Goal: Task Accomplishment & Management: Manage account settings

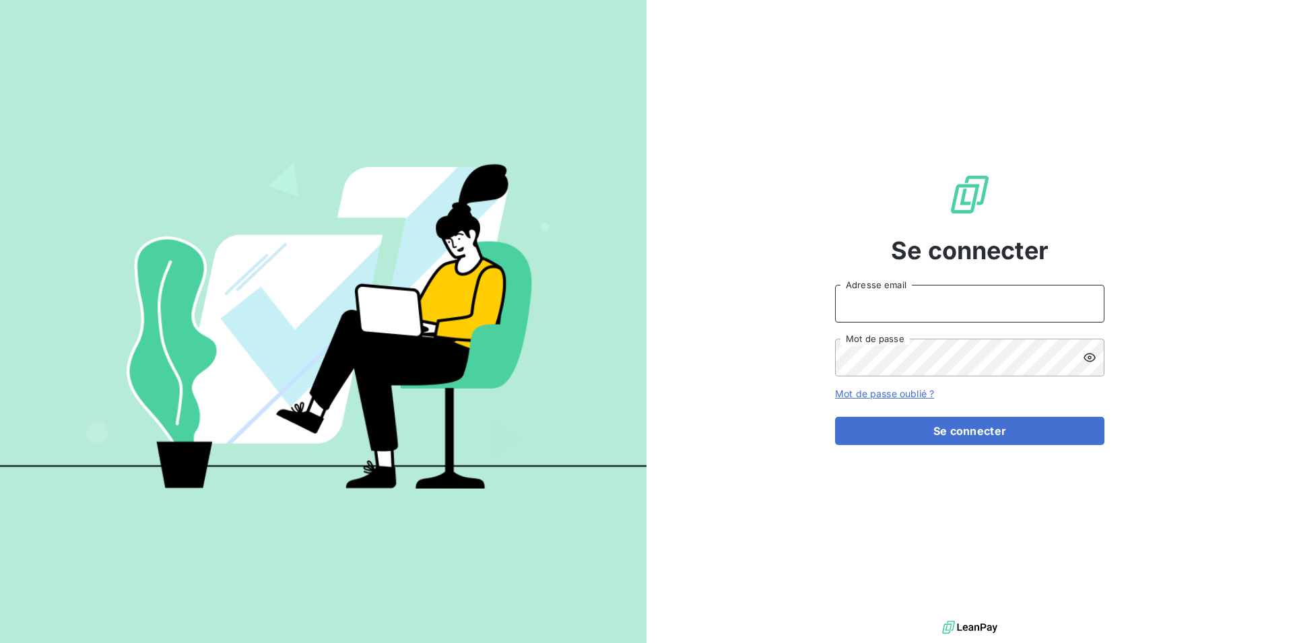
click at [911, 313] on input "Adresse email" at bounding box center [969, 304] width 269 height 38
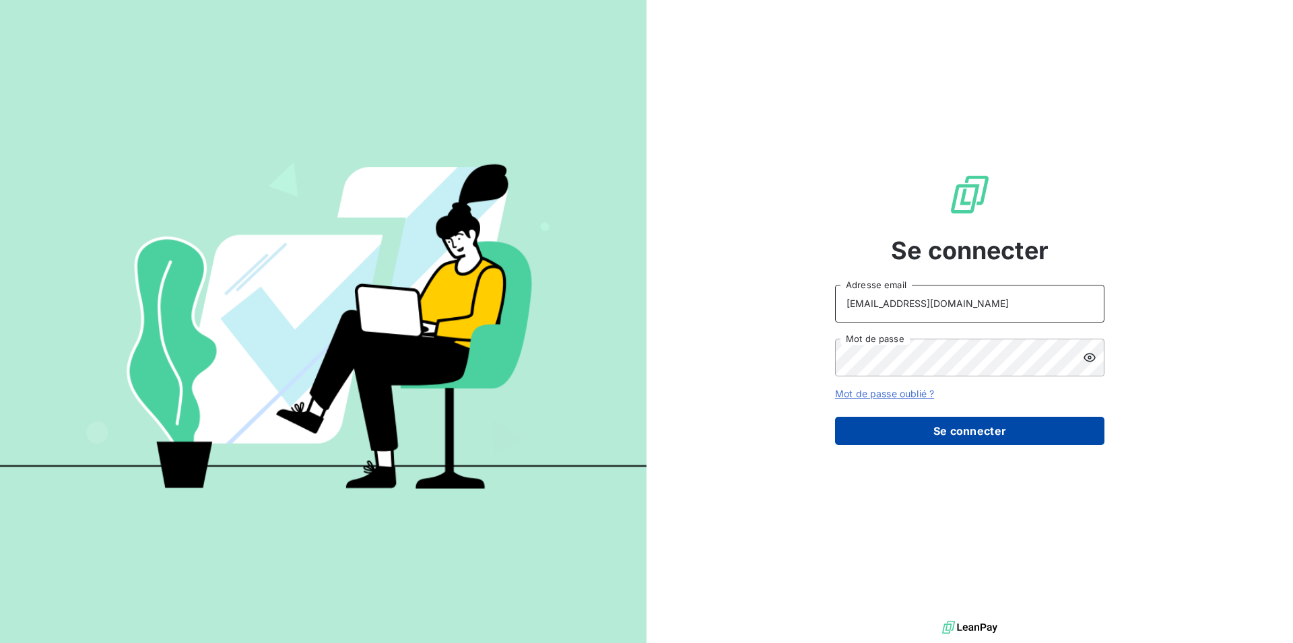
type input "[EMAIL_ADDRESS][DOMAIN_NAME]"
click at [911, 436] on button "Se connecter" at bounding box center [969, 431] width 269 height 28
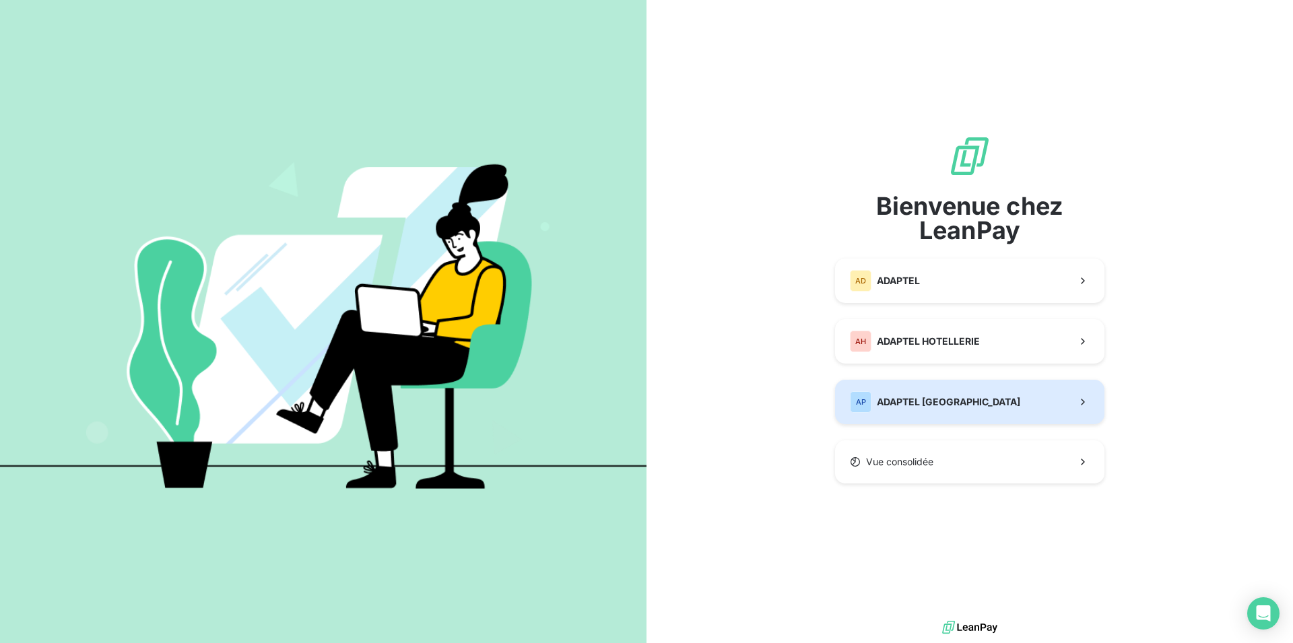
click at [976, 404] on button "AP ADAPTEL [GEOGRAPHIC_DATA]" at bounding box center [969, 402] width 269 height 44
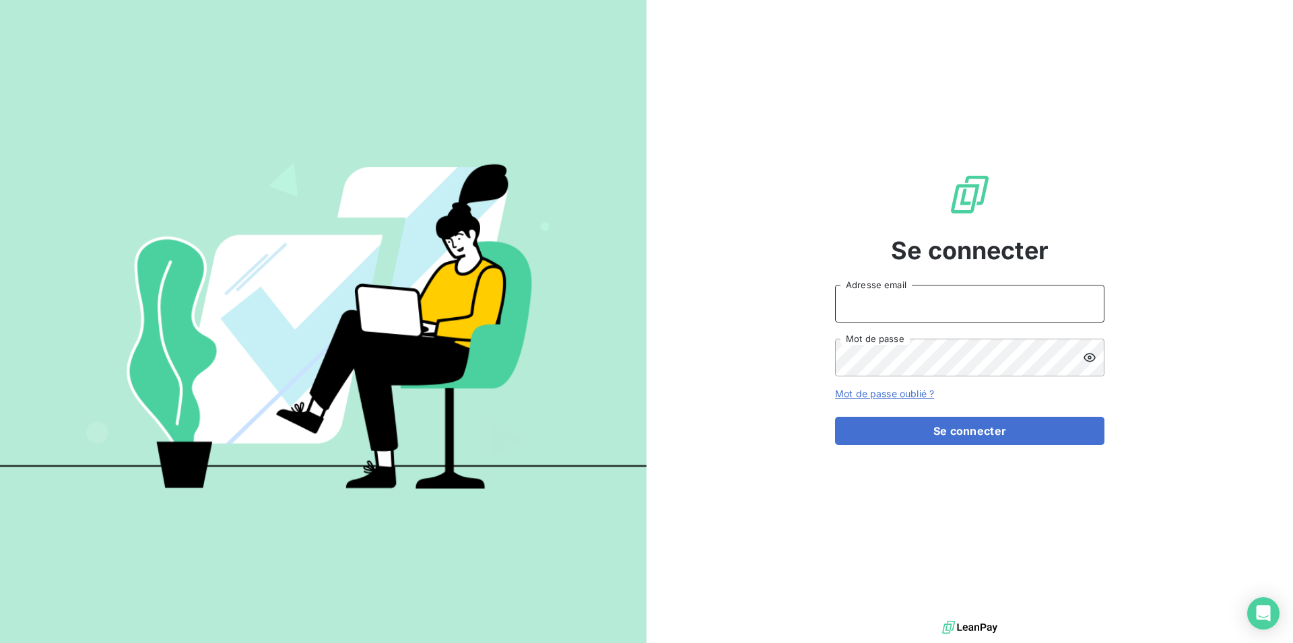
click at [894, 313] on input "Adresse email" at bounding box center [969, 304] width 269 height 38
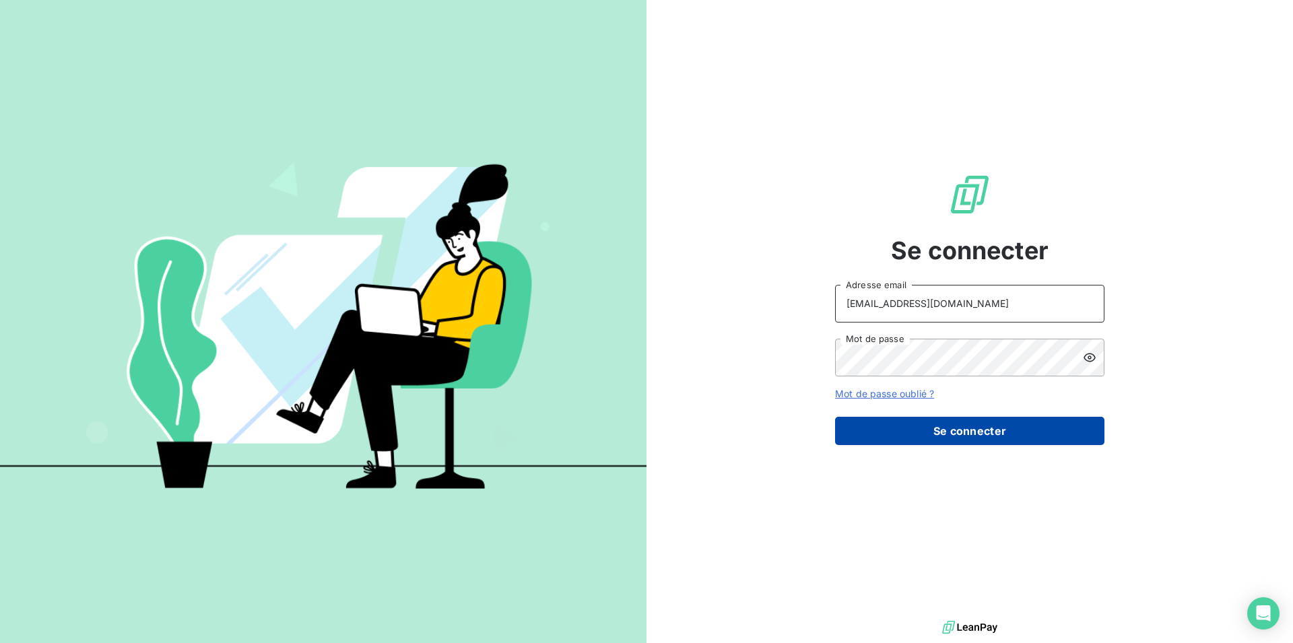
type input "[EMAIL_ADDRESS][DOMAIN_NAME]"
click at [923, 433] on button "Se connecter" at bounding box center [969, 431] width 269 height 28
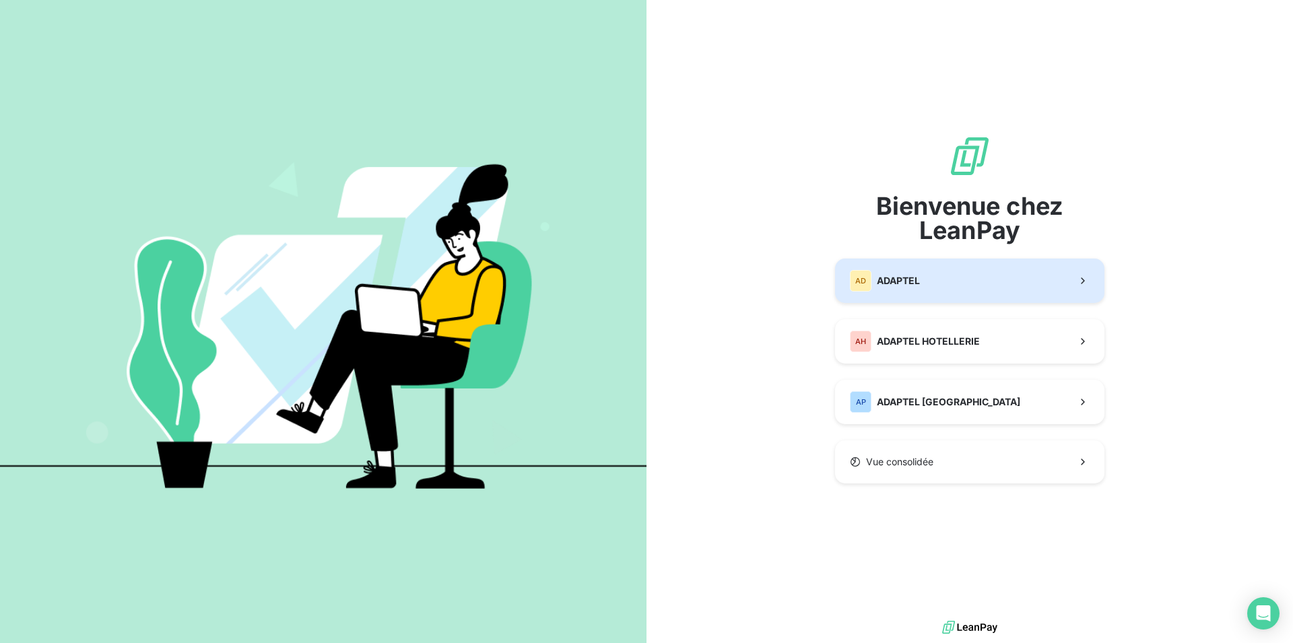
click at [975, 273] on button "AD ADAPTEL" at bounding box center [969, 281] width 269 height 44
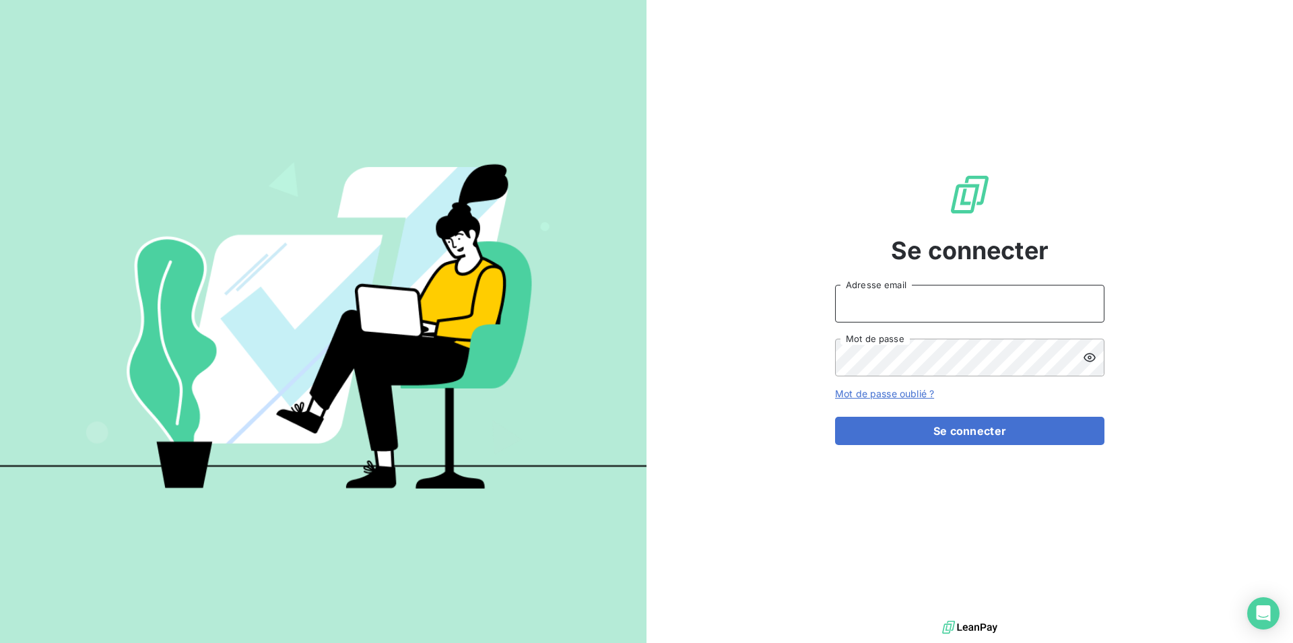
click at [975, 307] on input "Adresse email" at bounding box center [969, 304] width 269 height 38
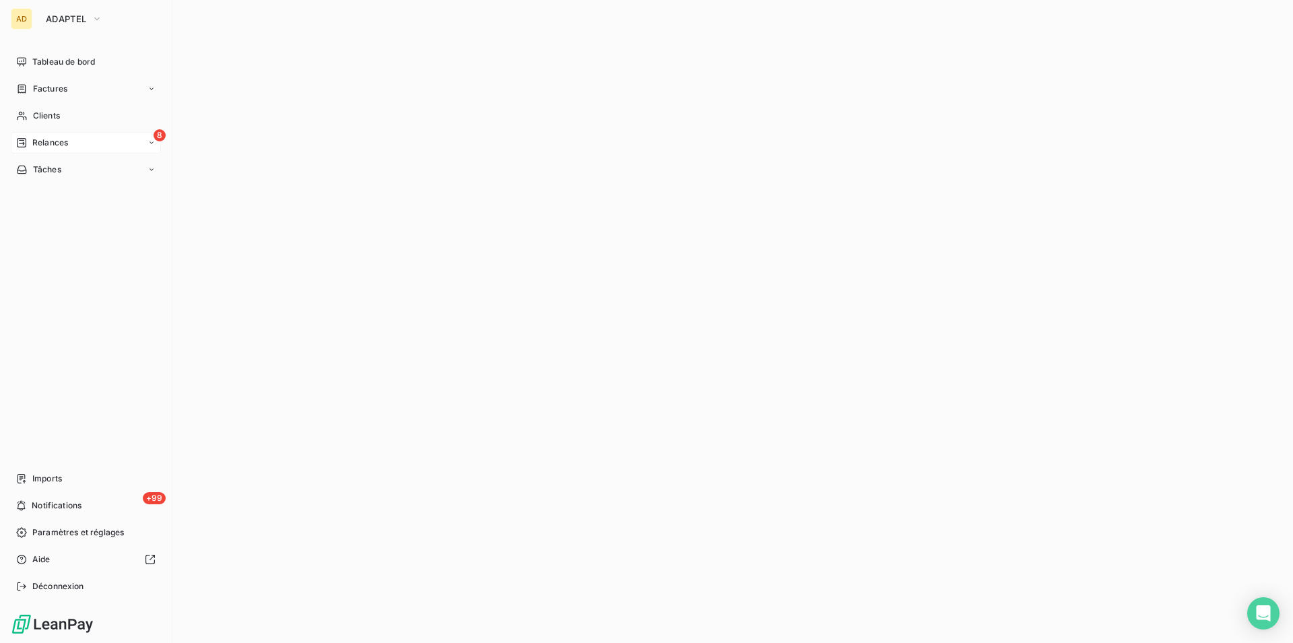
click at [24, 138] on icon at bounding box center [21, 142] width 9 height 9
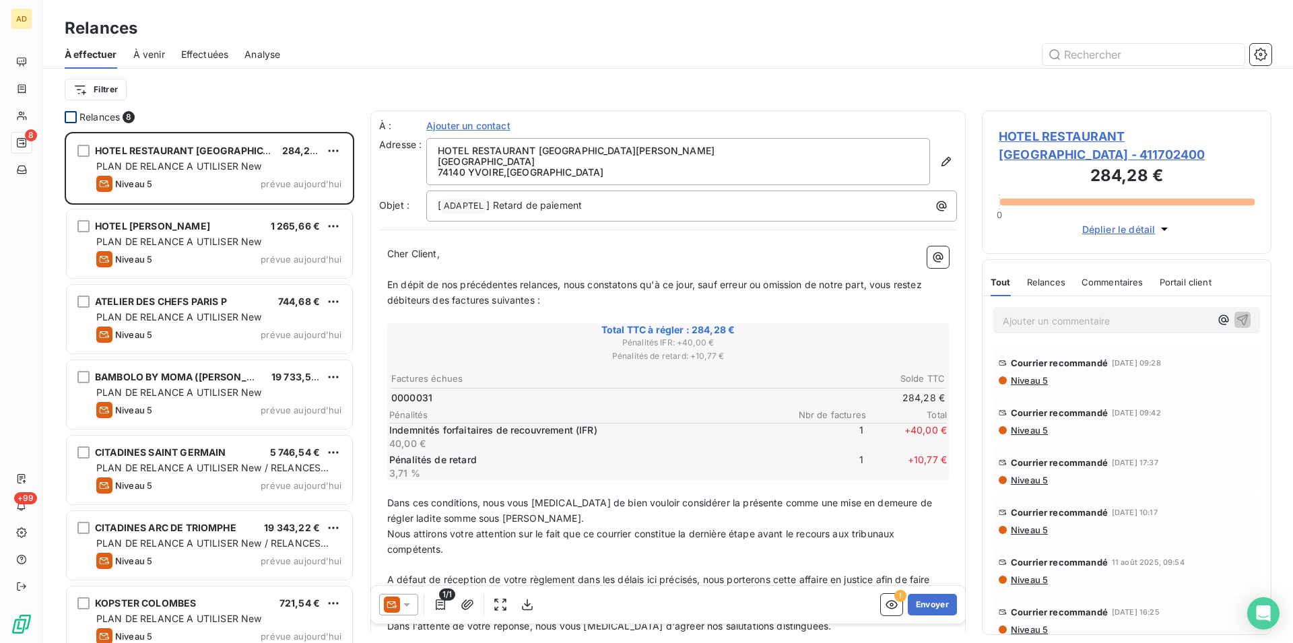
click at [69, 116] on div at bounding box center [71, 117] width 12 height 12
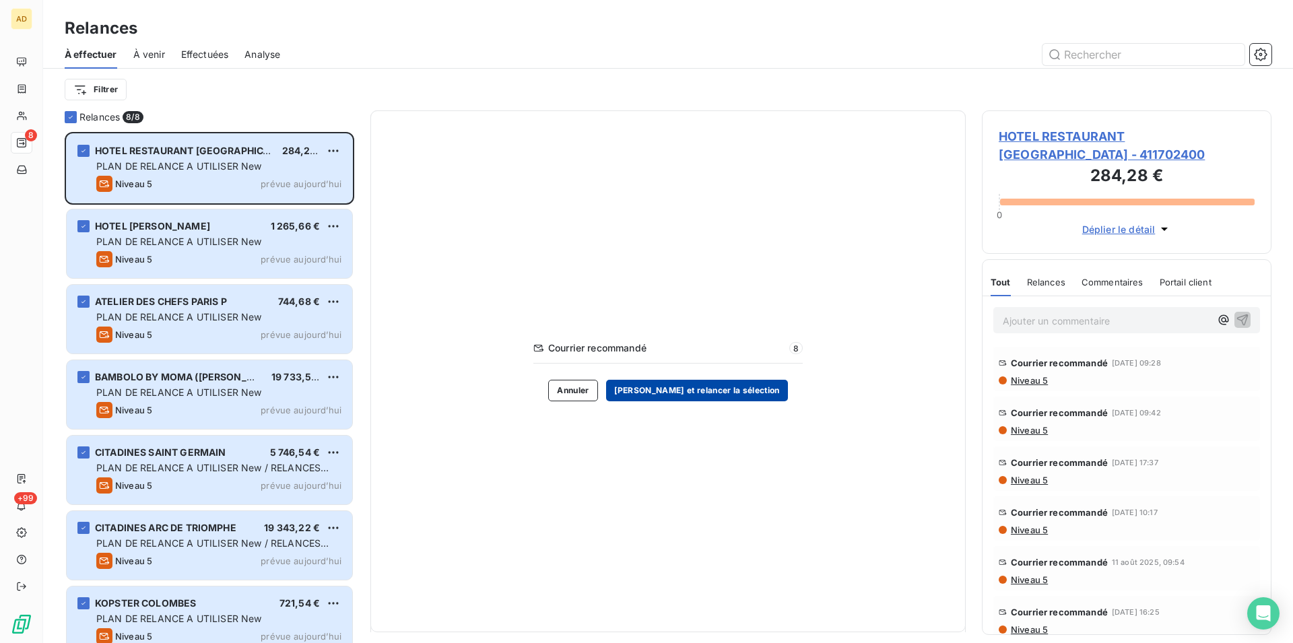
click at [638, 395] on button "[PERSON_NAME] et relancer la sélection" at bounding box center [697, 391] width 182 height 22
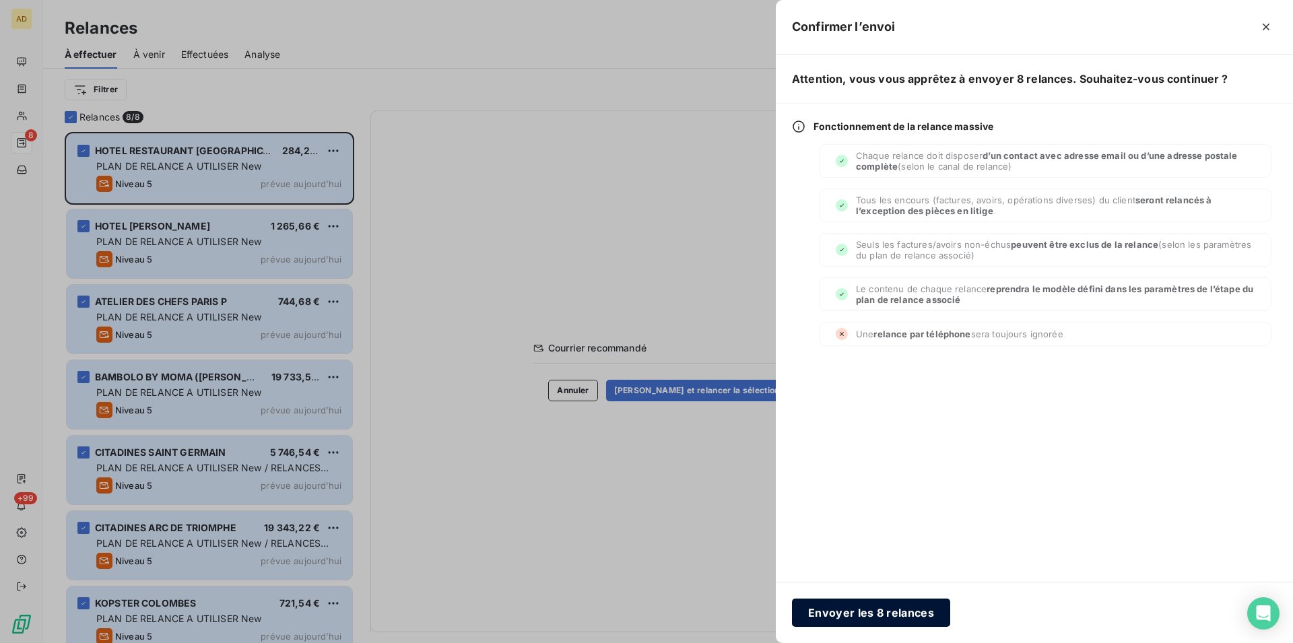
click at [896, 604] on button "Envoyer les 8 relances" at bounding box center [871, 613] width 158 height 28
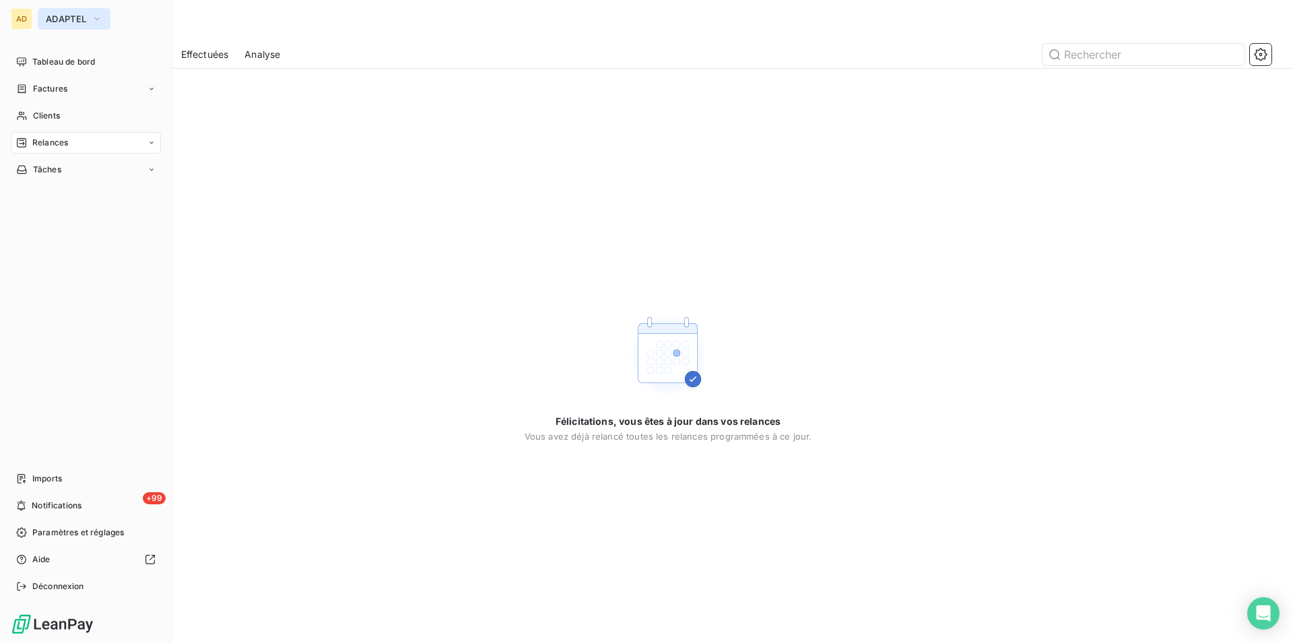
click at [80, 25] on button "ADAPTEL" at bounding box center [74, 19] width 73 height 22
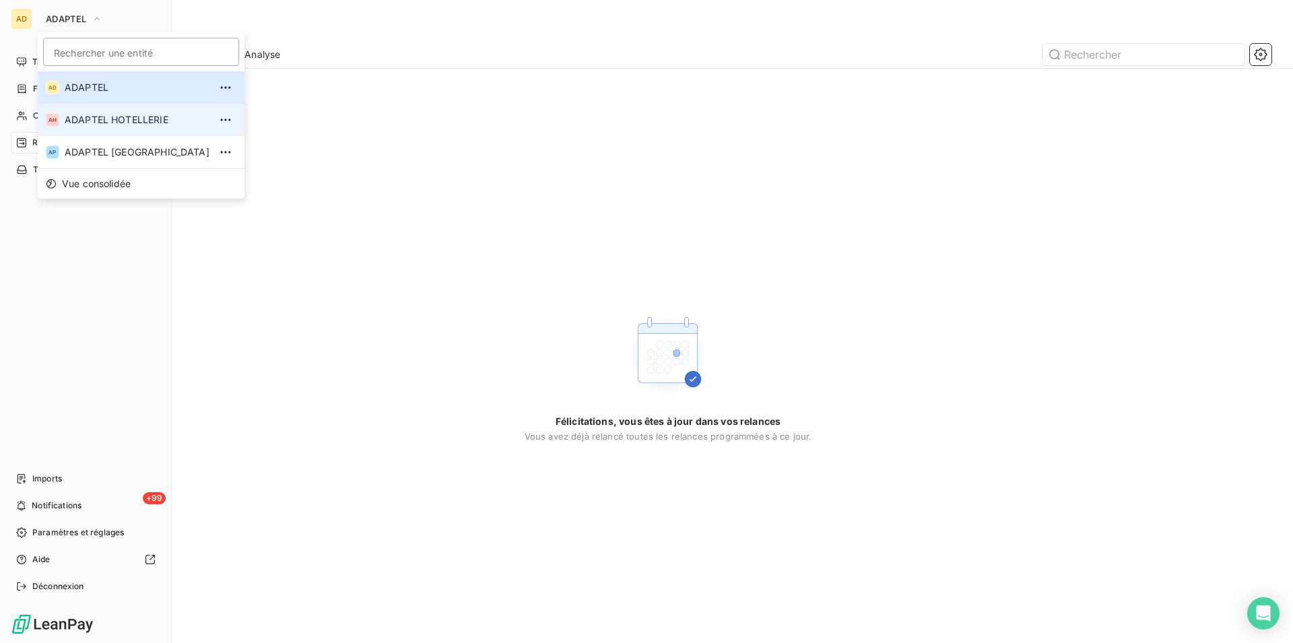
click at [85, 123] on span "ADAPTEL HOTELLERIE" at bounding box center [137, 119] width 145 height 13
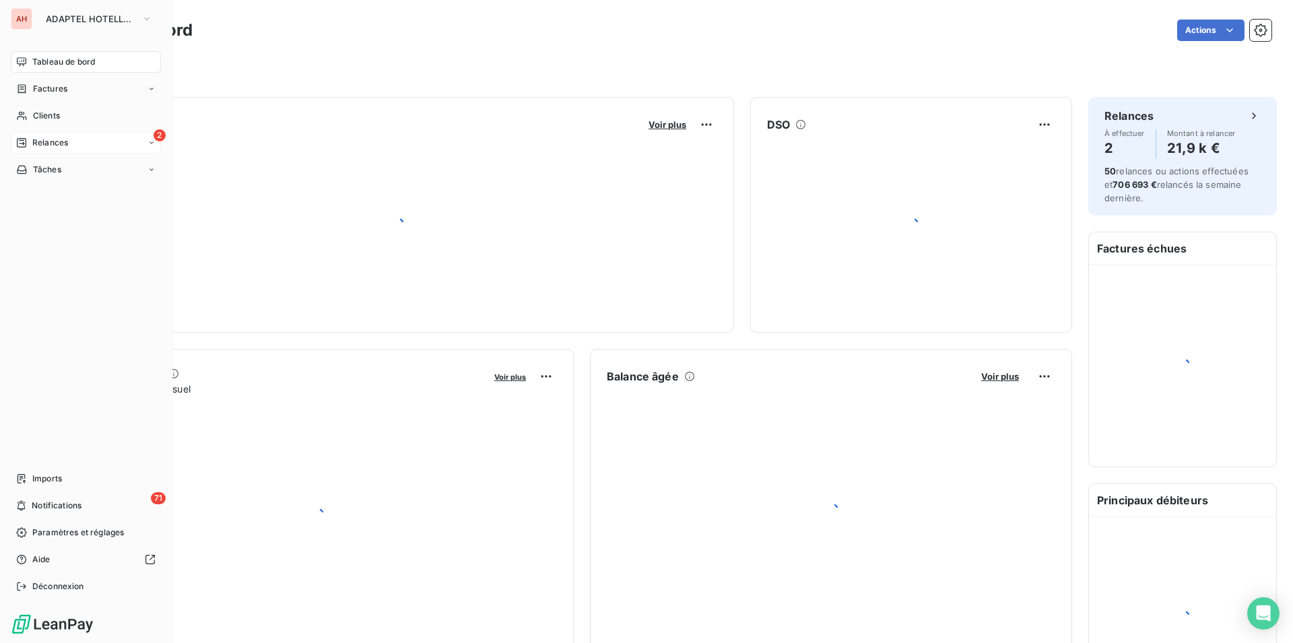
click at [32, 139] on div "Relances" at bounding box center [42, 143] width 52 height 12
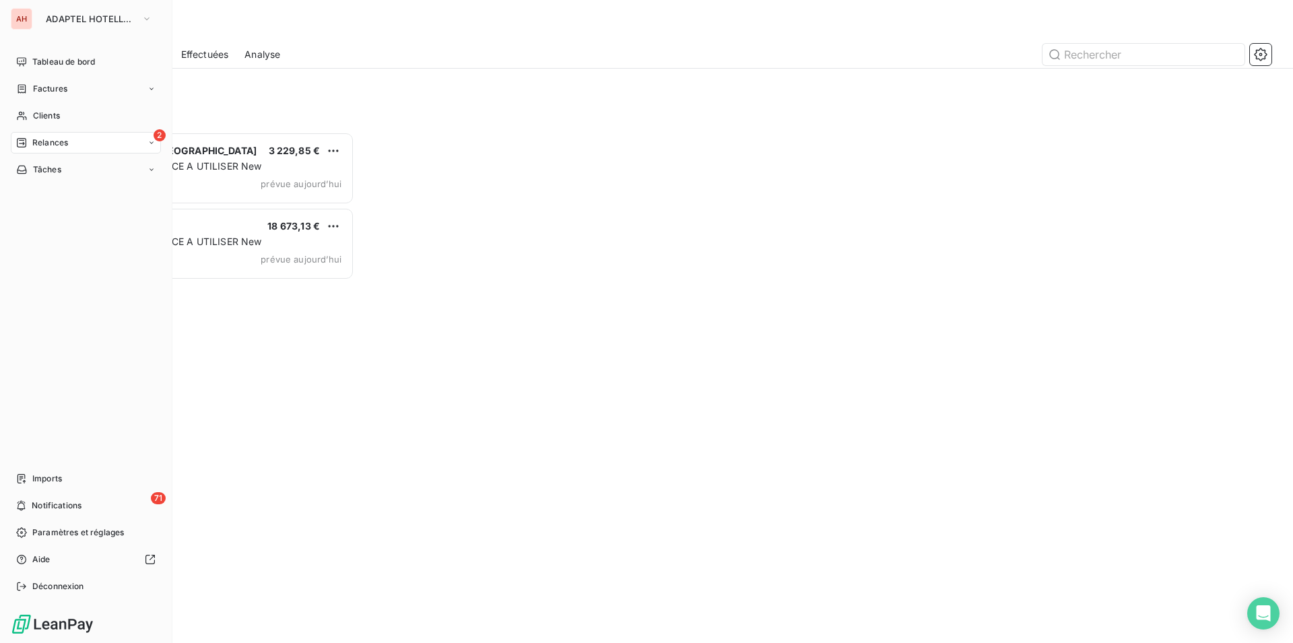
click at [36, 138] on span "Relances" at bounding box center [50, 143] width 36 height 12
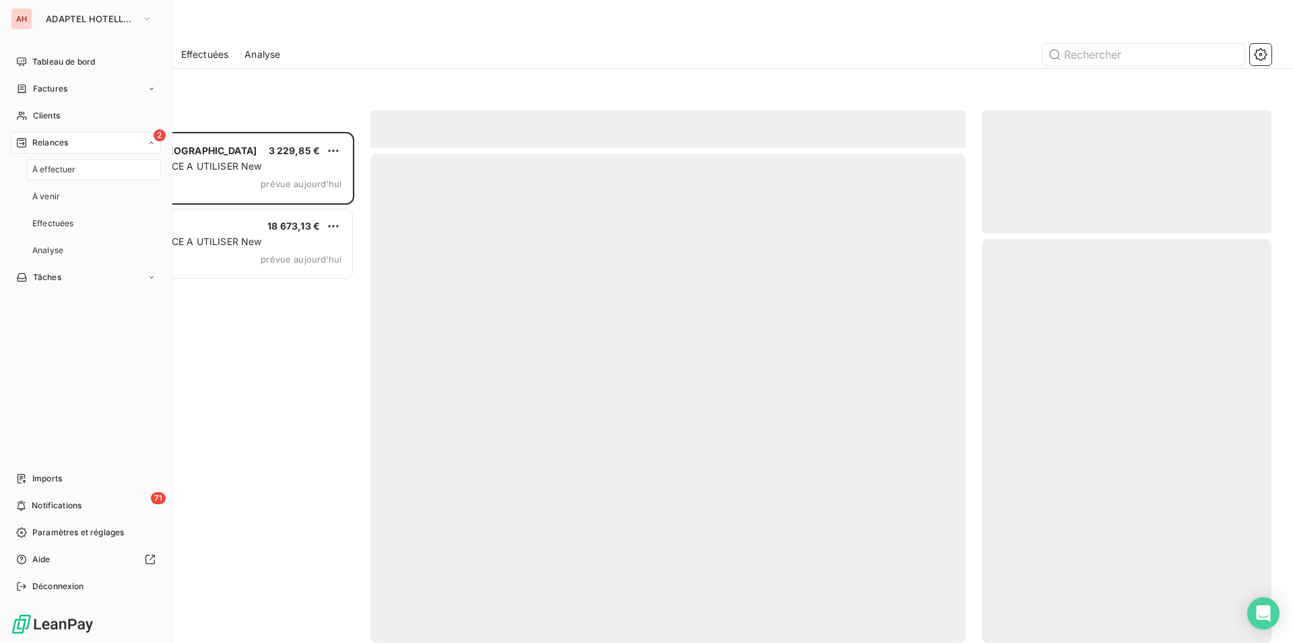
scroll to position [500, 278]
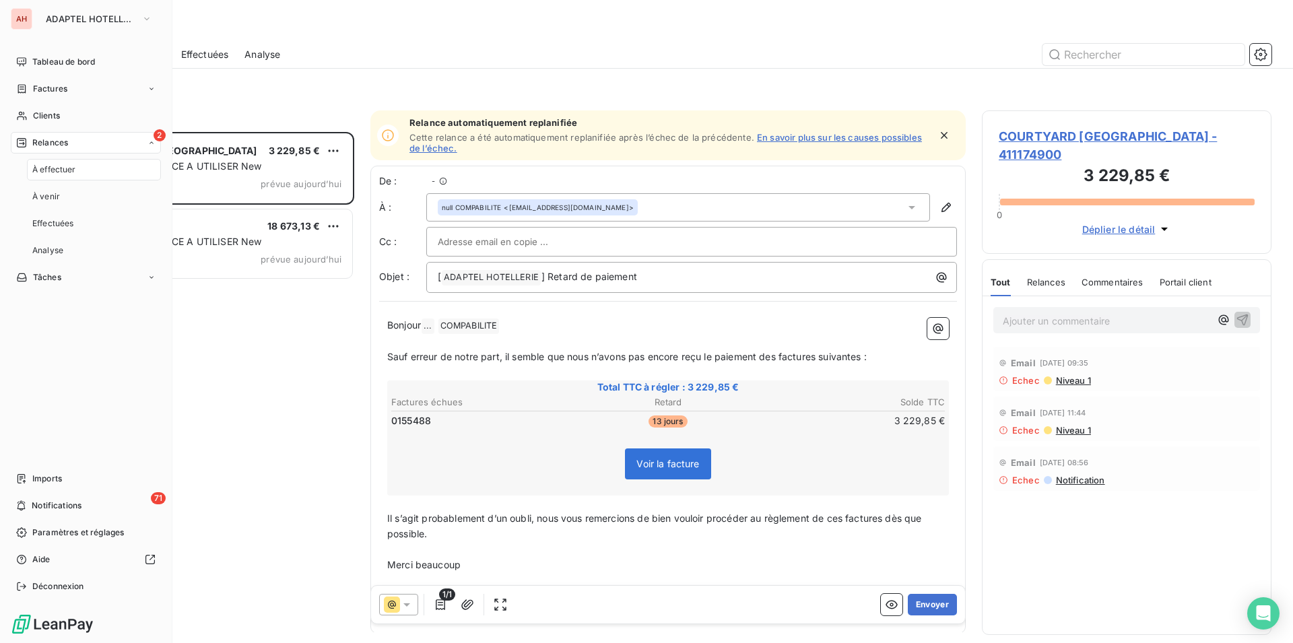
click at [66, 172] on span "À effectuer" at bounding box center [54, 170] width 44 height 12
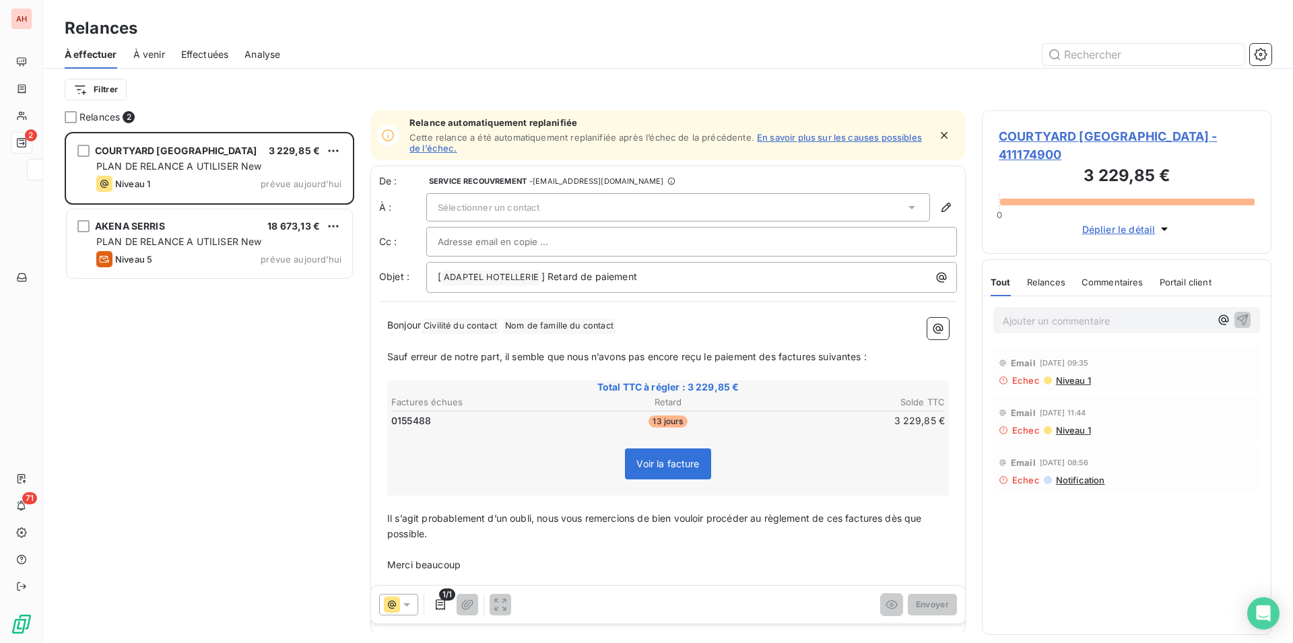
click at [239, 325] on div "COURTYARD ARCEUIL 3 229,85 € PLAN DE RELANCE A UTILISER New Niveau 1 prévue [DA…" at bounding box center [210, 387] width 290 height 511
click at [72, 120] on div at bounding box center [71, 117] width 12 height 12
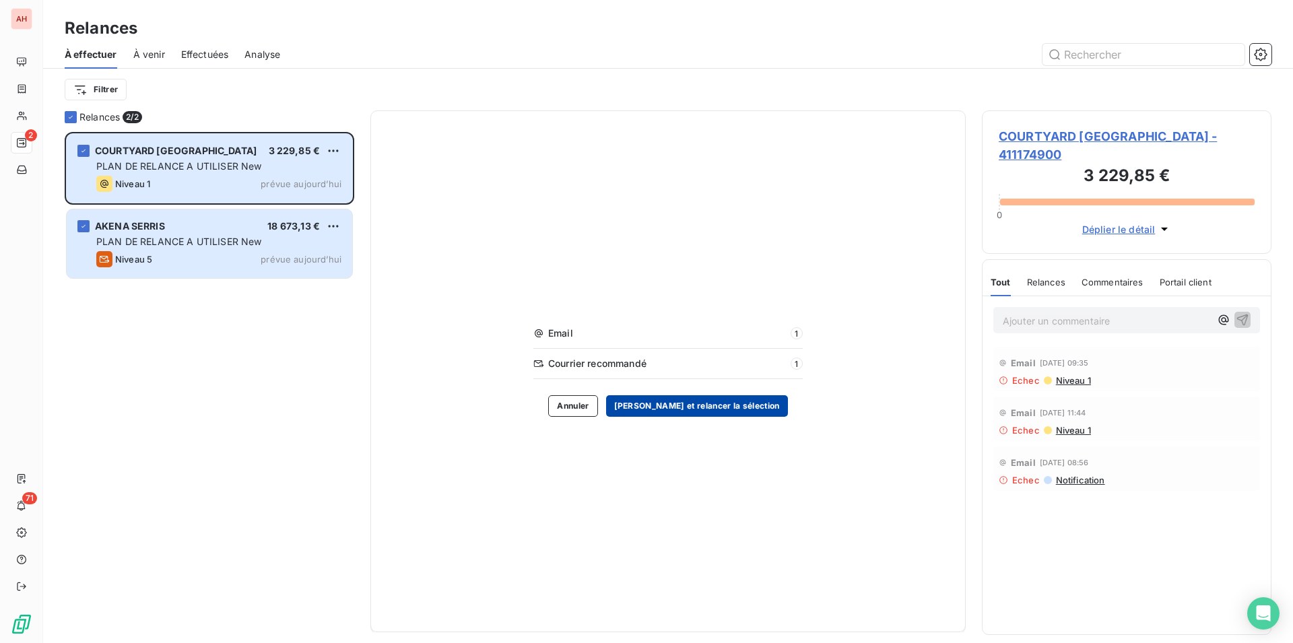
click at [686, 409] on button "[PERSON_NAME] et relancer la sélection" at bounding box center [697, 406] width 182 height 22
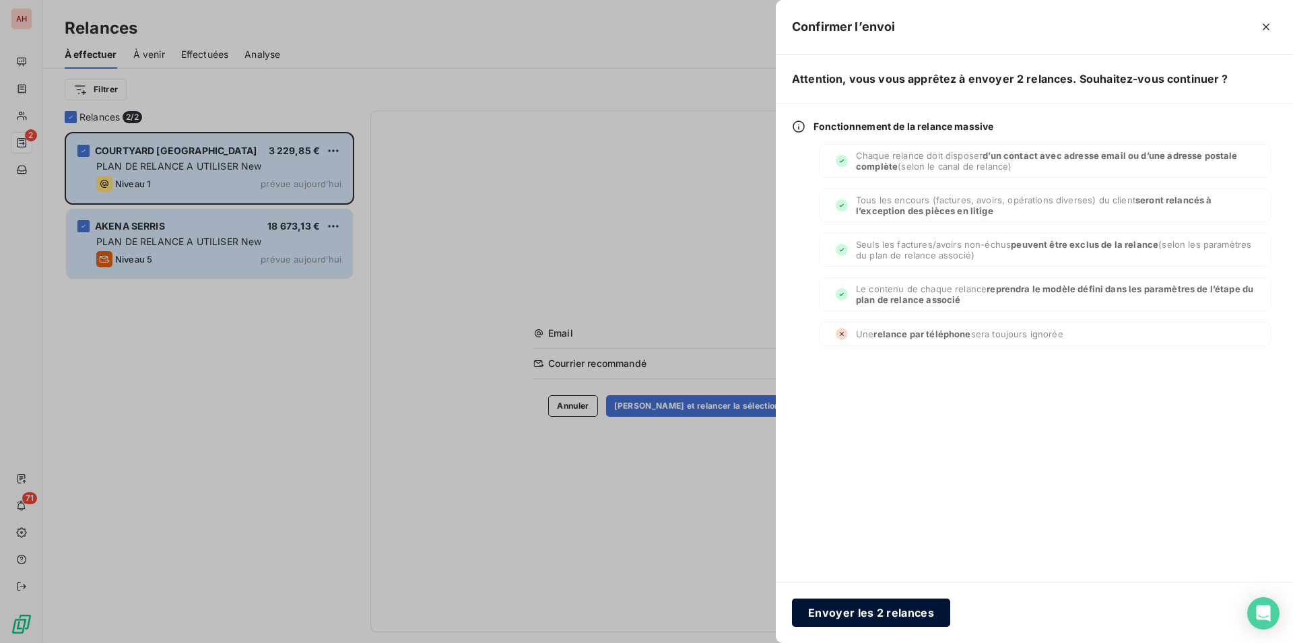
click at [830, 616] on button "Envoyer les 2 relances" at bounding box center [871, 613] width 158 height 28
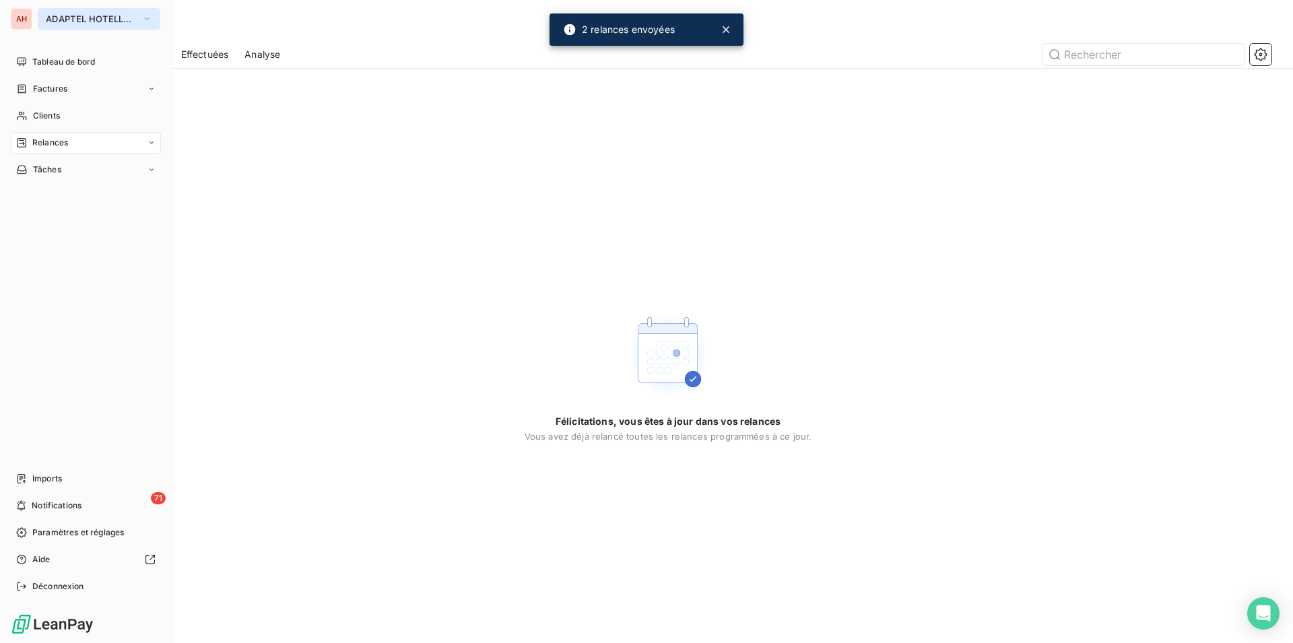
click at [125, 24] on button "ADAPTEL HOTELLERIE" at bounding box center [99, 19] width 123 height 22
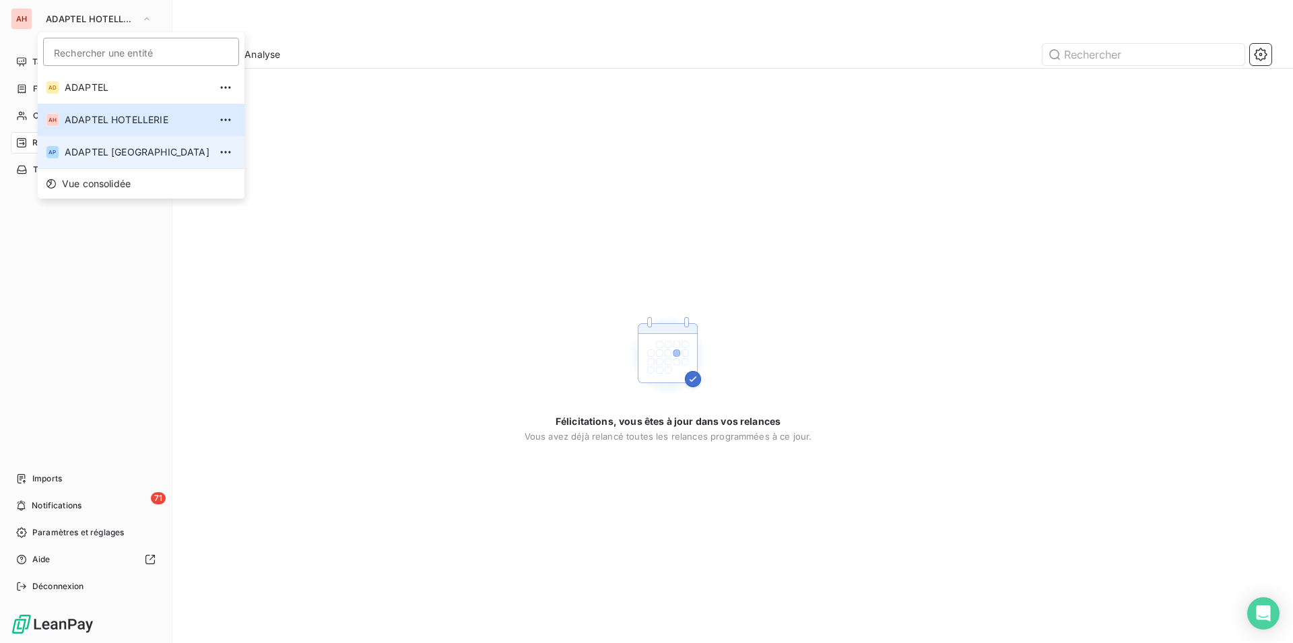
click at [142, 150] on span "ADAPTEL [GEOGRAPHIC_DATA]" at bounding box center [137, 151] width 145 height 13
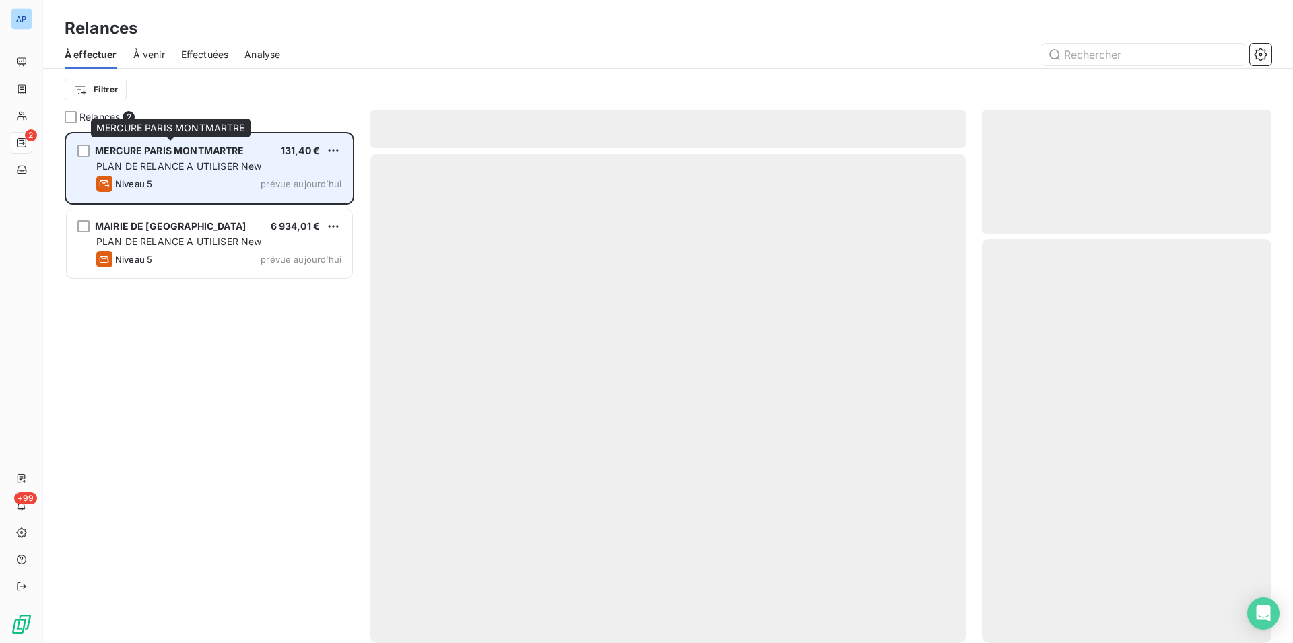
scroll to position [500, 278]
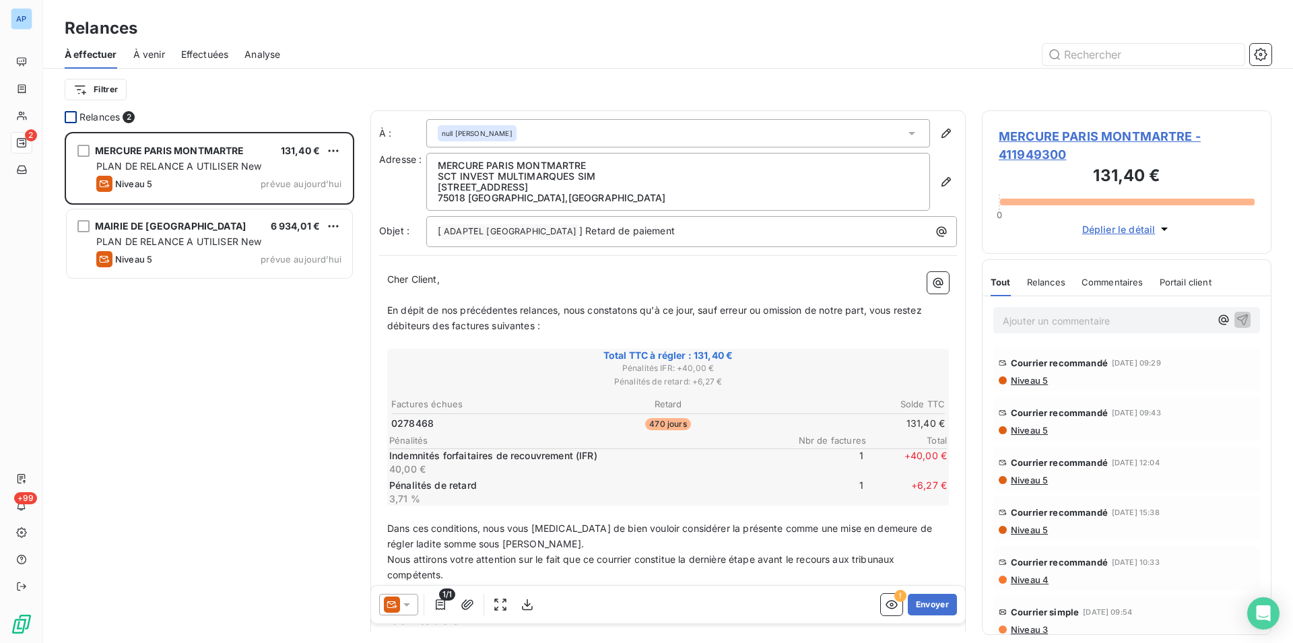
click at [73, 111] on div at bounding box center [71, 117] width 12 height 12
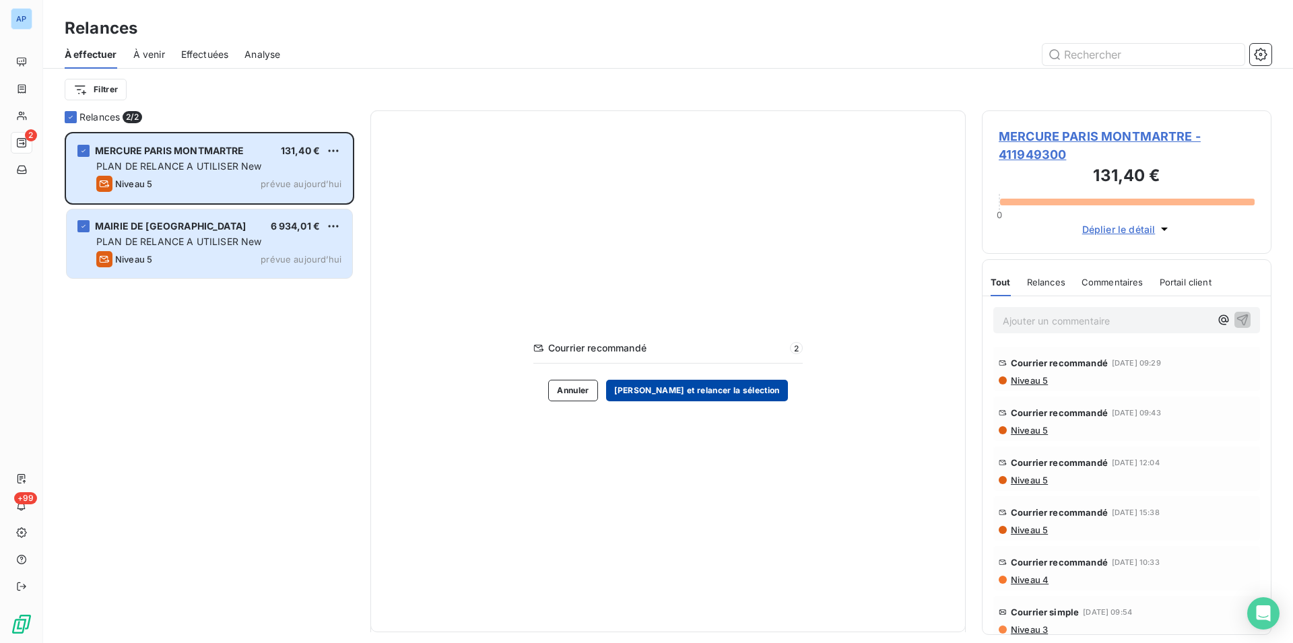
click at [715, 390] on button "[PERSON_NAME] et relancer la sélection" at bounding box center [697, 391] width 182 height 22
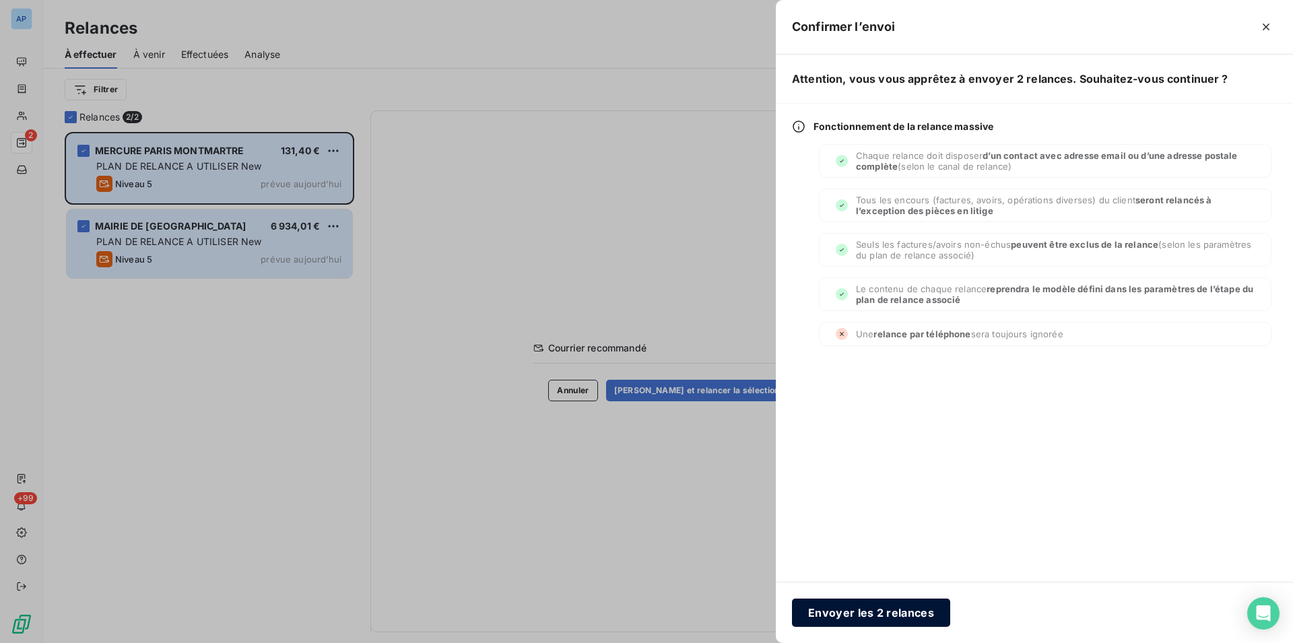
click at [861, 624] on button "Envoyer les 2 relances" at bounding box center [871, 613] width 158 height 28
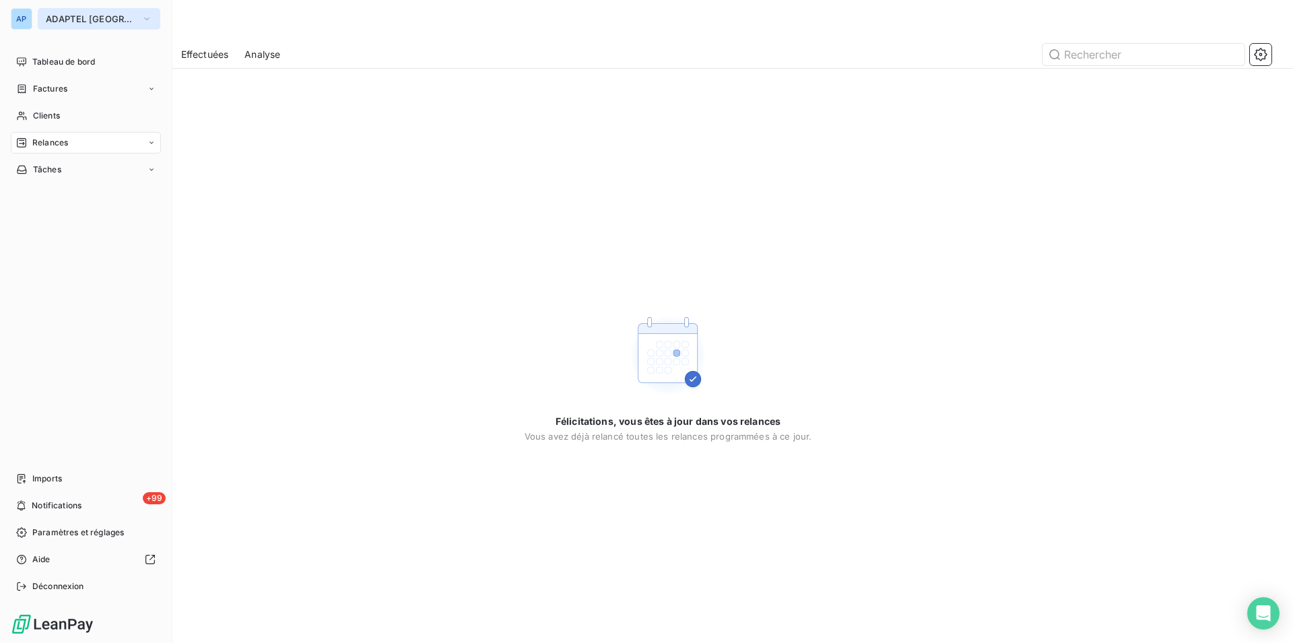
click at [75, 23] on span "ADAPTEL [GEOGRAPHIC_DATA]" at bounding box center [91, 18] width 90 height 11
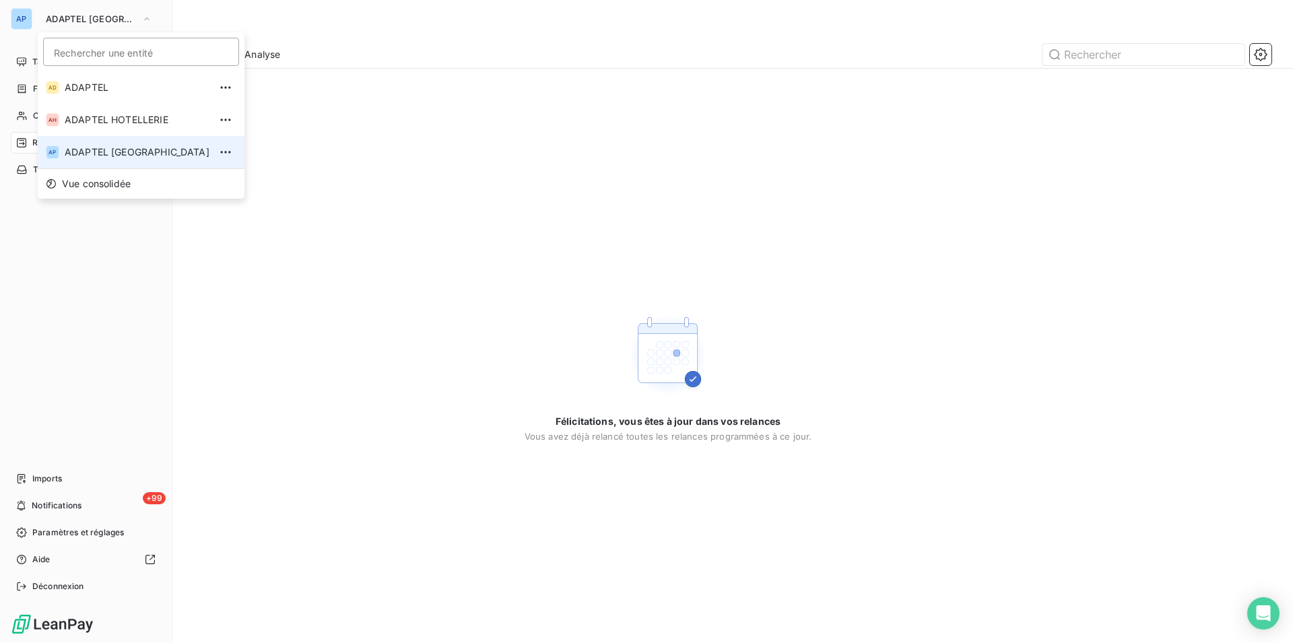
click at [106, 153] on span "ADAPTEL [GEOGRAPHIC_DATA]" at bounding box center [137, 151] width 145 height 13
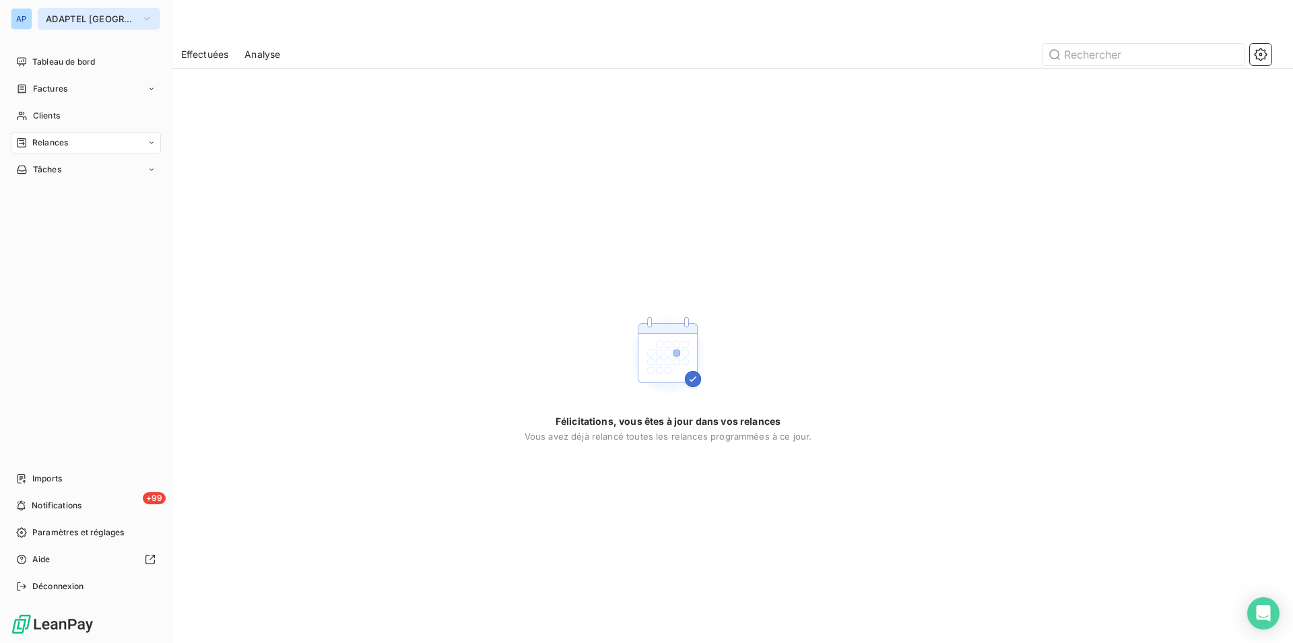
click at [79, 22] on span "ADAPTEL [GEOGRAPHIC_DATA]" at bounding box center [91, 18] width 90 height 11
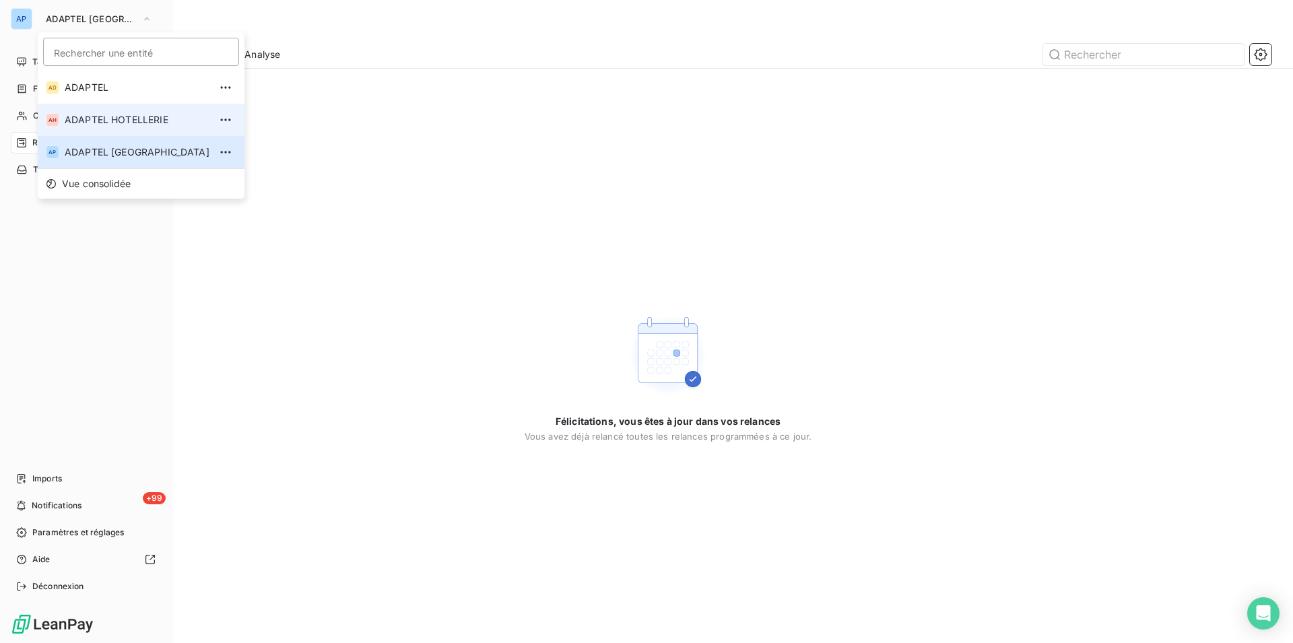
click at [95, 119] on span "ADAPTEL HOTELLERIE" at bounding box center [137, 119] width 145 height 13
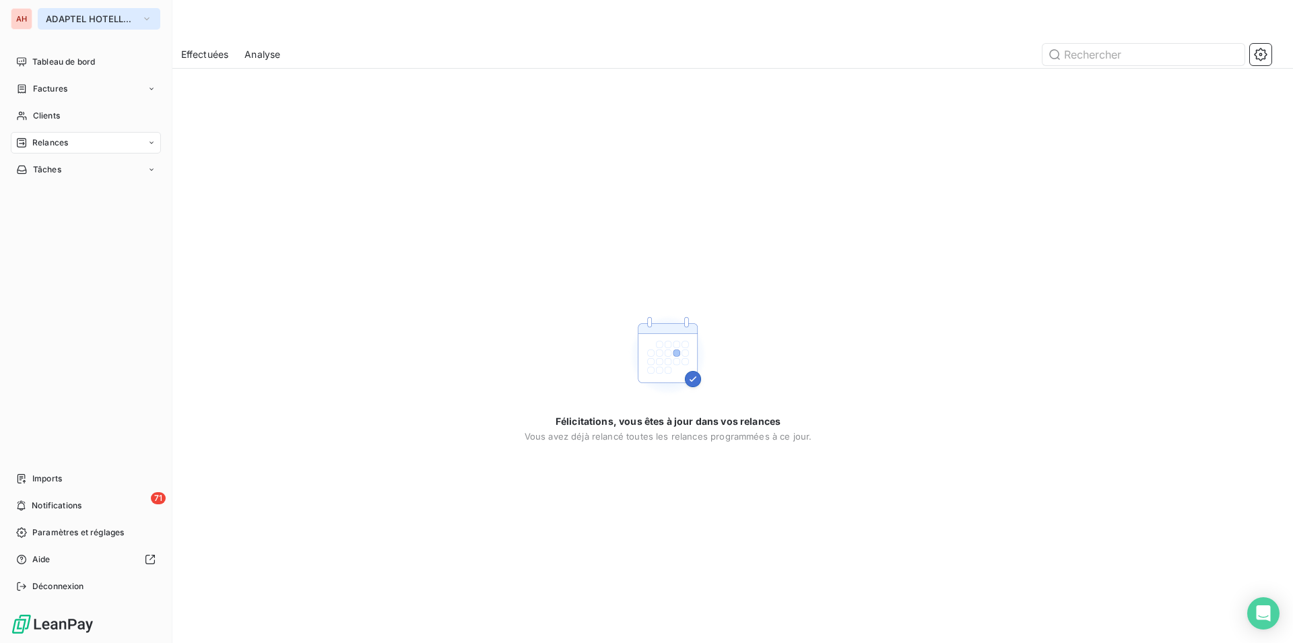
click at [90, 20] on span "ADAPTEL HOTELLERIE" at bounding box center [91, 18] width 90 height 11
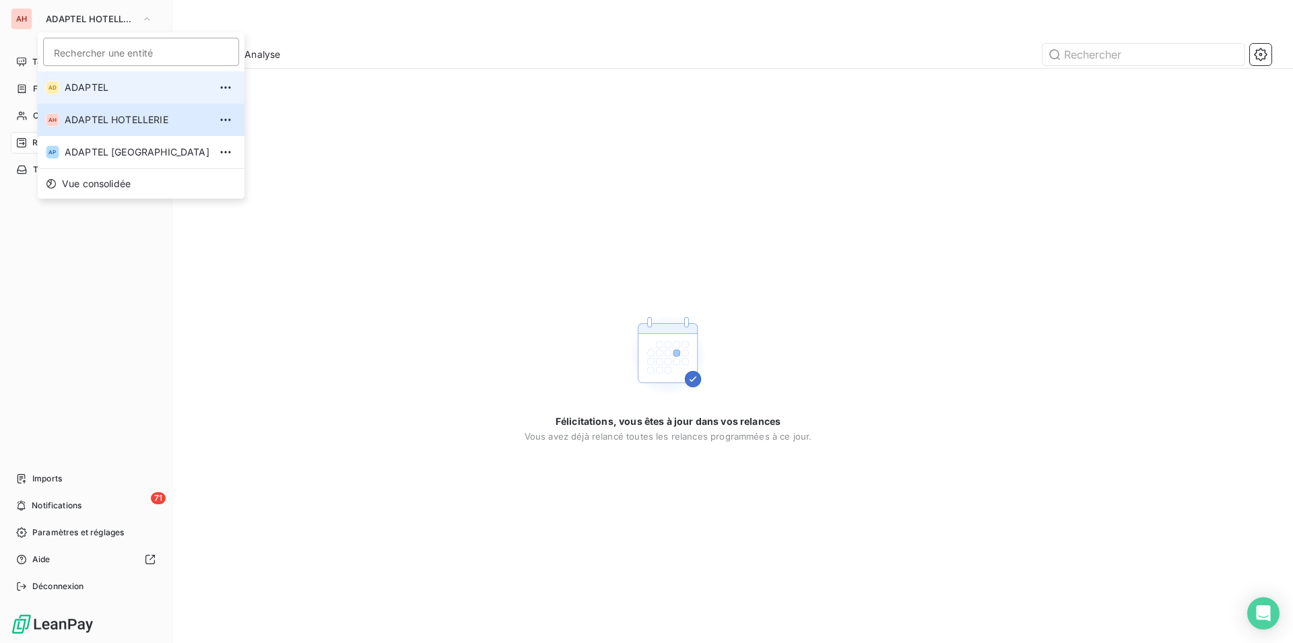
click at [110, 87] on span "ADAPTEL" at bounding box center [137, 87] width 145 height 13
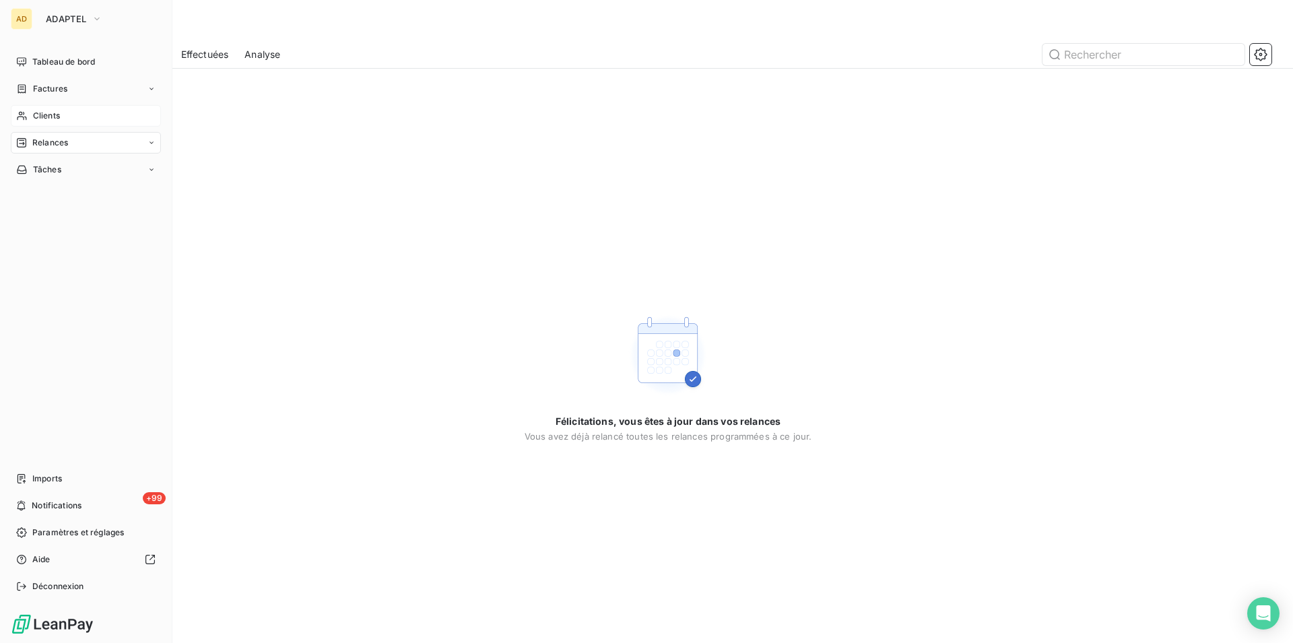
click at [38, 119] on span "Clients" at bounding box center [46, 116] width 27 height 12
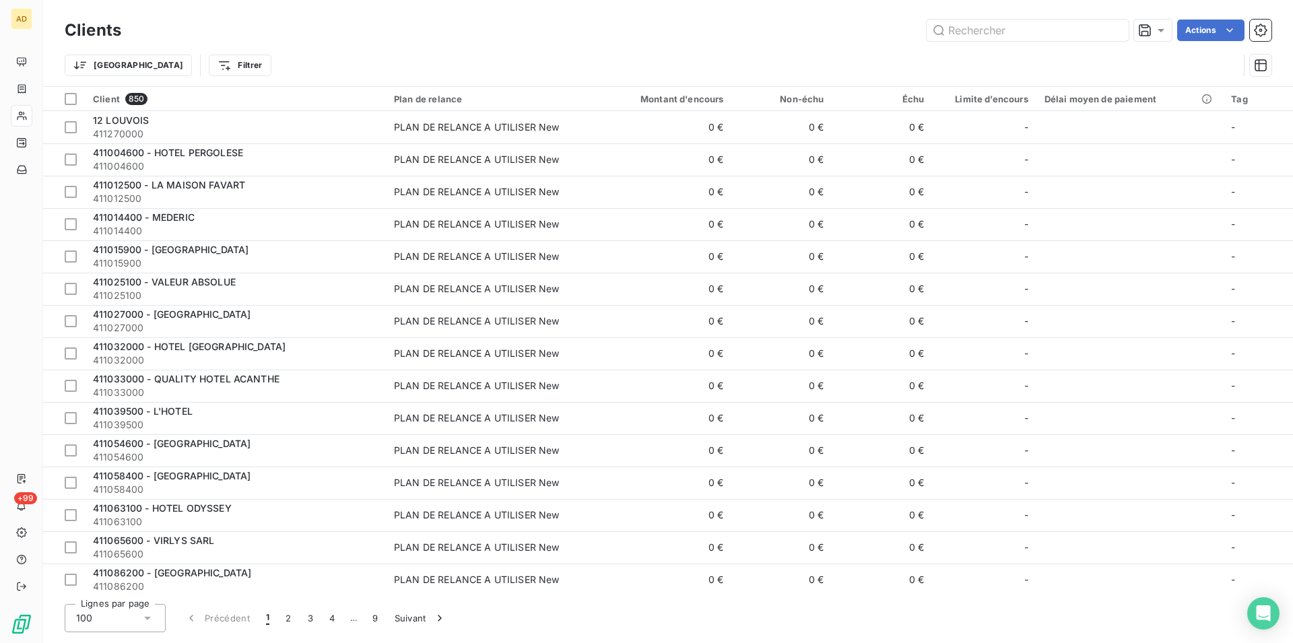
click at [374, 38] on div "Actions" at bounding box center [704, 31] width 1134 height 22
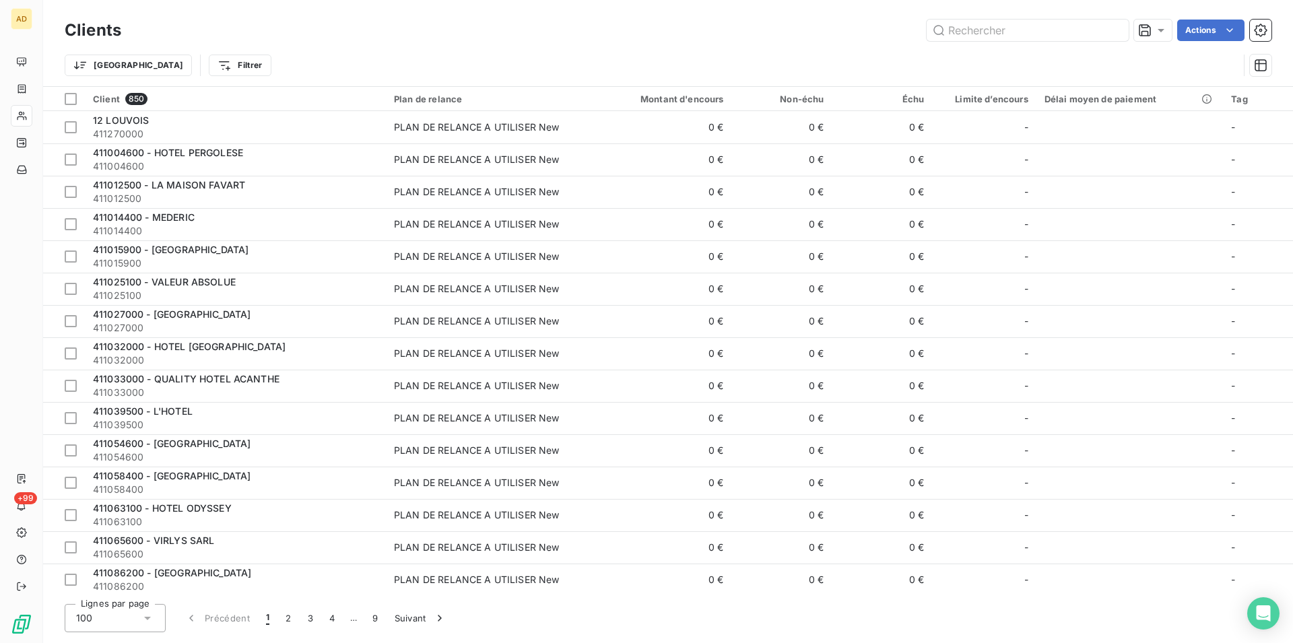
click at [374, 38] on div "Actions" at bounding box center [704, 31] width 1134 height 22
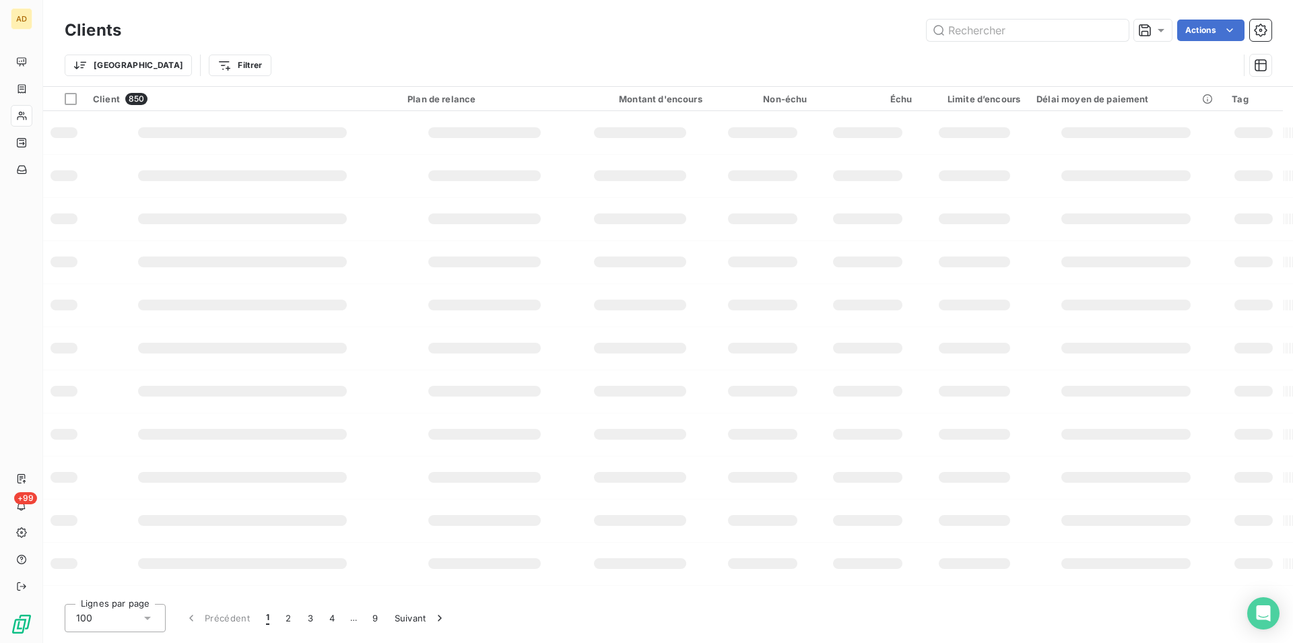
click at [22, 17] on div "AD" at bounding box center [22, 19] width 22 height 22
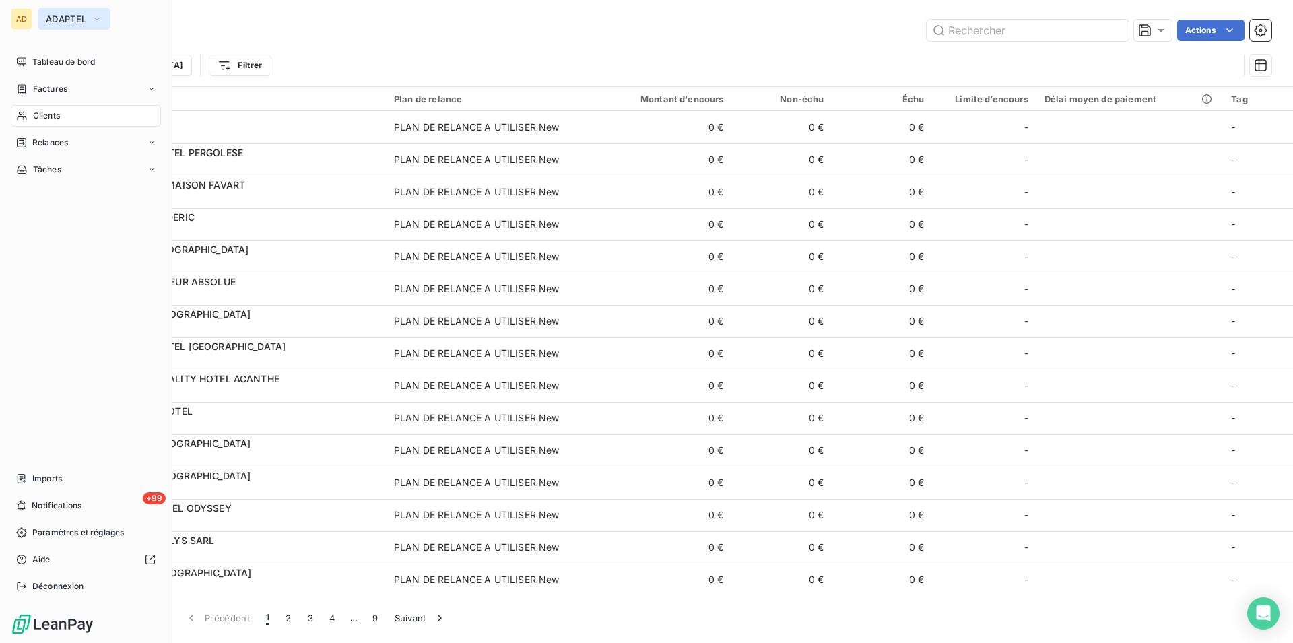
click at [104, 20] on button "ADAPTEL" at bounding box center [74, 19] width 73 height 22
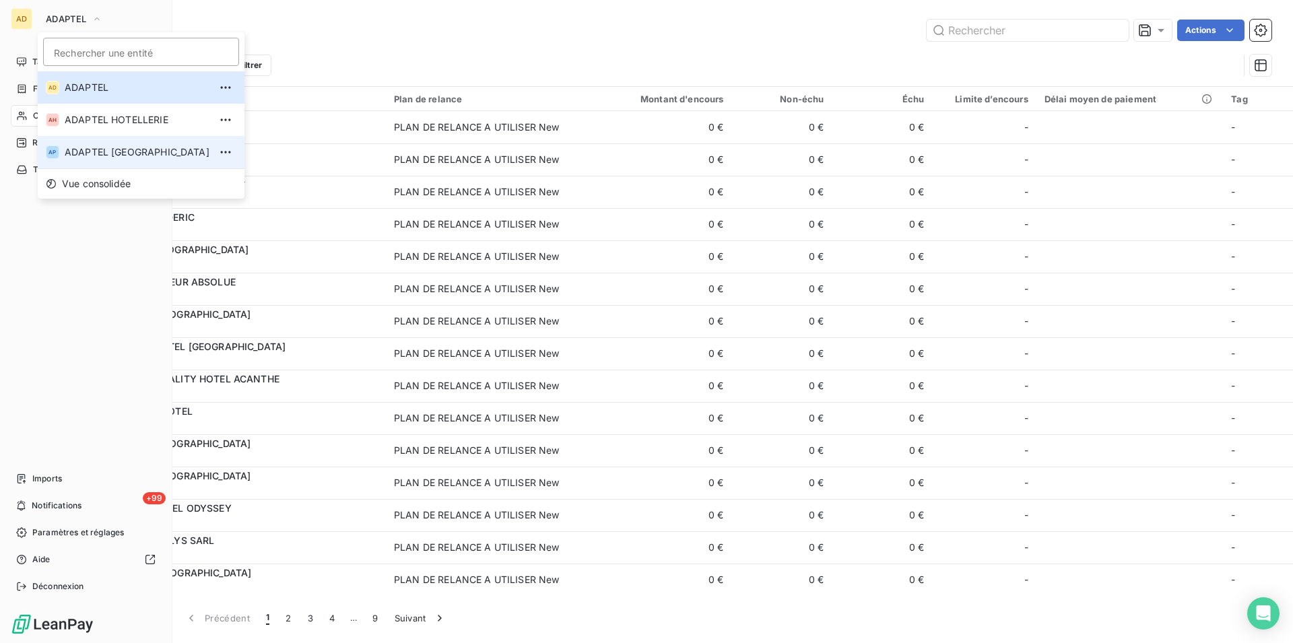
click at [90, 158] on span "ADAPTEL [GEOGRAPHIC_DATA]" at bounding box center [137, 151] width 145 height 13
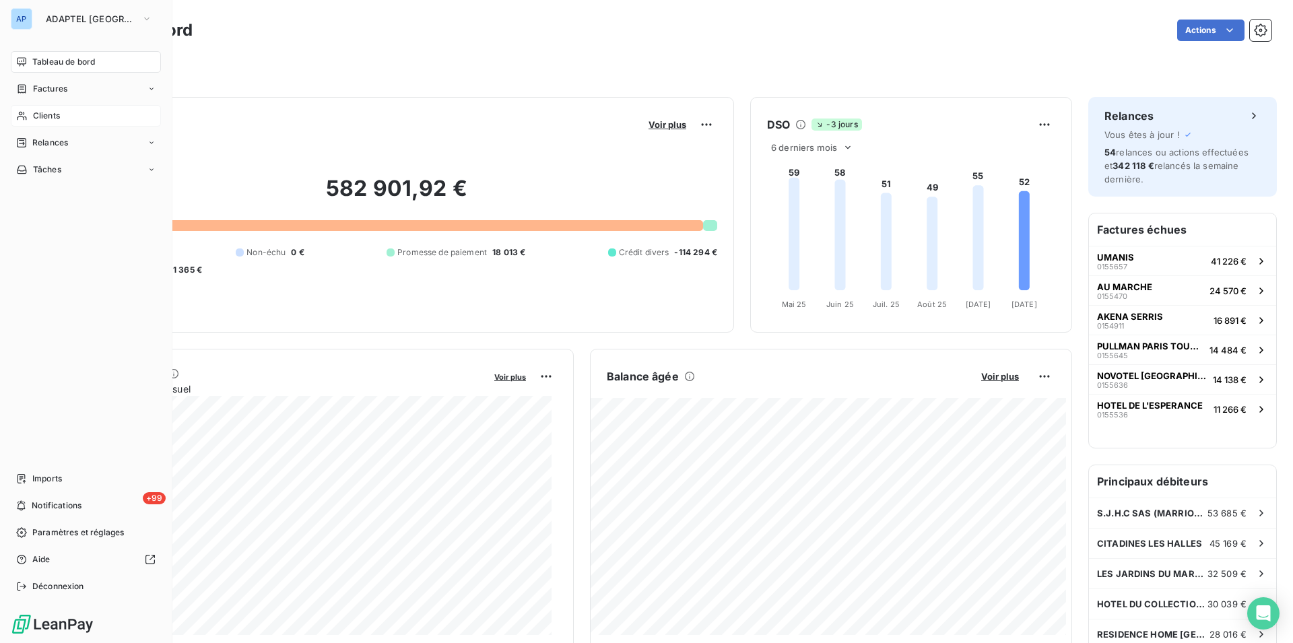
click at [65, 112] on div "Clients" at bounding box center [86, 116] width 150 height 22
click at [51, 114] on span "Clients" at bounding box center [46, 116] width 27 height 12
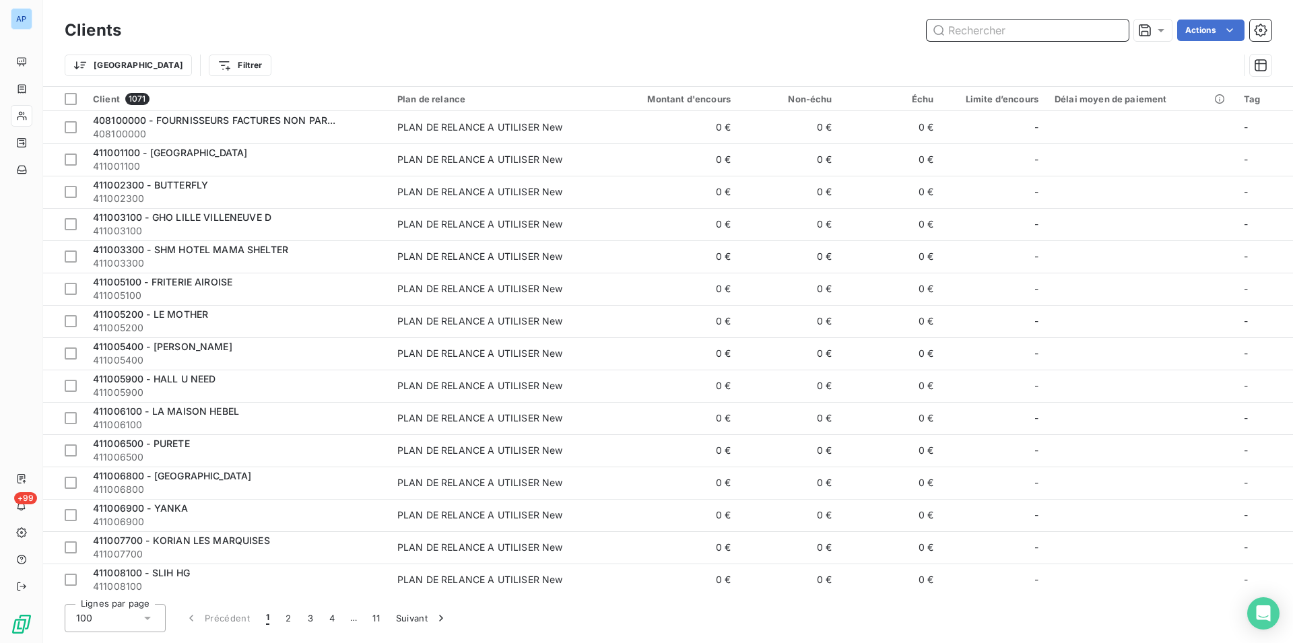
click at [999, 34] on input "text" at bounding box center [1028, 31] width 202 height 22
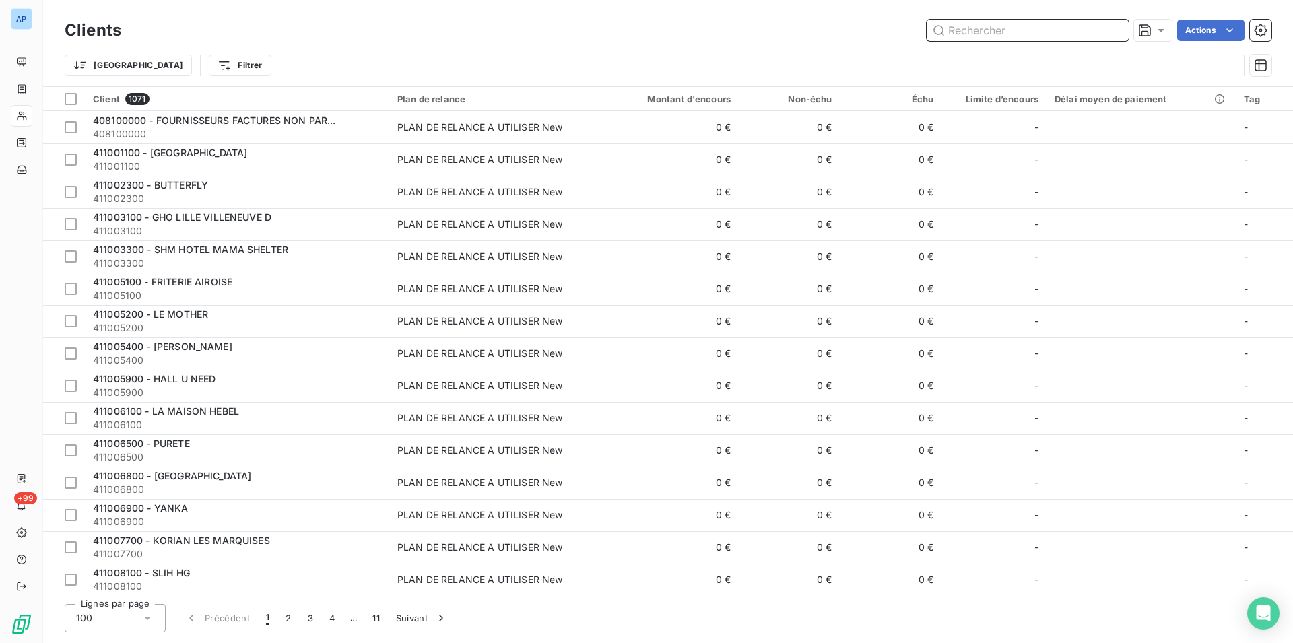
click at [999, 34] on input "text" at bounding box center [1028, 31] width 202 height 22
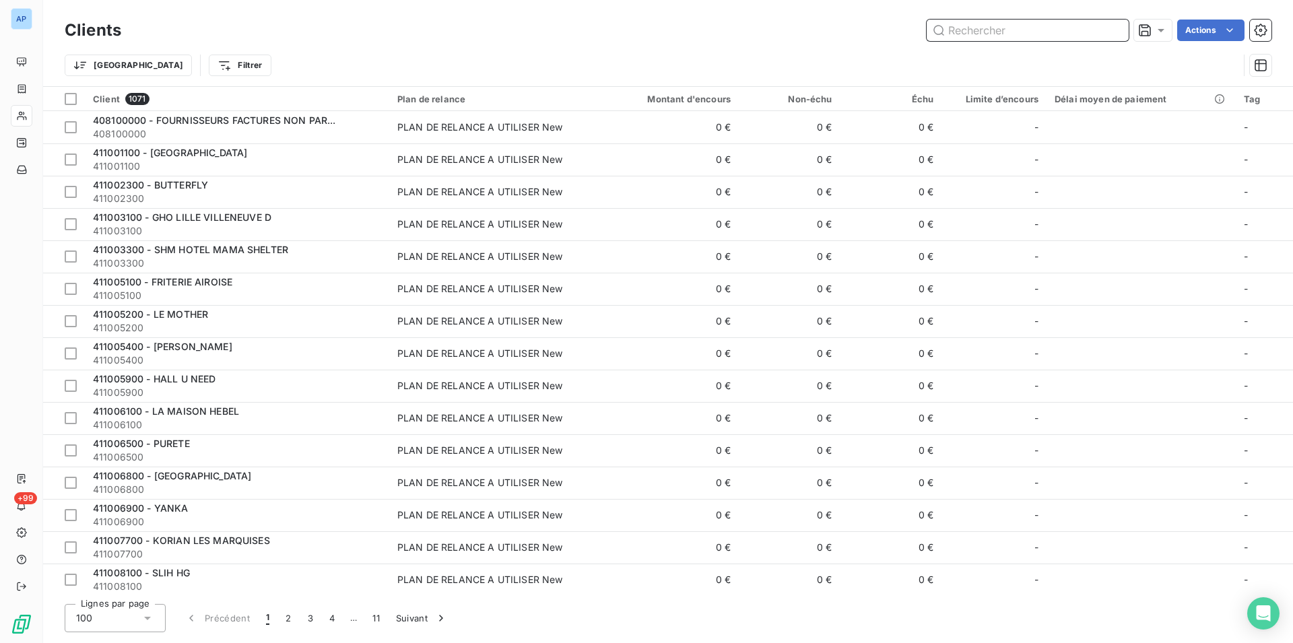
click at [999, 34] on input "text" at bounding box center [1028, 31] width 202 height 22
paste input "GHO IBIS BUDGET"
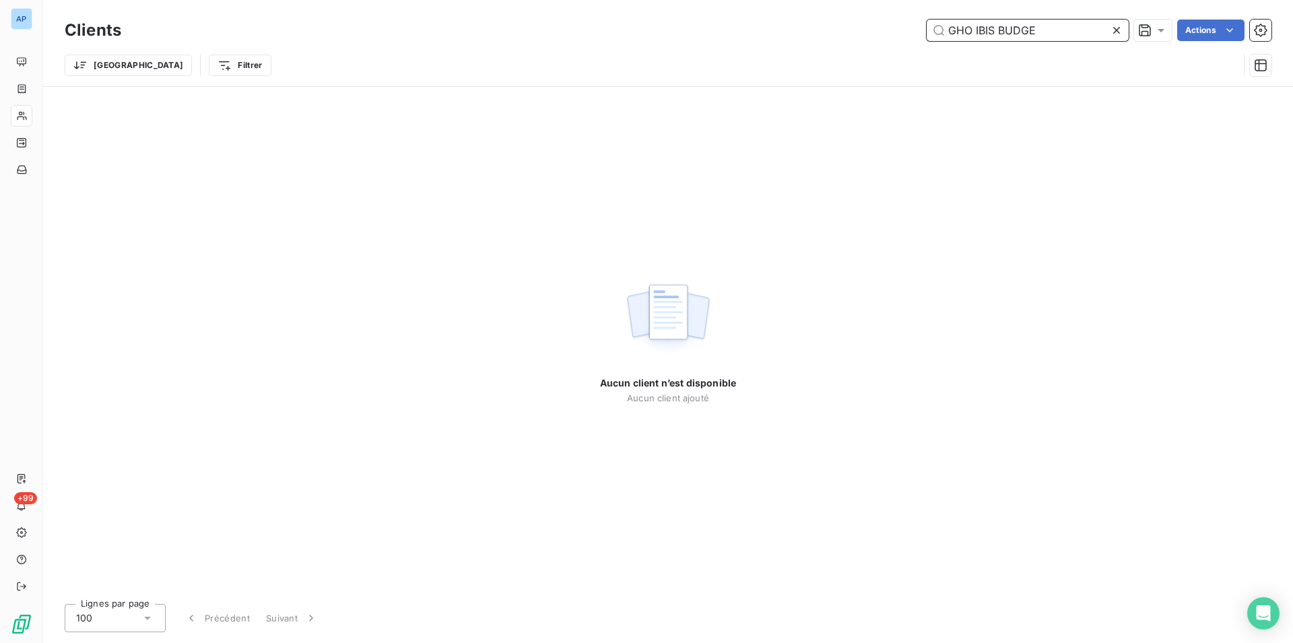
type input "GHO IBIS BUDGE"
click at [1120, 30] on icon at bounding box center [1116, 30] width 13 height 13
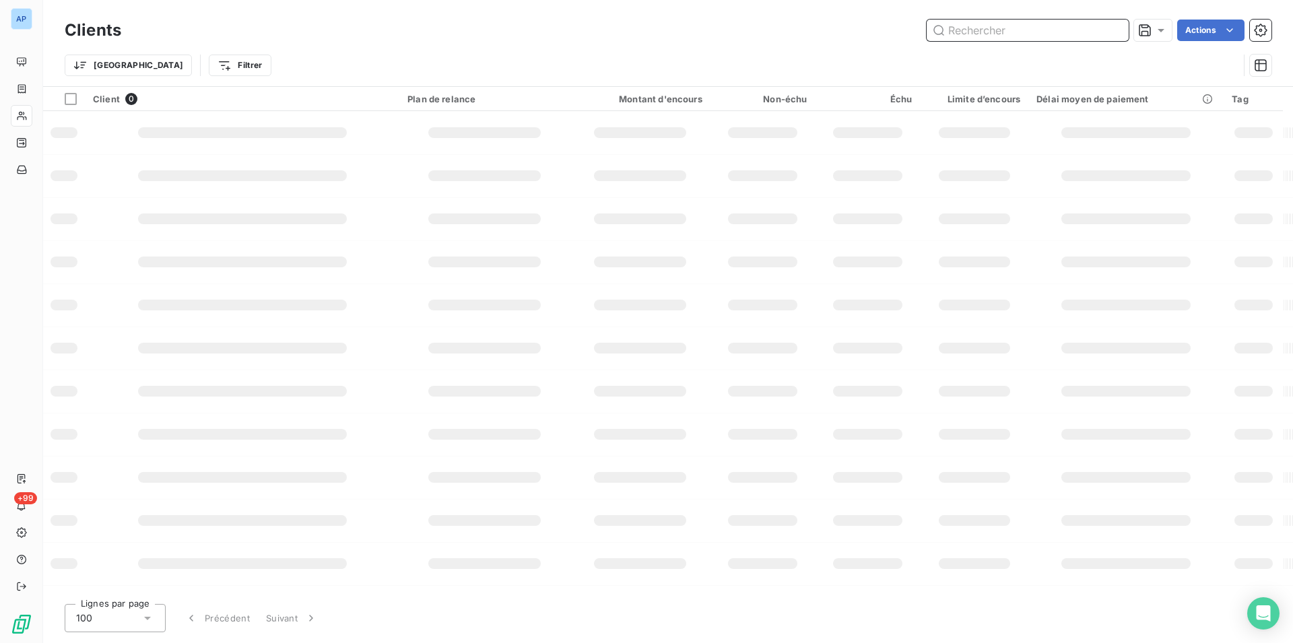
click at [1120, 30] on input "text" at bounding box center [1028, 31] width 202 height 22
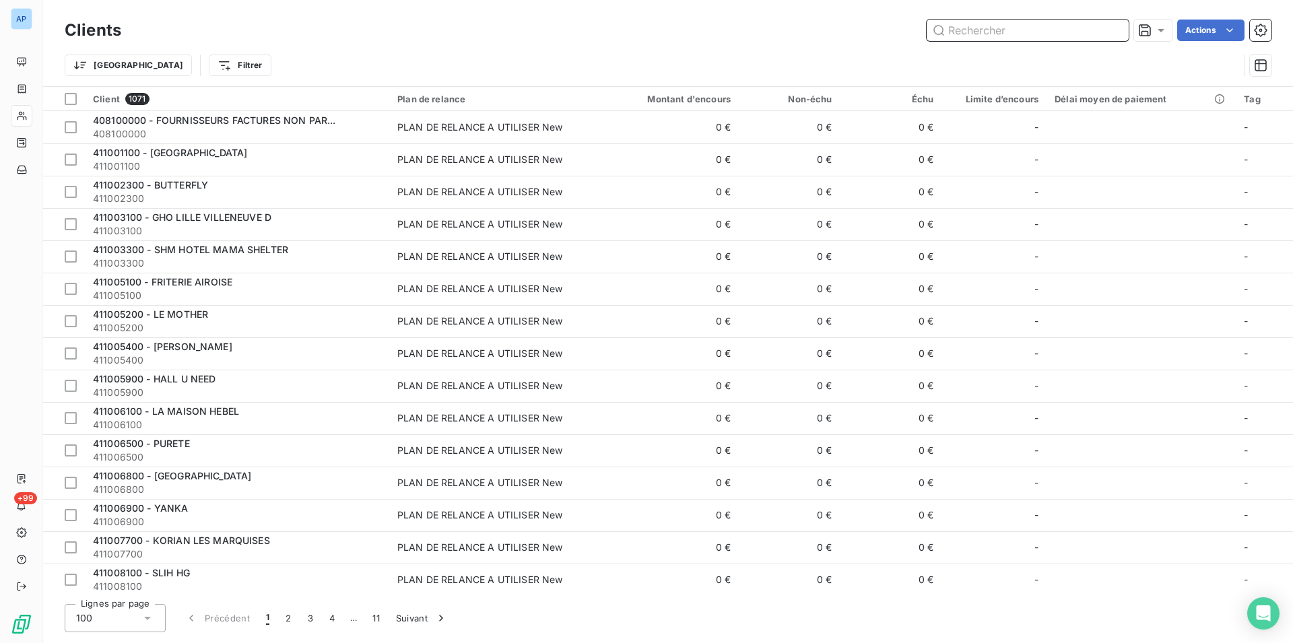
click at [1109, 29] on input "text" at bounding box center [1028, 31] width 202 height 22
drag, startPoint x: 1109, startPoint y: 29, endPoint x: 1103, endPoint y: 28, distance: 6.9
click at [1104, 28] on input "text" at bounding box center [1028, 31] width 202 height 22
paste input "BBHO CERGY PIERRELAYE"
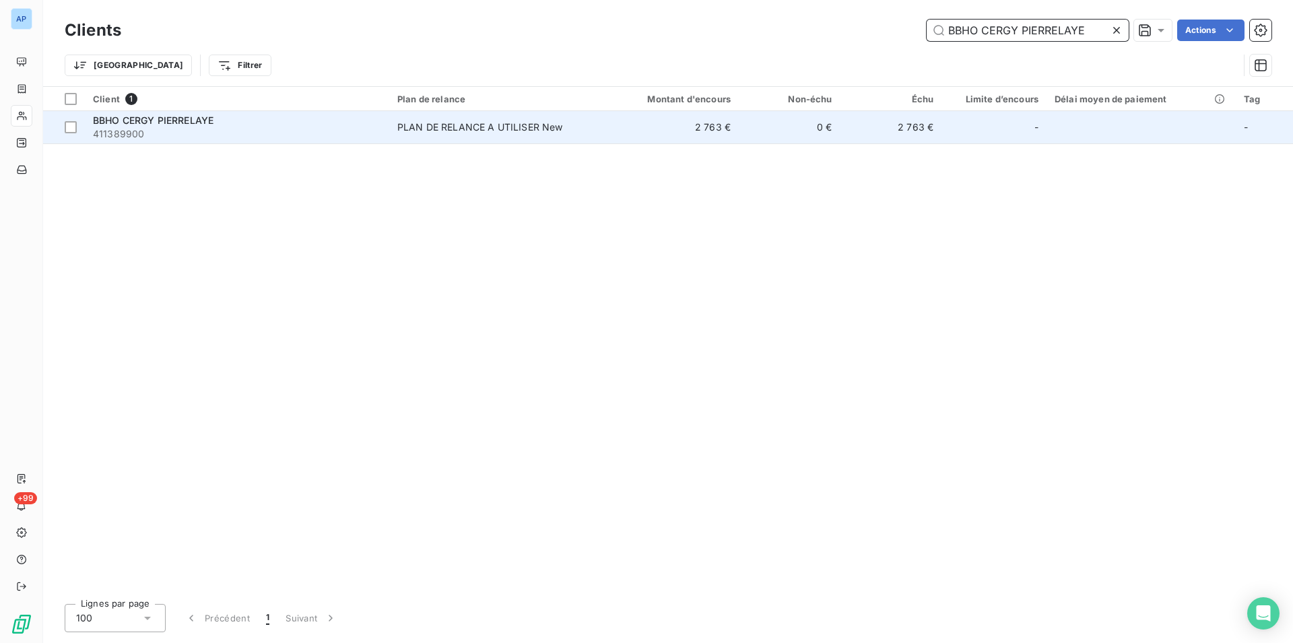
type input "BBHO CERGY PIERRELAYE"
click at [554, 136] on td "PLAN DE RELANCE A UTILISER New" at bounding box center [496, 127] width 214 height 32
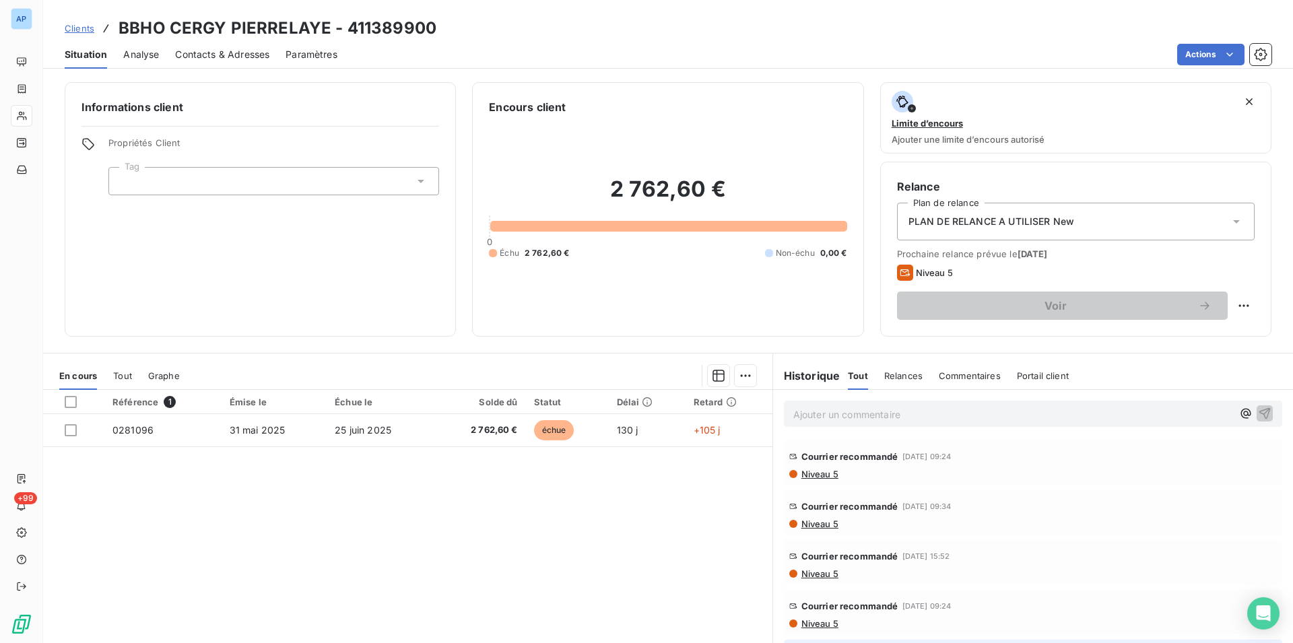
click at [247, 506] on div "Référence 1 Émise le Échue le Solde dû Statut Délai Retard 0281096 [DATE] [DATE…" at bounding box center [407, 519] width 729 height 259
click at [250, 494] on div "Référence 1 Émise le Échue le Solde dû Statut Délai Retard 0281096 [DATE] [DATE…" at bounding box center [407, 519] width 729 height 259
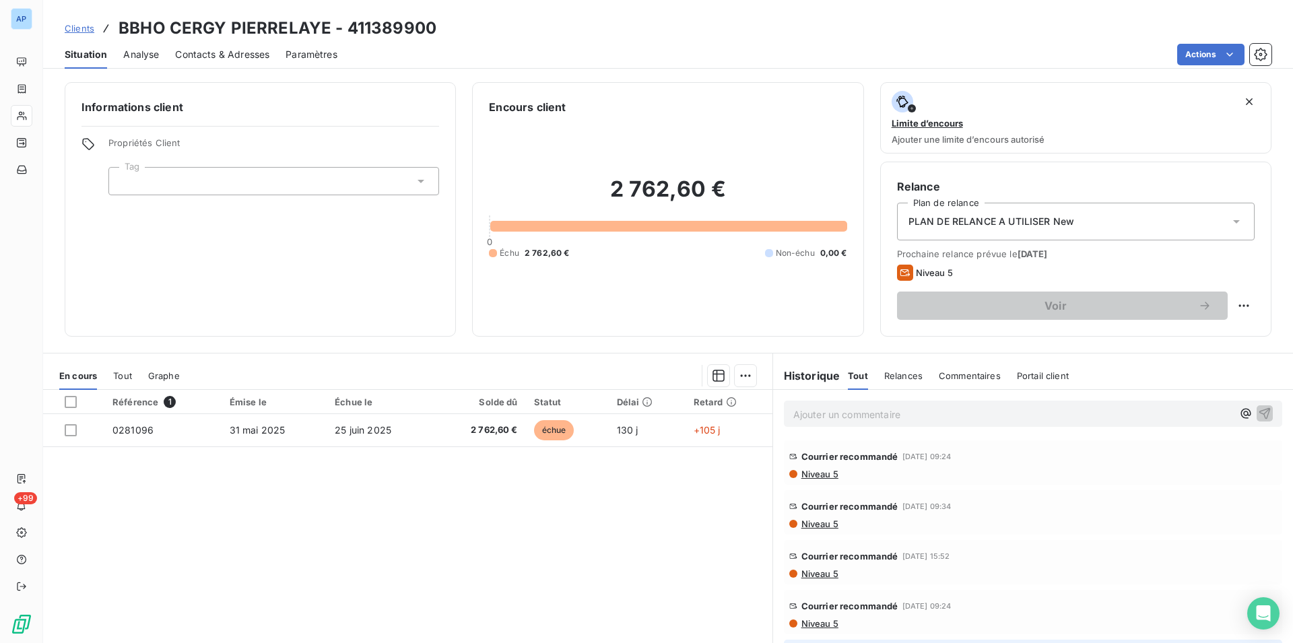
click at [253, 490] on div "Référence 1 Émise le Échue le Solde dû Statut Délai Retard 0281096 [DATE] [DATE…" at bounding box center [407, 519] width 729 height 259
click at [255, 483] on div "Référence 1 Émise le Échue le Solde dû Statut Délai Retard 0281096 [DATE] [DATE…" at bounding box center [407, 519] width 729 height 259
click at [265, 449] on div "Référence 1 Émise le Échue le Solde dû Statut Délai Retard 0281096 [DATE] [DATE…" at bounding box center [407, 519] width 729 height 259
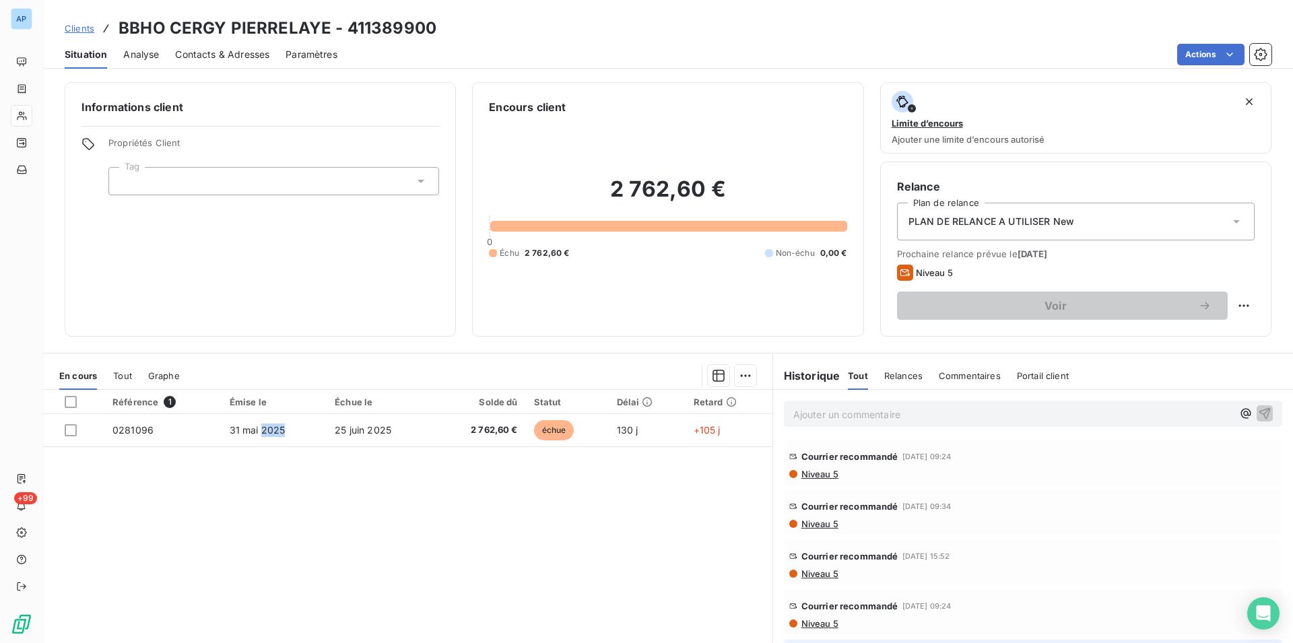
click at [265, 449] on div "Référence 1 Émise le Échue le Solde dû Statut Délai Retard 0281096 [DATE] [DATE…" at bounding box center [407, 519] width 729 height 259
click at [318, 218] on div "Informations client Propriétés Client Tag" at bounding box center [260, 209] width 391 height 255
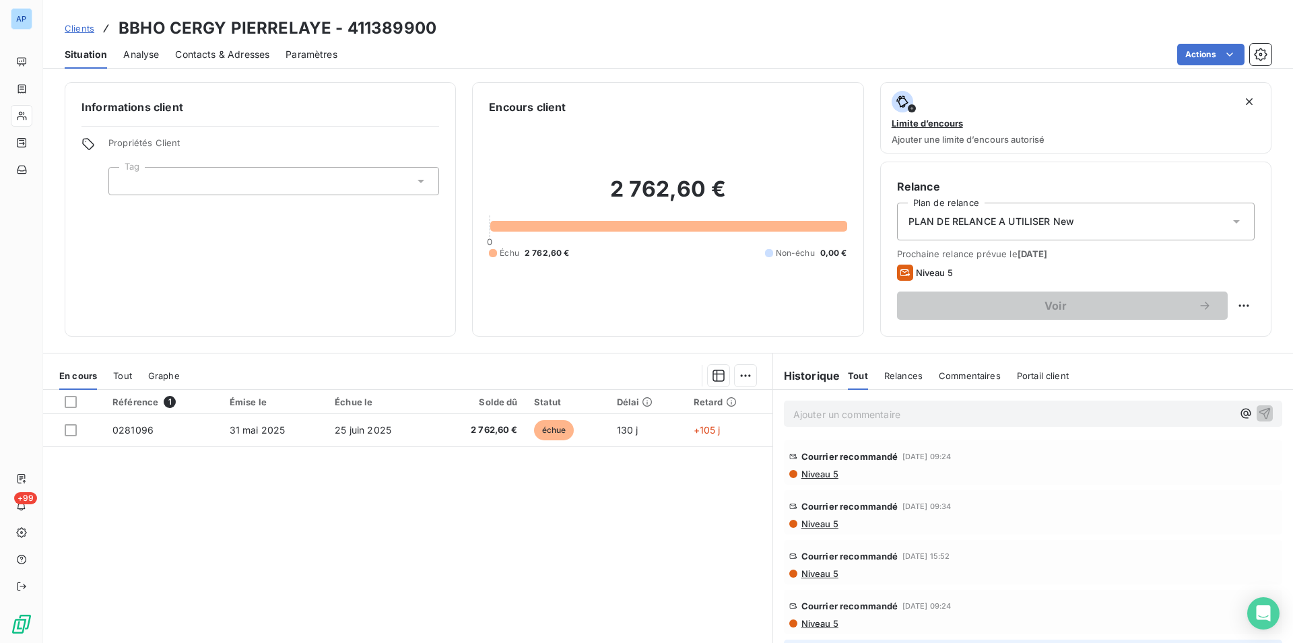
click at [318, 218] on div "Informations client Propriétés Client Tag" at bounding box center [260, 209] width 391 height 255
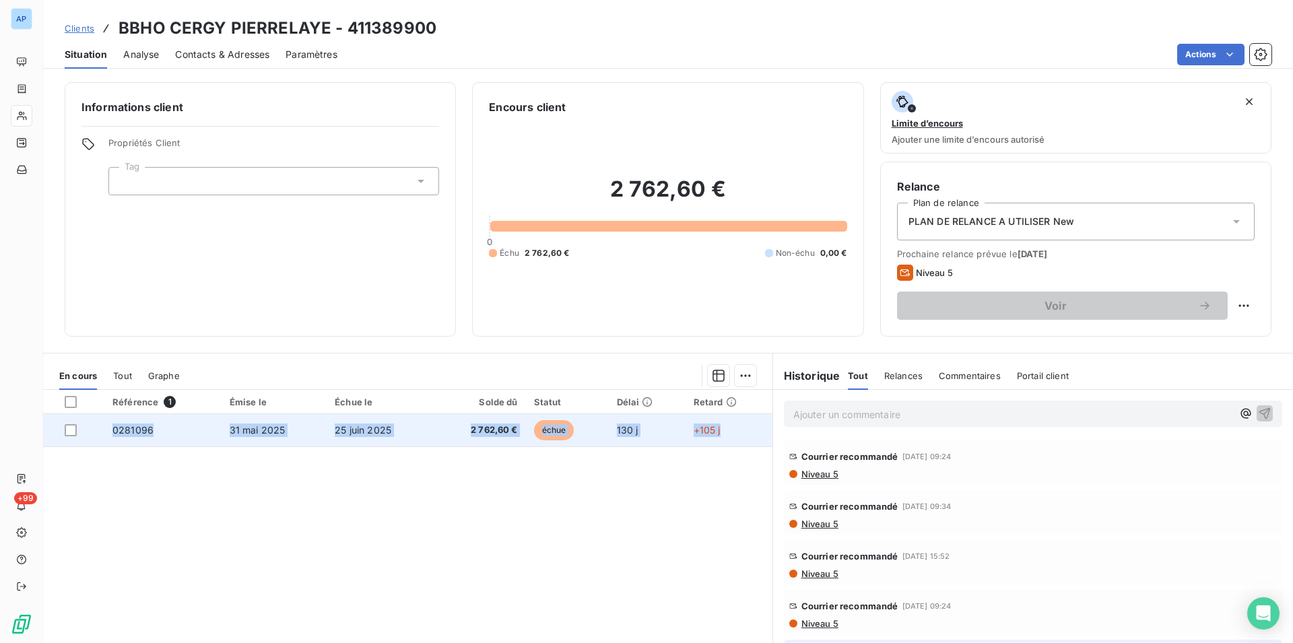
drag, startPoint x: 121, startPoint y: 20, endPoint x: 580, endPoint y: 434, distance: 618.1
click at [729, 434] on div "Clients BBHO CERGY PIERRELAYE - 411389900 Situation Analyse Contacts & Adresses…" at bounding box center [668, 321] width 1250 height 643
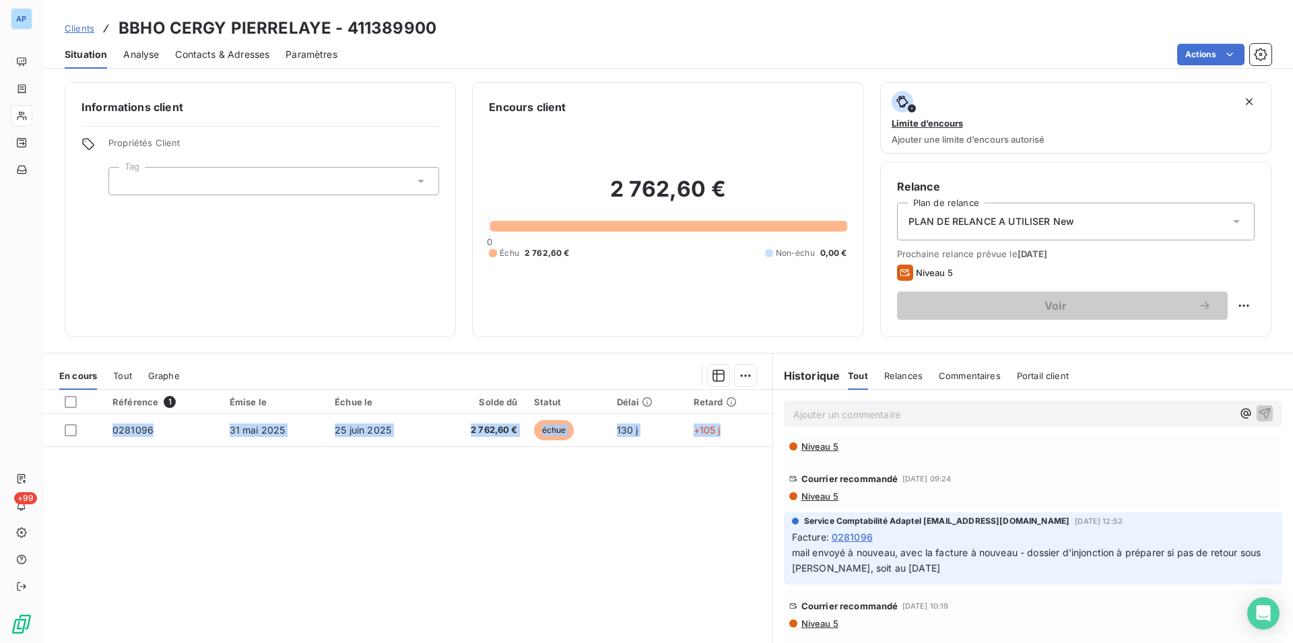
scroll to position [137, 0]
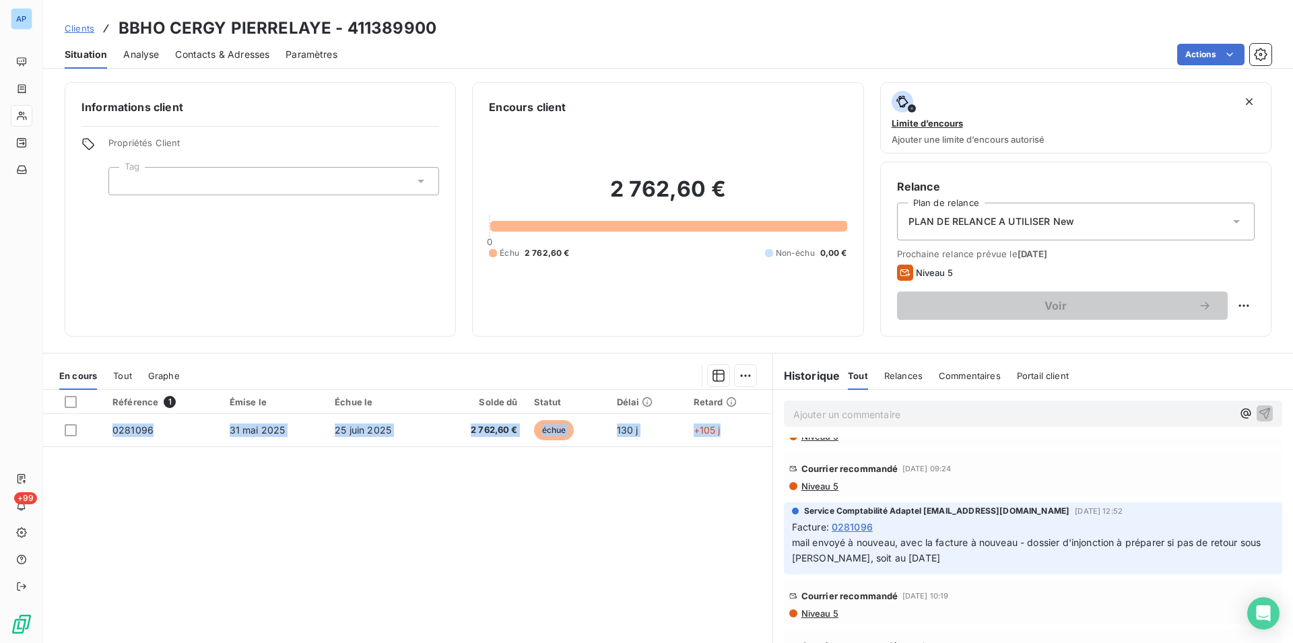
click at [575, 500] on div "Référence 1 Émise le Échue le Solde dû Statut Délai Retard 0281096 [DATE] [DATE…" at bounding box center [407, 519] width 729 height 259
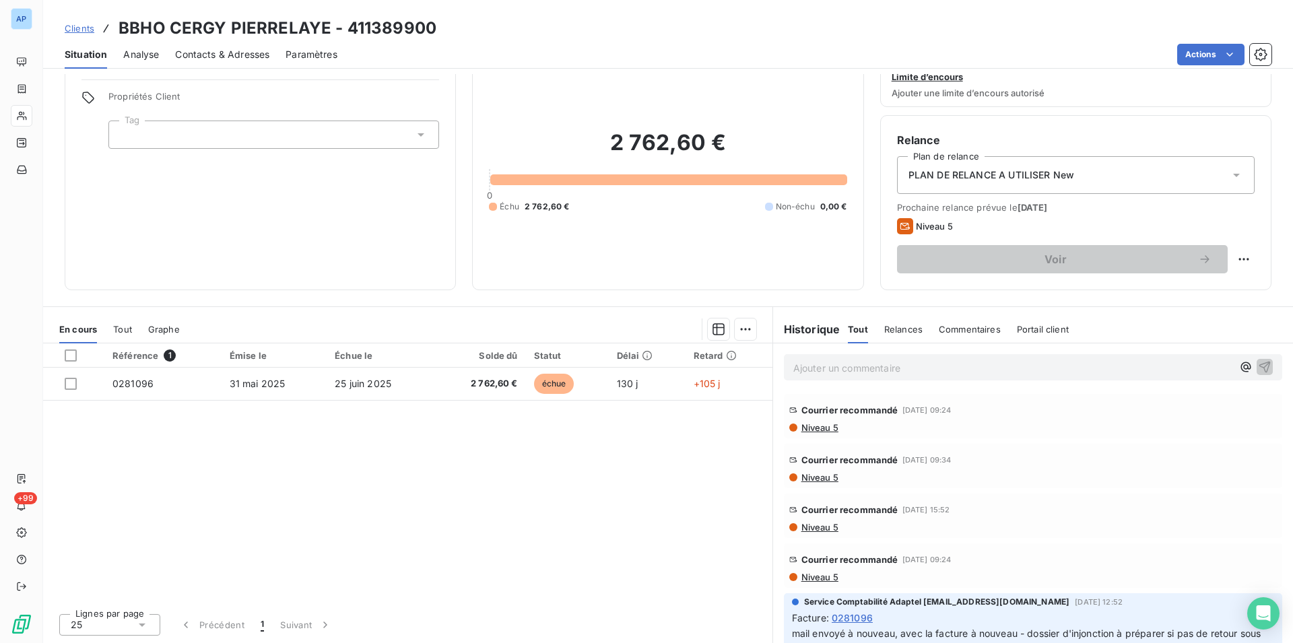
scroll to position [0, 0]
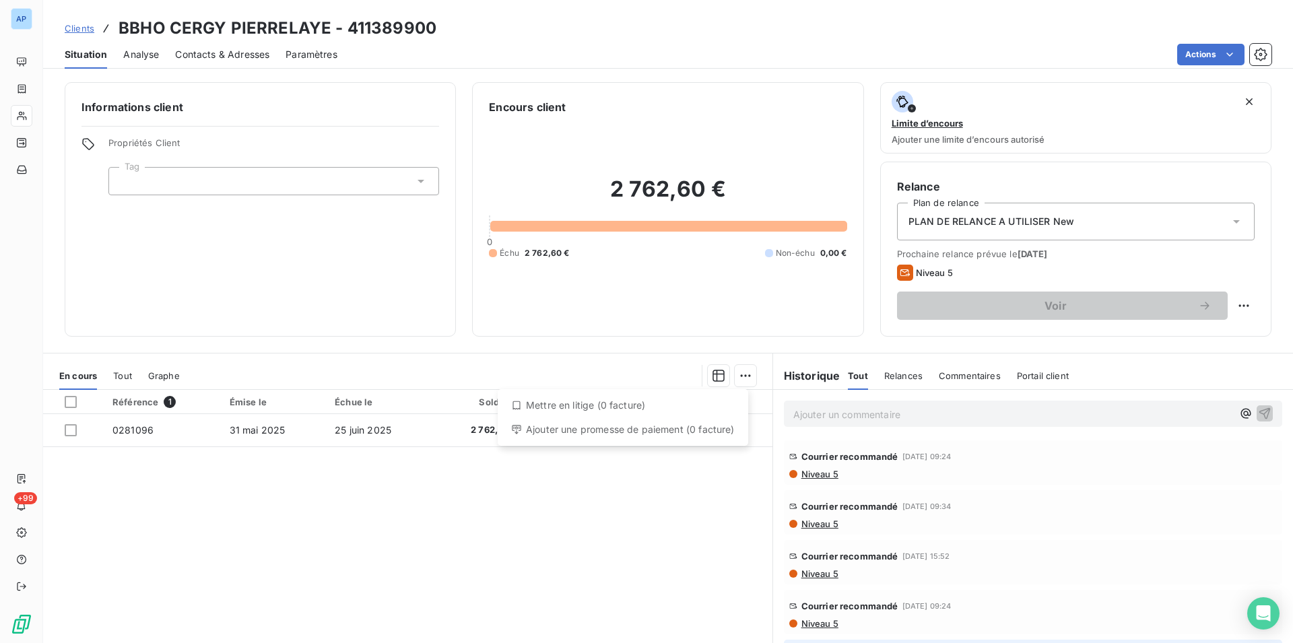
click at [486, 473] on html "AP +99 Clients BBHO CERGY PIERRELAYE - 411389900 Situation Analyse Contacts & A…" at bounding box center [646, 321] width 1293 height 643
click at [73, 407] on div at bounding box center [71, 402] width 12 height 12
click at [291, 544] on div "Référence 1 Émise le Échue le Solde dû Statut Délai Retard 0281096 [DATE] [DATE…" at bounding box center [407, 519] width 729 height 259
click at [65, 407] on div at bounding box center [71, 402] width 12 height 12
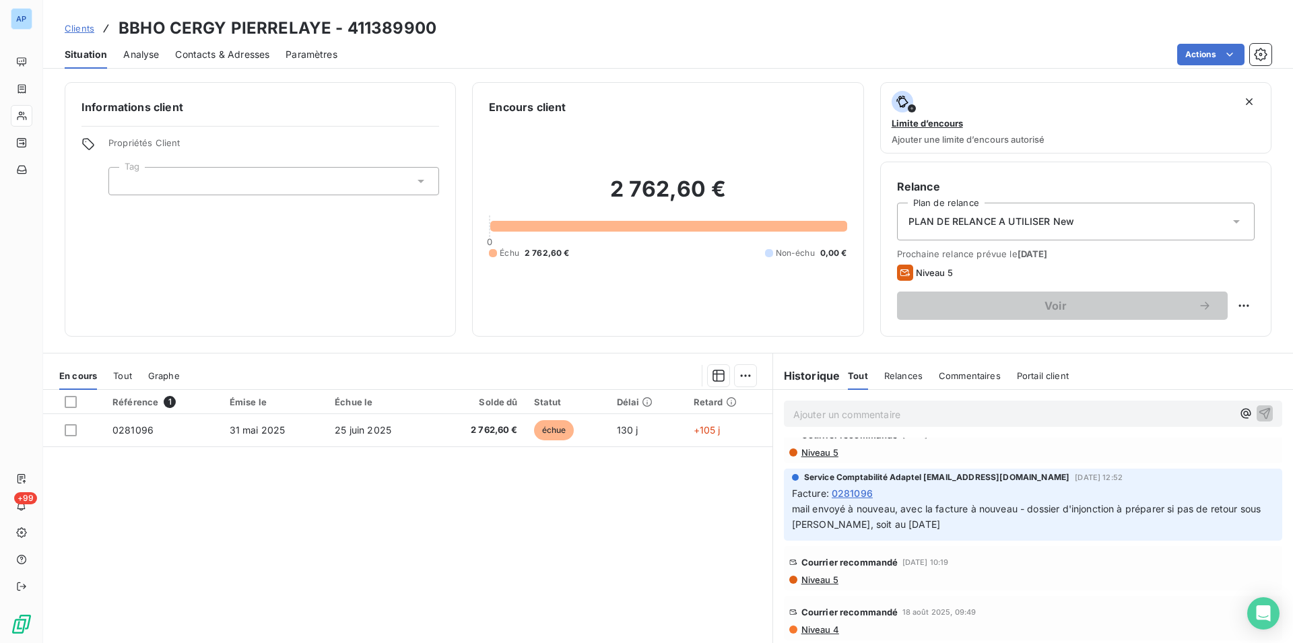
scroll to position [137, 0]
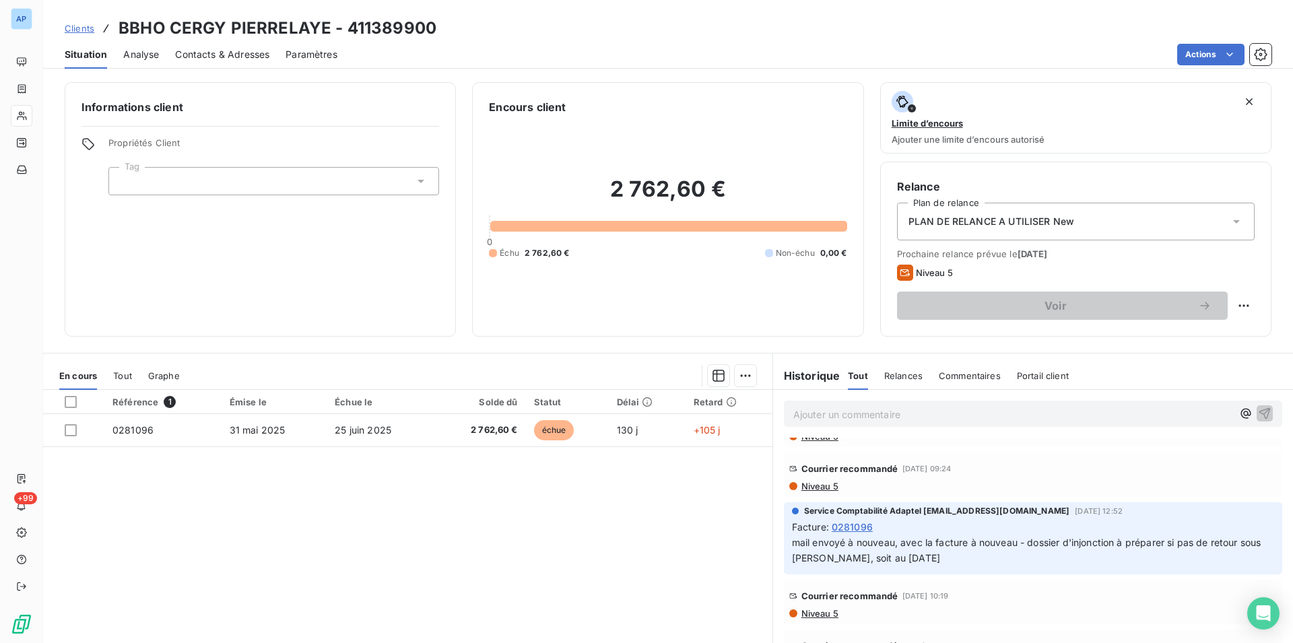
click at [193, 492] on div "Référence 1 Émise le Échue le Solde dû Statut Délai Retard 0281096 [DATE] [DATE…" at bounding box center [407, 519] width 729 height 259
click at [344, 533] on div "Référence 1 Émise le Échue le Solde dû Statut Délai Retard 0281096 [DATE] [DATE…" at bounding box center [407, 519] width 729 height 259
click at [341, 532] on div "Référence 1 Émise le Échue le Solde dû Statut Délai Retard 0281096 [DATE] [DATE…" at bounding box center [407, 519] width 729 height 259
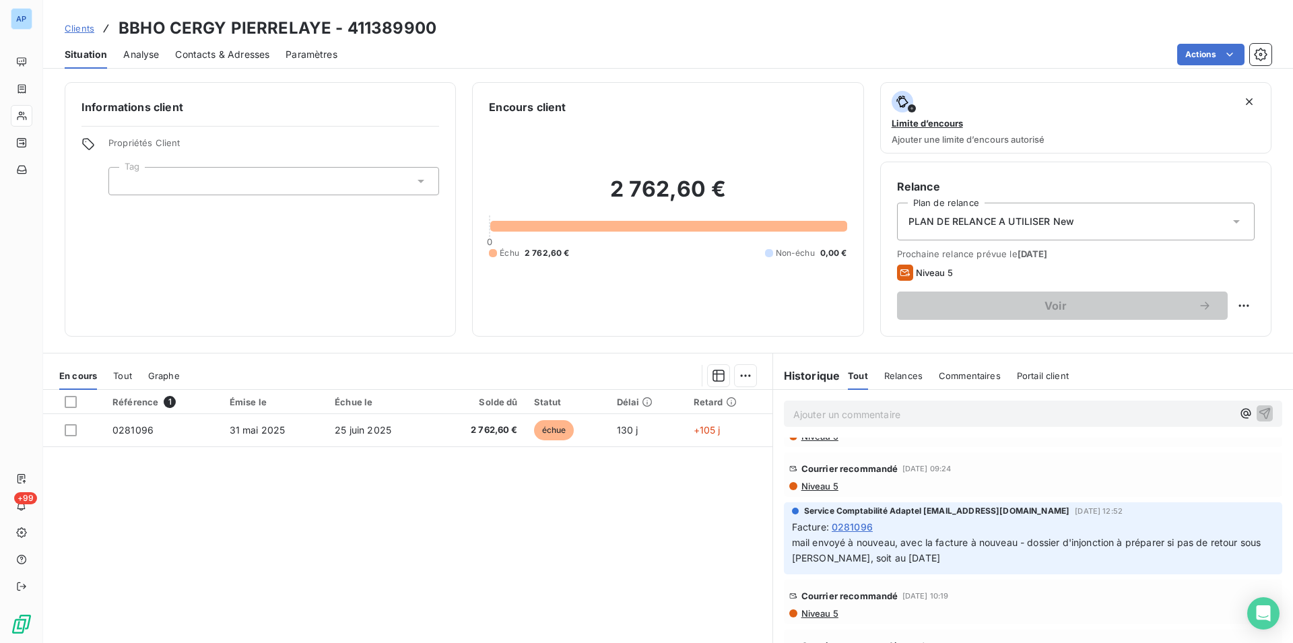
click at [341, 532] on div "Référence 1 Émise le Échue le Solde dû Statut Délai Retard 0281096 [DATE] [DATE…" at bounding box center [407, 519] width 729 height 259
click at [312, 551] on div "Référence 1 Émise le Échue le Solde dû Statut Délai Retard 0281096 [DATE] [DATE…" at bounding box center [407, 519] width 729 height 259
click at [469, 465] on div "Référence 1 Émise le Échue le Solde dû Statut Délai Retard 0281096 [DATE] [DATE…" at bounding box center [407, 519] width 729 height 259
click at [469, 464] on div "Référence 1 Émise le Échue le Solde dû Statut Délai Retard 0281096 [DATE] [DATE…" at bounding box center [407, 519] width 729 height 259
click at [819, 490] on span "Niveau 5" at bounding box center [819, 486] width 38 height 11
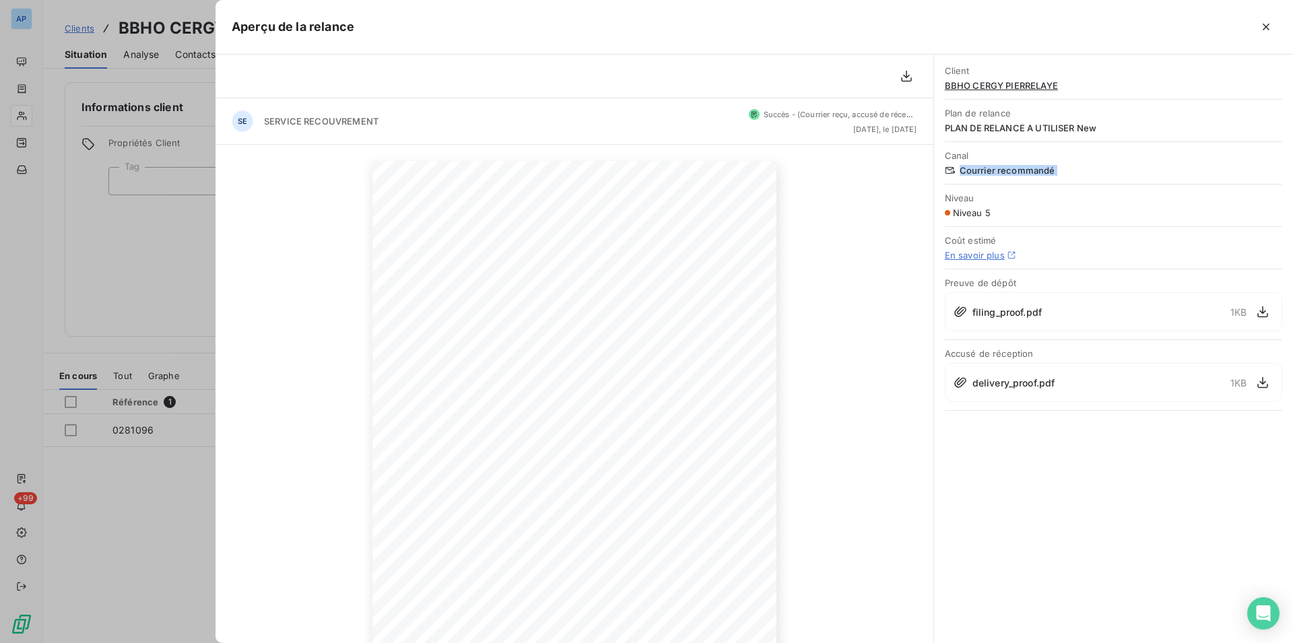
drag, startPoint x: 938, startPoint y: 176, endPoint x: 935, endPoint y: 190, distance: 14.4
click at [935, 190] on div "Client BBHO CERGY PIERRELAYE Plan de relance PLAN DE RELANCE A UTILISER New Can…" at bounding box center [1113, 234] width 359 height 359
click at [1265, 25] on icon "button" at bounding box center [1266, 27] width 7 height 7
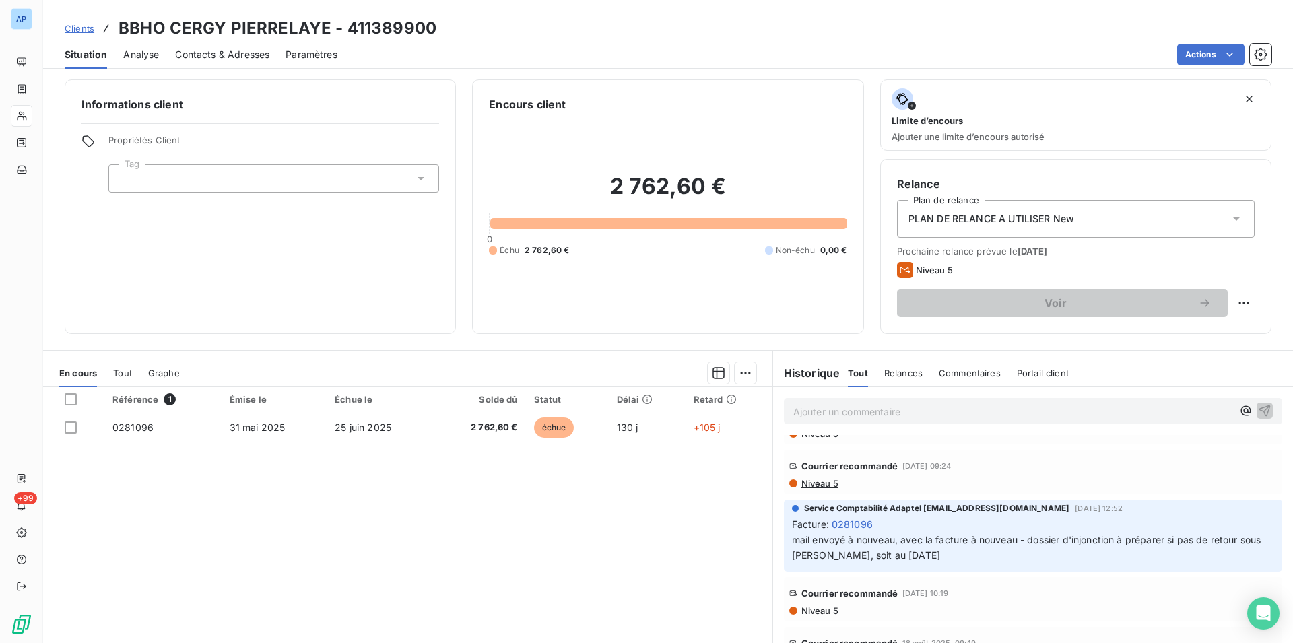
scroll to position [0, 0]
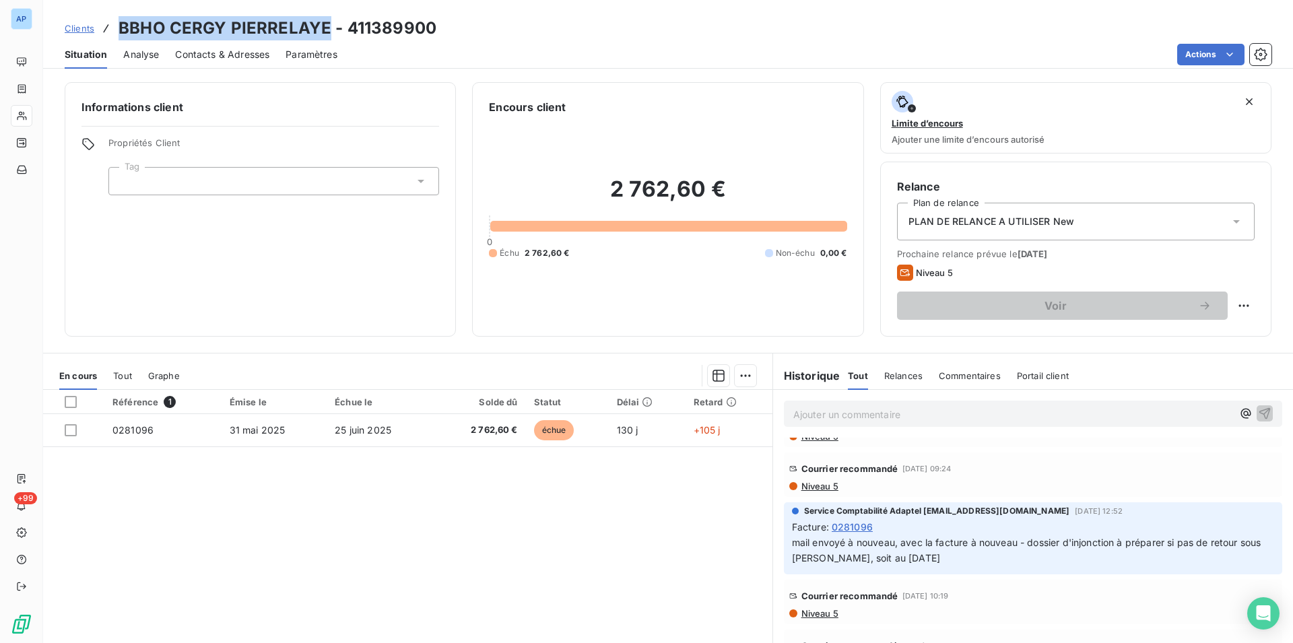
drag, startPoint x: 327, startPoint y: 28, endPoint x: 119, endPoint y: 26, distance: 207.4
click at [119, 26] on h3 "BBHO CERGY PIERRELAYE - 411389900" at bounding box center [278, 28] width 318 height 24
copy h3 "BBHO CERGY PIERRELAYE"
click at [558, 493] on div "Référence 1 Émise le Échue le Solde dû Statut Délai Retard 0281096 [DATE] [DATE…" at bounding box center [407, 519] width 729 height 259
click at [346, 603] on div "Référence 1 Émise le Échue le Solde dû Statut Délai Retard 0281096 [DATE] [DATE…" at bounding box center [407, 519] width 729 height 259
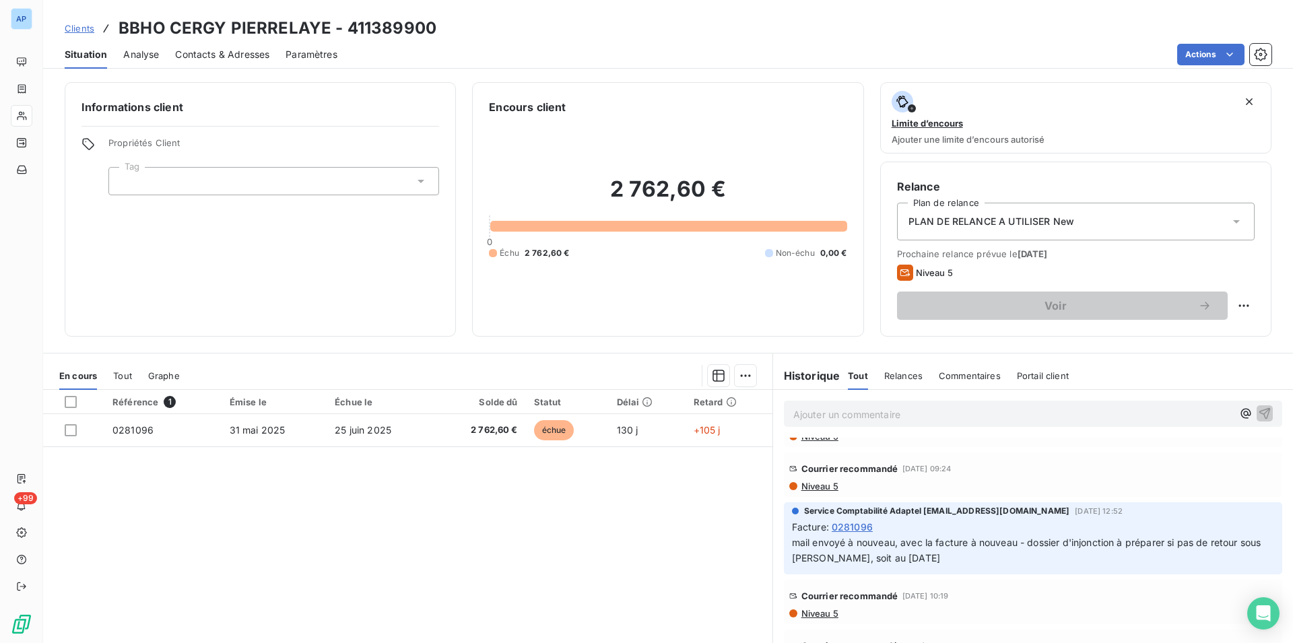
click at [254, 240] on div "Informations client Propriétés Client Tag" at bounding box center [260, 209] width 391 height 255
drag, startPoint x: 230, startPoint y: 611, endPoint x: 230, endPoint y: 601, distance: 9.4
click at [230, 603] on div "Référence 1 Émise le Échue le Solde dû Statut Délai Retard 0281096 [DATE] [DATE…" at bounding box center [407, 519] width 729 height 259
click at [222, 520] on div "Référence 1 Émise le Échue le Solde dû Statut Délai Retard 0281096 [DATE] [DATE…" at bounding box center [407, 519] width 729 height 259
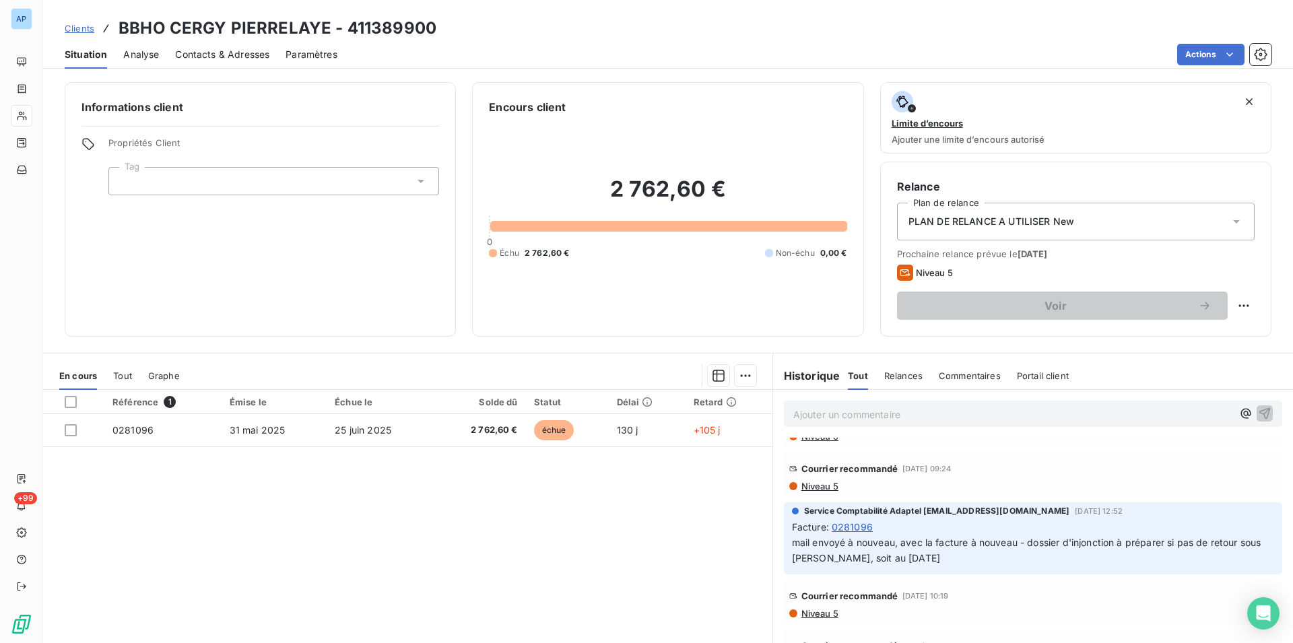
click at [222, 517] on div "Référence 1 Émise le Échue le Solde dû Statut Délai Retard 0281096 [DATE] [DATE…" at bounding box center [407, 519] width 729 height 259
click at [222, 515] on div "Référence 1 Émise le Échue le Solde dû Statut Délai Retard 0281096 [DATE] [DATE…" at bounding box center [407, 519] width 729 height 259
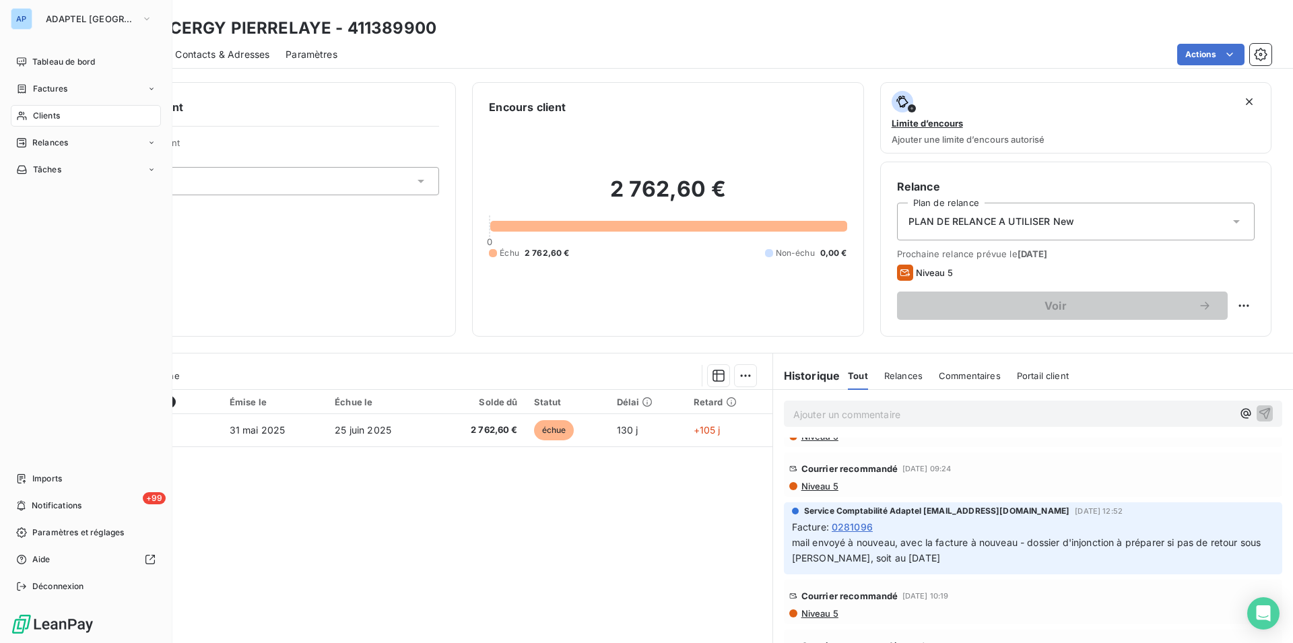
click at [32, 112] on div "Clients" at bounding box center [86, 116] width 150 height 22
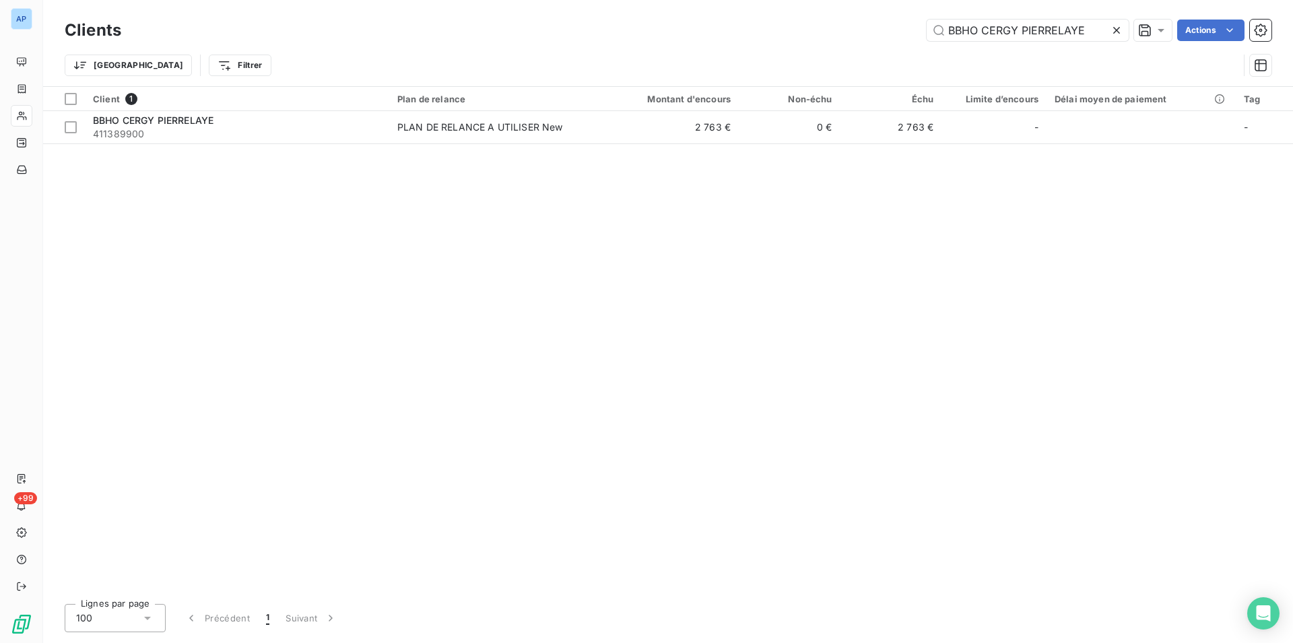
click at [1113, 28] on icon at bounding box center [1116, 30] width 13 height 13
click at [1113, 28] on input "text" at bounding box center [1028, 31] width 202 height 22
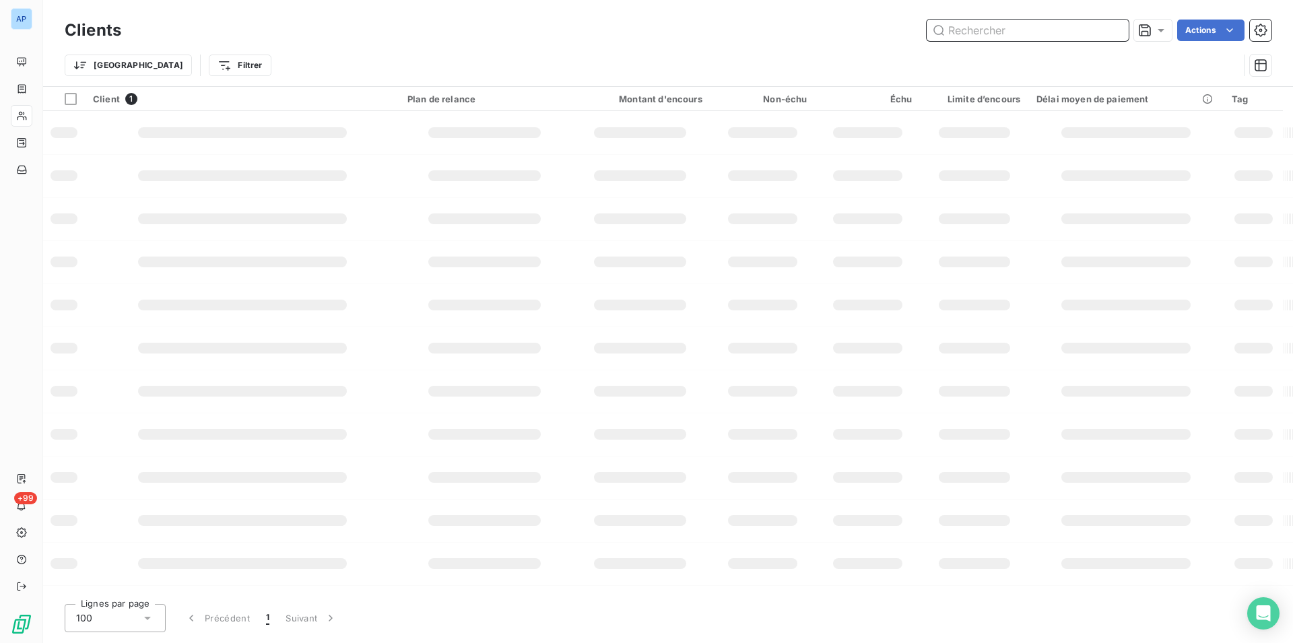
click at [1113, 28] on input "text" at bounding box center [1028, 31] width 202 height 22
click at [1052, 27] on input "text" at bounding box center [1028, 31] width 202 height 22
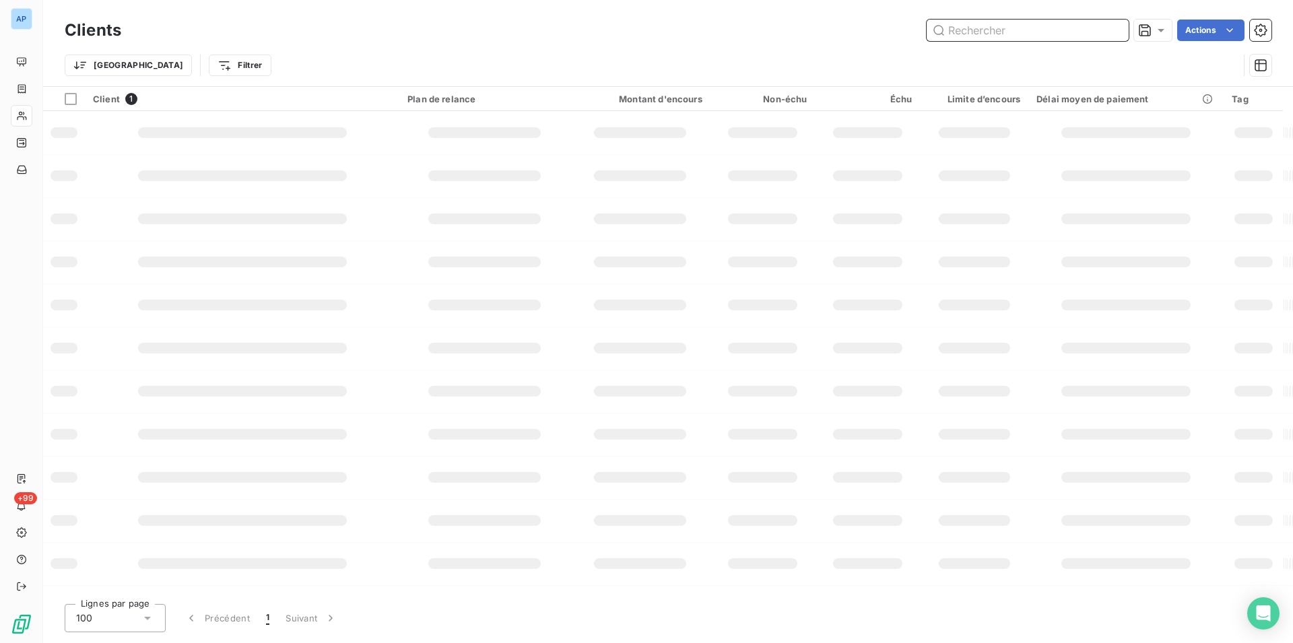
click at [1052, 27] on input "text" at bounding box center [1028, 31] width 202 height 22
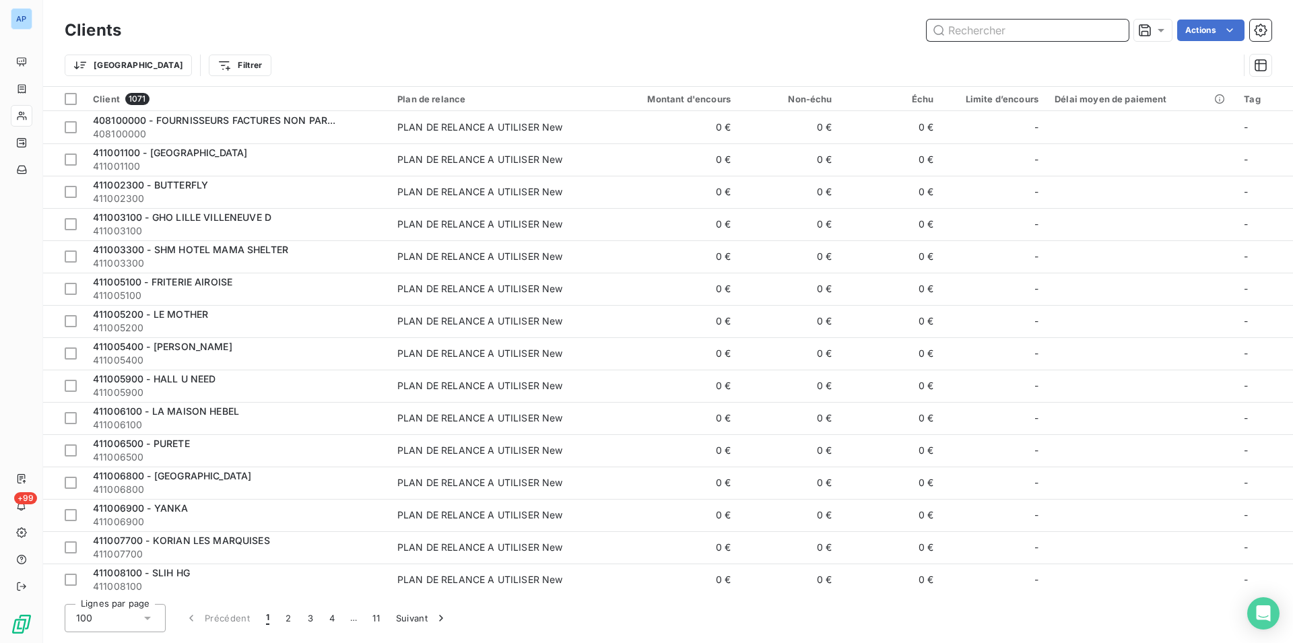
click at [1052, 27] on input "text" at bounding box center [1028, 31] width 202 height 22
paste input "CDFAS"
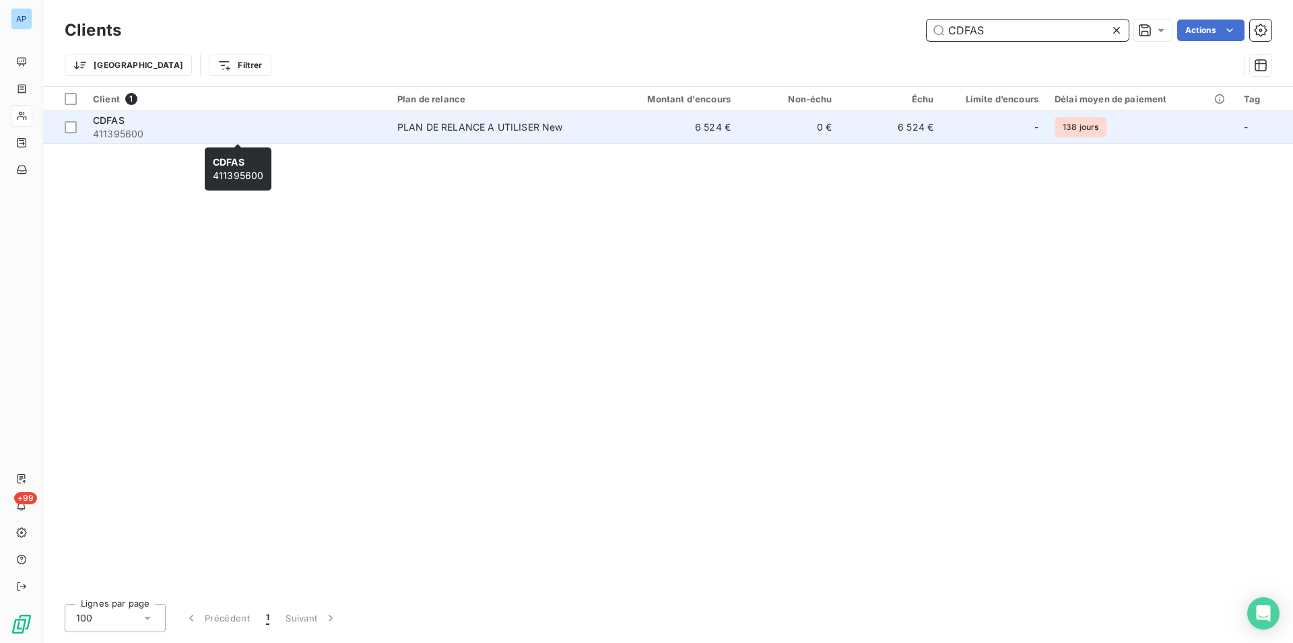
type input "CDFAS"
click at [222, 118] on div "CDFAS" at bounding box center [237, 120] width 288 height 13
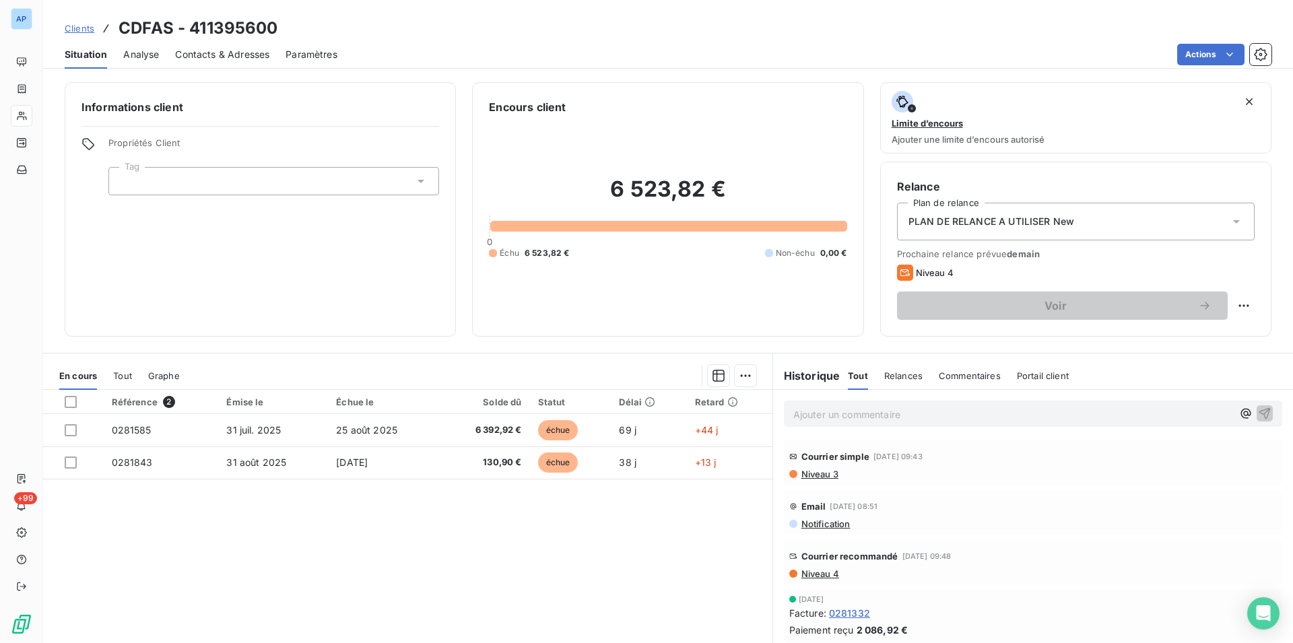
click at [694, 550] on div "Référence 2 Émise le Échue le Solde dû Statut Délai Retard 0281585 [DATE] [DATE…" at bounding box center [407, 519] width 729 height 259
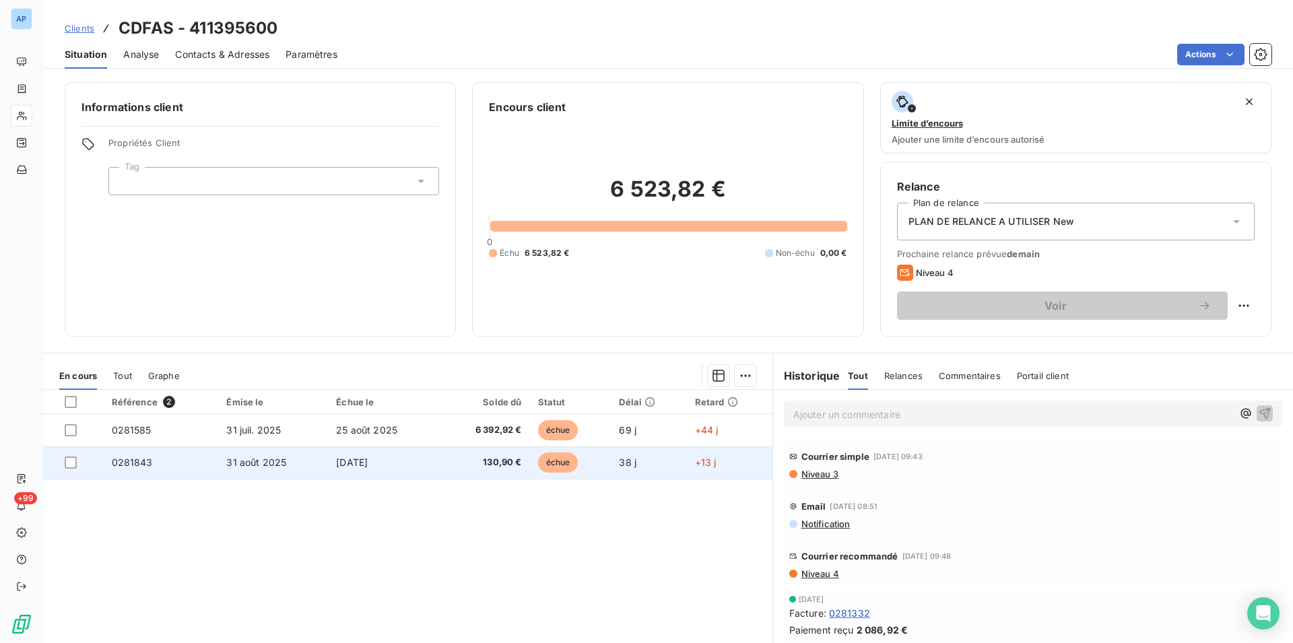
drag, startPoint x: 117, startPoint y: 23, endPoint x: 724, endPoint y: 465, distance: 751.2
click at [724, 465] on div "Clients CDFAS - 411395600 Situation Analyse Contacts & Adresses Paramètres Acti…" at bounding box center [668, 321] width 1250 height 643
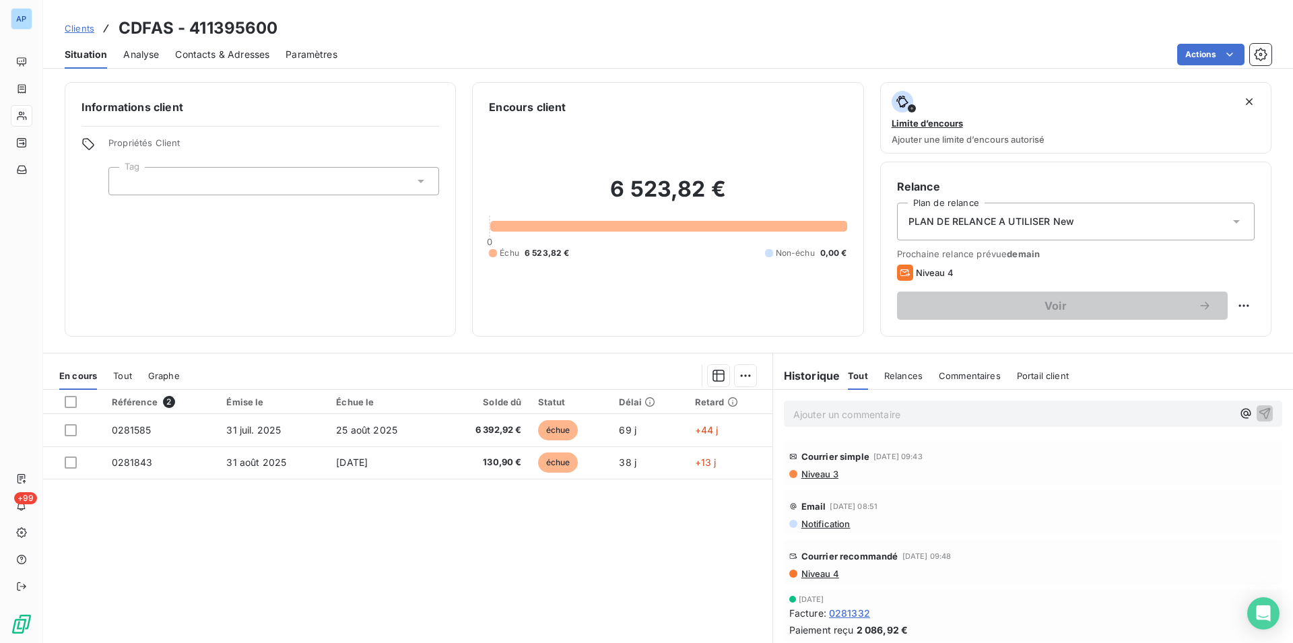
click at [304, 509] on div "Référence 2 Émise le Échue le Solde dû Statut Délai Retard 0281585 [DATE] [DATE…" at bounding box center [407, 519] width 729 height 259
click at [365, 515] on div "Référence 2 Émise le Échue le Solde dû Statut Délai Retard 0281585 [DATE] [DATE…" at bounding box center [407, 519] width 729 height 259
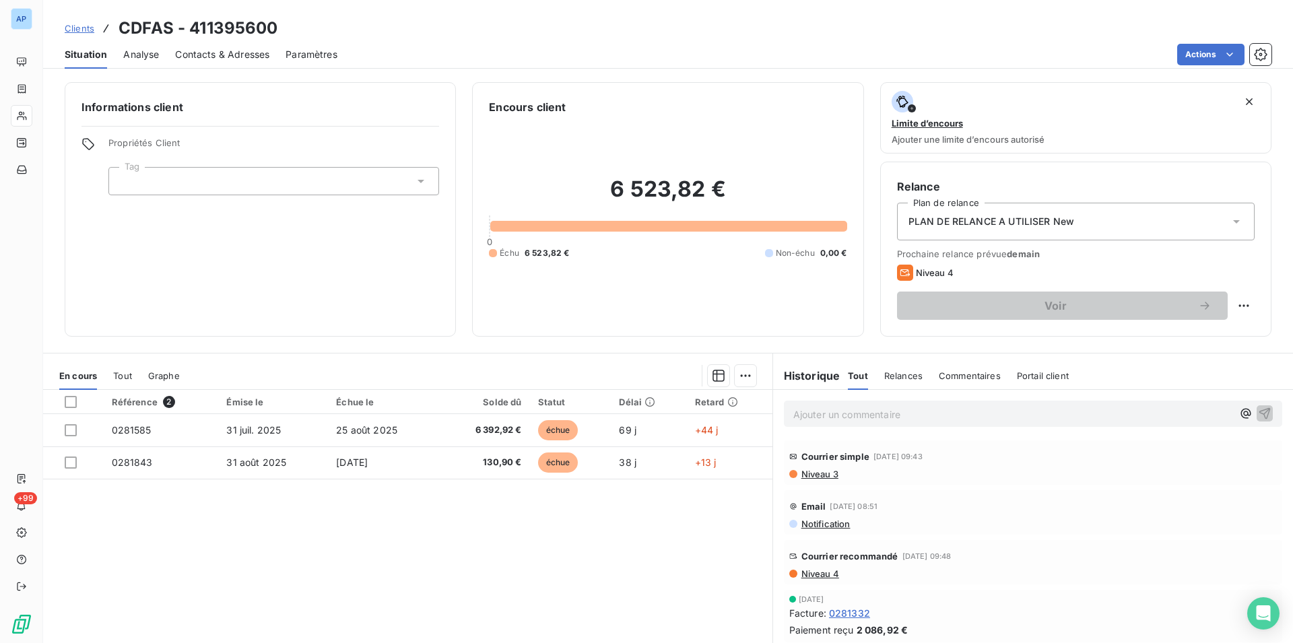
click at [365, 515] on div "Référence 2 Émise le Échue le Solde dû Statut Délai Retard 0281585 [DATE] [DATE…" at bounding box center [407, 519] width 729 height 259
click at [401, 597] on div "Référence 2 Émise le Échue le Solde dû Statut Délai Retard 0281585 [DATE] [DATE…" at bounding box center [407, 519] width 729 height 259
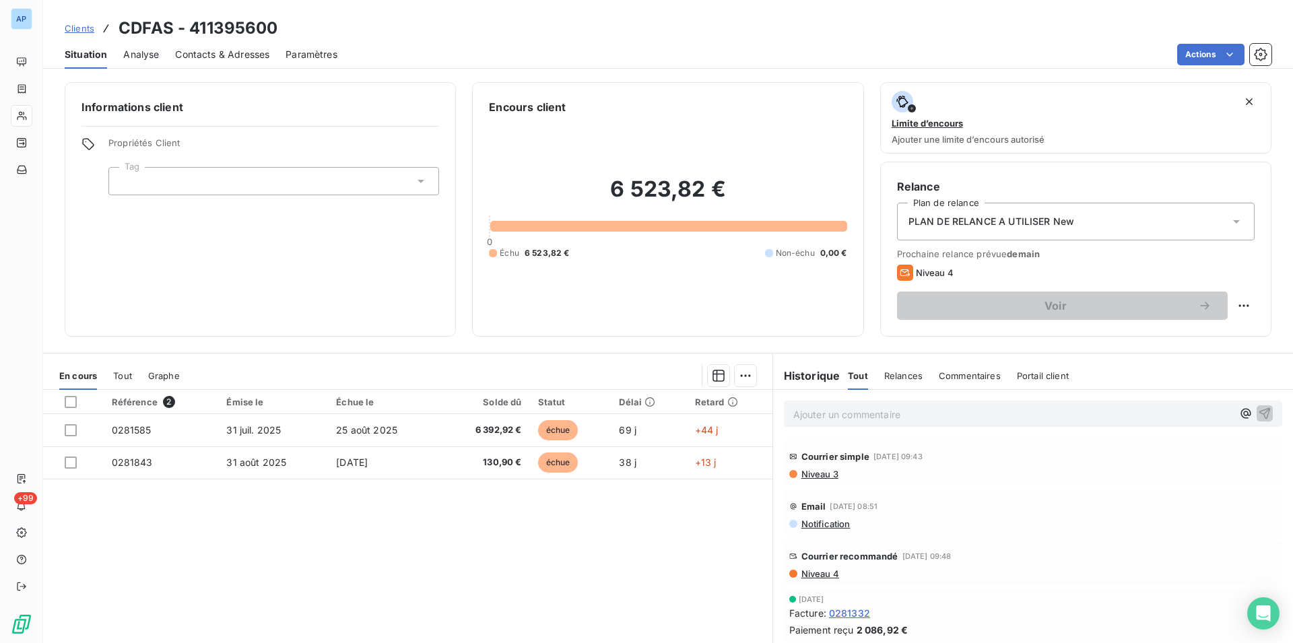
click at [318, 546] on div "Référence 2 Émise le Échue le Solde dû Statut Délai Retard 0281585 [DATE] [DATE…" at bounding box center [407, 519] width 729 height 259
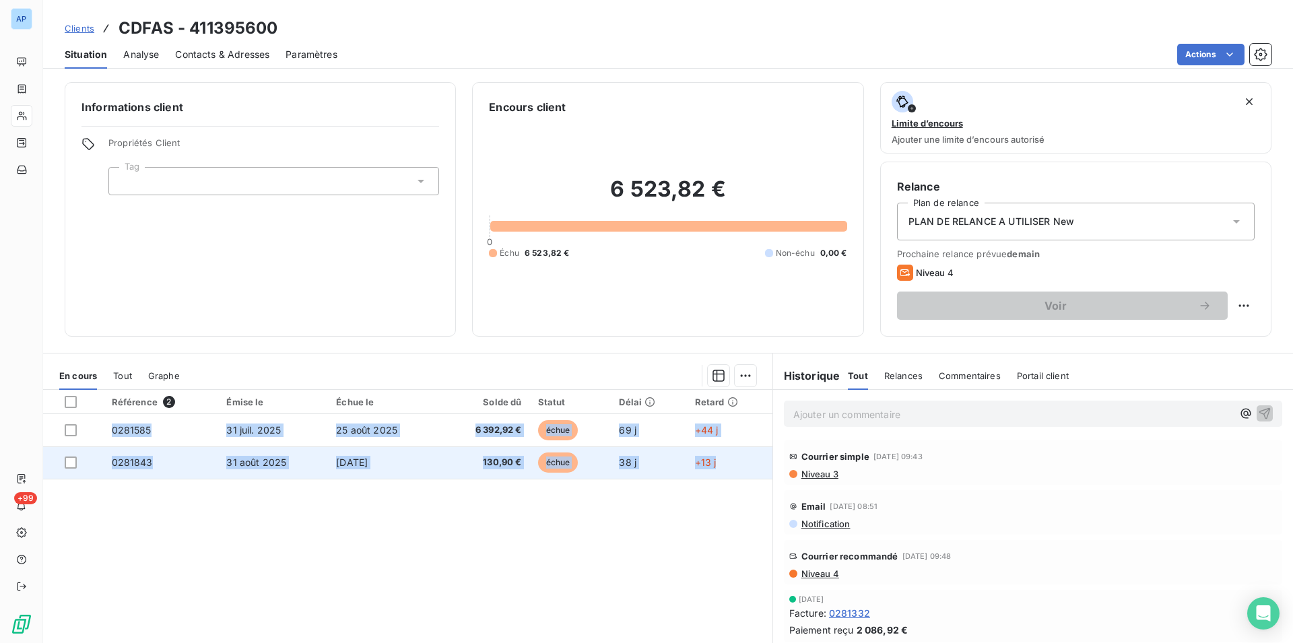
drag, startPoint x: 117, startPoint y: 24, endPoint x: 730, endPoint y: 463, distance: 754.5
click at [730, 463] on div "Clients CDFAS - 411395600 Situation Analyse Contacts & Adresses Paramètres Acti…" at bounding box center [668, 321] width 1250 height 643
copy tbody "0281585 [DATE] [DATE] 6 392,92 € échue 69 j +44 j 0281843 [DATE] [DATE] 130,90 …"
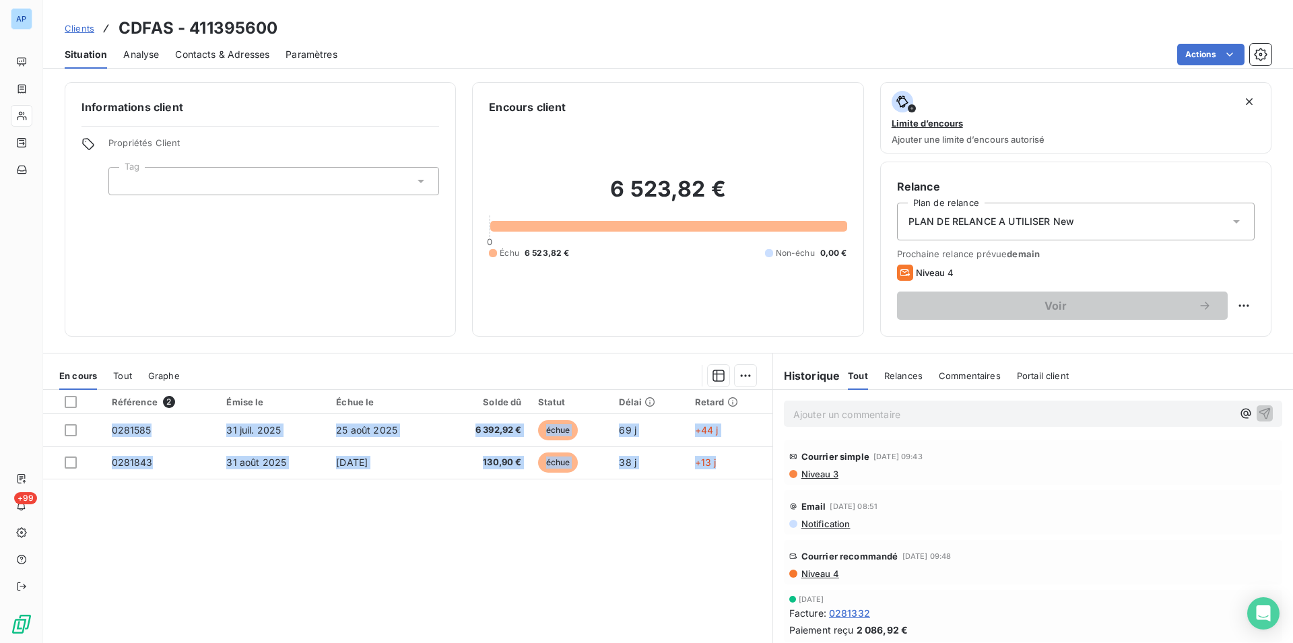
click at [407, 92] on div "Informations client Propriétés Client Tag" at bounding box center [260, 209] width 391 height 255
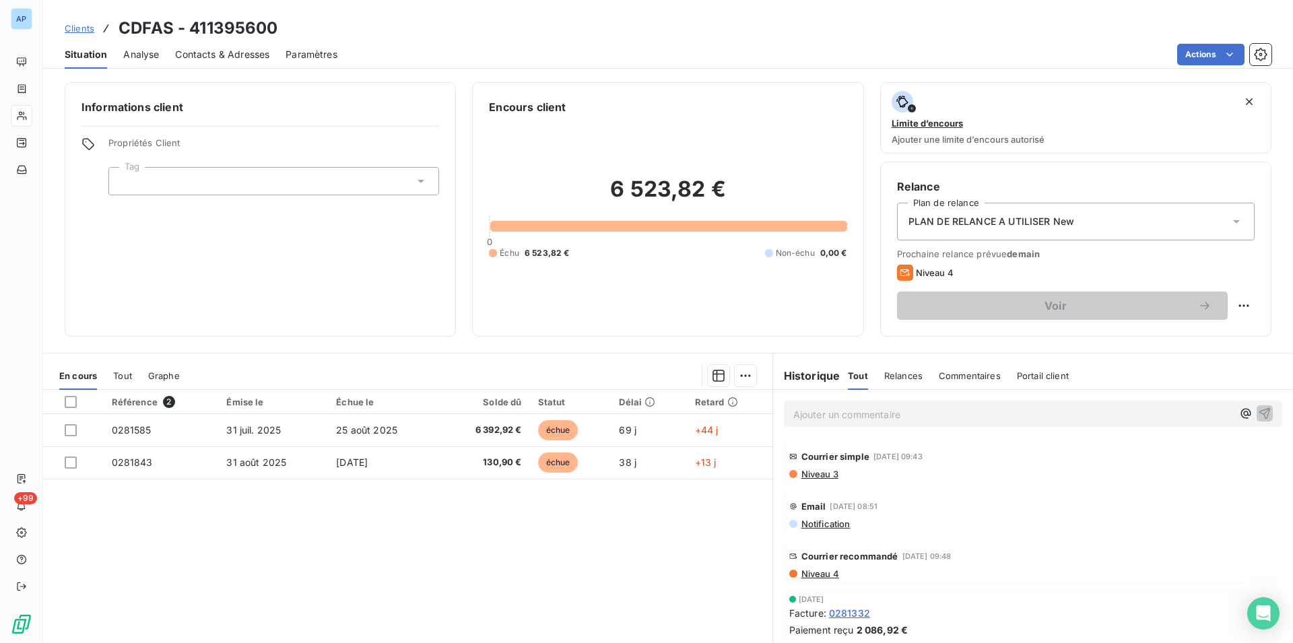
click at [235, 61] on div "Contacts & Adresses" at bounding box center [222, 54] width 94 height 28
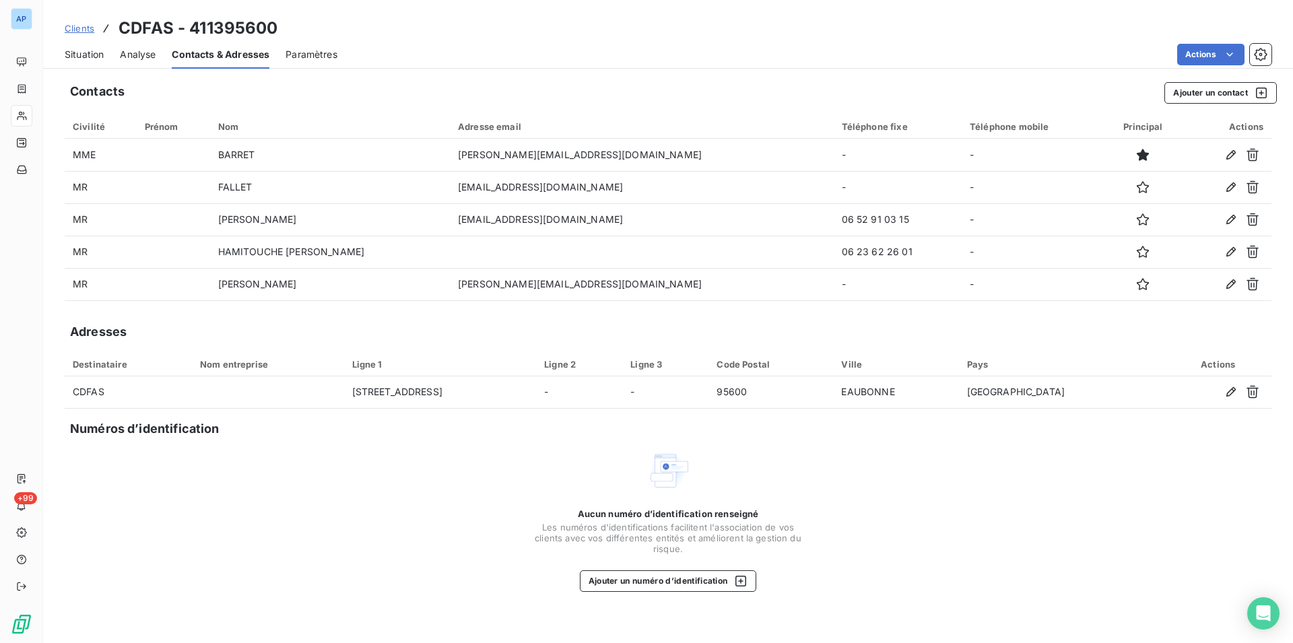
click at [474, 511] on div "Aucun numéro d’identification renseigné Les numéros d'identifications faciliten…" at bounding box center [668, 520] width 1207 height 143
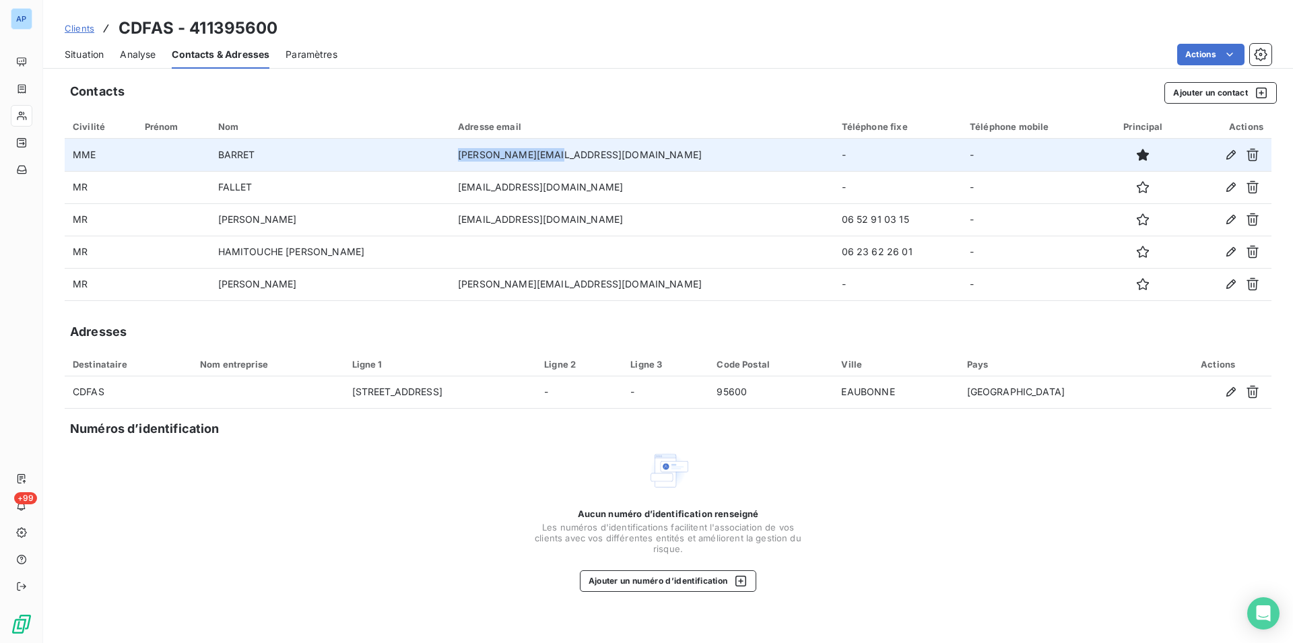
drag, startPoint x: 565, startPoint y: 152, endPoint x: 473, endPoint y: 146, distance: 92.5
click at [473, 146] on td "[PERSON_NAME][EMAIL_ADDRESS][DOMAIN_NAME]" at bounding box center [642, 155] width 384 height 32
copy td "[PERSON_NAME][EMAIL_ADDRESS][DOMAIN_NAME]"
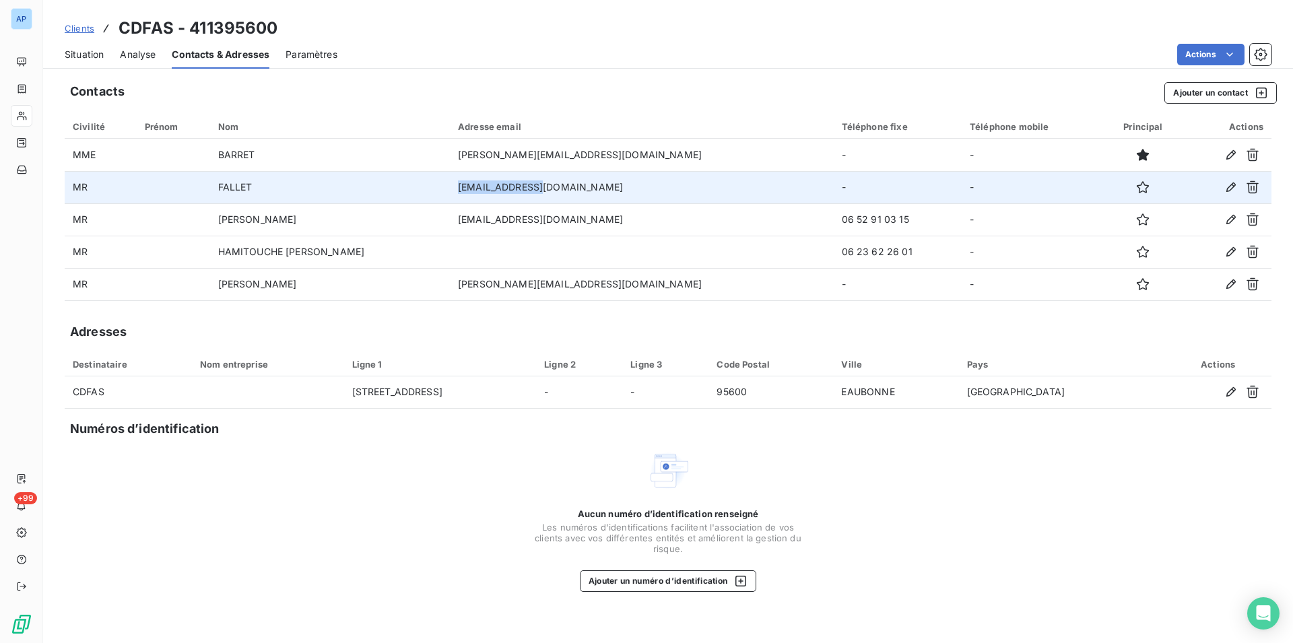
drag, startPoint x: 548, startPoint y: 183, endPoint x: 469, endPoint y: 189, distance: 78.4
click at [469, 189] on td "[EMAIL_ADDRESS][DOMAIN_NAME]" at bounding box center [642, 187] width 384 height 32
copy td "[EMAIL_ADDRESS][DOMAIN_NAME]"
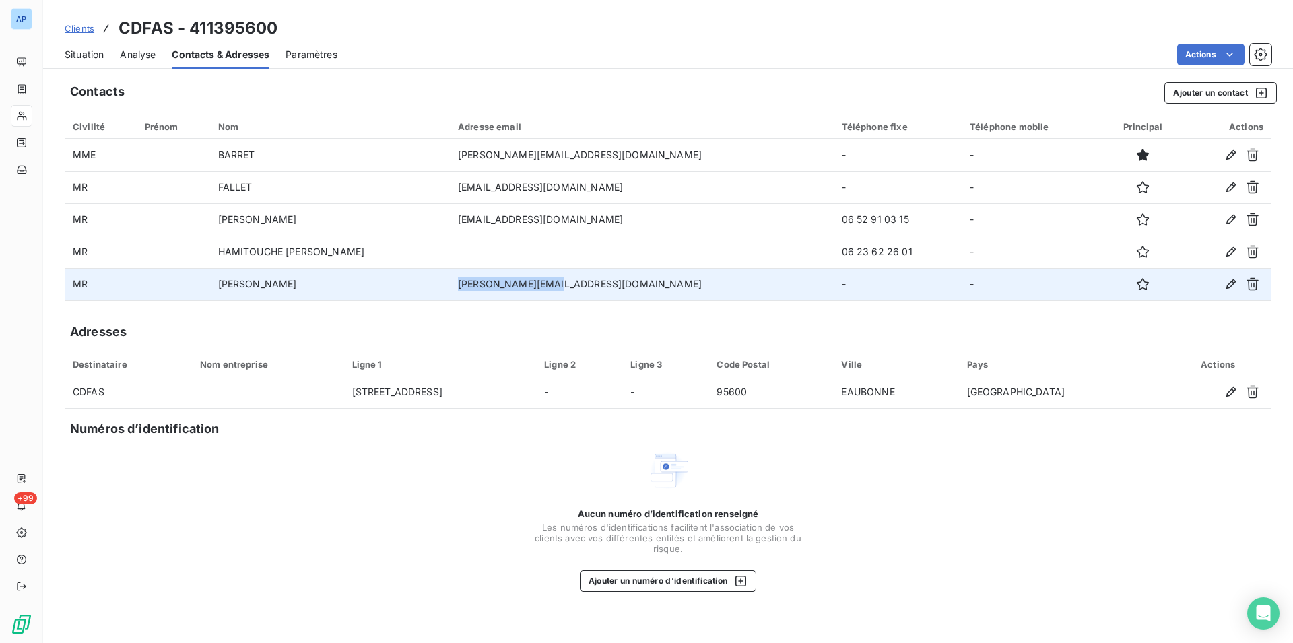
drag, startPoint x: 566, startPoint y: 279, endPoint x: 472, endPoint y: 277, distance: 93.6
click at [472, 277] on td "[PERSON_NAME][EMAIL_ADDRESS][DOMAIN_NAME]" at bounding box center [642, 284] width 384 height 32
copy td "[PERSON_NAME][EMAIL_ADDRESS][DOMAIN_NAME]"
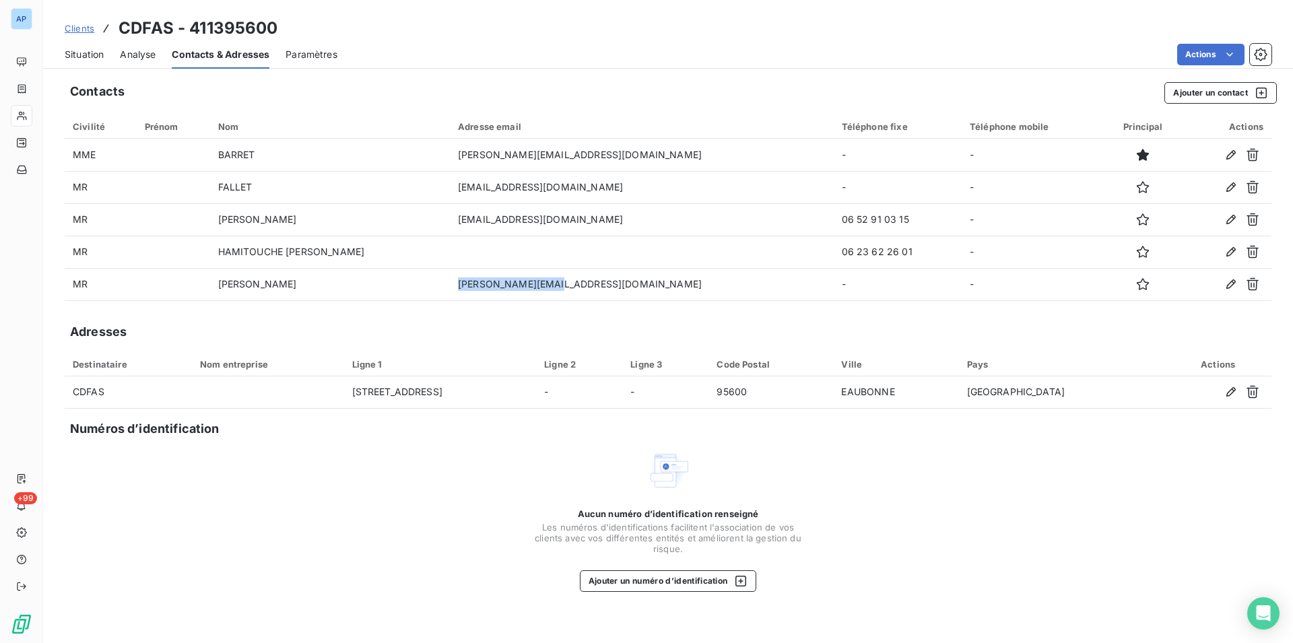
click at [98, 55] on span "Situation" at bounding box center [84, 54] width 39 height 13
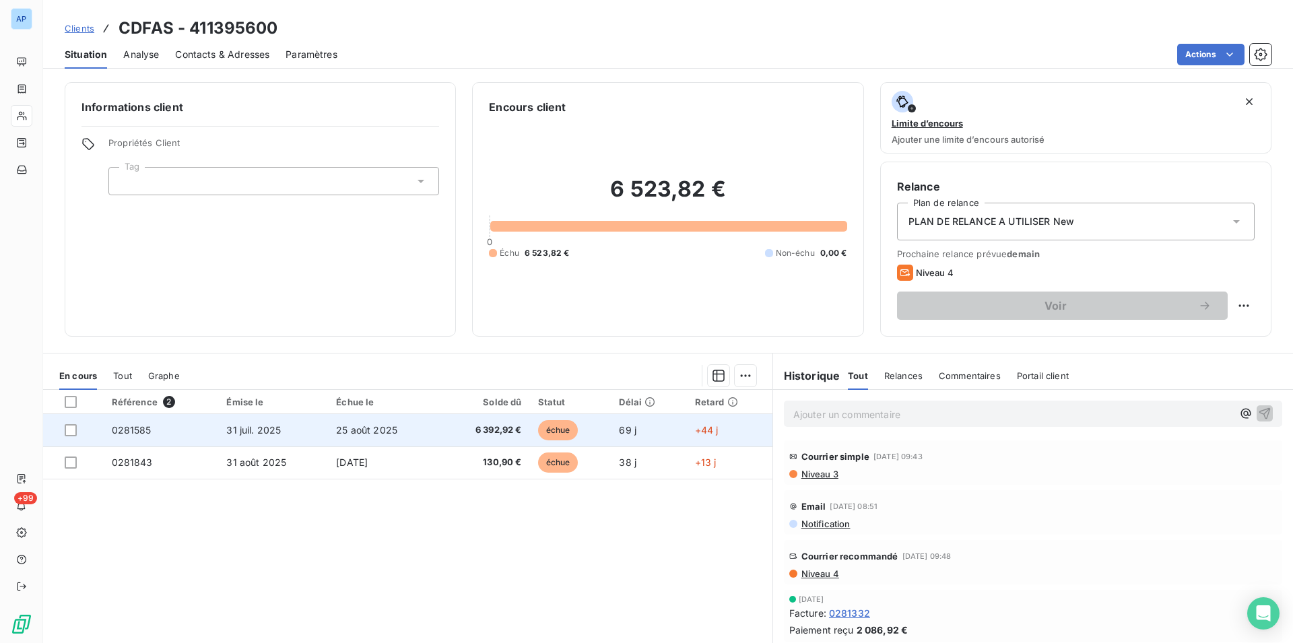
click at [337, 436] on td "25 août 2025" at bounding box center [384, 430] width 112 height 32
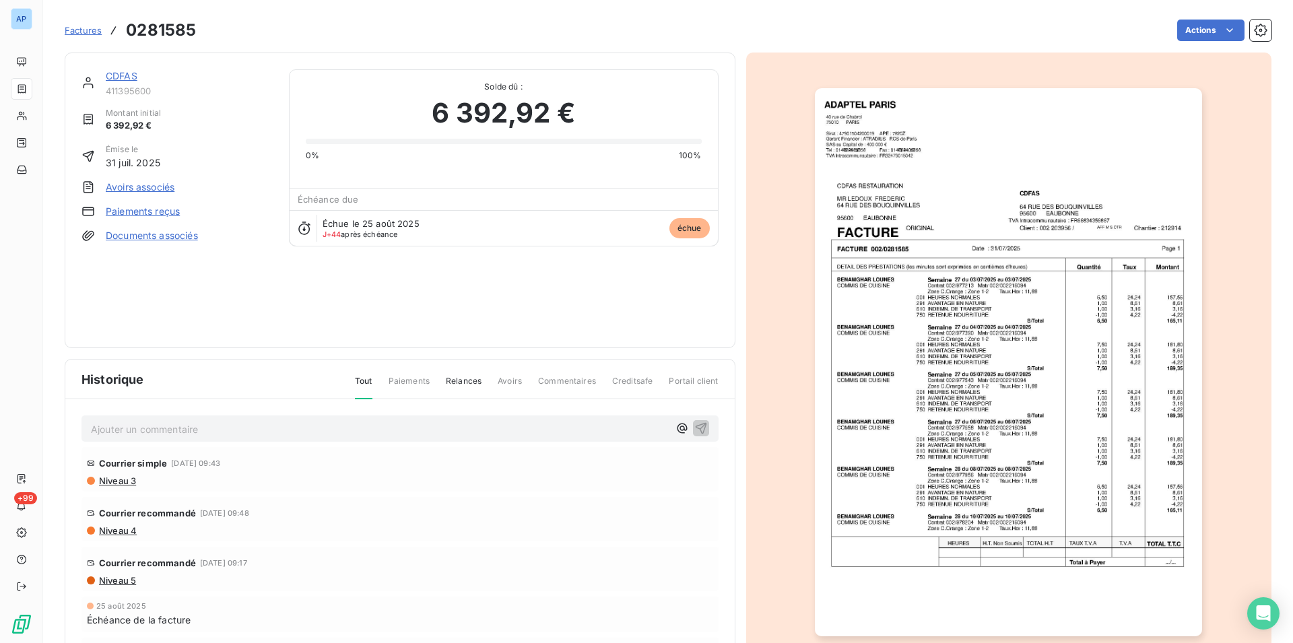
click at [1048, 385] on img "button" at bounding box center [1008, 362] width 387 height 548
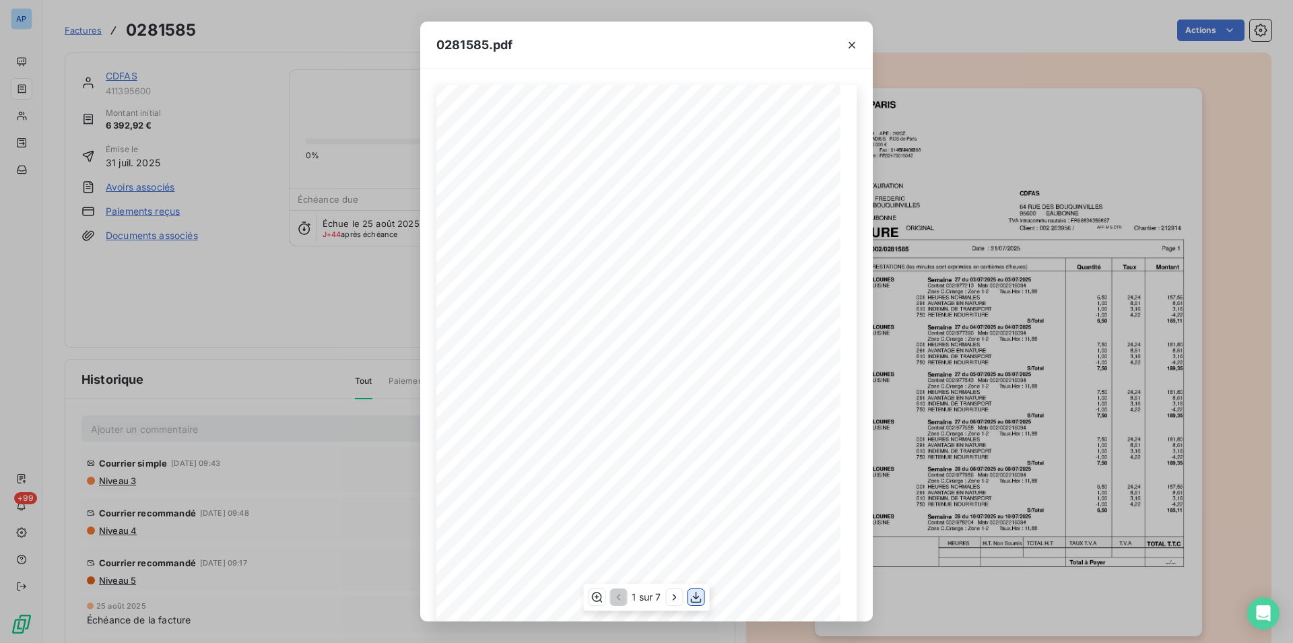
click at [694, 601] on icon "button" at bounding box center [696, 597] width 13 height 13
click at [850, 44] on icon "button" at bounding box center [852, 45] width 7 height 7
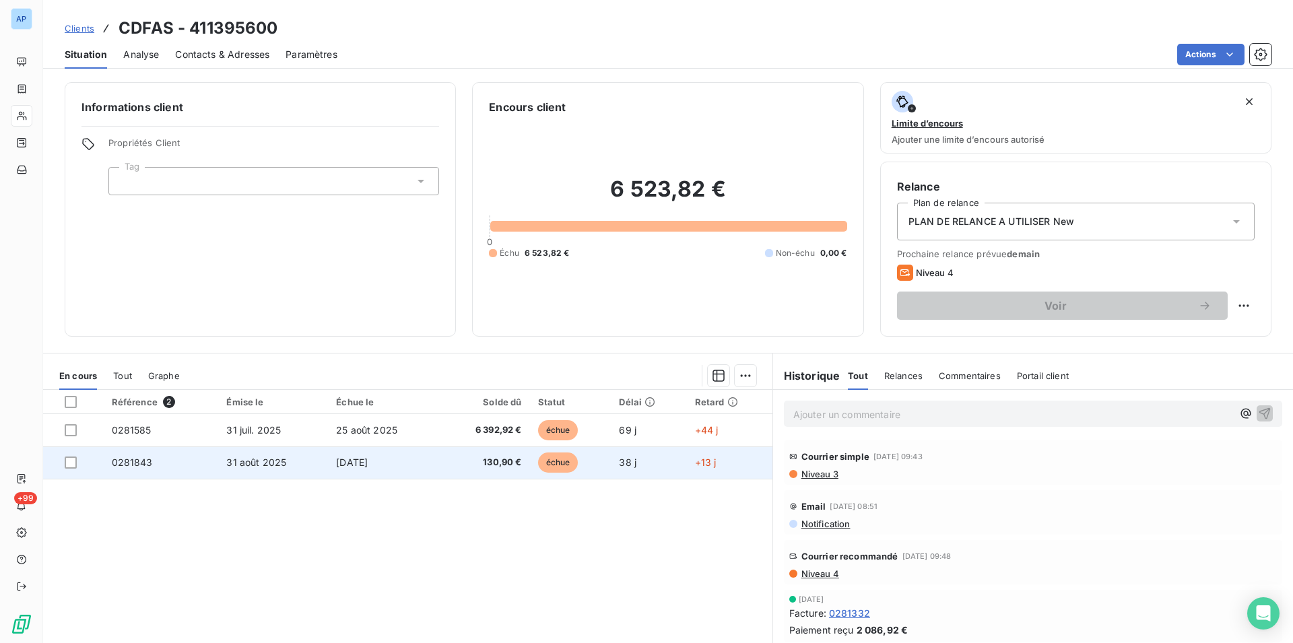
click at [368, 459] on span "[DATE]" at bounding box center [352, 462] width 32 height 11
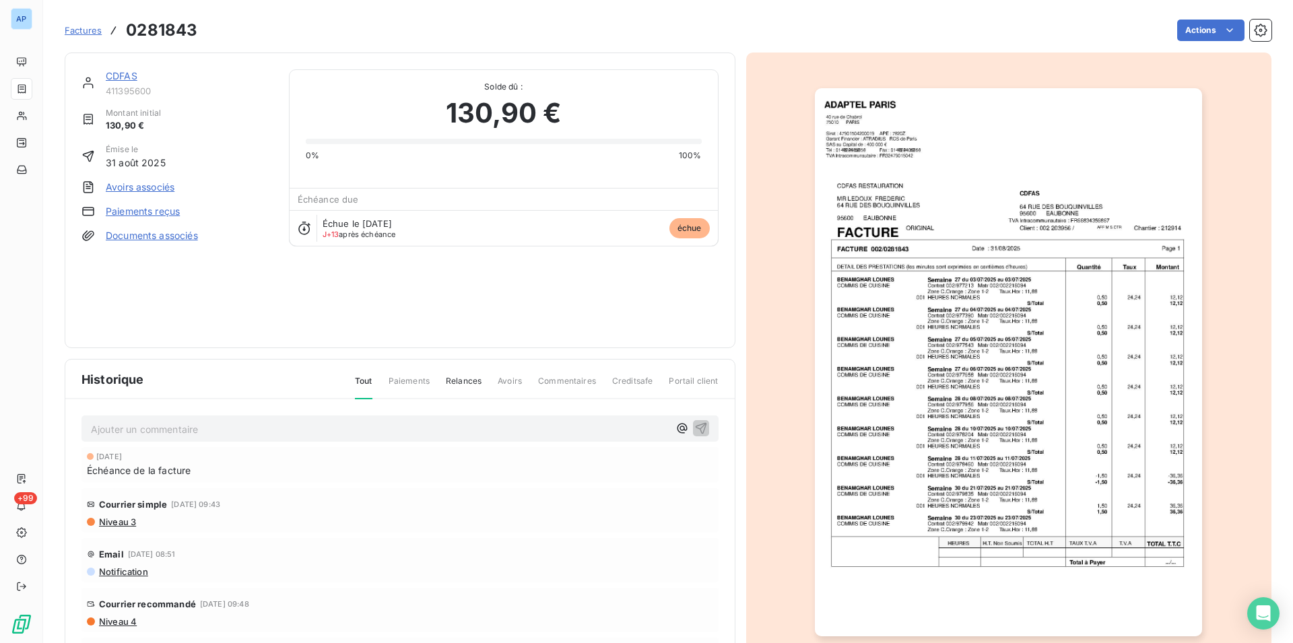
click at [1055, 362] on img "button" at bounding box center [1008, 362] width 387 height 548
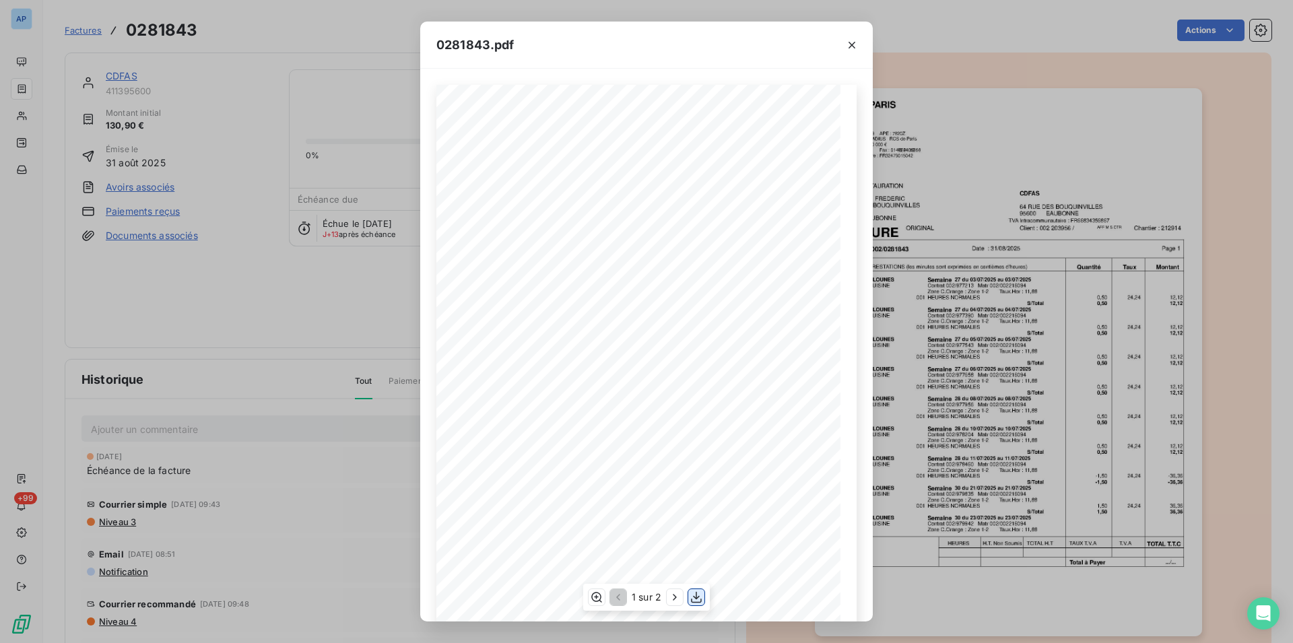
click at [691, 601] on icon "button" at bounding box center [696, 597] width 13 height 13
click at [853, 45] on icon "button" at bounding box center [852, 45] width 7 height 7
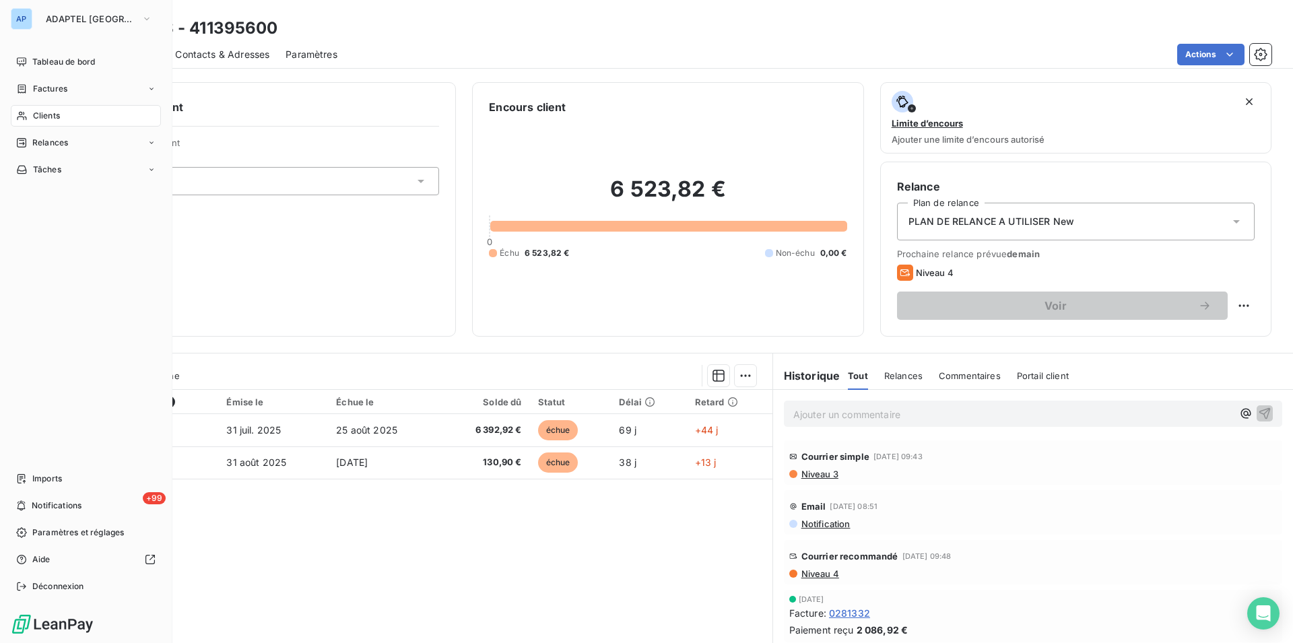
click at [15, 123] on div "Clients" at bounding box center [86, 116] width 150 height 22
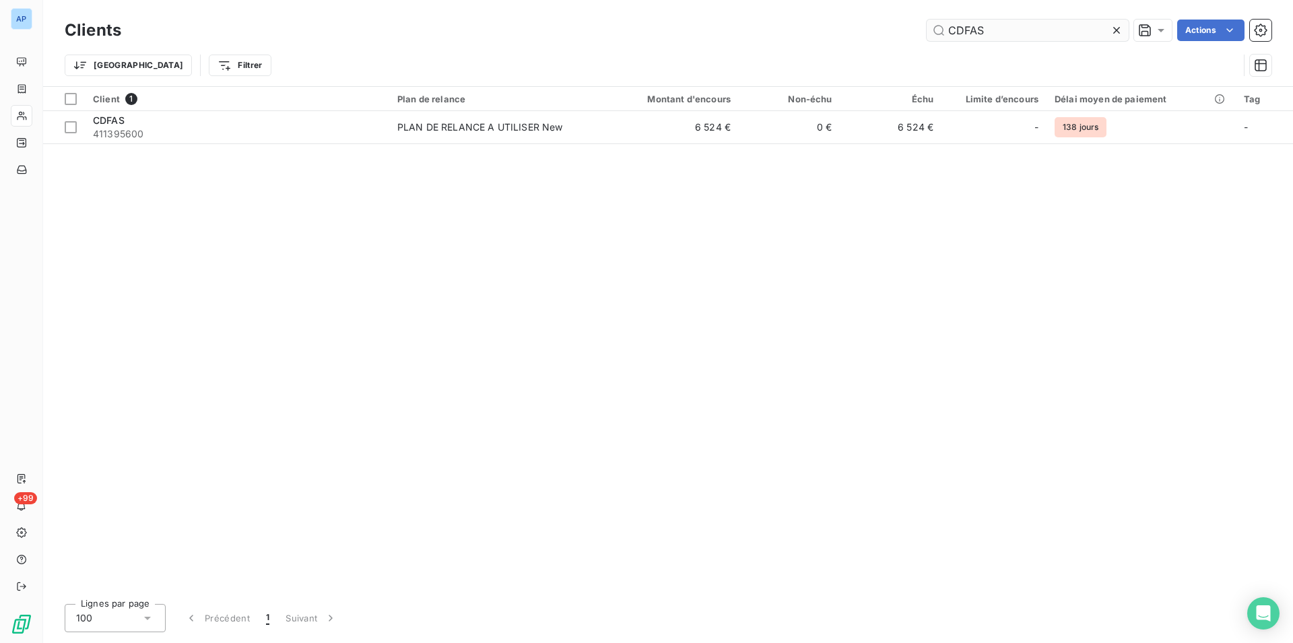
click at [1109, 26] on input "CDFAS" at bounding box center [1028, 31] width 202 height 22
click at [1115, 29] on icon at bounding box center [1116, 30] width 7 height 7
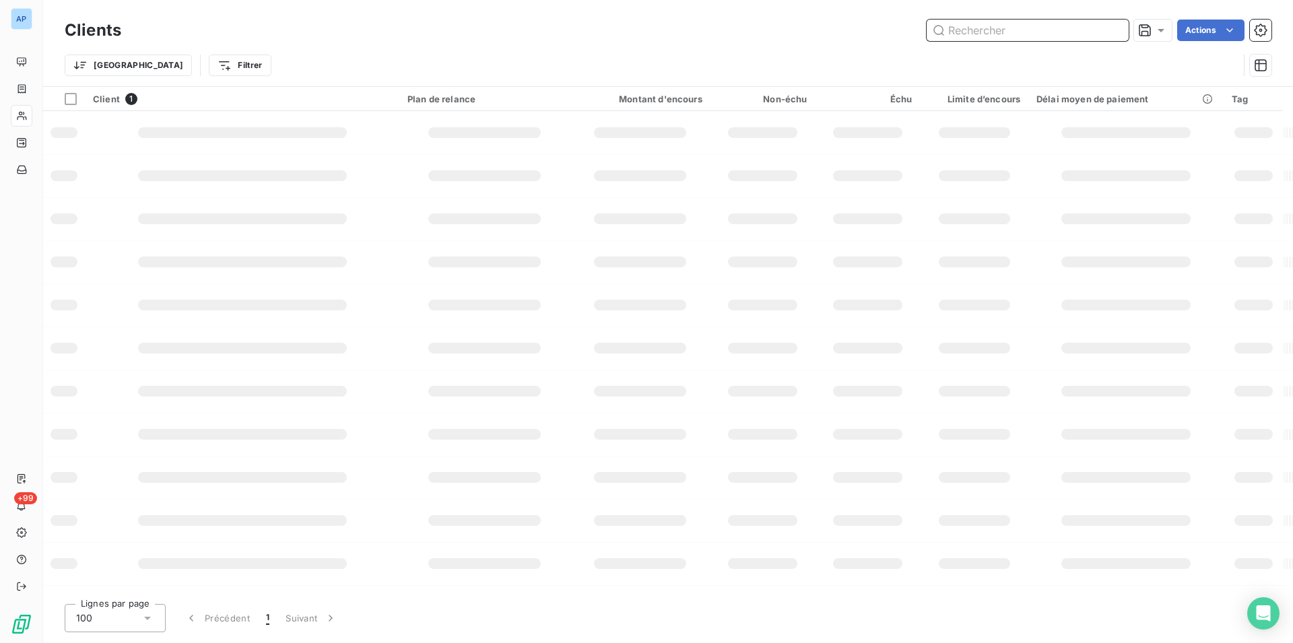
click at [1115, 29] on input "CDFAS" at bounding box center [1028, 31] width 202 height 22
click at [1049, 29] on input "text" at bounding box center [1028, 31] width 202 height 22
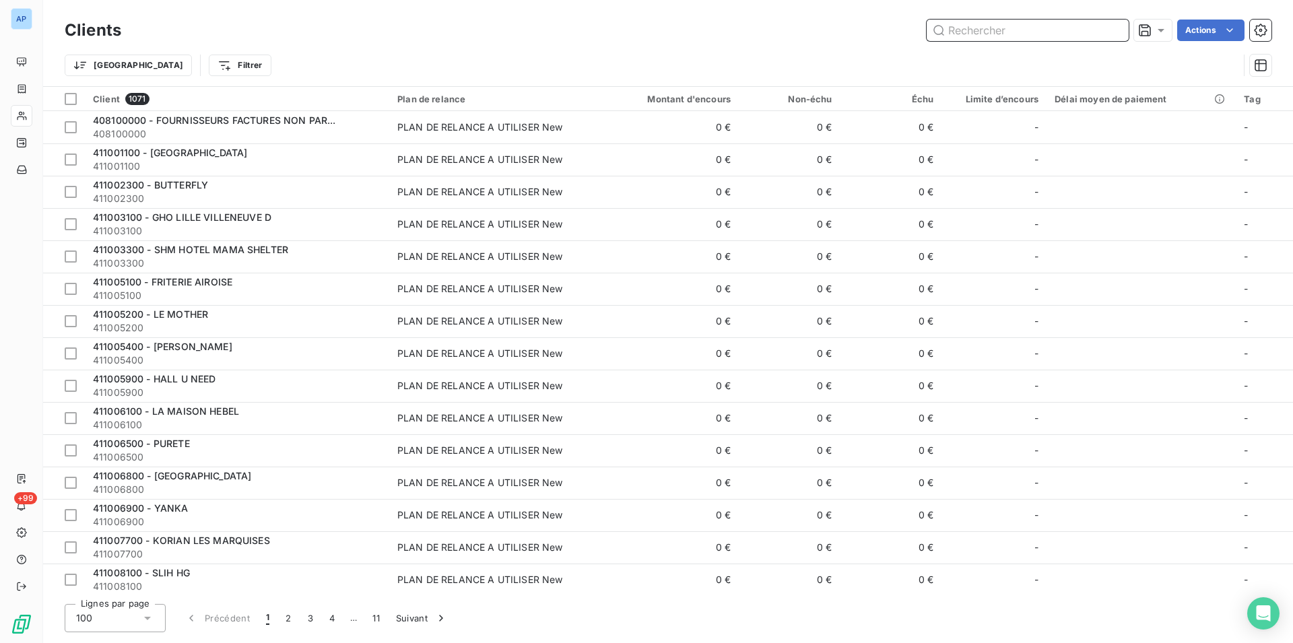
click at [1049, 29] on input "text" at bounding box center [1028, 31] width 202 height 22
paste input "ECOLE DE CUISINE [PERSON_NAME]"
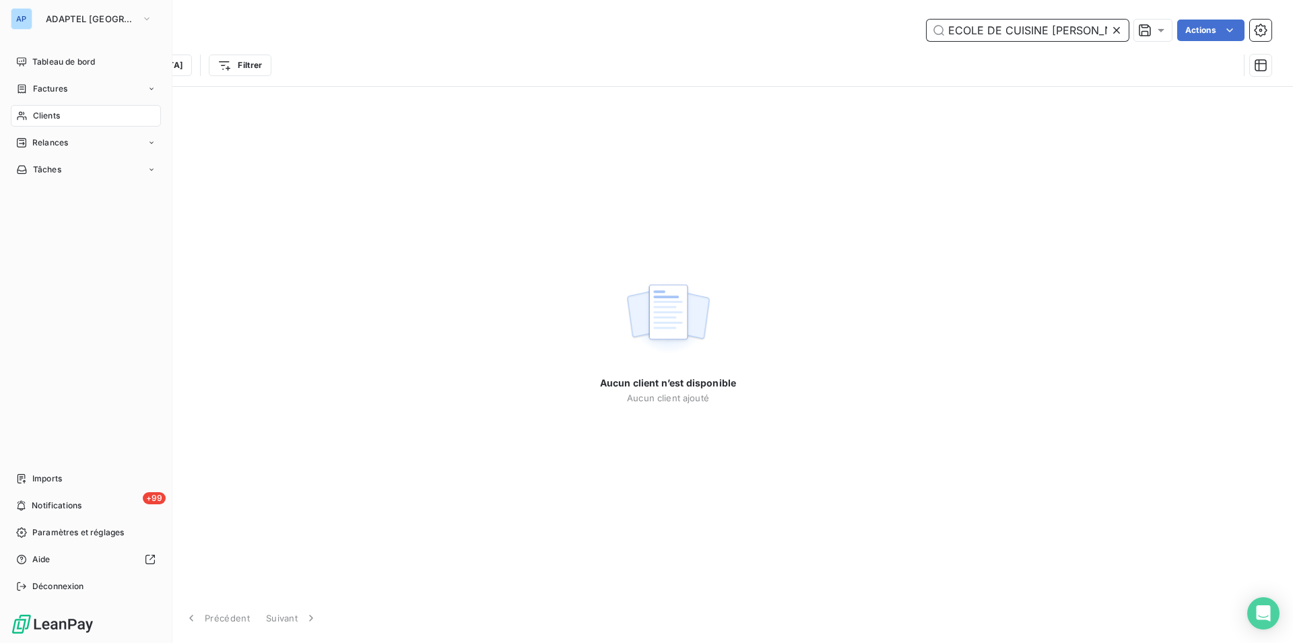
type input "ECOLE DE CUISINE [PERSON_NAME]"
click at [24, 116] on icon at bounding box center [21, 115] width 11 height 11
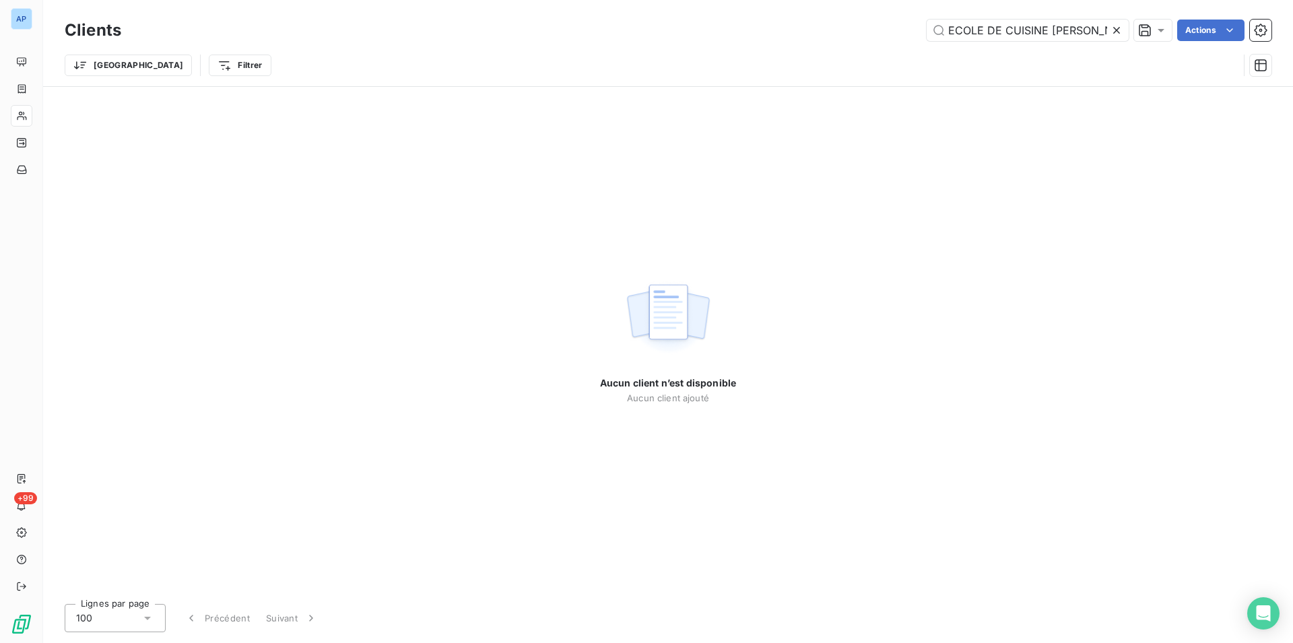
click at [1123, 22] on div at bounding box center [1119, 31] width 19 height 22
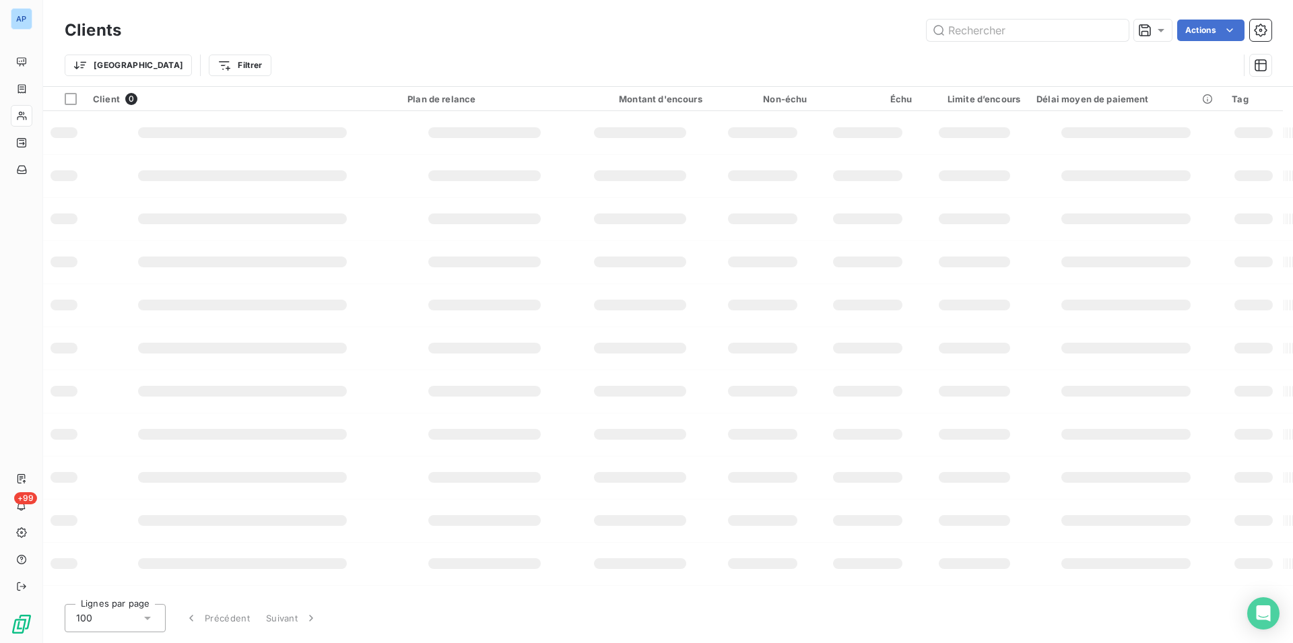
click at [1129, 20] on div "Actions" at bounding box center [704, 31] width 1134 height 22
click at [982, 15] on div "Clients Actions Trier Filtrer" at bounding box center [668, 43] width 1250 height 86
click at [978, 30] on input "text" at bounding box center [1028, 31] width 202 height 22
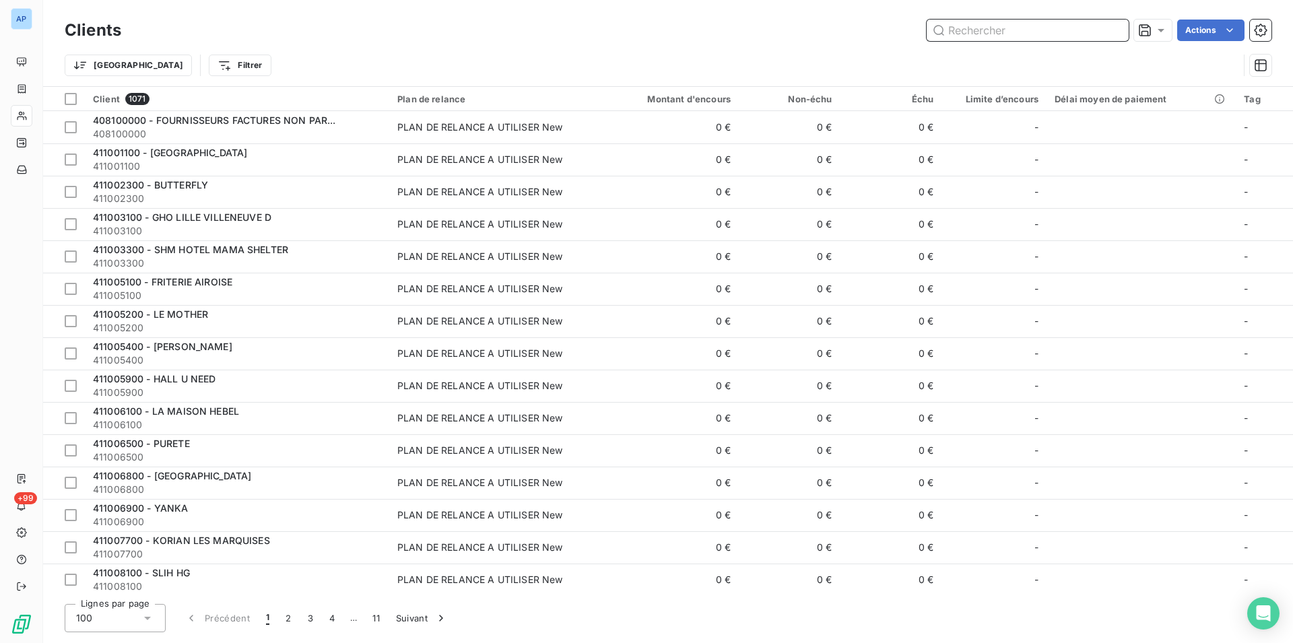
click at [978, 30] on input "text" at bounding box center [1028, 31] width 202 height 22
click at [709, 36] on div "Actions" at bounding box center [704, 31] width 1134 height 22
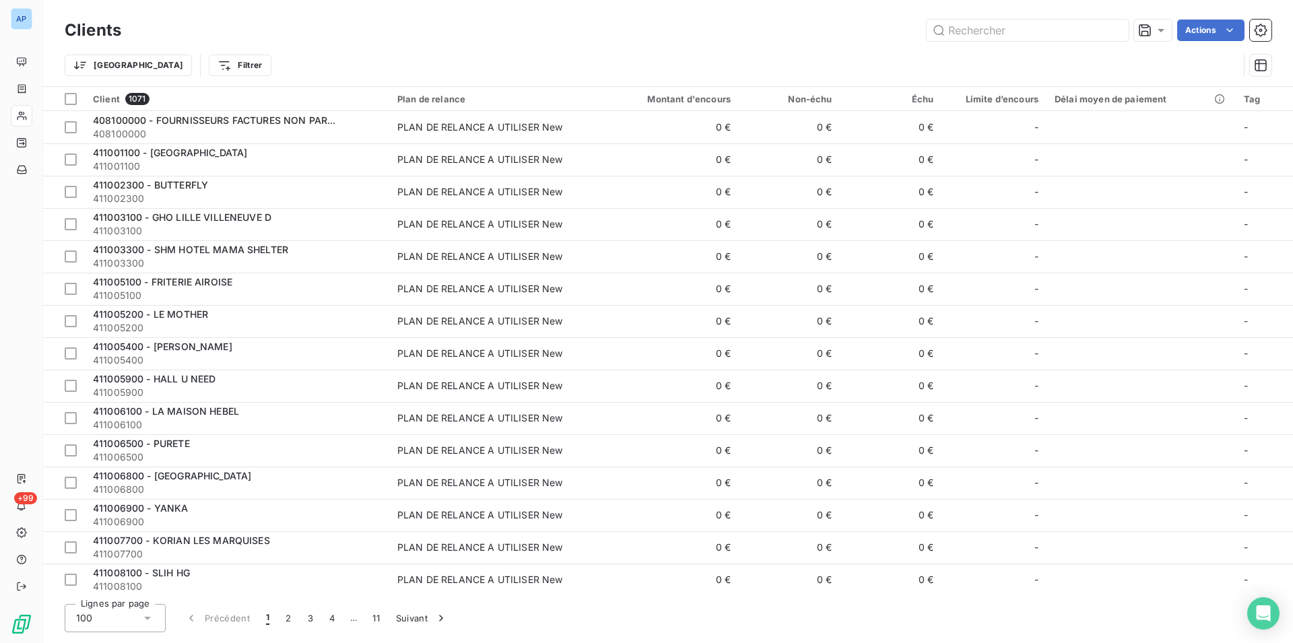
click at [709, 36] on div "Actions" at bounding box center [704, 31] width 1134 height 22
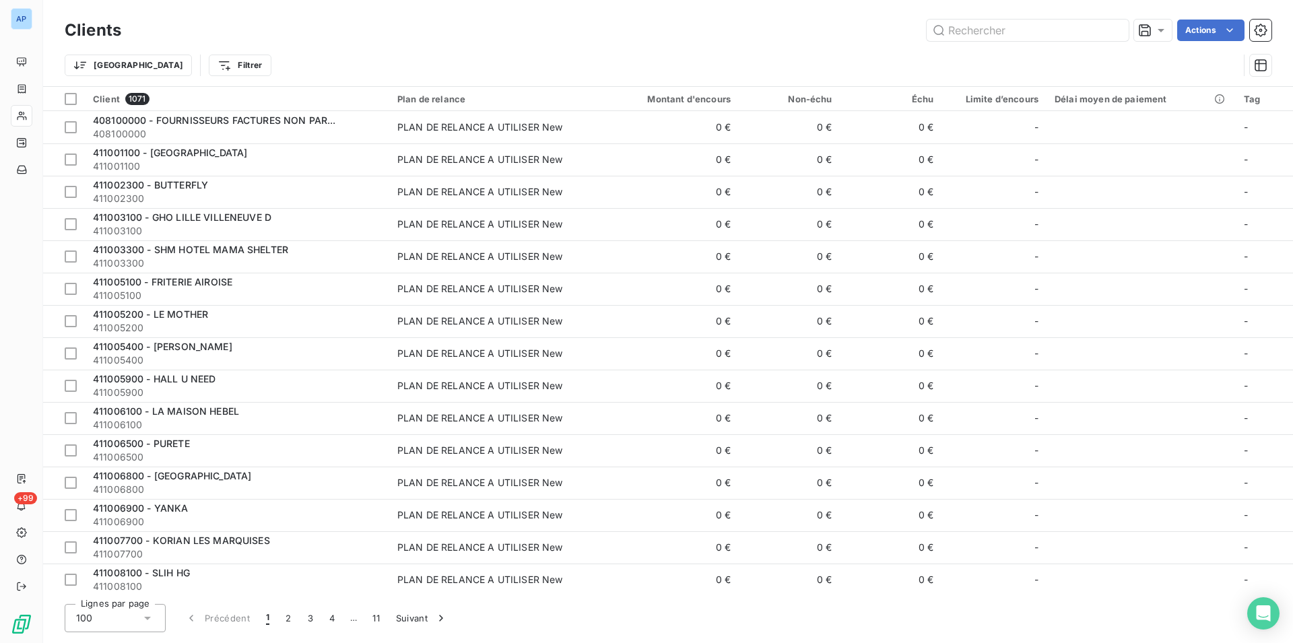
click at [709, 36] on div "Actions" at bounding box center [704, 31] width 1134 height 22
click at [1037, 30] on input "text" at bounding box center [1028, 31] width 202 height 22
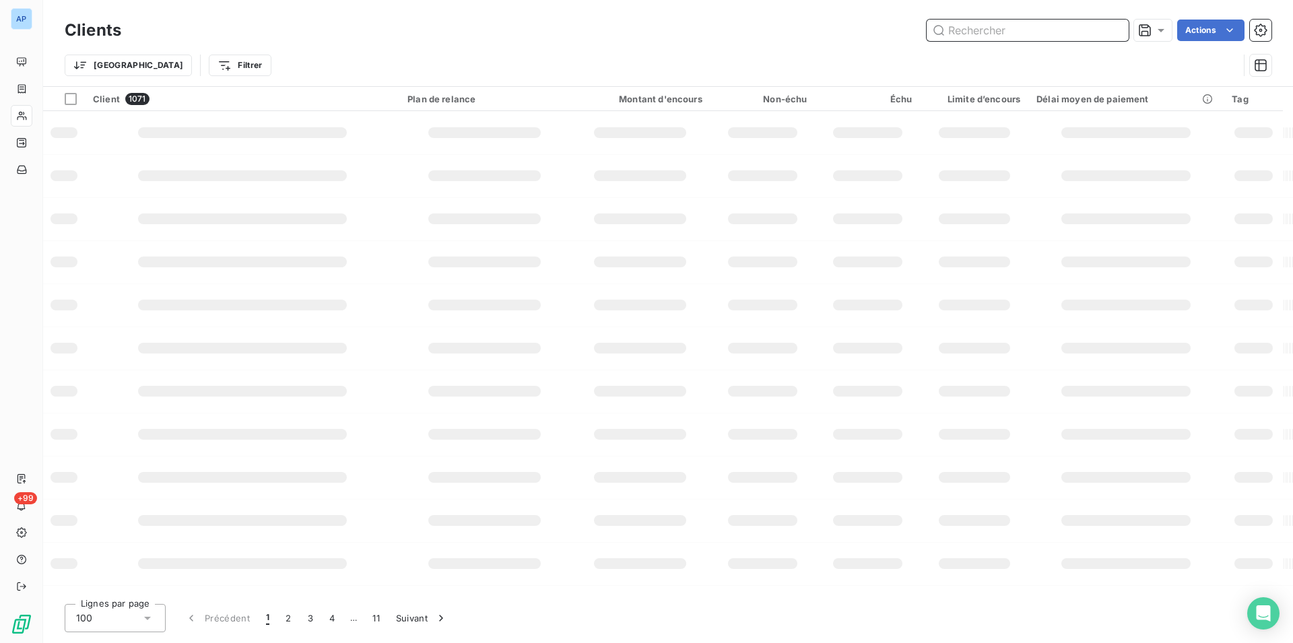
click at [993, 30] on input "text" at bounding box center [1028, 31] width 202 height 22
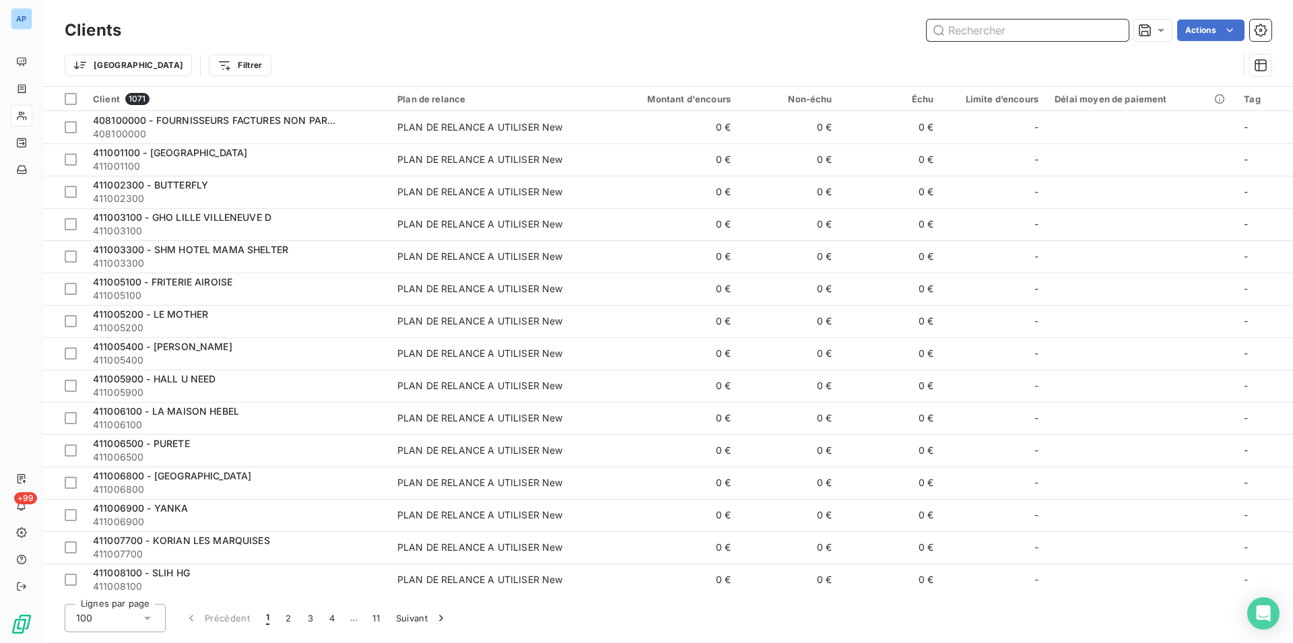
click at [993, 30] on input "text" at bounding box center [1028, 31] width 202 height 22
paste input "411399100"
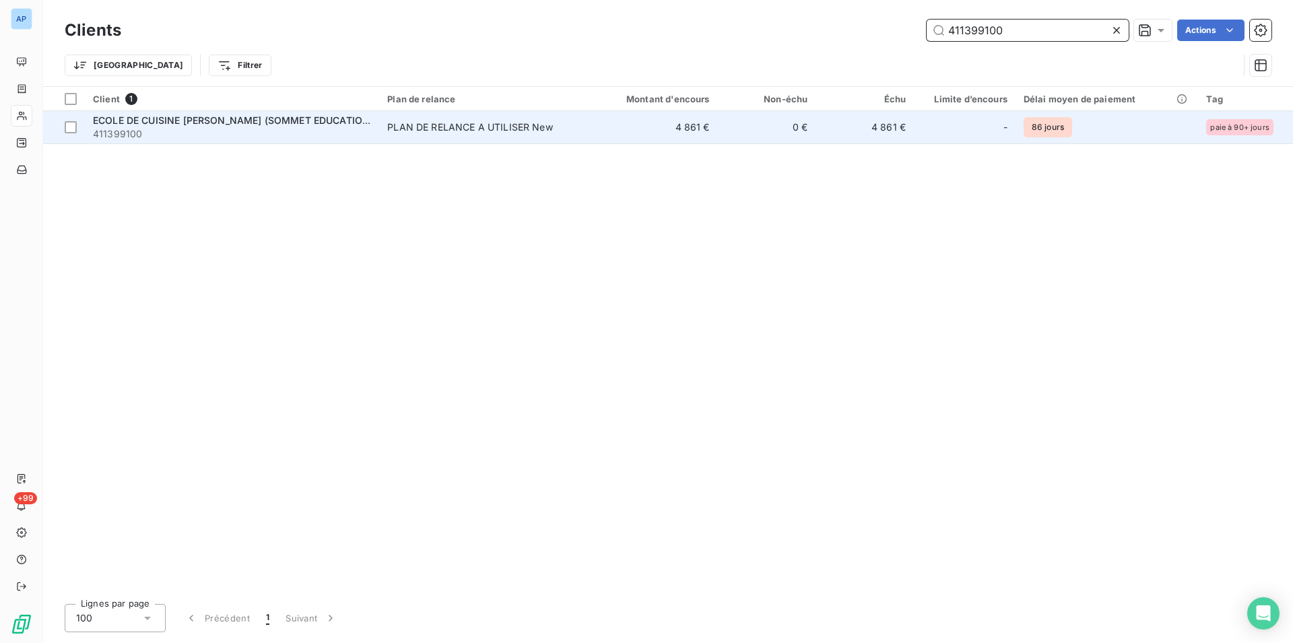
type input "411399100"
click at [358, 127] on span "411399100" at bounding box center [232, 133] width 278 height 13
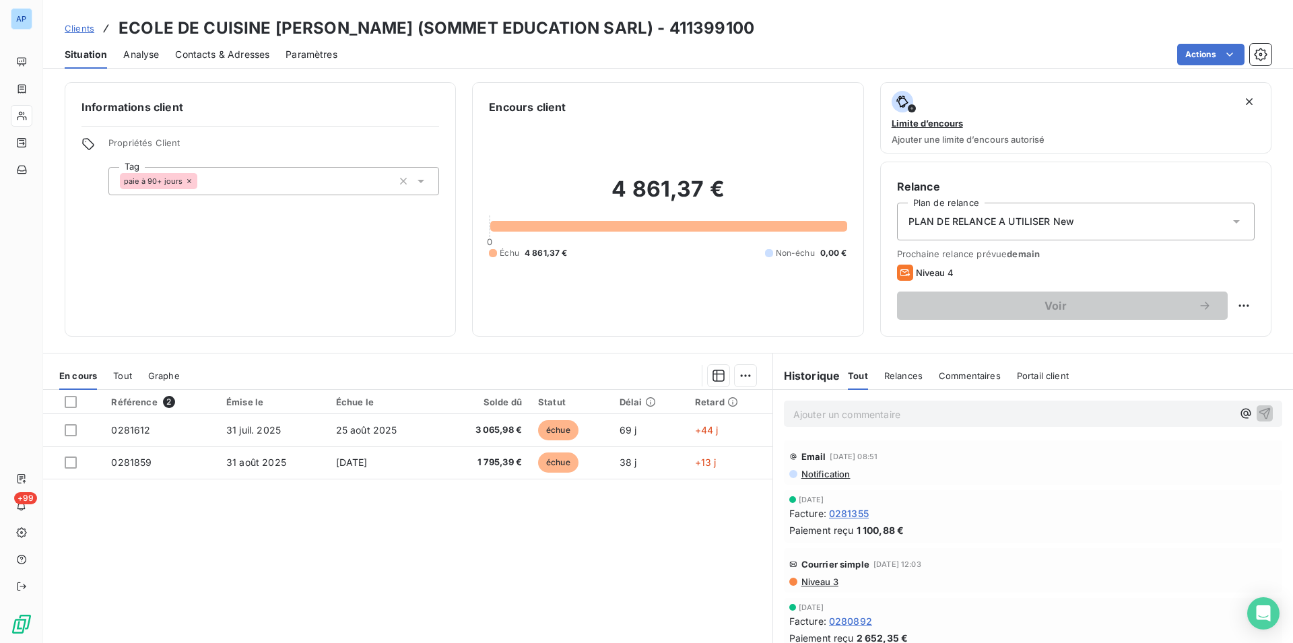
click at [214, 525] on div "Référence 2 Émise le Échue le Solde dû Statut Délai Retard 0281612 [DATE] [DATE…" at bounding box center [407, 519] width 729 height 259
click at [194, 209] on div "Informations client Propriétés Client Tag paie à 90+ jours" at bounding box center [260, 209] width 391 height 255
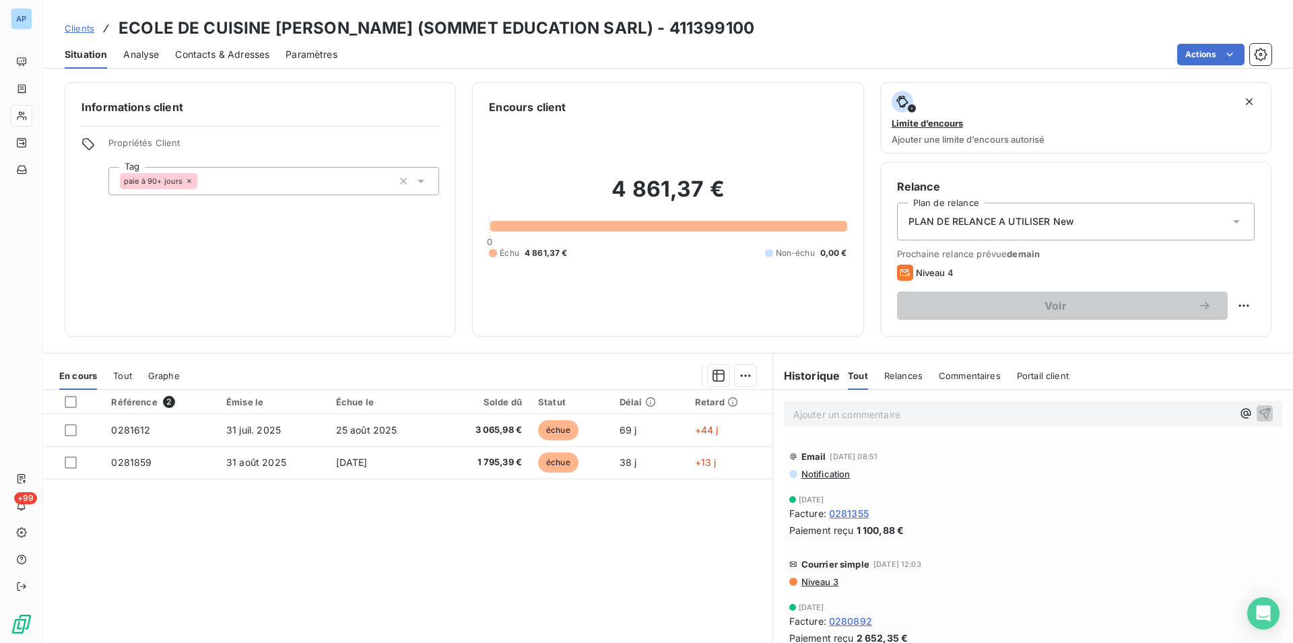
click at [194, 209] on div "Informations client Propriétés Client Tag paie à 90+ jours" at bounding box center [260, 209] width 391 height 255
click at [262, 527] on div "Référence 2 Émise le Échue le Solde dû Statut Délai Retard 0281612 [DATE] [DATE…" at bounding box center [407, 519] width 729 height 259
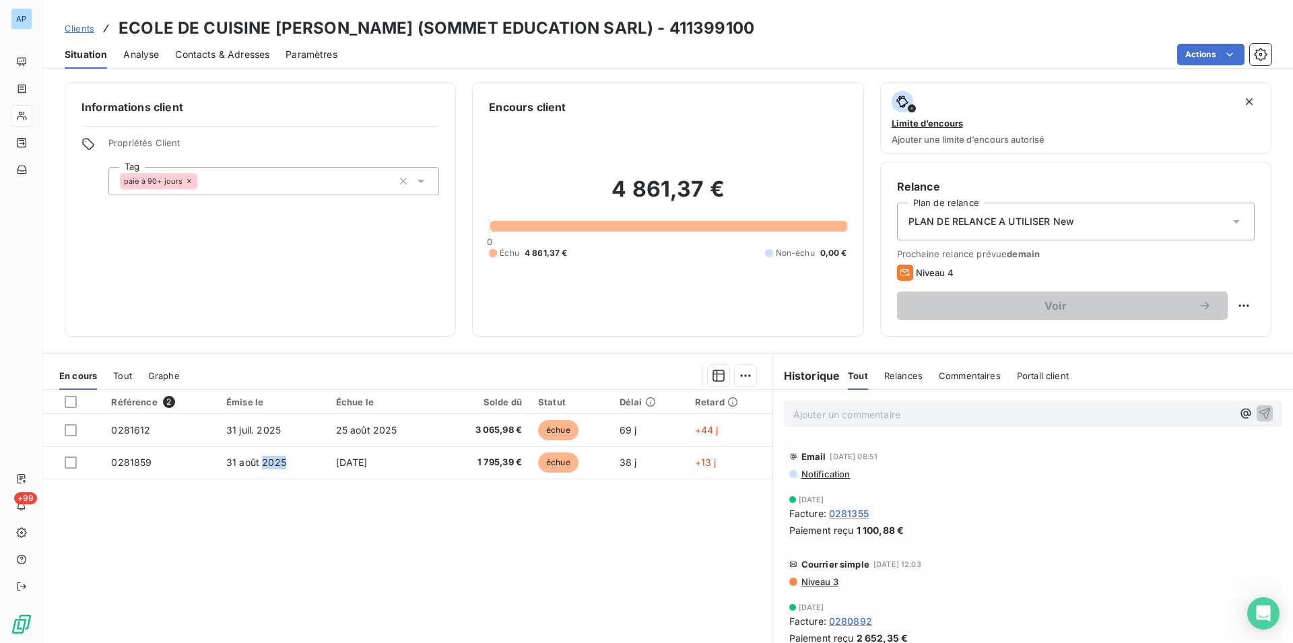
click at [262, 527] on div "Référence 2 Émise le Échue le Solde dû Statut Délai Retard 0281612 [DATE] [DATE…" at bounding box center [407, 519] width 729 height 259
click at [299, 502] on div "Référence 2 Émise le Échue le Solde dû Statut Délai Retard 0281612 [DATE] [DATE…" at bounding box center [407, 519] width 729 height 259
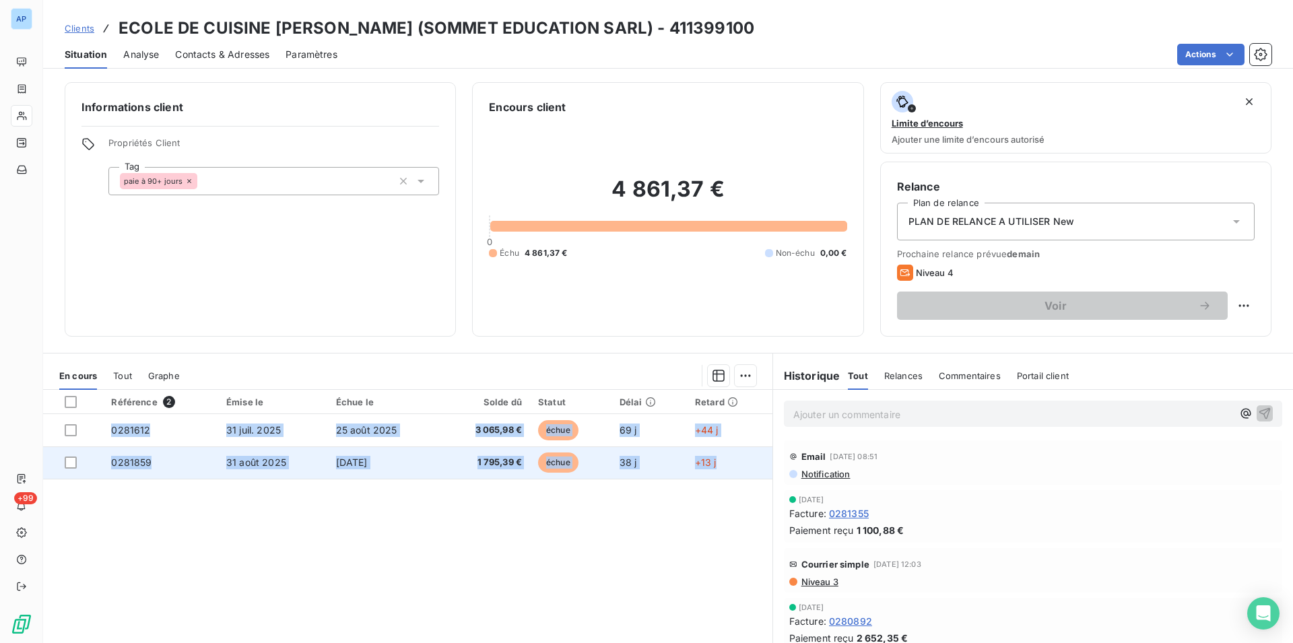
drag, startPoint x: 114, startPoint y: 26, endPoint x: 715, endPoint y: 461, distance: 741.2
click at [715, 461] on div "Clients ECOLE DE CUISINE [PERSON_NAME] (SOMMET EDUCATION SARL) - 411399100 Situ…" at bounding box center [668, 321] width 1250 height 643
copy tbody "0281612 [DATE] [DATE] 3 065,98 € échue 69 j +44 j 0281859 [DATE] [DATE] 1 795,3…"
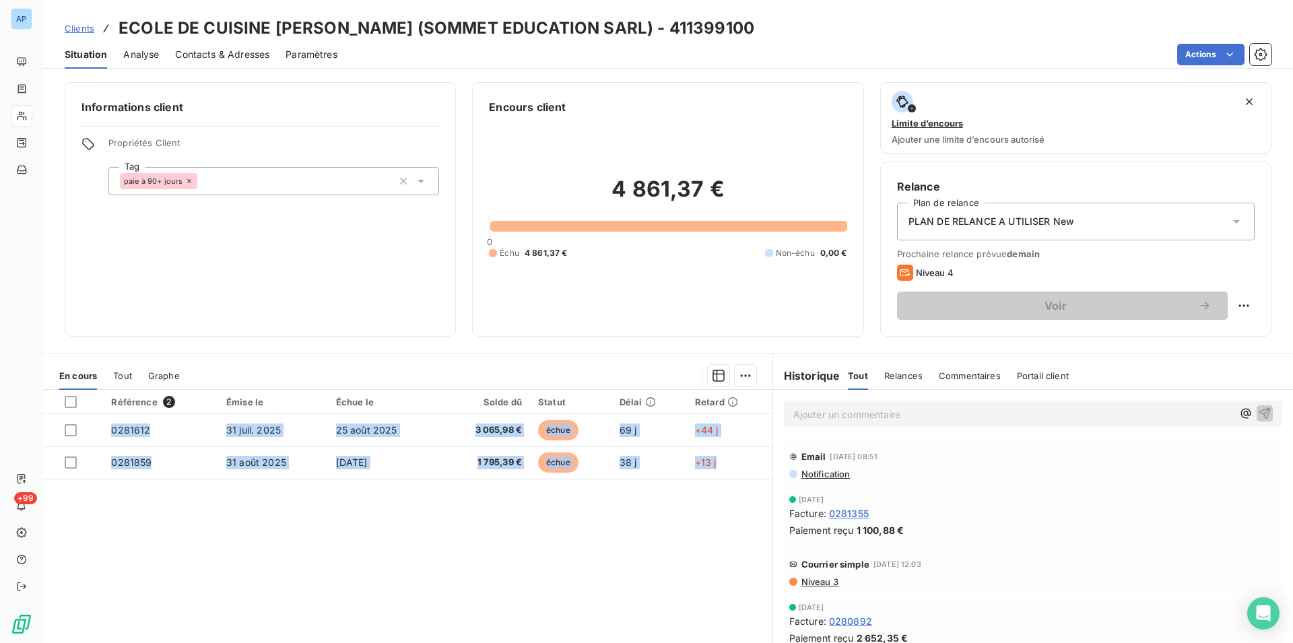
click at [384, 502] on div "Référence 2 Émise le Échue le Solde dû Statut Délai Retard 0281612 [DATE] [DATE…" at bounding box center [407, 519] width 729 height 259
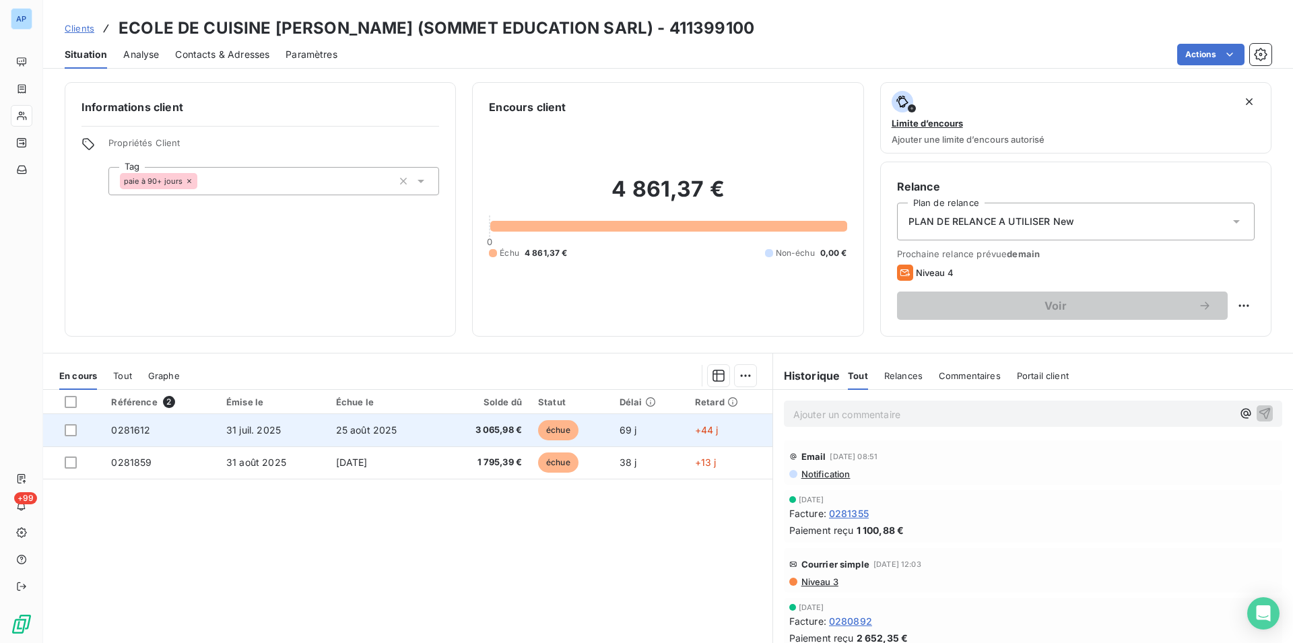
click at [428, 432] on td "25 août 2025" at bounding box center [384, 430] width 112 height 32
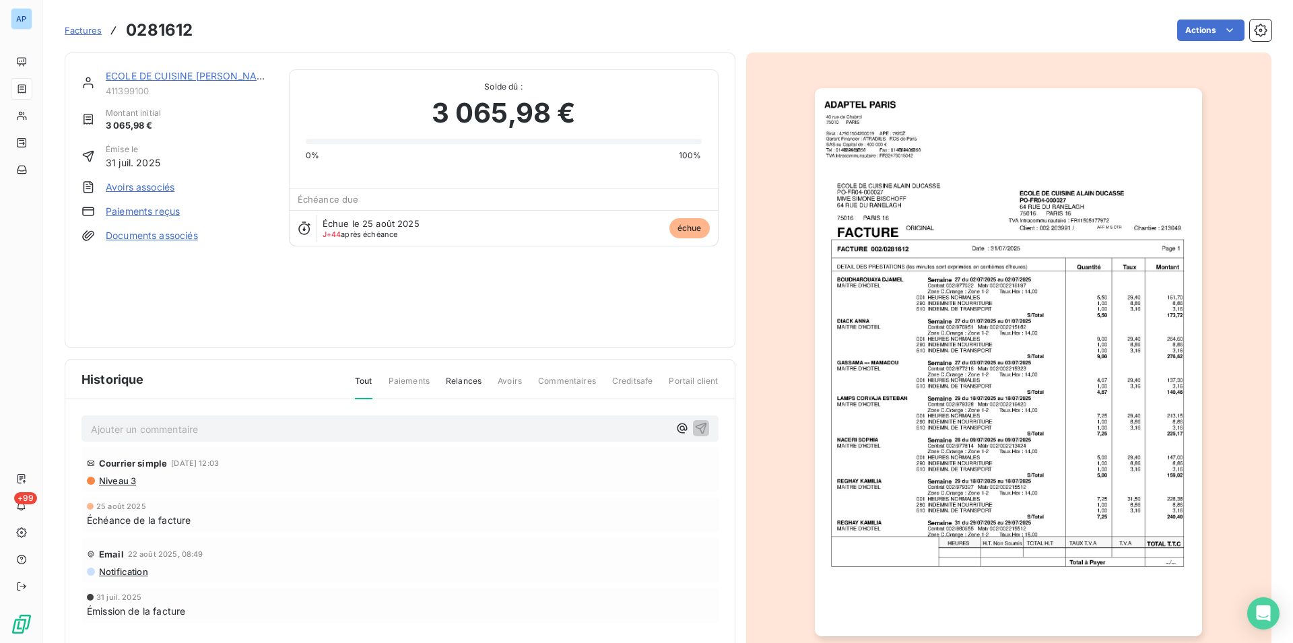
click at [1017, 442] on img "button" at bounding box center [1008, 362] width 387 height 548
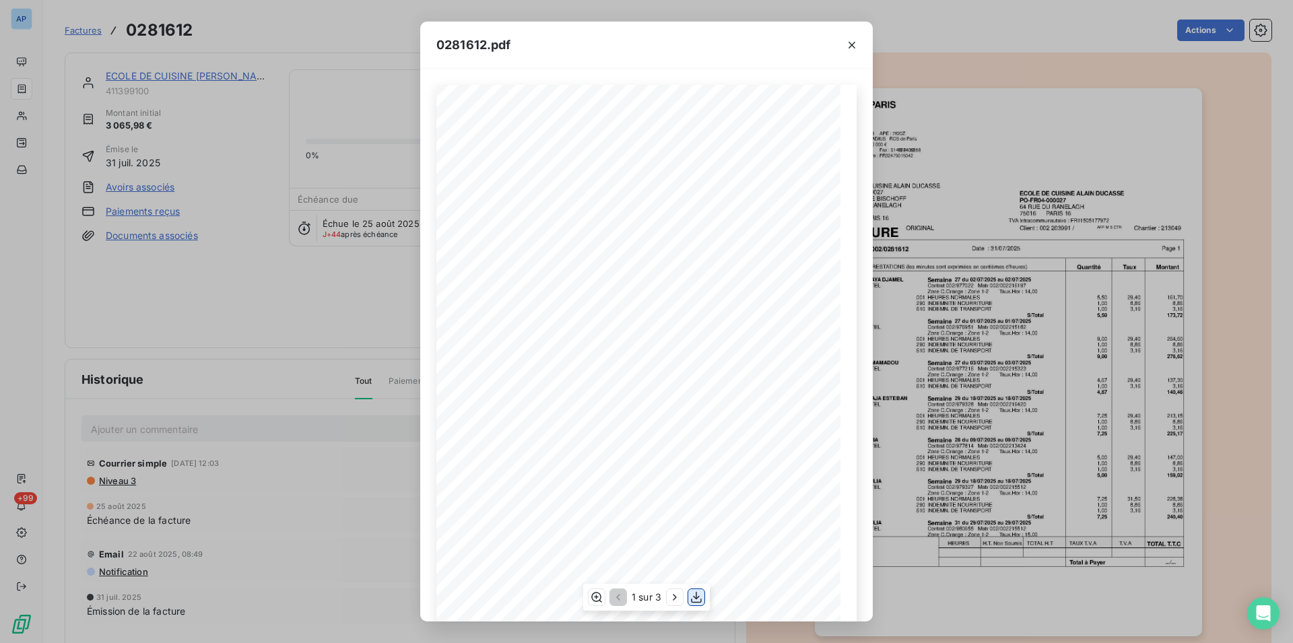
click at [698, 592] on icon "button" at bounding box center [696, 597] width 13 height 13
click at [689, 597] on button "button" at bounding box center [696, 597] width 16 height 16
click at [863, 48] on div at bounding box center [852, 45] width 42 height 46
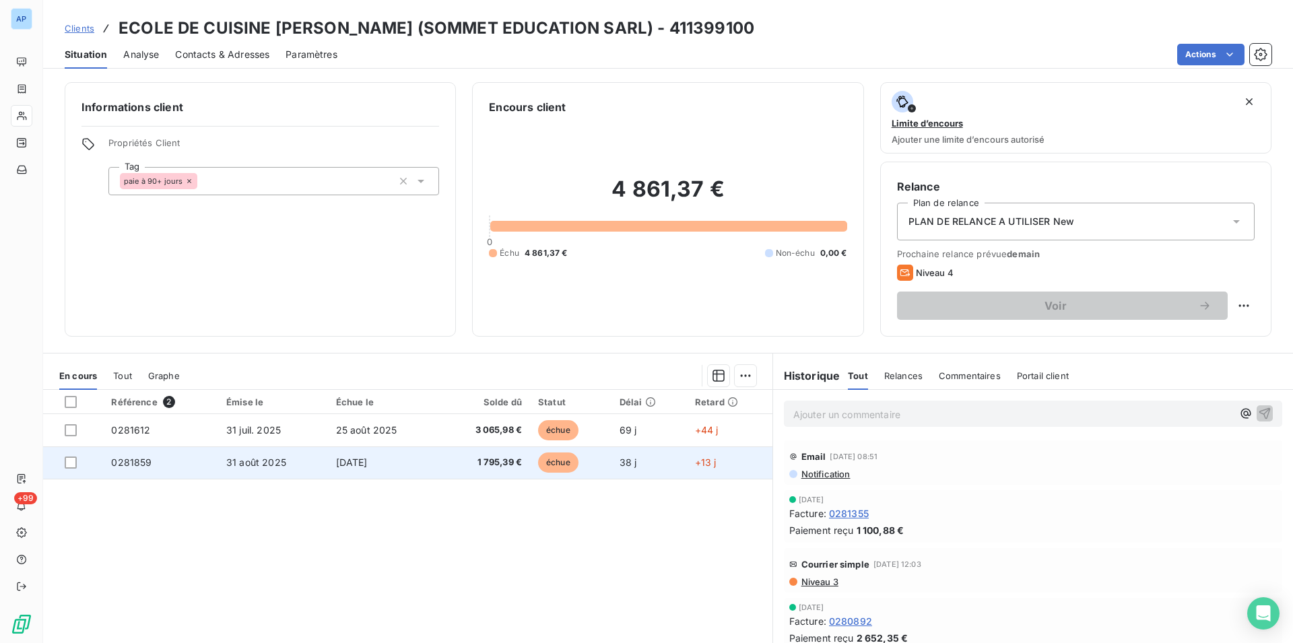
click at [218, 471] on td "31 août 2025" at bounding box center [273, 463] width 110 height 32
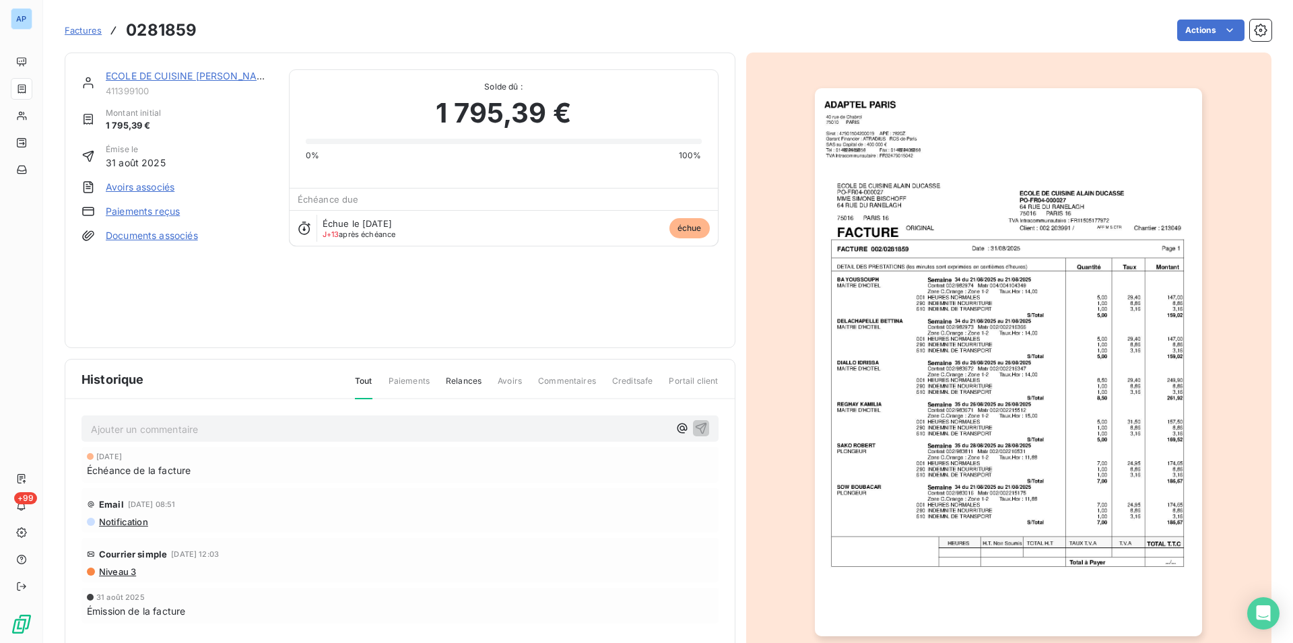
click at [930, 328] on img "button" at bounding box center [1008, 362] width 387 height 548
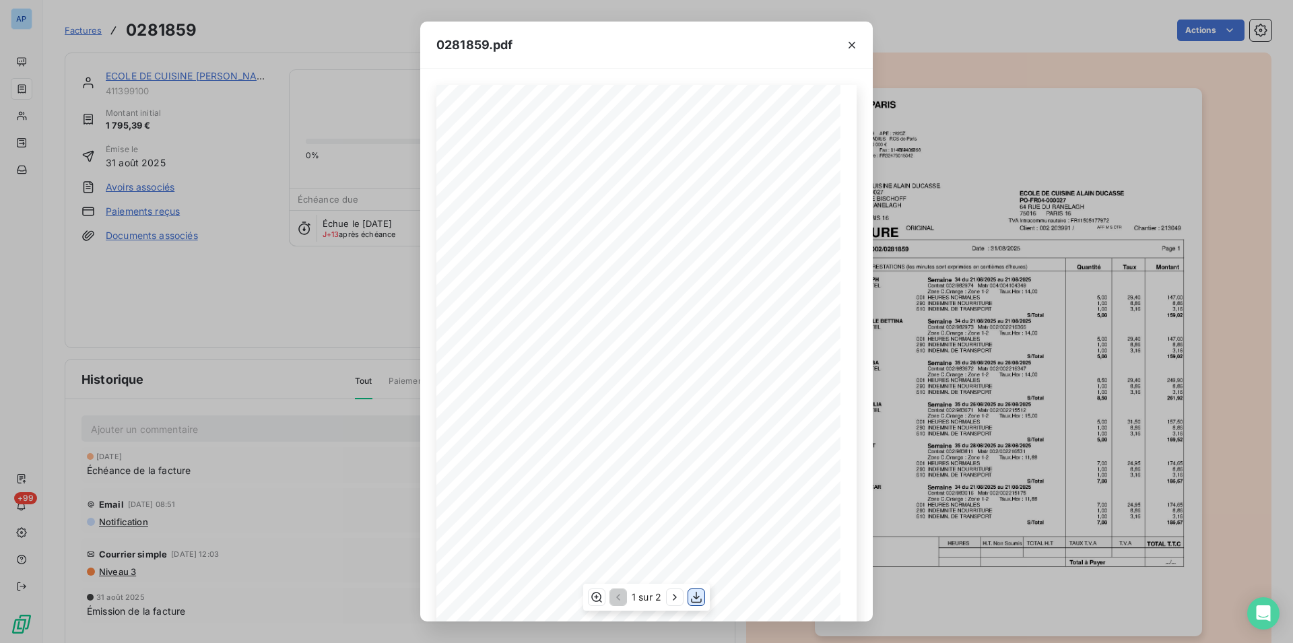
click at [693, 597] on icon "button" at bounding box center [696, 597] width 13 height 13
click at [848, 45] on icon "button" at bounding box center [851, 44] width 13 height 13
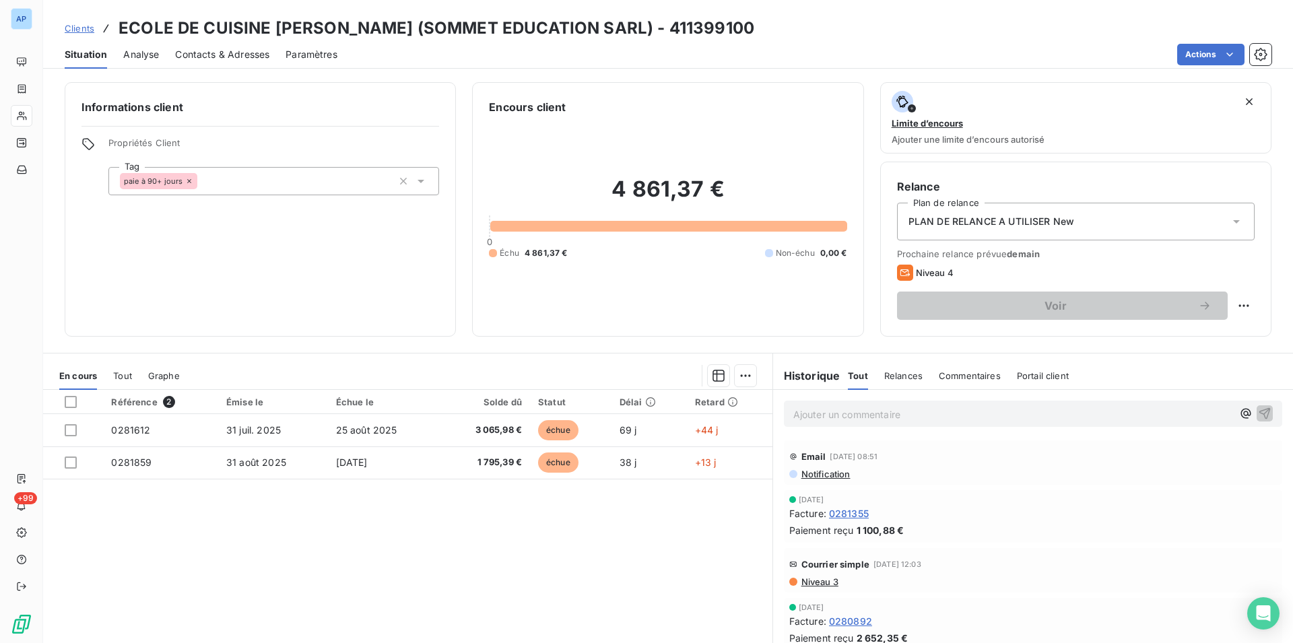
click at [238, 47] on div "Contacts & Adresses" at bounding box center [222, 54] width 94 height 28
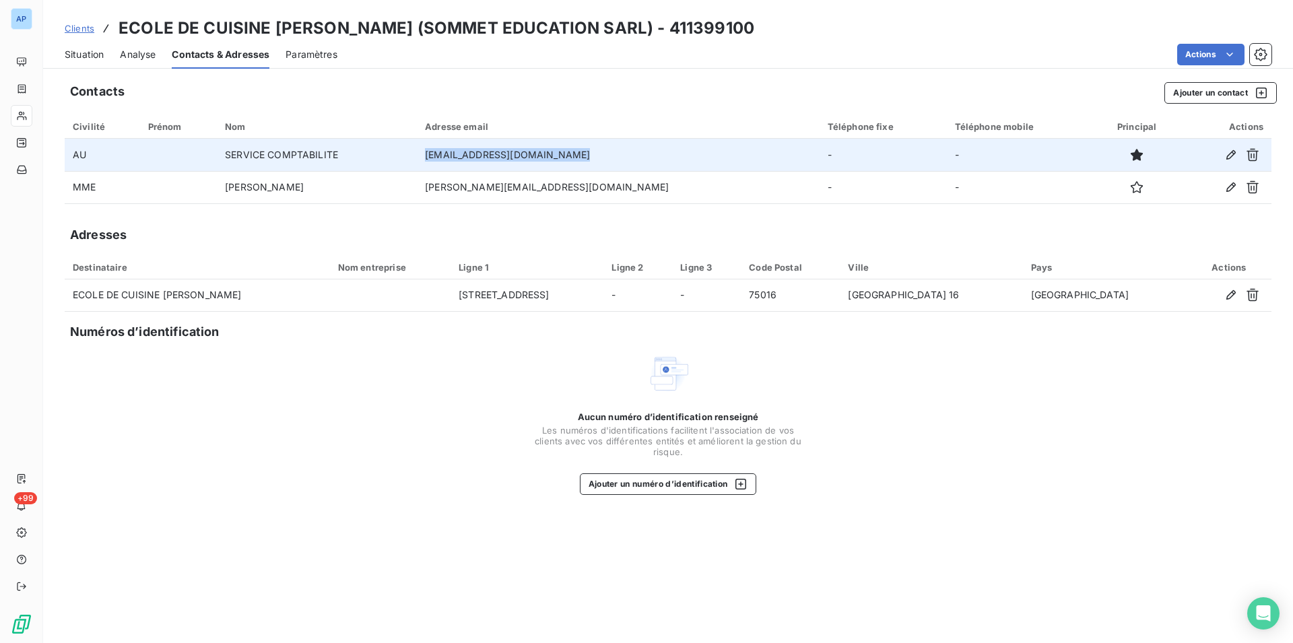
drag, startPoint x: 626, startPoint y: 153, endPoint x: 449, endPoint y: 157, distance: 177.2
click at [449, 157] on tr "AU SERVICE COMPTABILITE [EMAIL_ADDRESS][DOMAIN_NAME] - -" at bounding box center [668, 155] width 1207 height 32
copy tr "[EMAIL_ADDRESS][DOMAIN_NAME]"
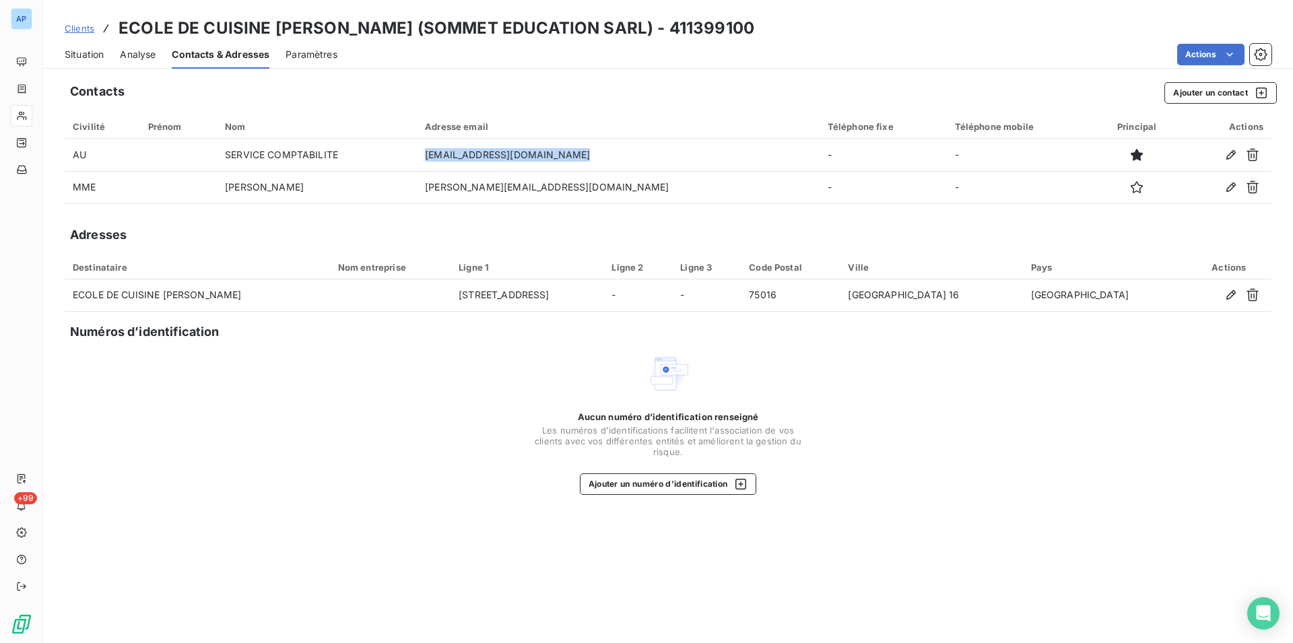
click at [98, 58] on span "Situation" at bounding box center [84, 54] width 39 height 13
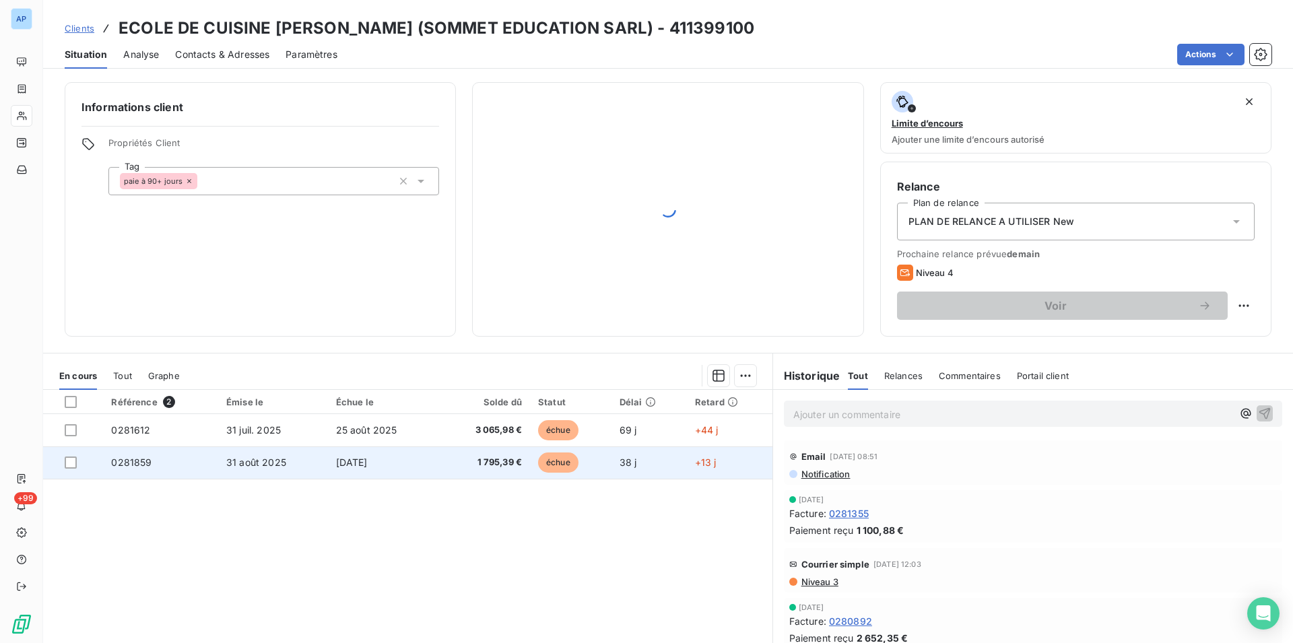
click at [410, 463] on td "[DATE]" at bounding box center [384, 463] width 112 height 32
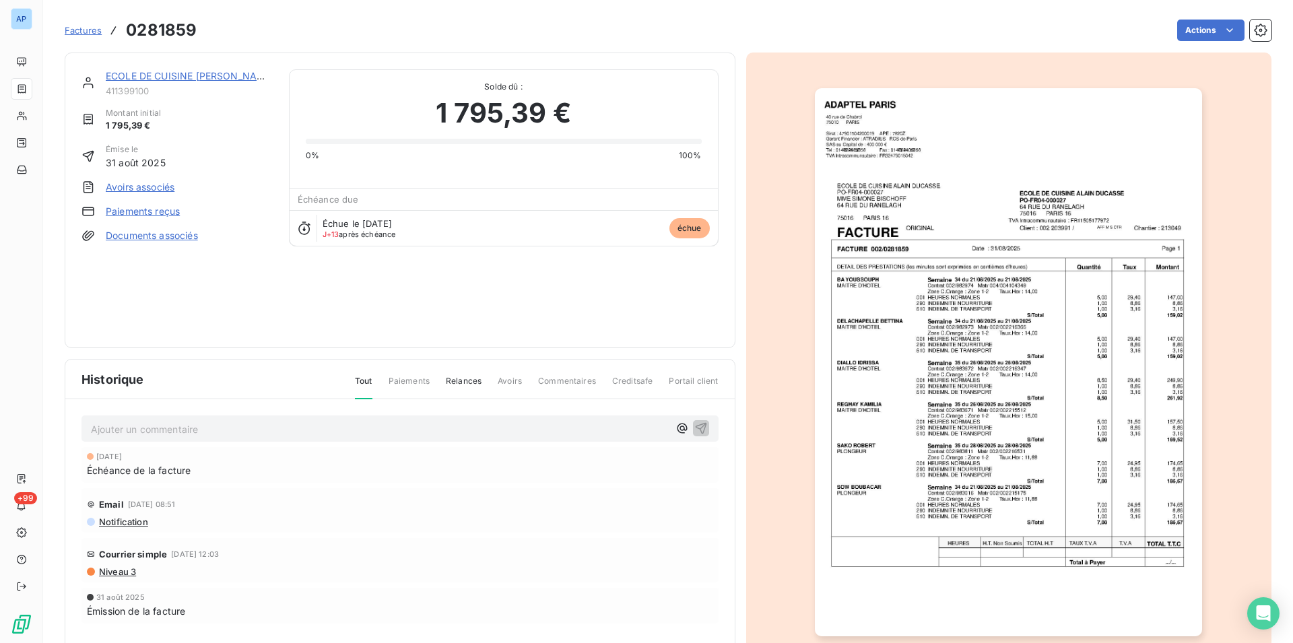
click at [985, 387] on img "button" at bounding box center [1008, 362] width 387 height 548
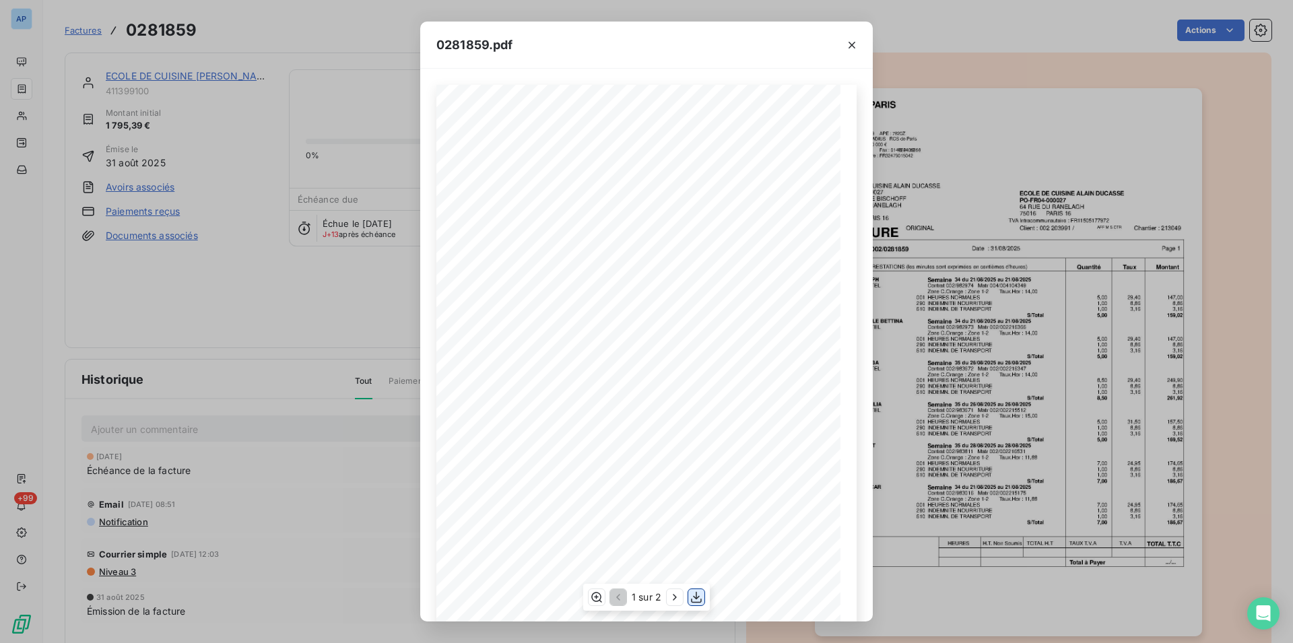
click at [692, 593] on icon "button" at bounding box center [696, 597] width 13 height 13
click at [860, 47] on button "button" at bounding box center [852, 45] width 22 height 22
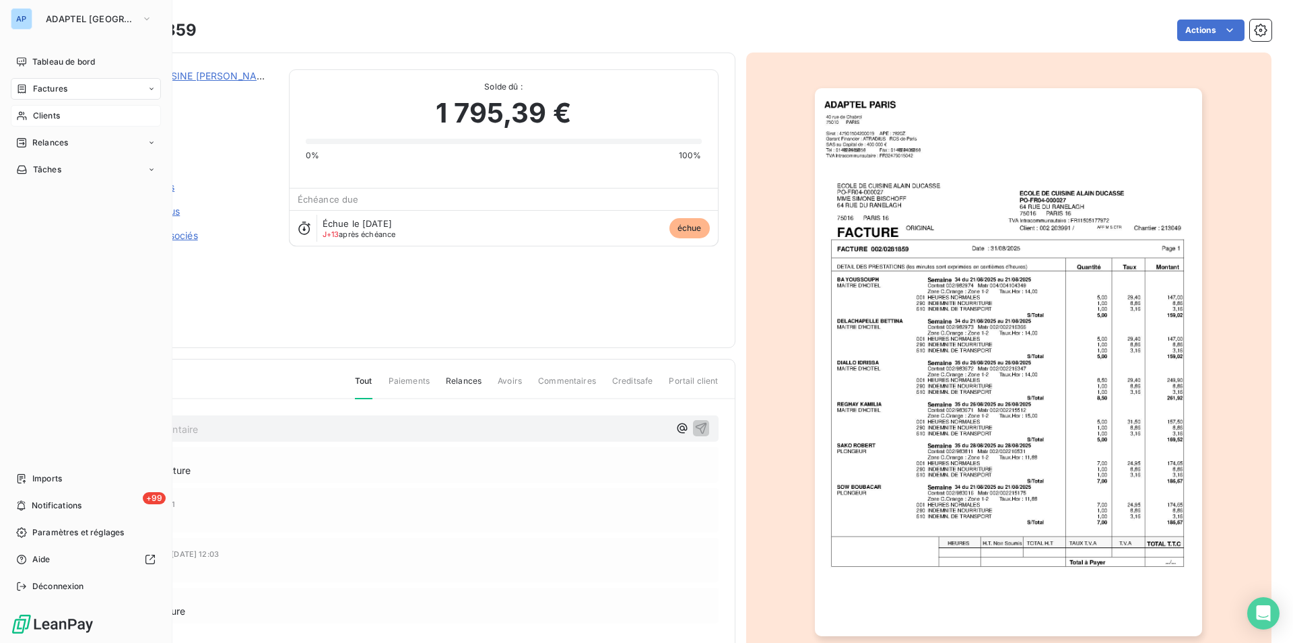
click at [28, 117] on div "Clients" at bounding box center [86, 116] width 150 height 22
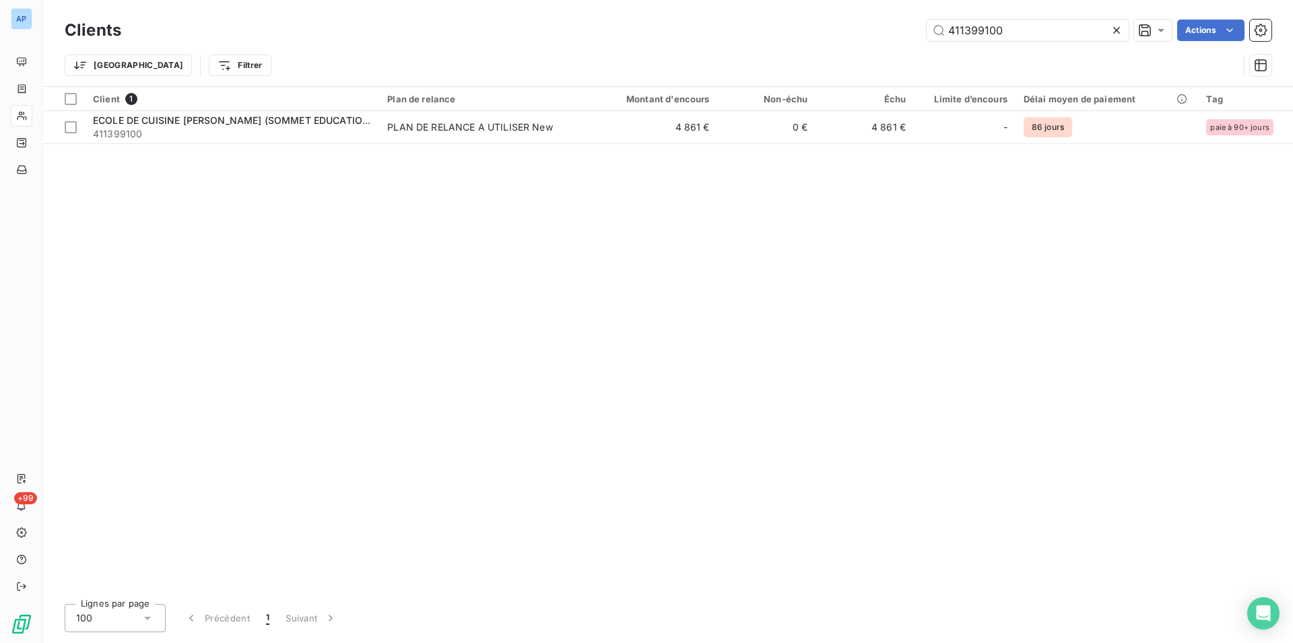
click at [1115, 29] on icon at bounding box center [1116, 30] width 7 height 7
click at [1115, 29] on input "411399100" at bounding box center [1028, 31] width 202 height 22
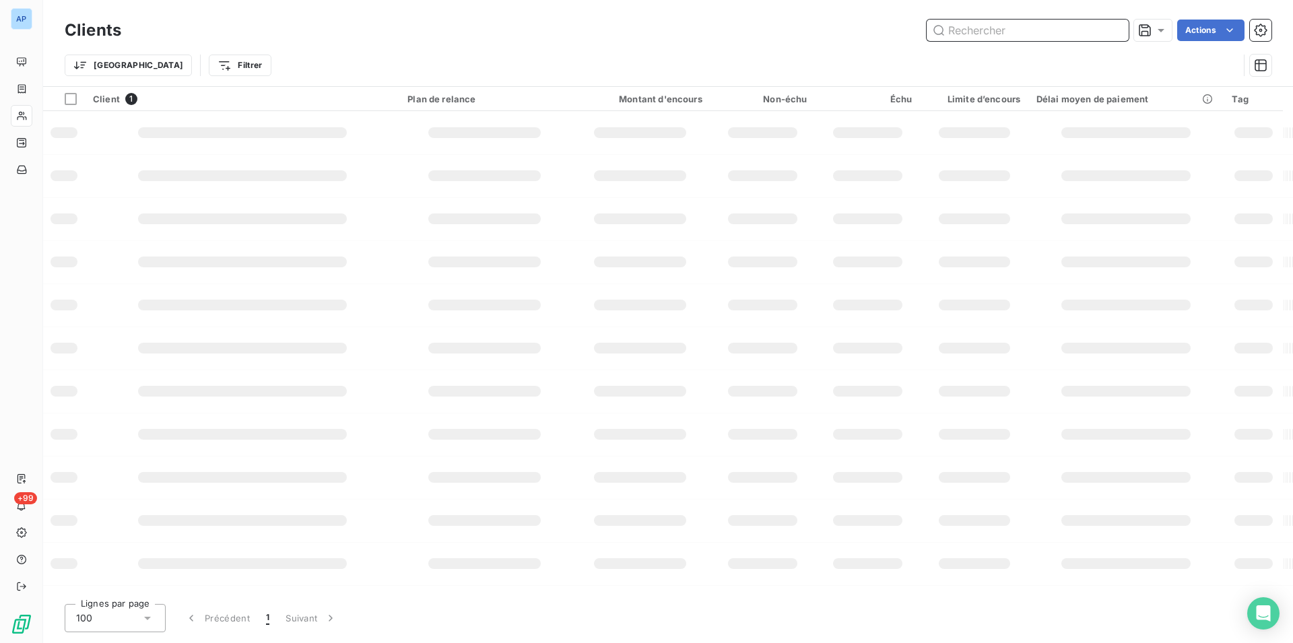
click at [1115, 29] on input "text" at bounding box center [1028, 31] width 202 height 22
click at [1074, 37] on input "text" at bounding box center [1028, 31] width 202 height 22
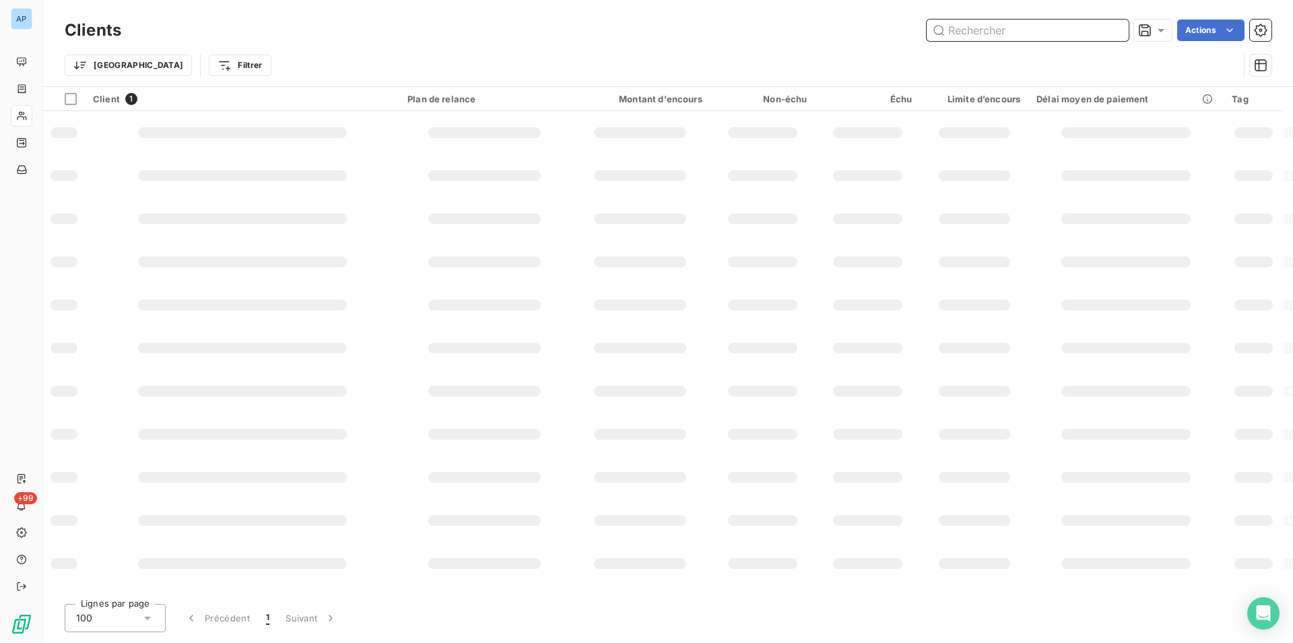
click at [1074, 37] on input "text" at bounding box center [1028, 31] width 202 height 22
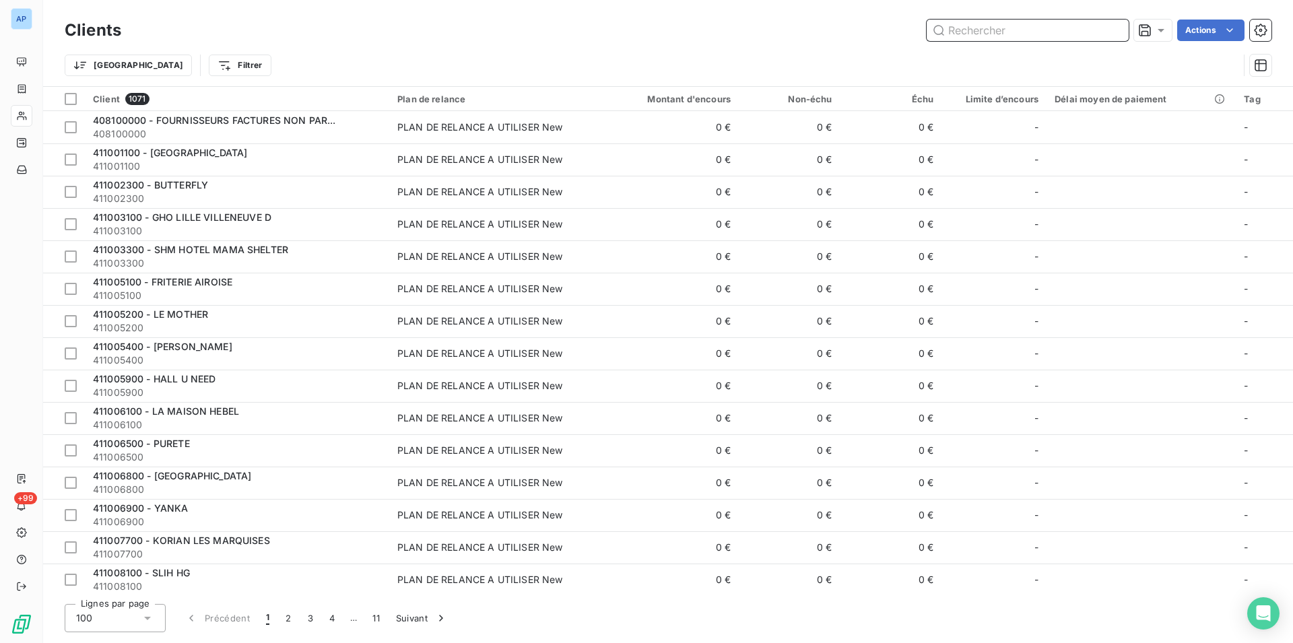
click at [1074, 37] on input "text" at bounding box center [1028, 31] width 202 height 22
click at [1062, 36] on input "text" at bounding box center [1028, 31] width 202 height 22
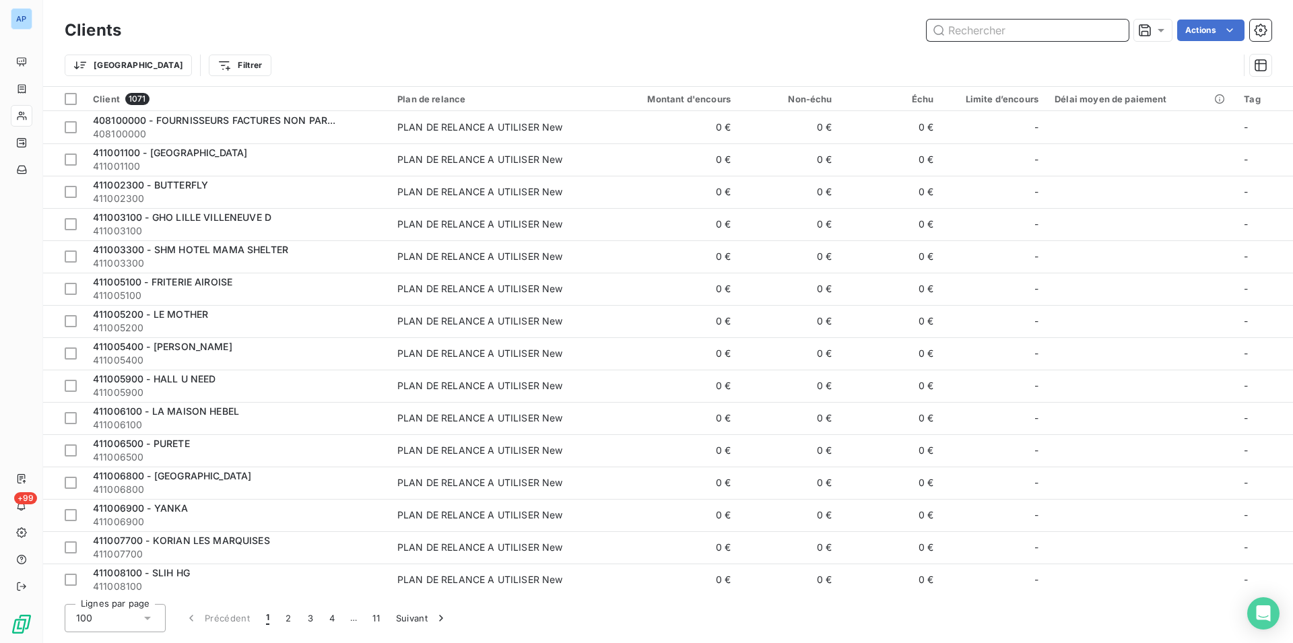
click at [1062, 36] on input "text" at bounding box center [1028, 31] width 202 height 22
click at [1054, 37] on input "text" at bounding box center [1028, 31] width 202 height 22
click at [1028, 27] on input "text" at bounding box center [1028, 31] width 202 height 22
paste input "FOYER BECOISEAU"
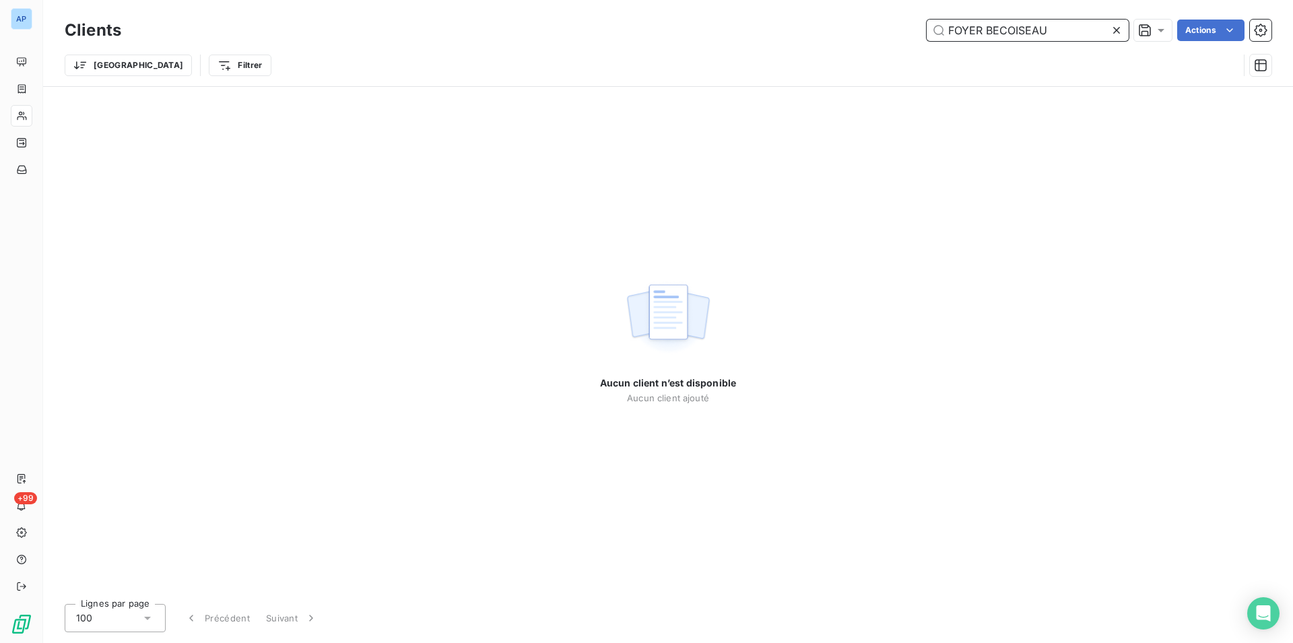
type input "FOYER BECOISEAU"
click at [1117, 41] on div "Clients FOYER BECOISEAU Actions" at bounding box center [668, 30] width 1207 height 28
click at [1113, 30] on icon at bounding box center [1116, 30] width 13 height 13
click at [1113, 30] on input "text" at bounding box center [1028, 31] width 202 height 22
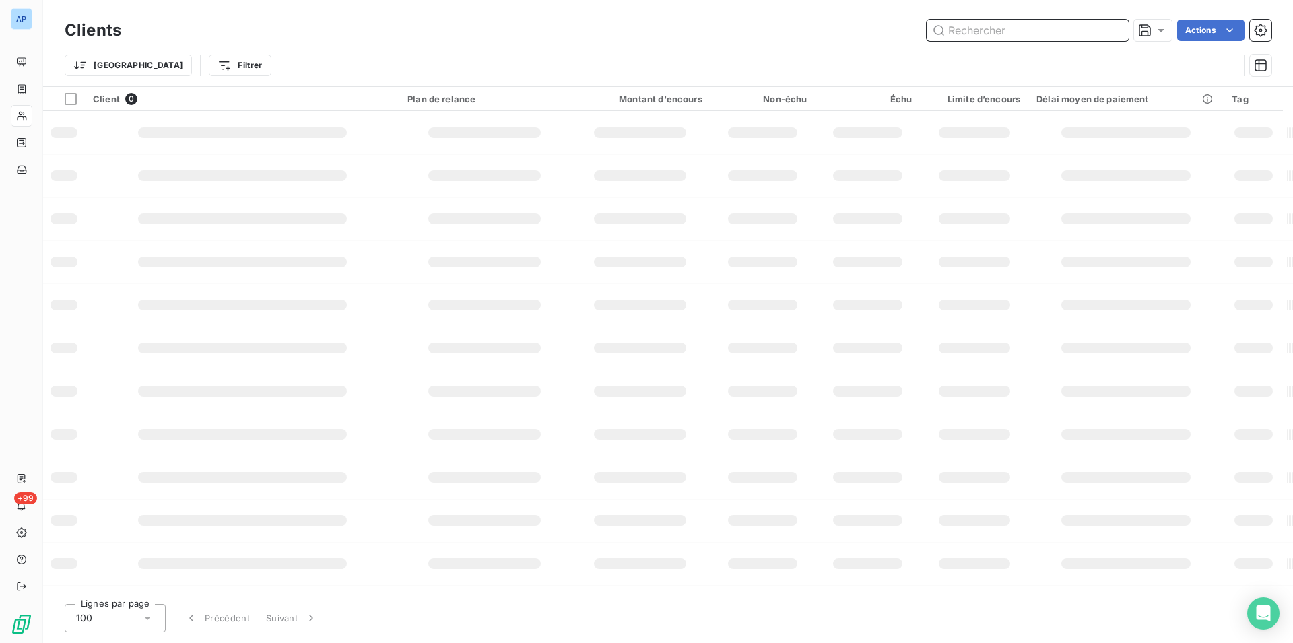
click at [1113, 30] on input "text" at bounding box center [1028, 31] width 202 height 22
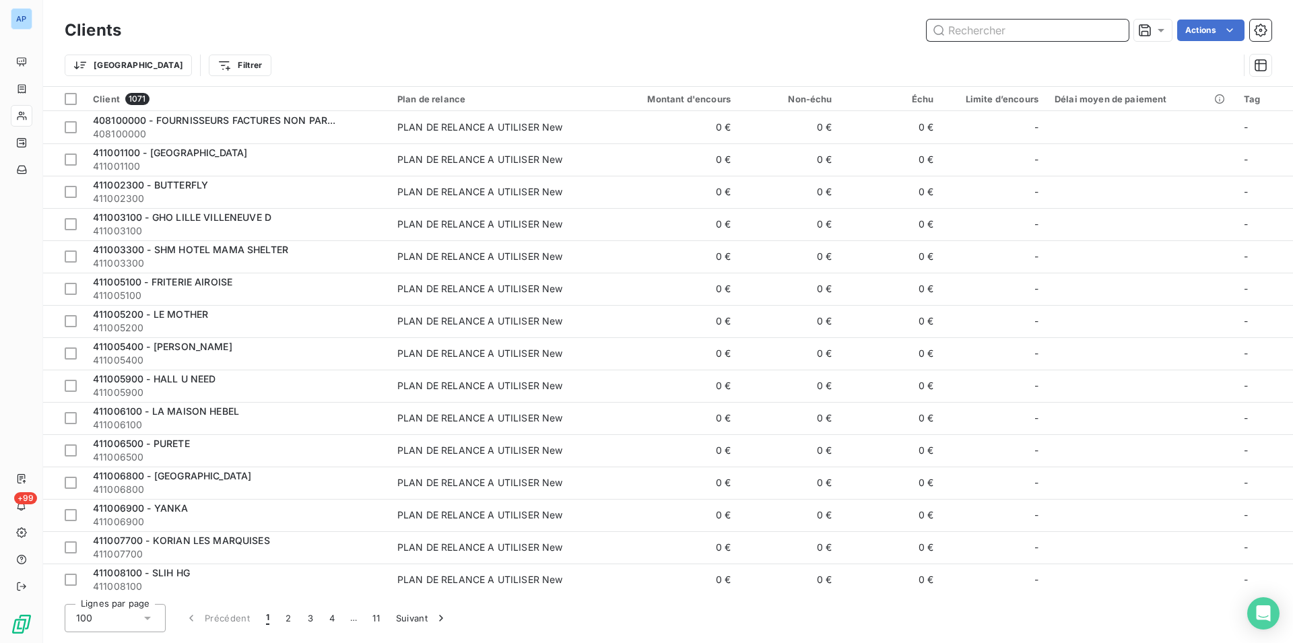
click at [1054, 40] on input "text" at bounding box center [1028, 31] width 202 height 22
click at [1033, 36] on input "text" at bounding box center [1028, 31] width 202 height 22
click at [1019, 33] on input "text" at bounding box center [1028, 31] width 202 height 22
click at [1014, 26] on input "text" at bounding box center [1028, 31] width 202 height 22
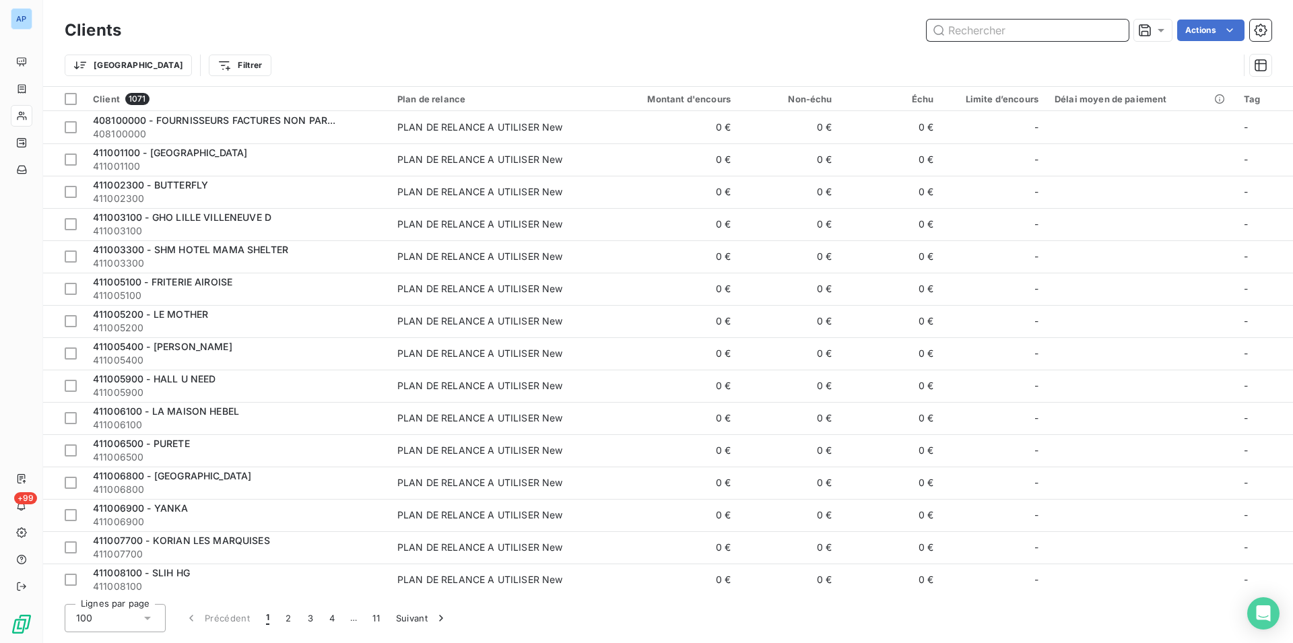
click at [1014, 26] on input "text" at bounding box center [1028, 31] width 202 height 22
paste input "411401700"
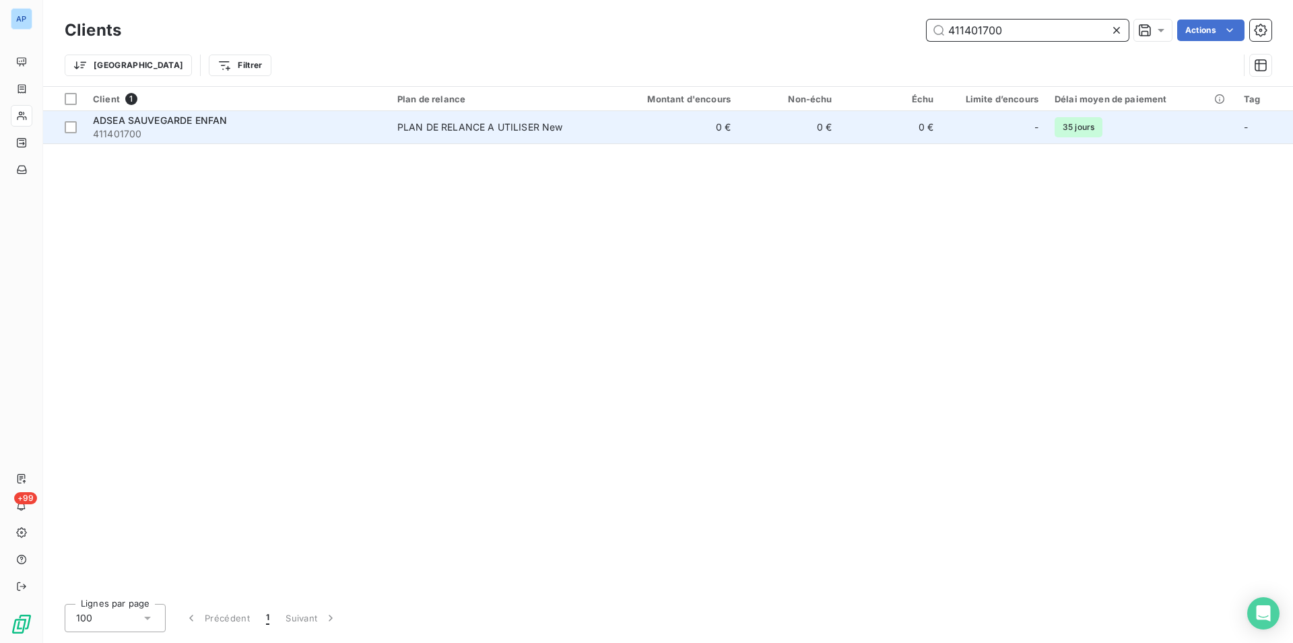
type input "411401700"
click at [475, 137] on td "PLAN DE RELANCE A UTILISER New" at bounding box center [496, 127] width 214 height 32
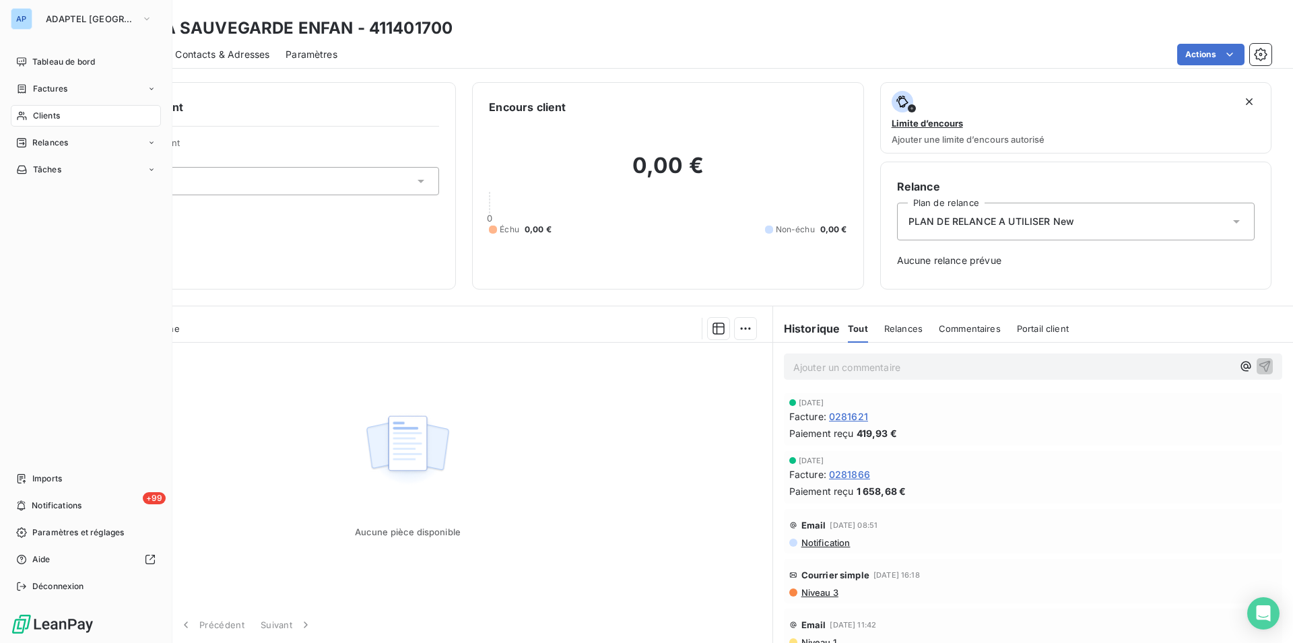
click at [59, 112] on span "Clients" at bounding box center [46, 116] width 27 height 12
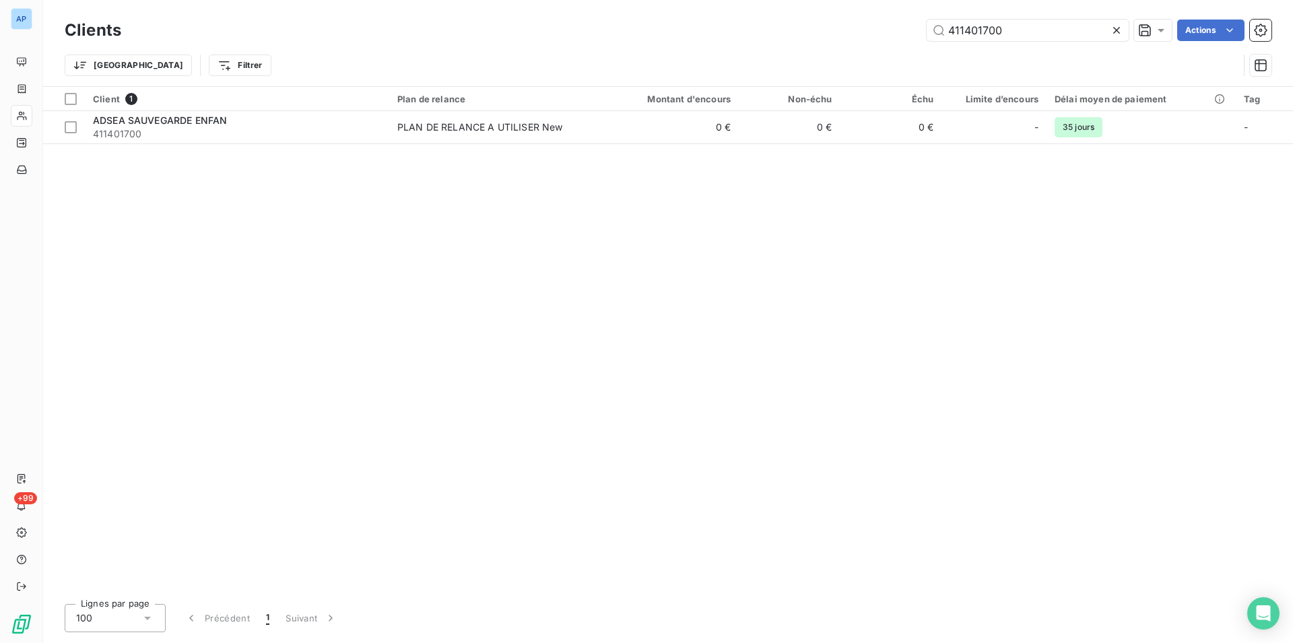
click at [1113, 29] on icon at bounding box center [1116, 30] width 13 height 13
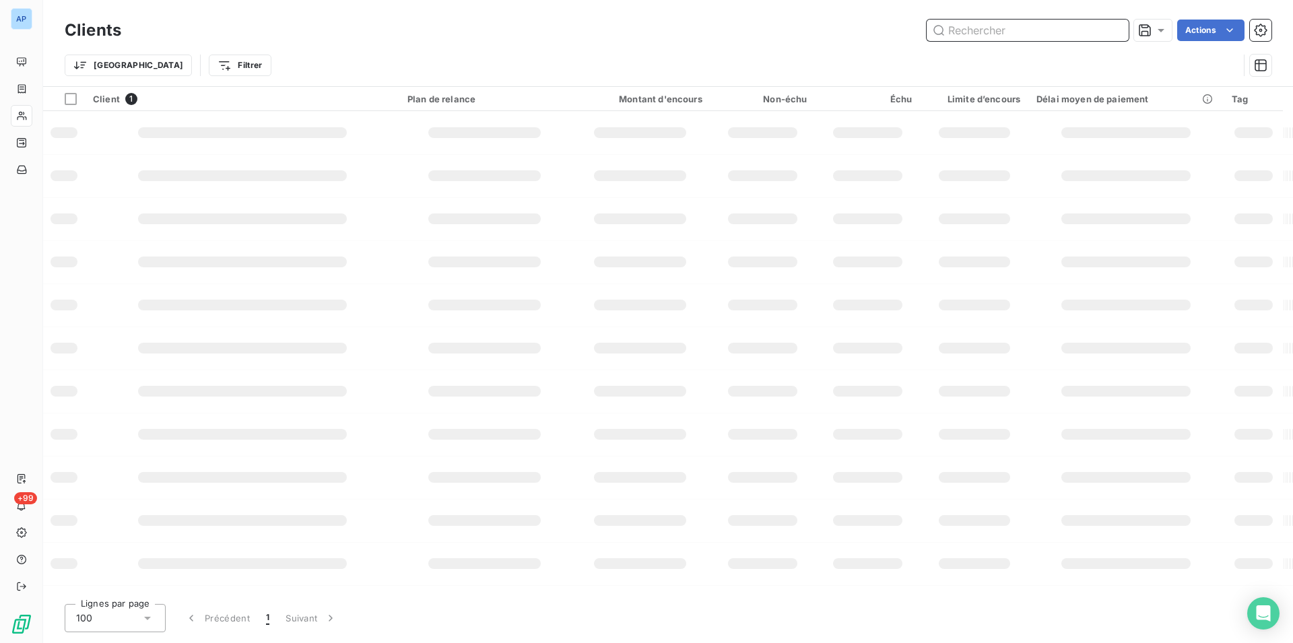
click at [1113, 29] on input "text" at bounding box center [1028, 31] width 202 height 22
click at [920, 24] on div "Actions" at bounding box center [704, 31] width 1134 height 22
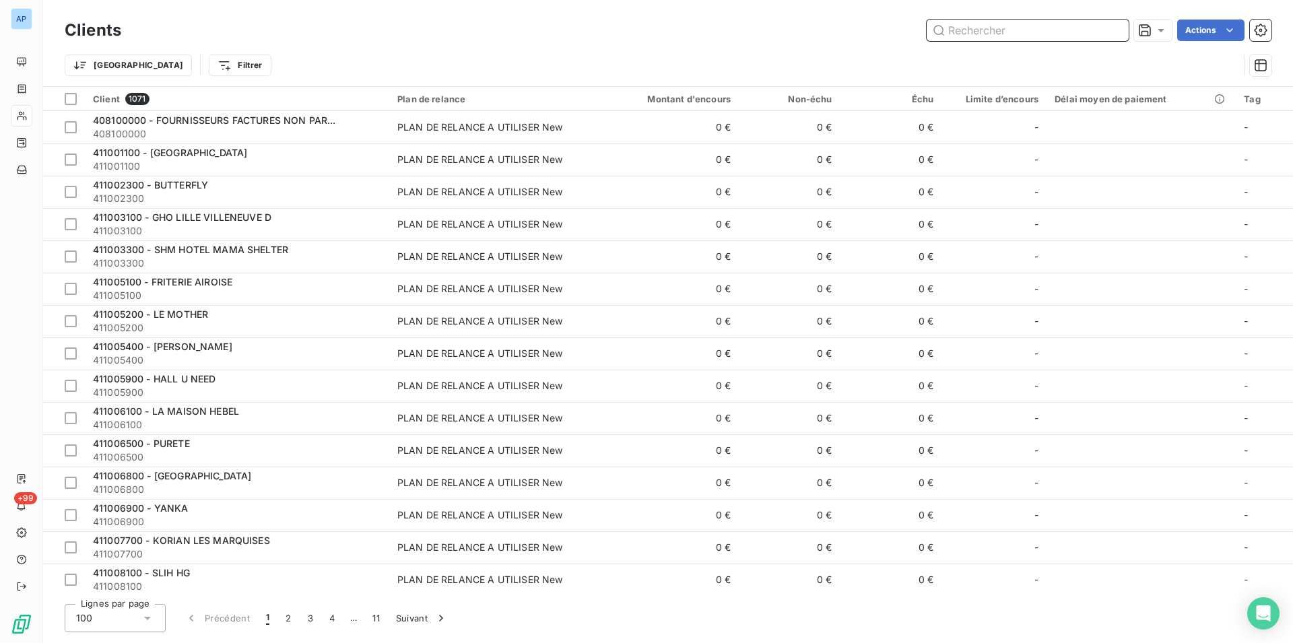
click at [1065, 24] on input "text" at bounding box center [1028, 31] width 202 height 22
click at [1066, 28] on input "text" at bounding box center [1028, 31] width 202 height 22
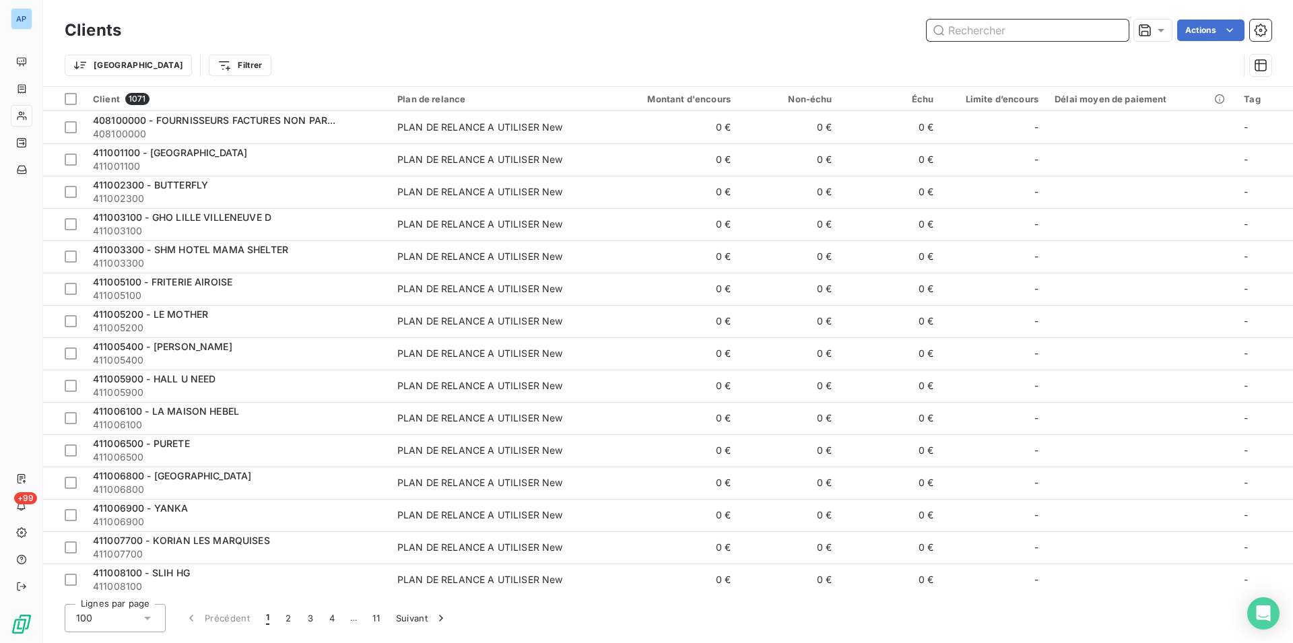
click at [1066, 28] on input "text" at bounding box center [1028, 31] width 202 height 22
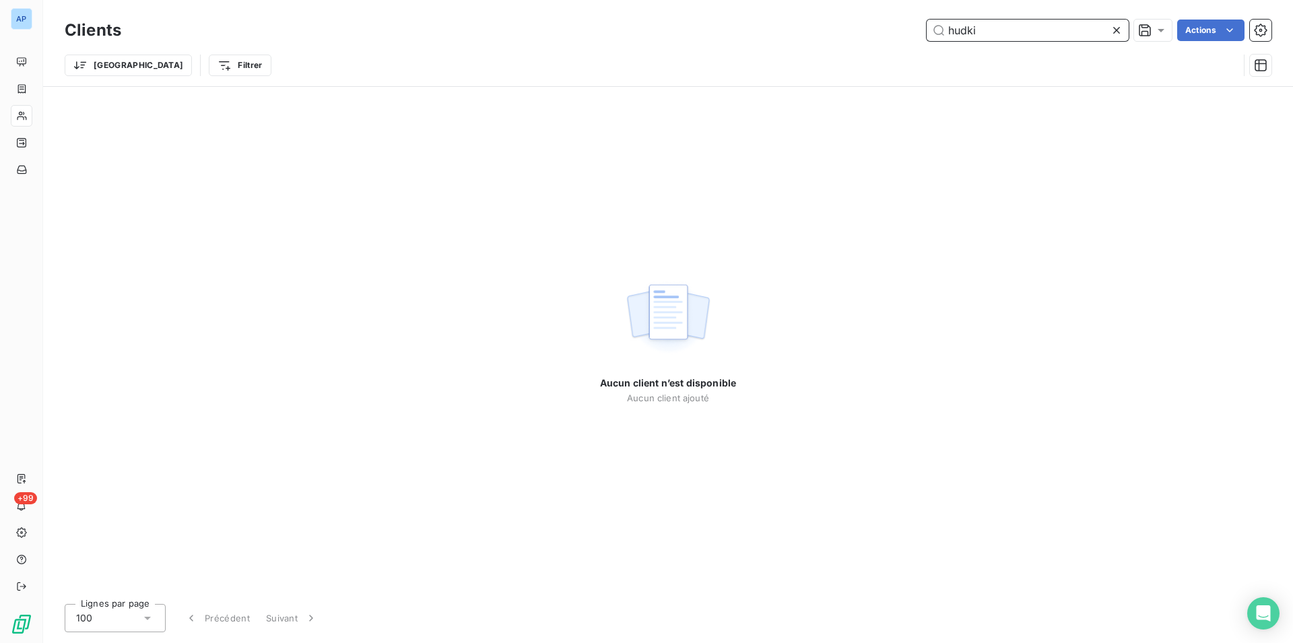
type input "hudki"
click at [1066, 29] on input "hudki" at bounding box center [1028, 31] width 202 height 22
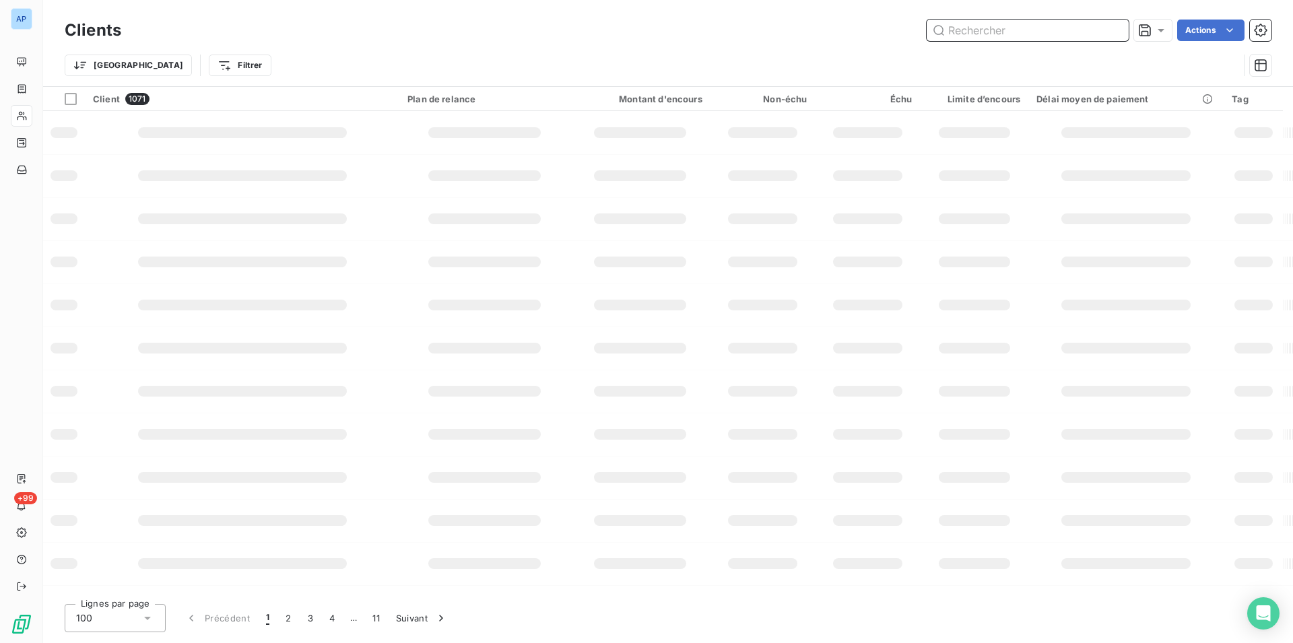
click at [1043, 31] on input "text" at bounding box center [1028, 31] width 202 height 22
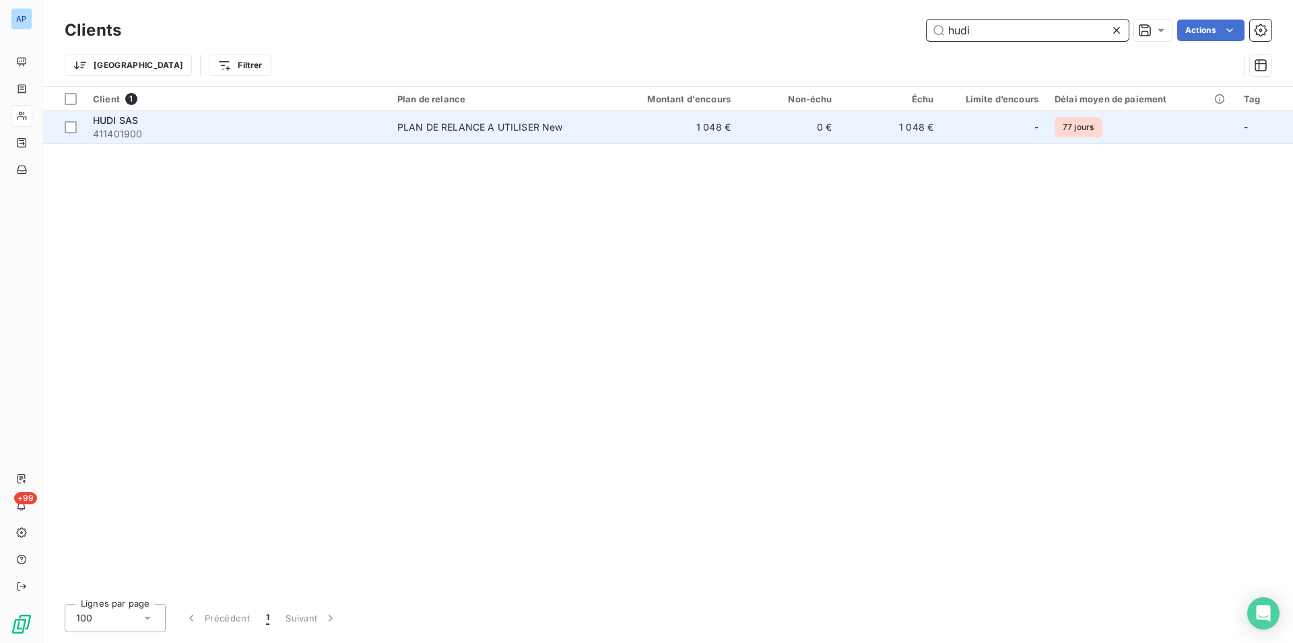
type input "hudi"
click at [325, 120] on div "HUDI SAS" at bounding box center [237, 120] width 288 height 13
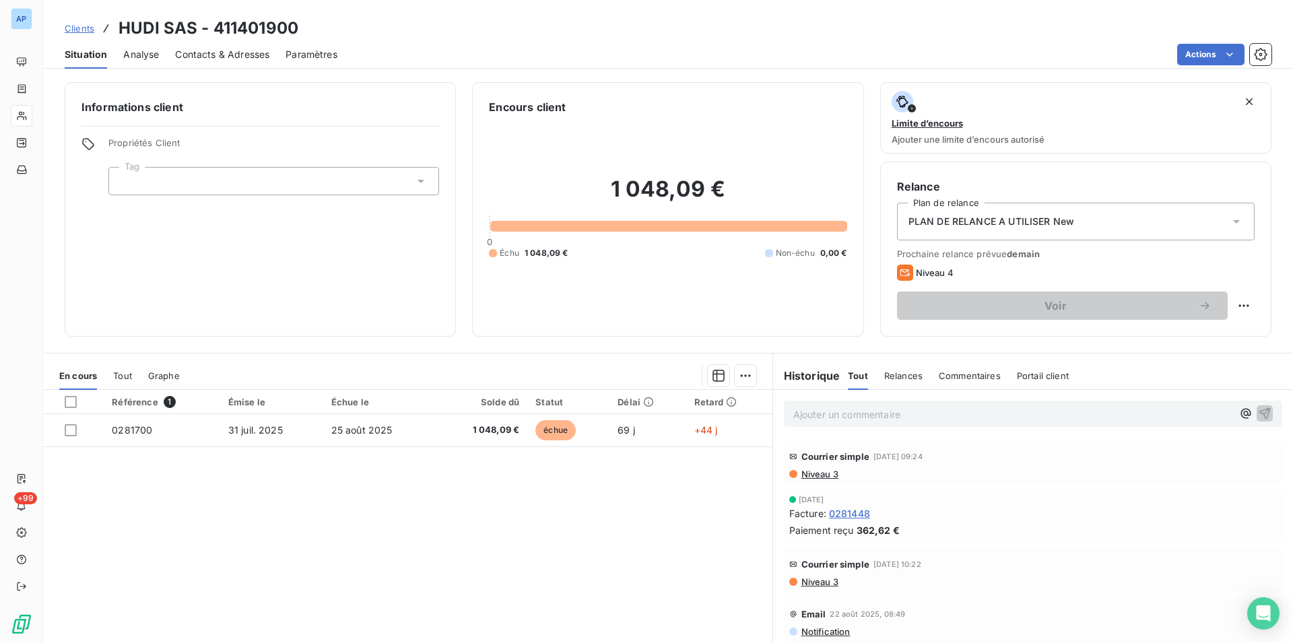
click at [525, 464] on div "Référence 1 Émise le Échue le Solde dû Statut Délai Retard 0281700 [DATE] [DATE…" at bounding box center [407, 519] width 729 height 259
click at [535, 486] on div "Référence 1 Émise le Échue le Solde dû Statut Délai Retard 0281700 [DATE] [DATE…" at bounding box center [407, 519] width 729 height 259
drag, startPoint x: 113, startPoint y: 22, endPoint x: 741, endPoint y: 448, distance: 758.4
click at [741, 448] on div "Clients HUDI SAS - 411401900 Situation Analyse Contacts & Adresses Paramètres A…" at bounding box center [668, 321] width 1250 height 643
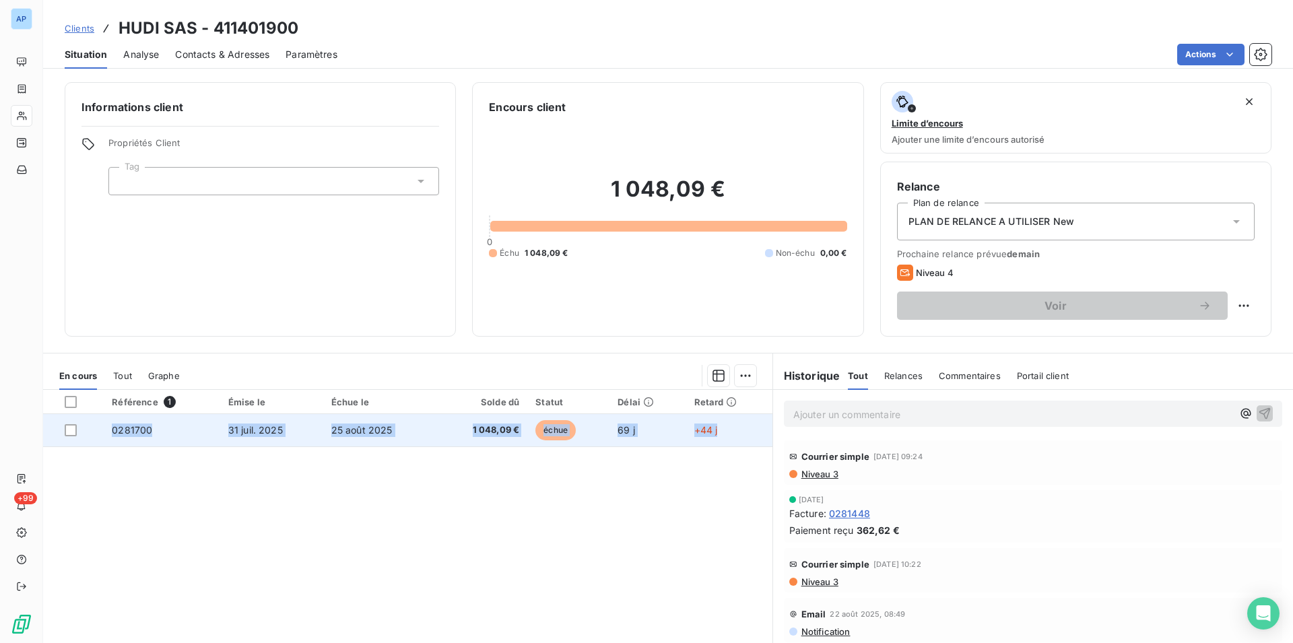
copy tr "0281700 [DATE] [DATE] 1 048,09 € échue 69 j +44 j"
click at [415, 424] on td "25 août 2025" at bounding box center [379, 430] width 112 height 32
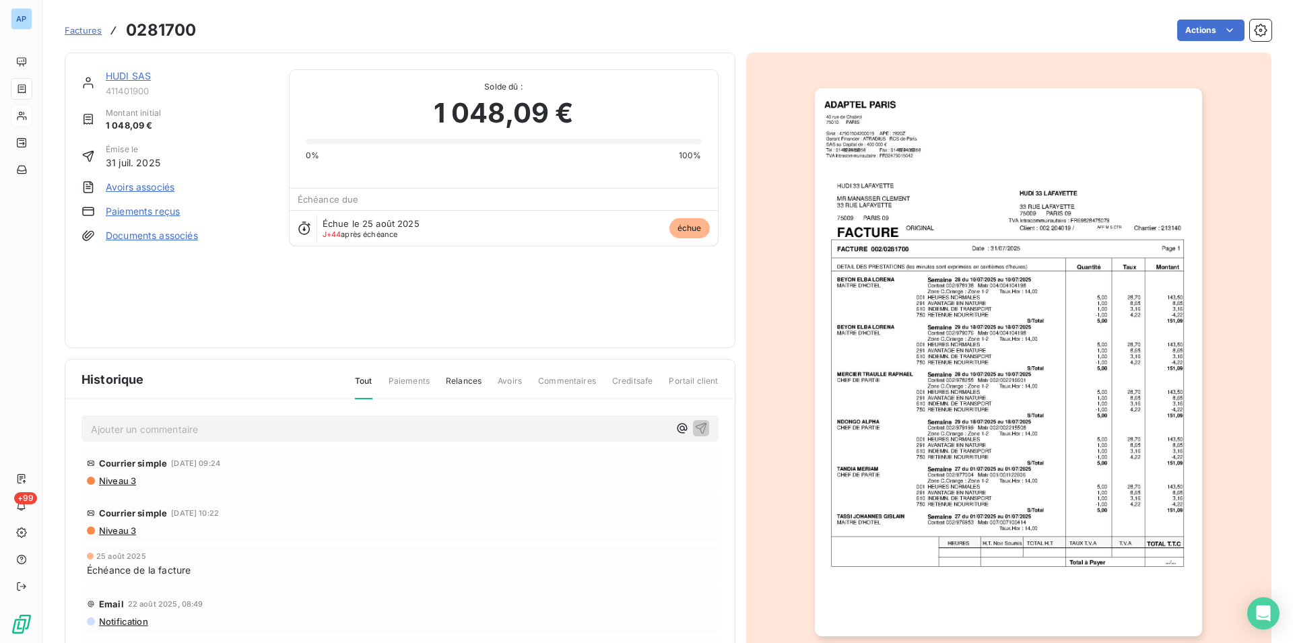
click at [995, 358] on img "button" at bounding box center [1008, 362] width 387 height 548
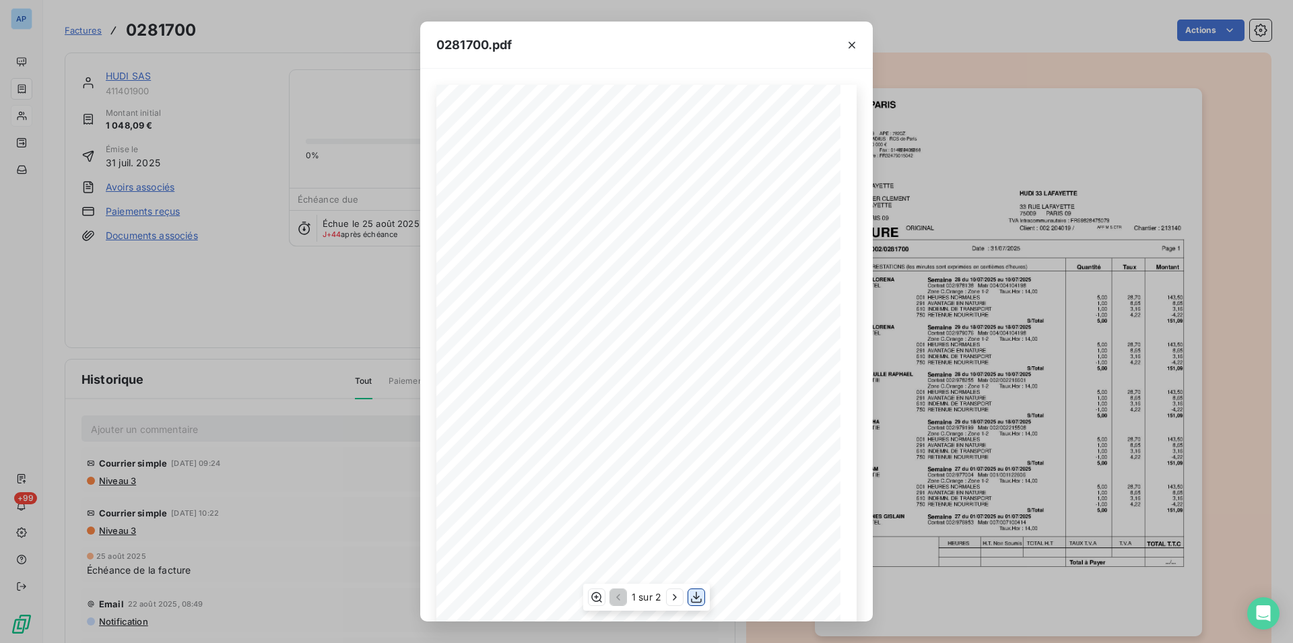
click at [691, 600] on icon "button" at bounding box center [696, 597] width 13 height 13
click at [850, 37] on button "button" at bounding box center [852, 45] width 22 height 22
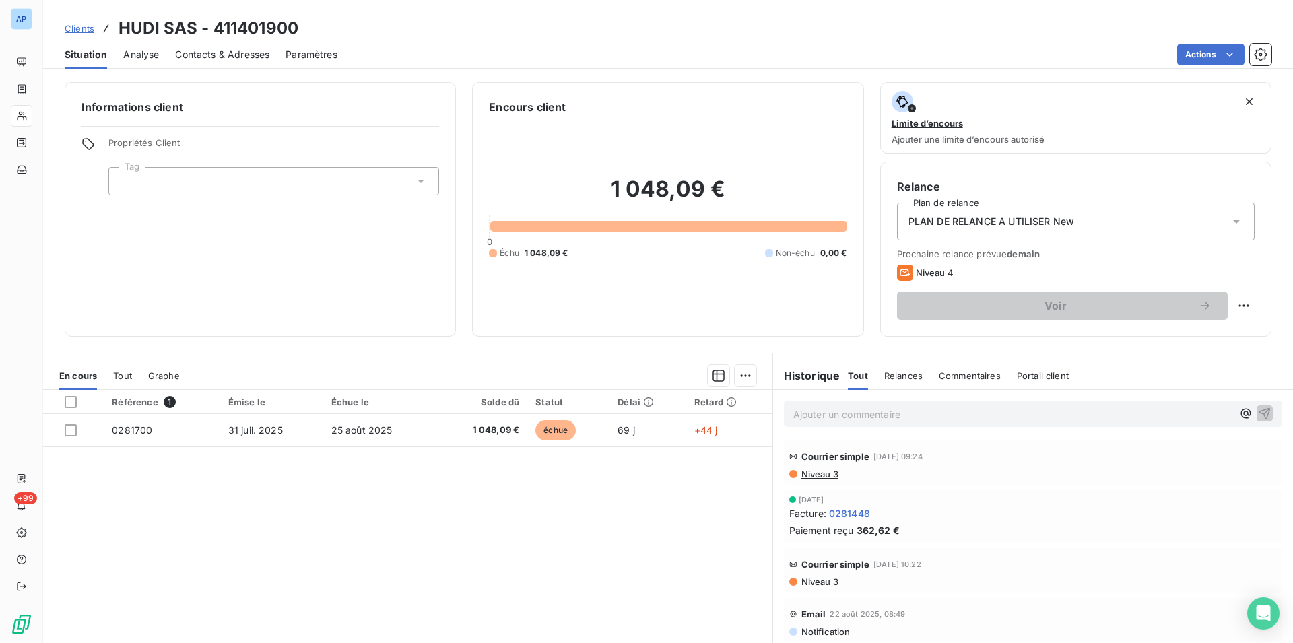
click at [238, 54] on span "Contacts & Adresses" at bounding box center [222, 54] width 94 height 13
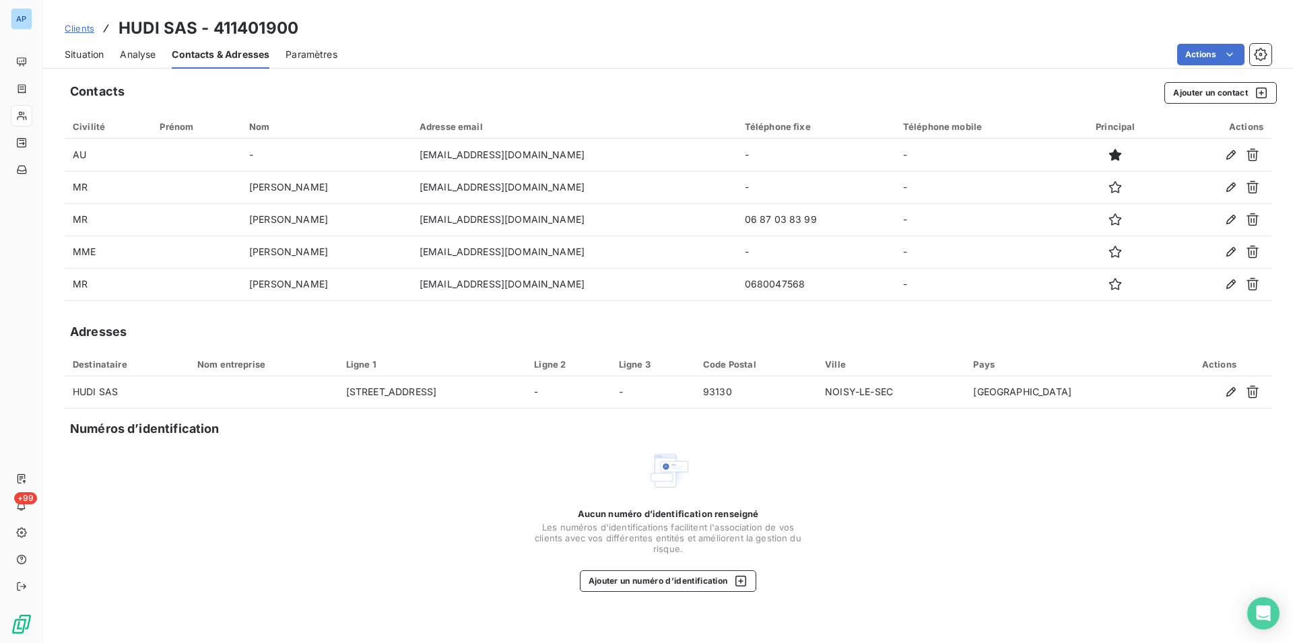
click at [334, 499] on div "Aucun numéro d’identification renseigné Les numéros d'identifications faciliten…" at bounding box center [668, 520] width 1207 height 143
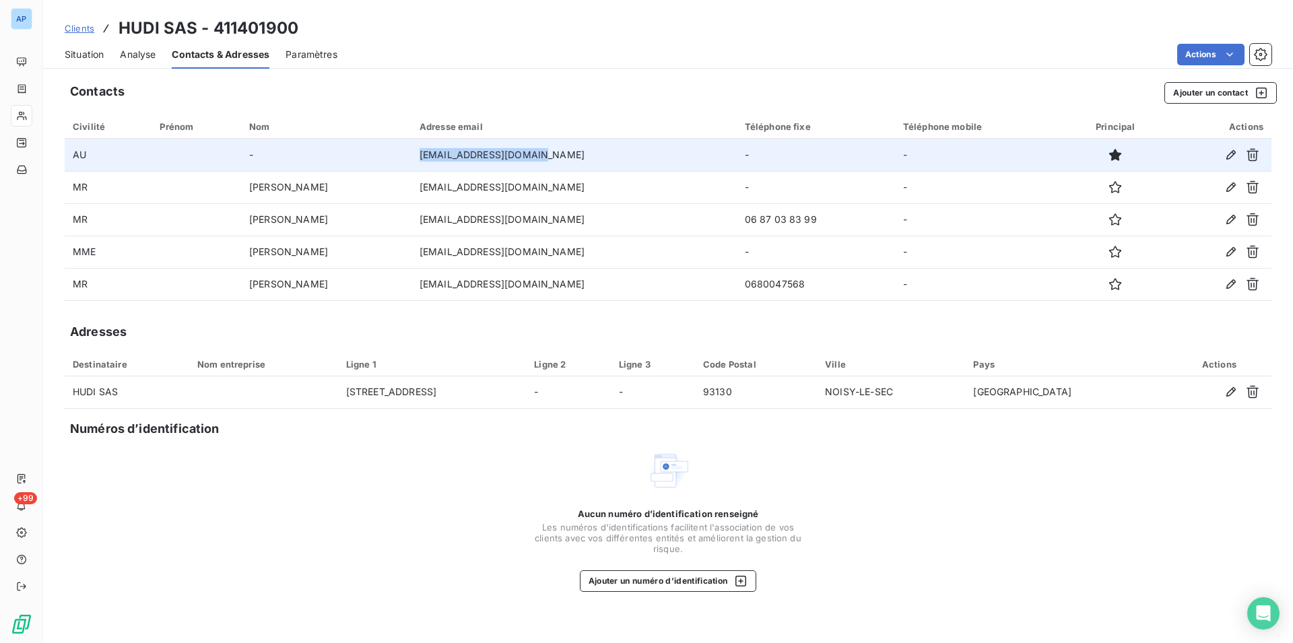
drag, startPoint x: 601, startPoint y: 154, endPoint x: 454, endPoint y: 147, distance: 147.6
click at [454, 147] on tr "AU - [EMAIL_ADDRESS][DOMAIN_NAME] - -" at bounding box center [668, 155] width 1207 height 32
copy tr "[EMAIL_ADDRESS][DOMAIN_NAME]"
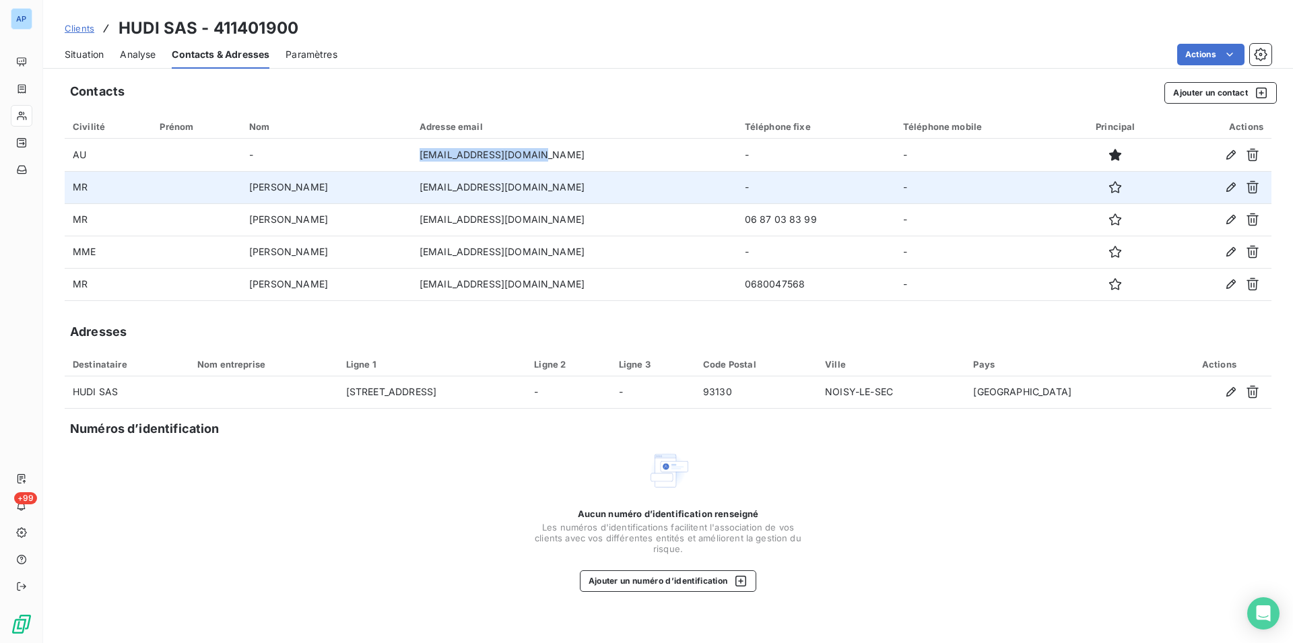
drag, startPoint x: 604, startPoint y: 188, endPoint x: 476, endPoint y: 193, distance: 128.1
click at [476, 193] on tr "[PERSON_NAME] [EMAIL_ADDRESS][DOMAIN_NAME] - -" at bounding box center [668, 187] width 1207 height 32
copy tr "[EMAIL_ADDRESS][DOMAIN_NAME]"
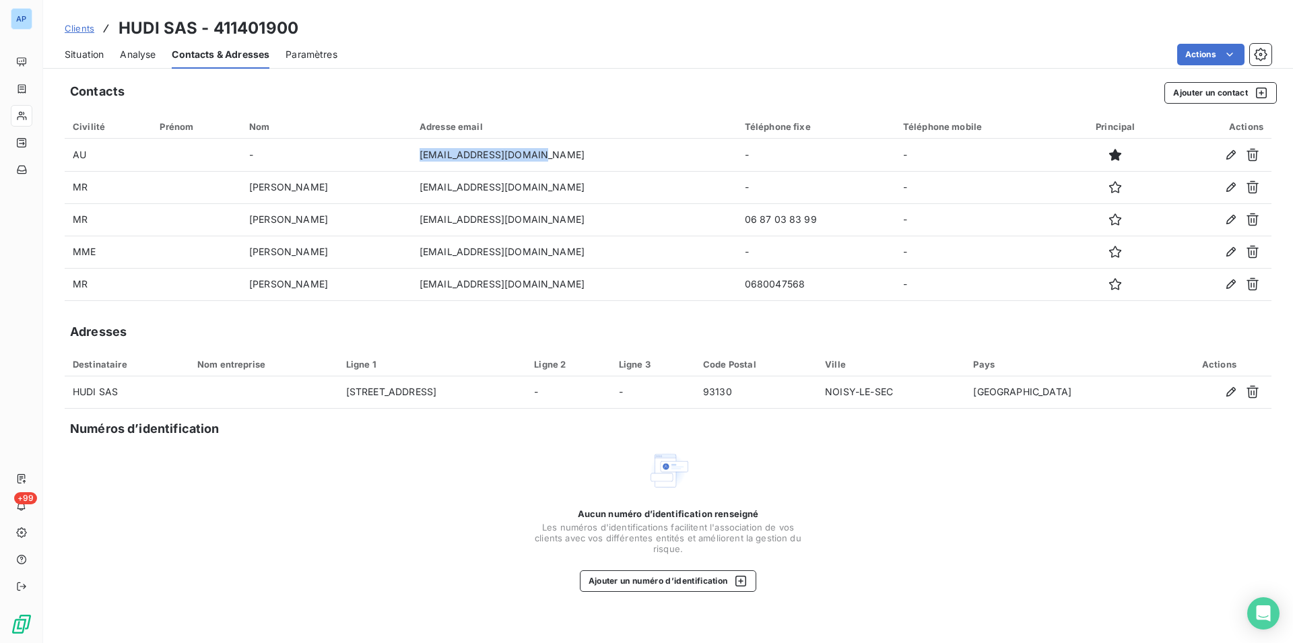
click at [95, 53] on span "Situation" at bounding box center [84, 54] width 39 height 13
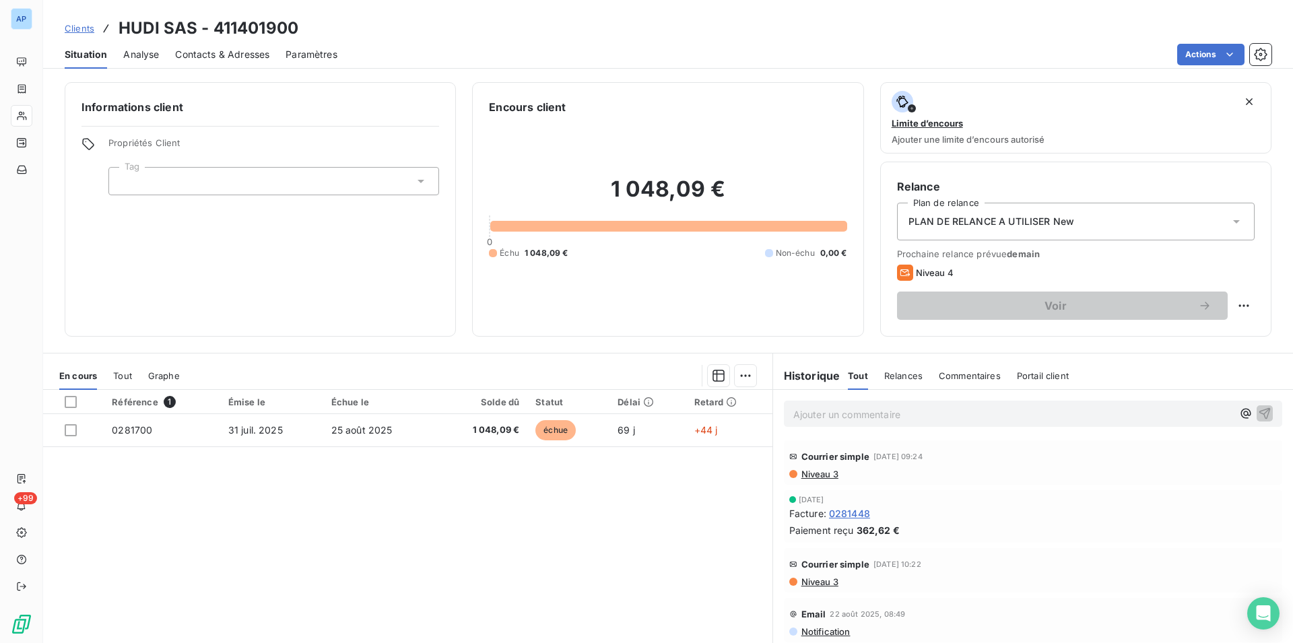
click at [177, 54] on span "Contacts & Adresses" at bounding box center [222, 54] width 94 height 13
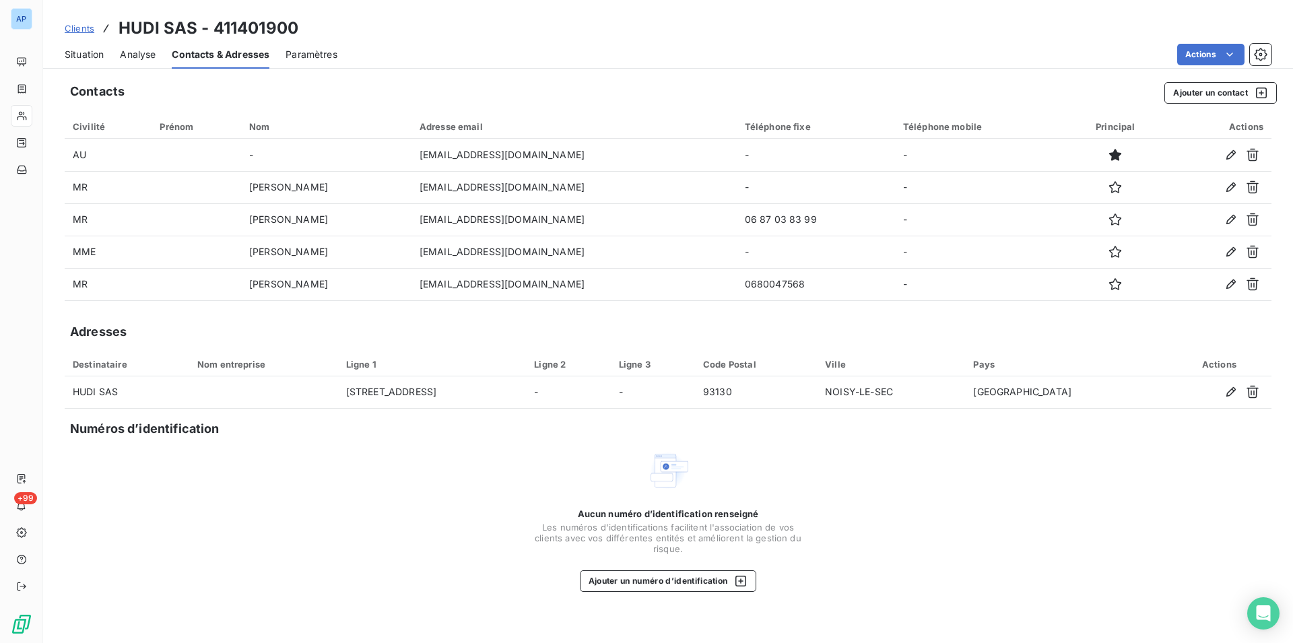
drag, startPoint x: 358, startPoint y: 647, endPoint x: 301, endPoint y: 663, distance: 59.5
click at [280, 556] on div "Aucun numéro d’identification renseigné Les numéros d'identifications faciliten…" at bounding box center [668, 520] width 1207 height 143
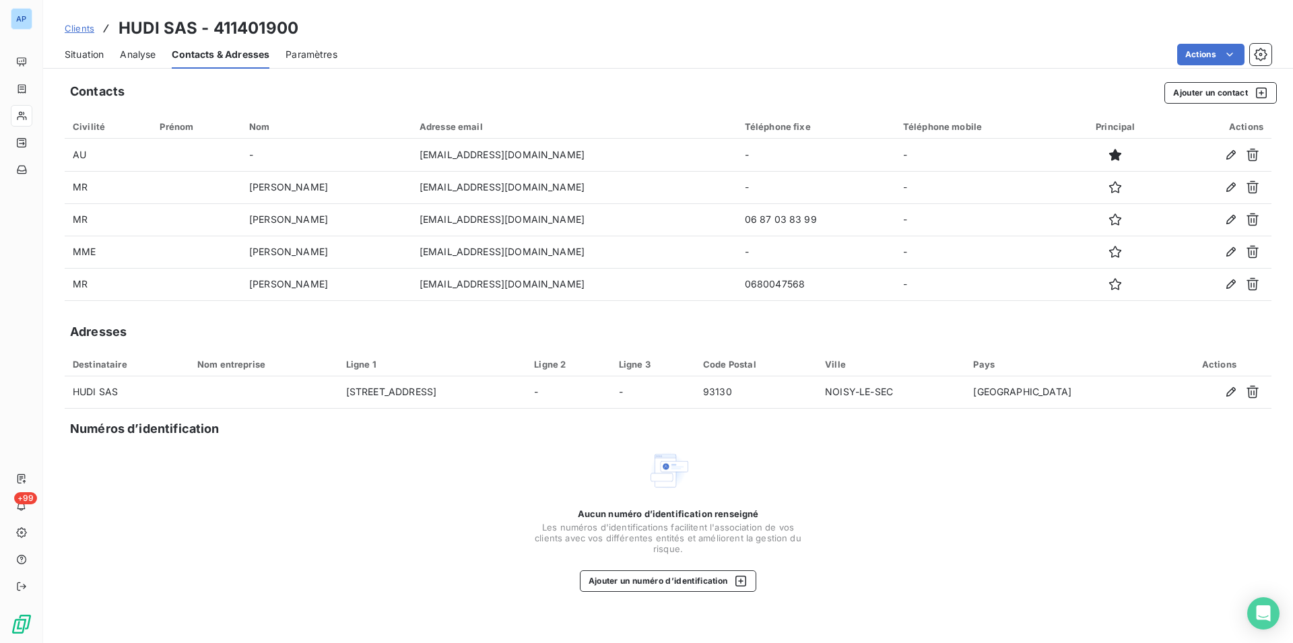
click at [280, 556] on div "Aucun numéro d’identification renseigné Les numéros d'identifications faciliten…" at bounding box center [668, 520] width 1207 height 143
click at [220, 635] on div "Contacts Ajouter un contact Civilité Prénom Nom Adresse email Téléphone fixe Té…" at bounding box center [668, 358] width 1250 height 569
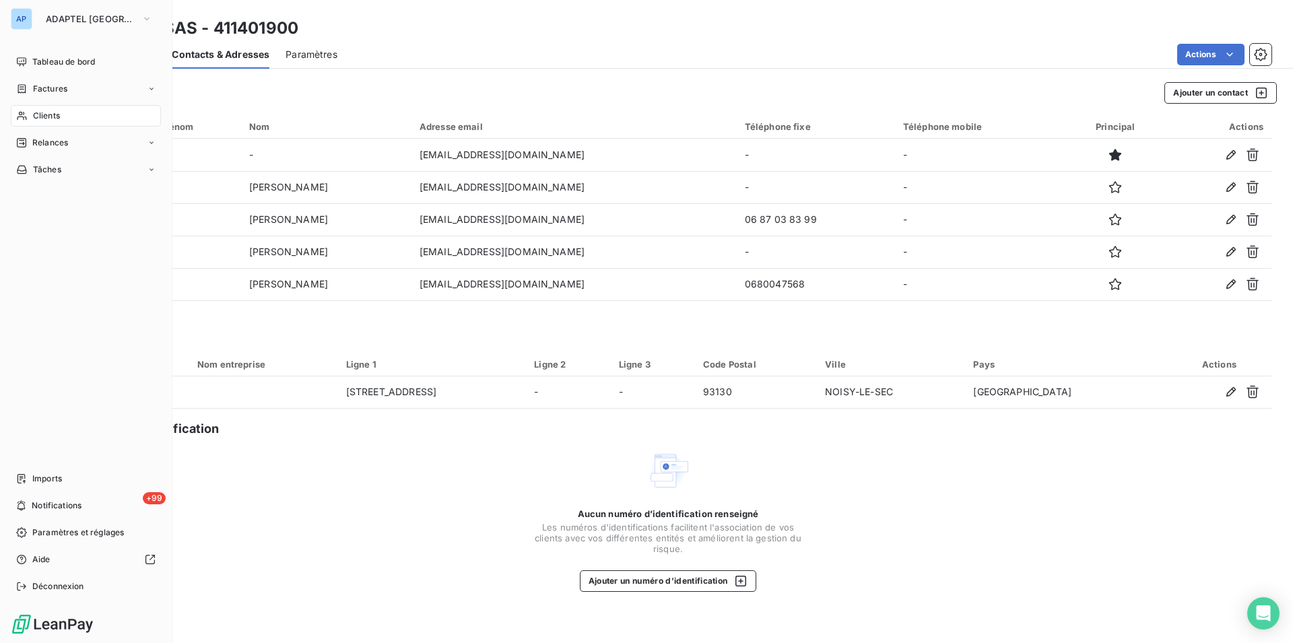
click at [32, 114] on div "Clients" at bounding box center [86, 116] width 150 height 22
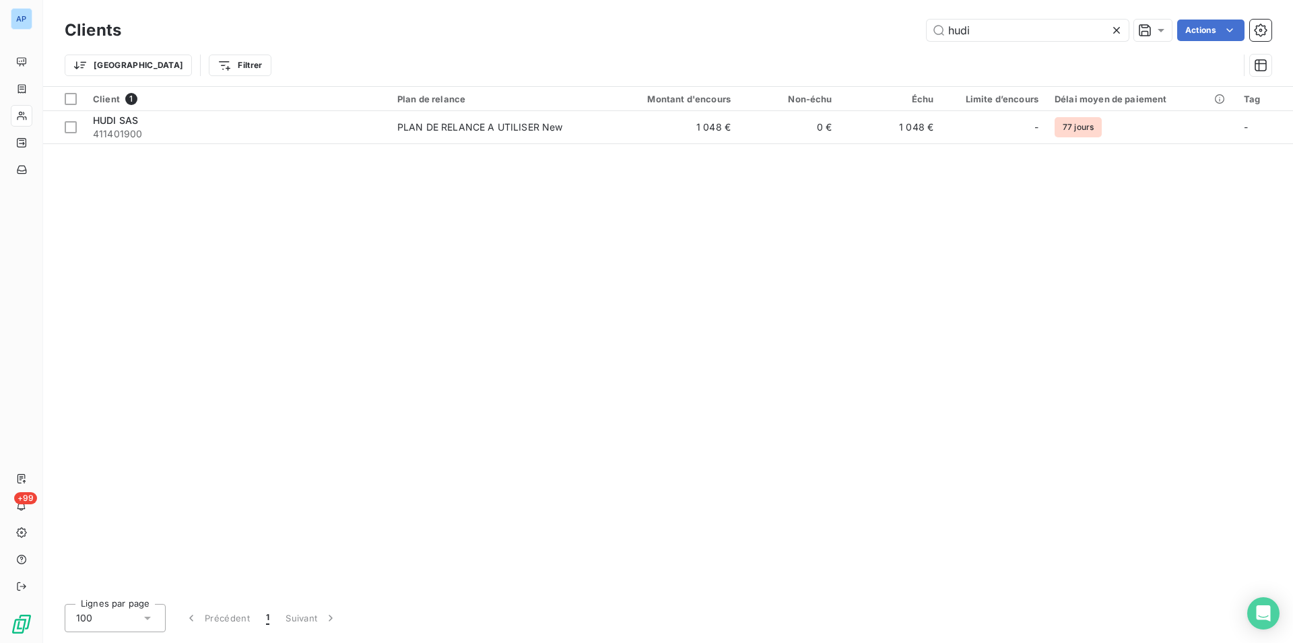
click at [1120, 22] on div at bounding box center [1119, 31] width 19 height 22
click at [1120, 22] on input "hudi" at bounding box center [1028, 31] width 202 height 22
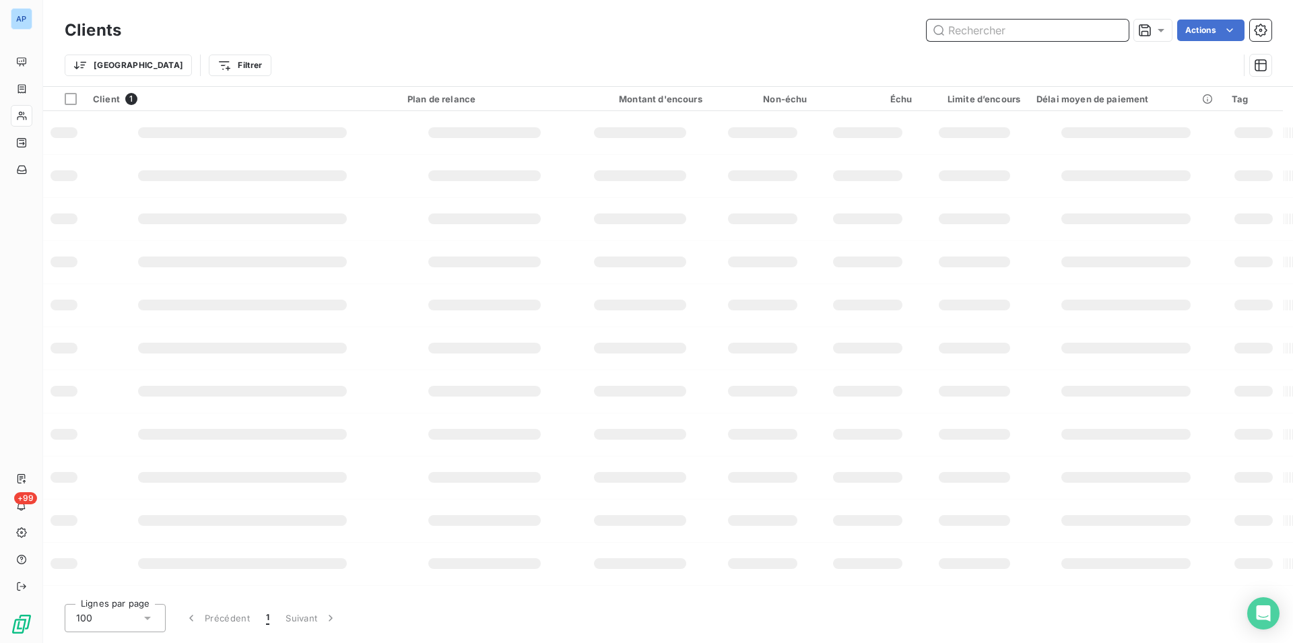
click at [1120, 22] on input "text" at bounding box center [1028, 31] width 202 height 22
click at [1080, 35] on input "text" at bounding box center [1028, 31] width 202 height 22
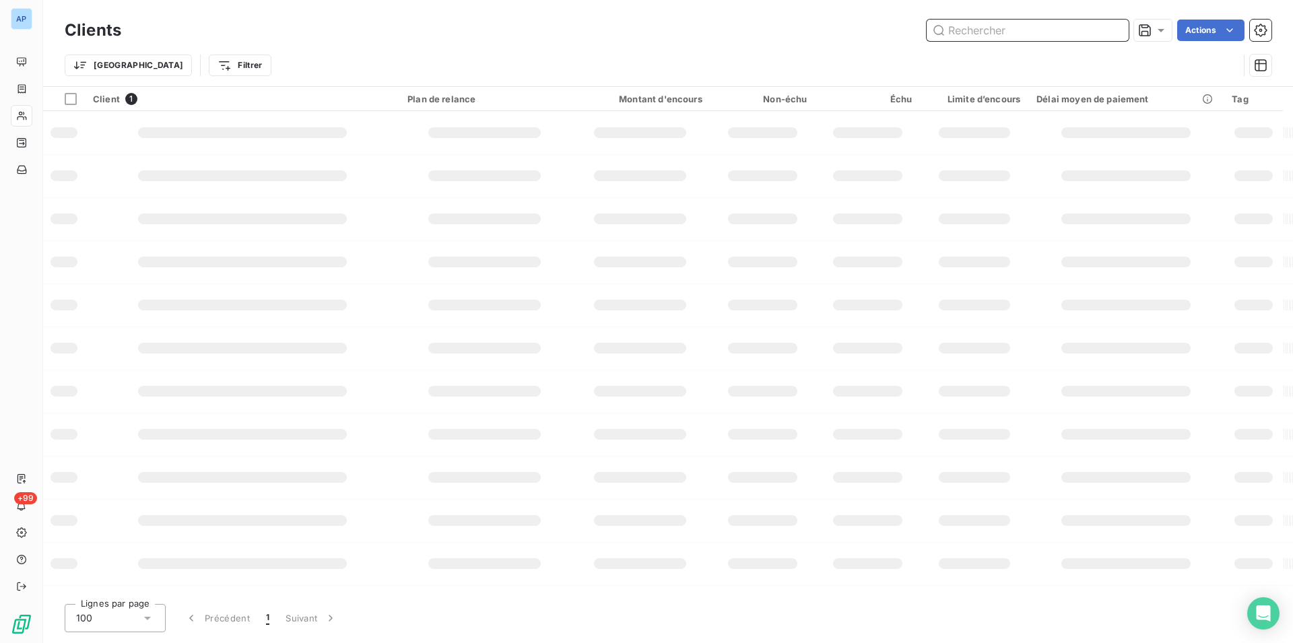
click at [1080, 35] on input "text" at bounding box center [1028, 31] width 202 height 22
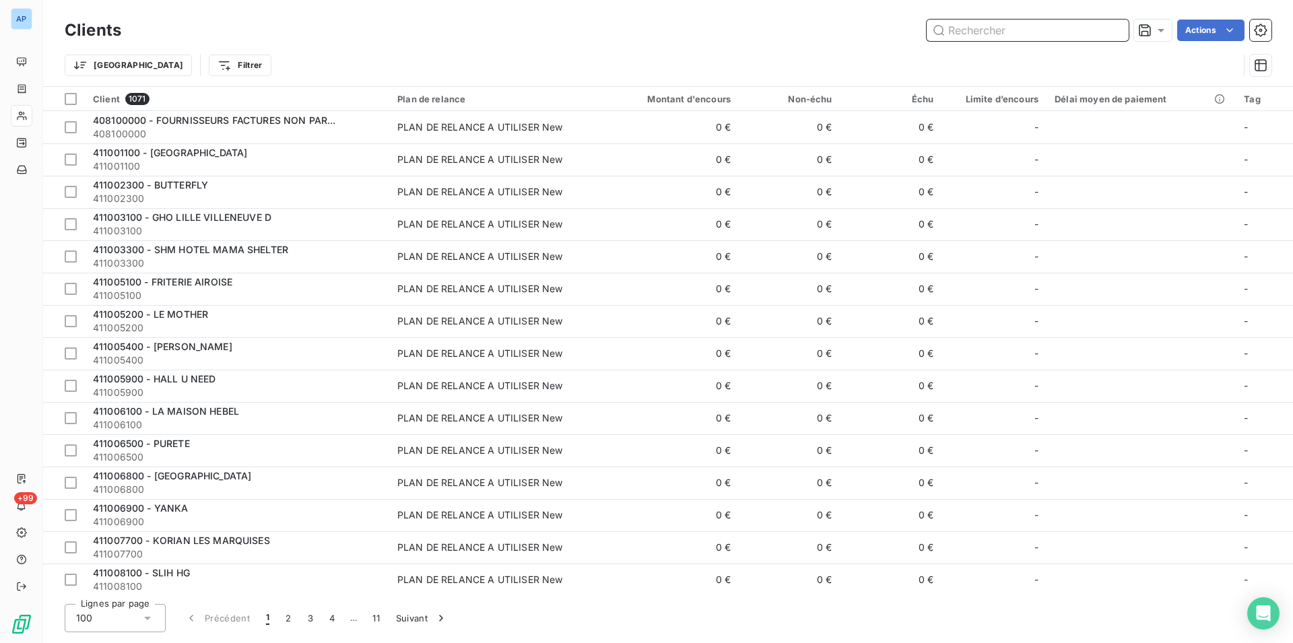
paste input "HOTEL DALILA"
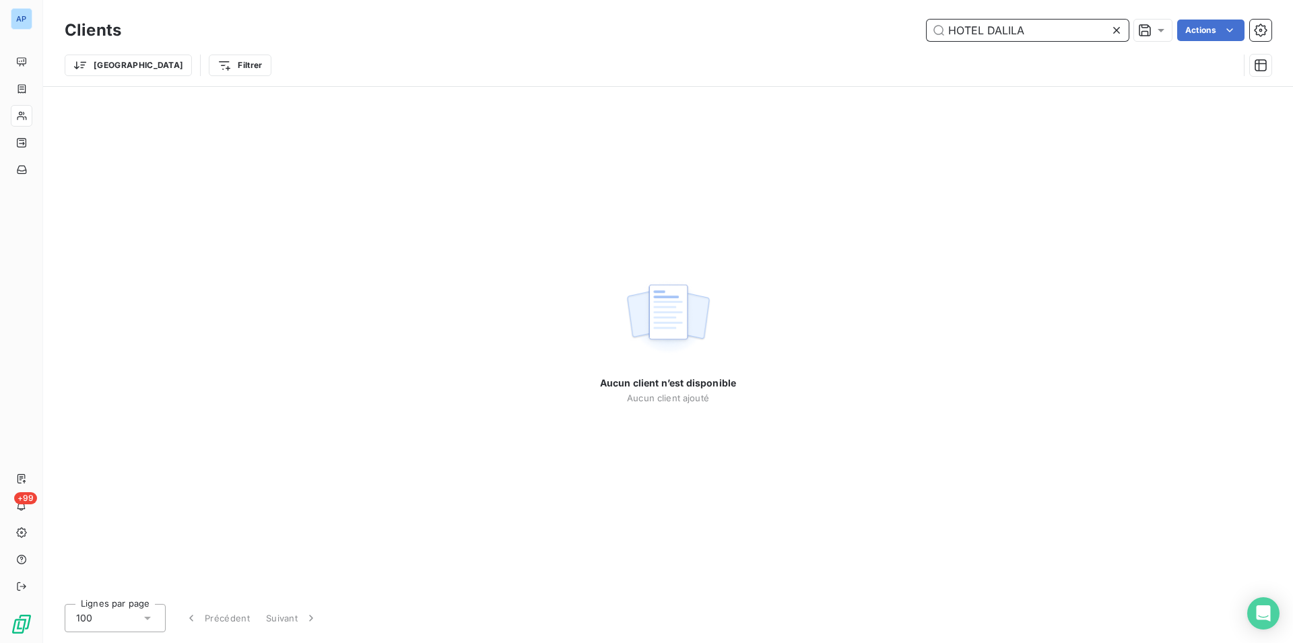
type input "HOTEL DALILA"
click at [1116, 24] on icon at bounding box center [1116, 30] width 13 height 13
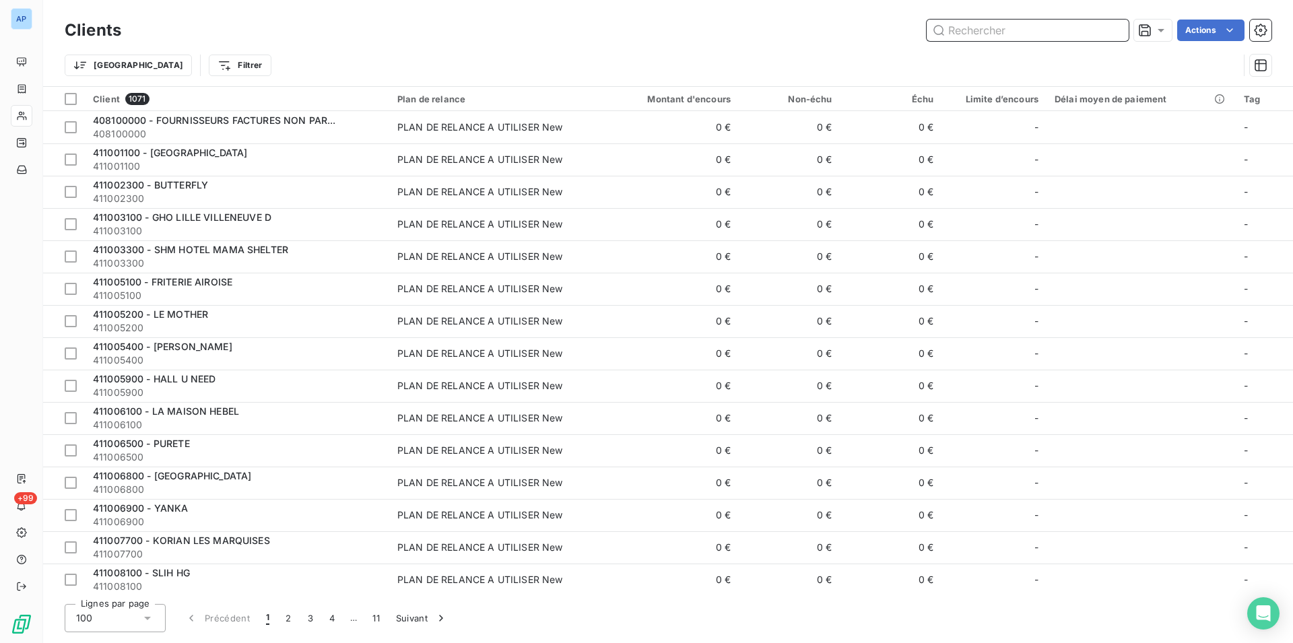
click at [989, 32] on input "text" at bounding box center [1028, 31] width 202 height 22
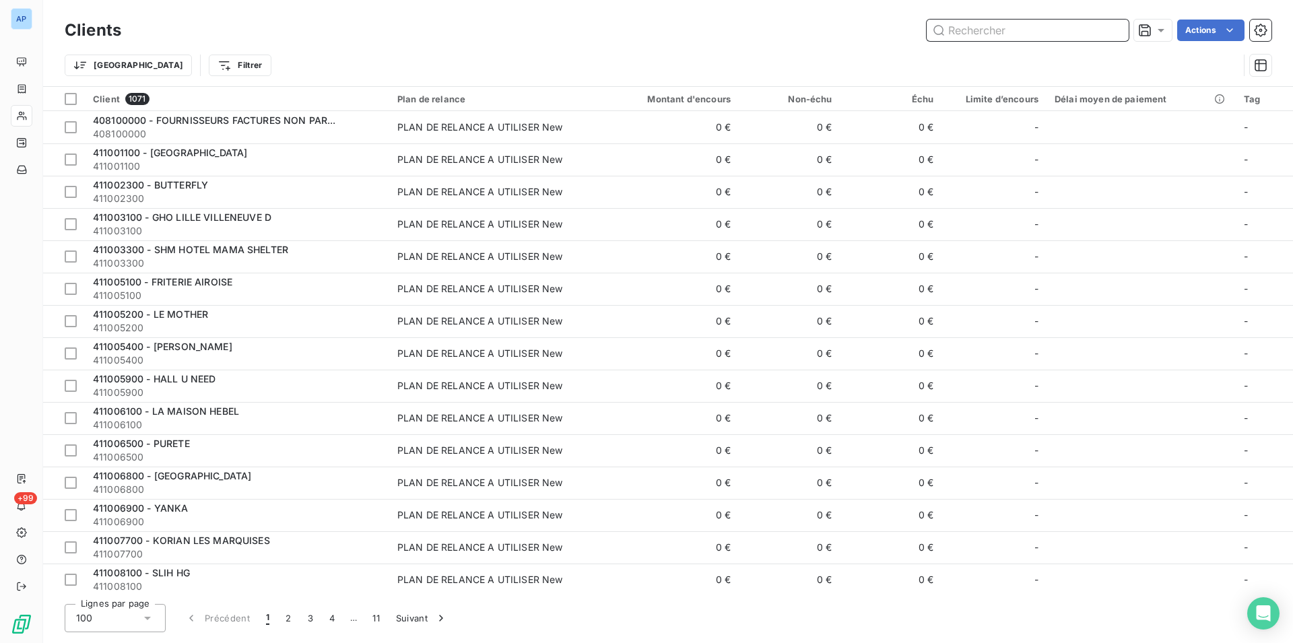
click at [989, 32] on input "text" at bounding box center [1028, 31] width 202 height 22
paste input "411405800"
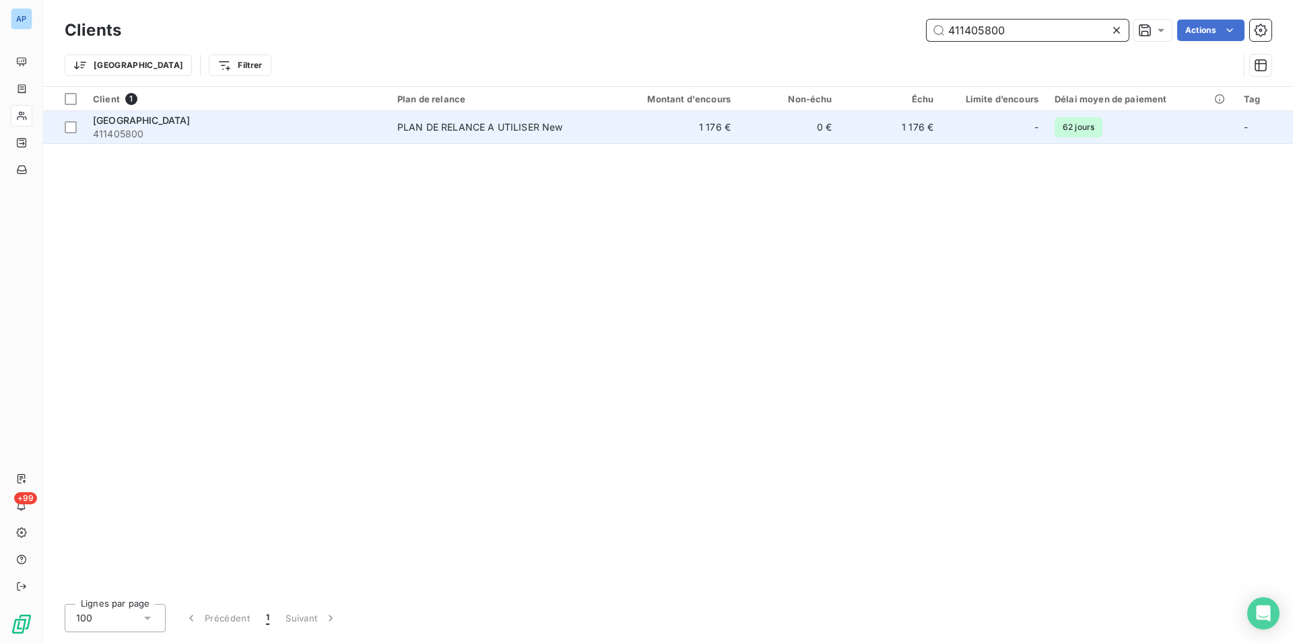
type input "411405800"
click at [531, 134] on td "PLAN DE RELANCE A UTILISER New" at bounding box center [496, 127] width 214 height 32
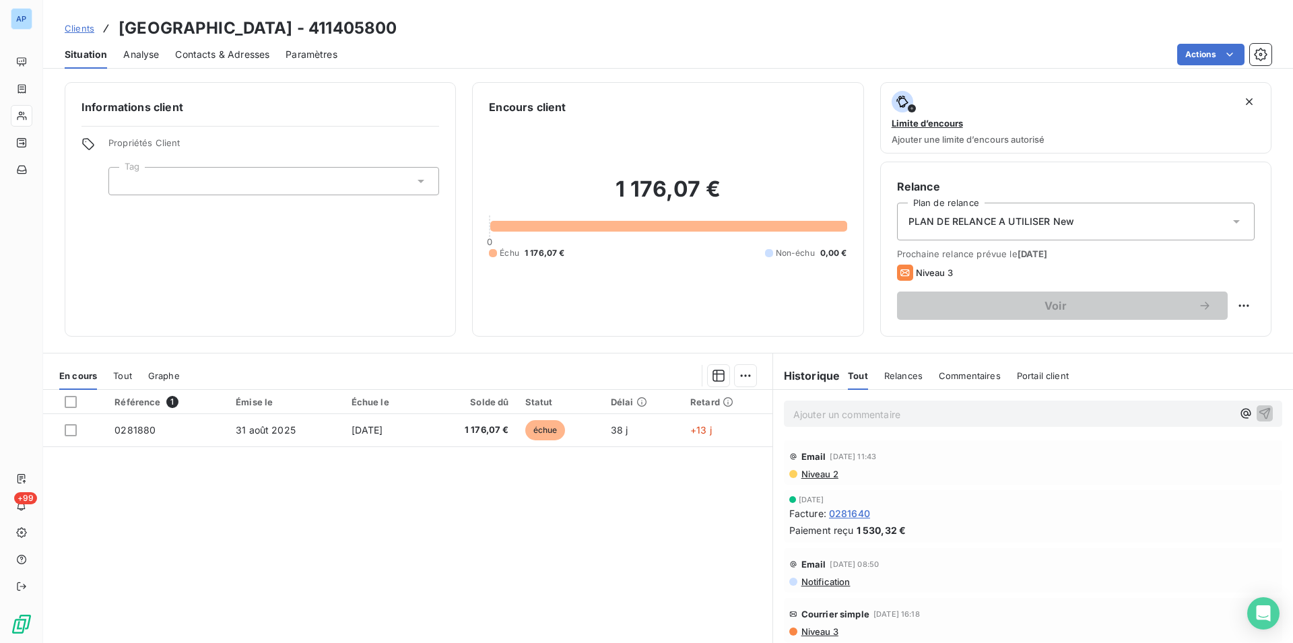
click at [221, 548] on div "Référence 1 Émise le Échue le Solde dû Statut Délai Retard 0281880 31 août 2025…" at bounding box center [407, 519] width 729 height 259
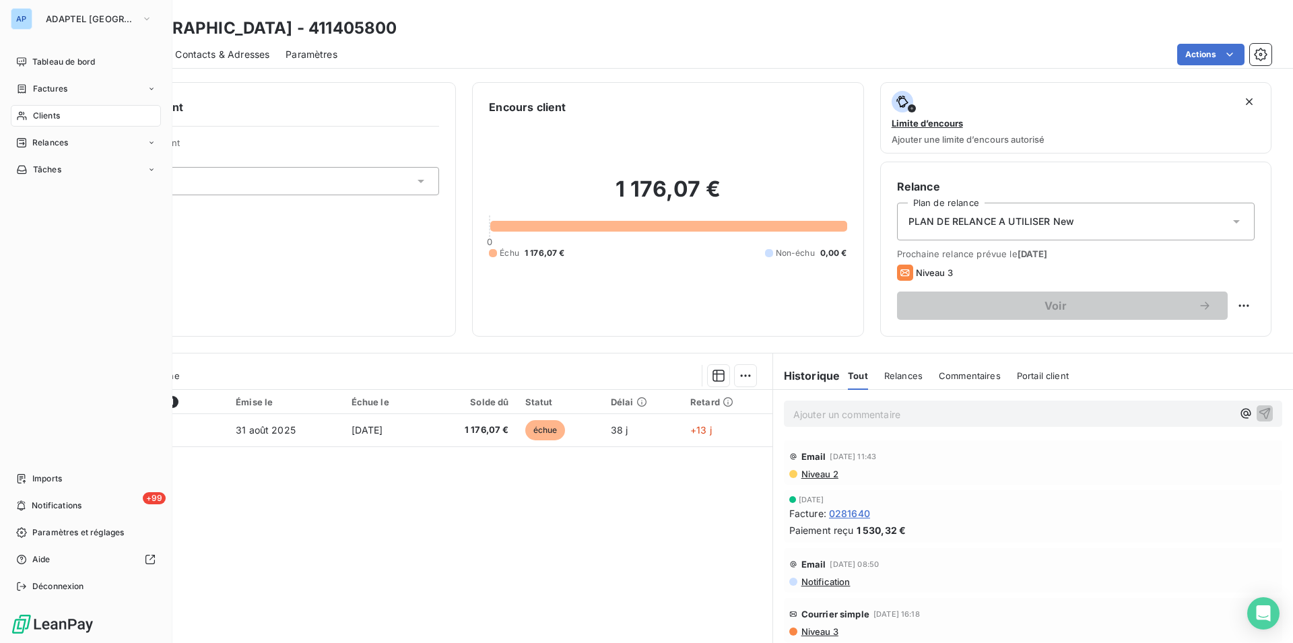
click at [50, 122] on div "Clients" at bounding box center [86, 116] width 150 height 22
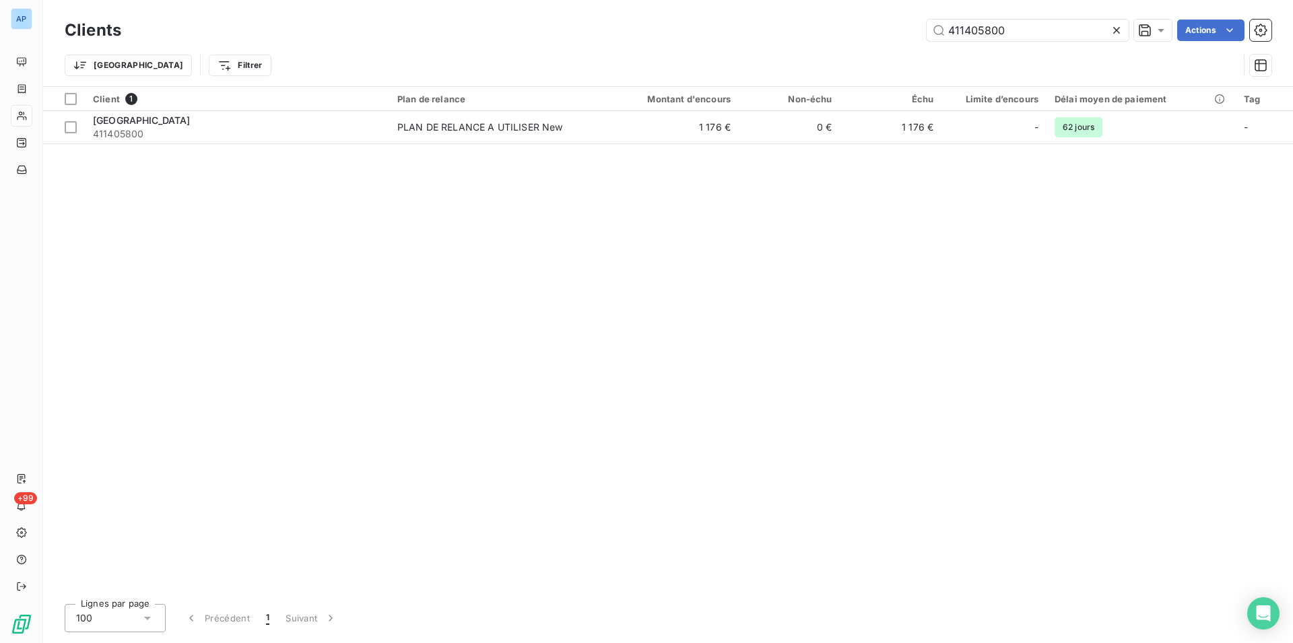
click at [1119, 27] on icon at bounding box center [1116, 30] width 13 height 13
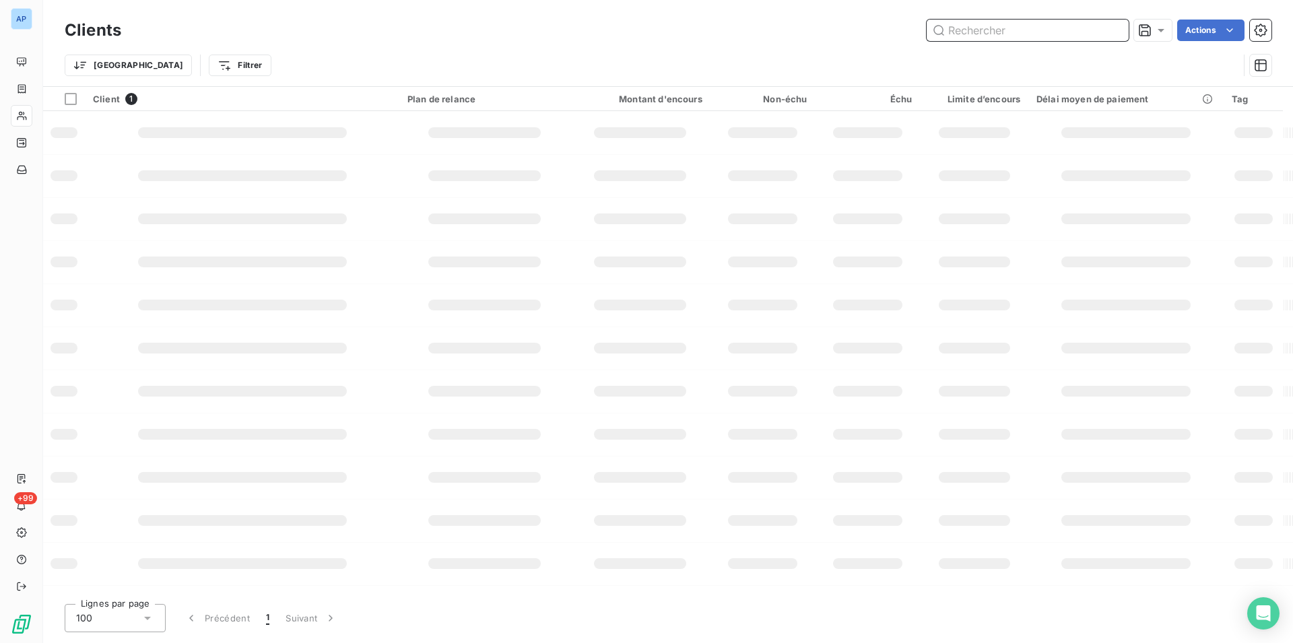
click at [1119, 27] on input "text" at bounding box center [1028, 31] width 202 height 22
click at [1031, 37] on input "text" at bounding box center [1028, 31] width 202 height 22
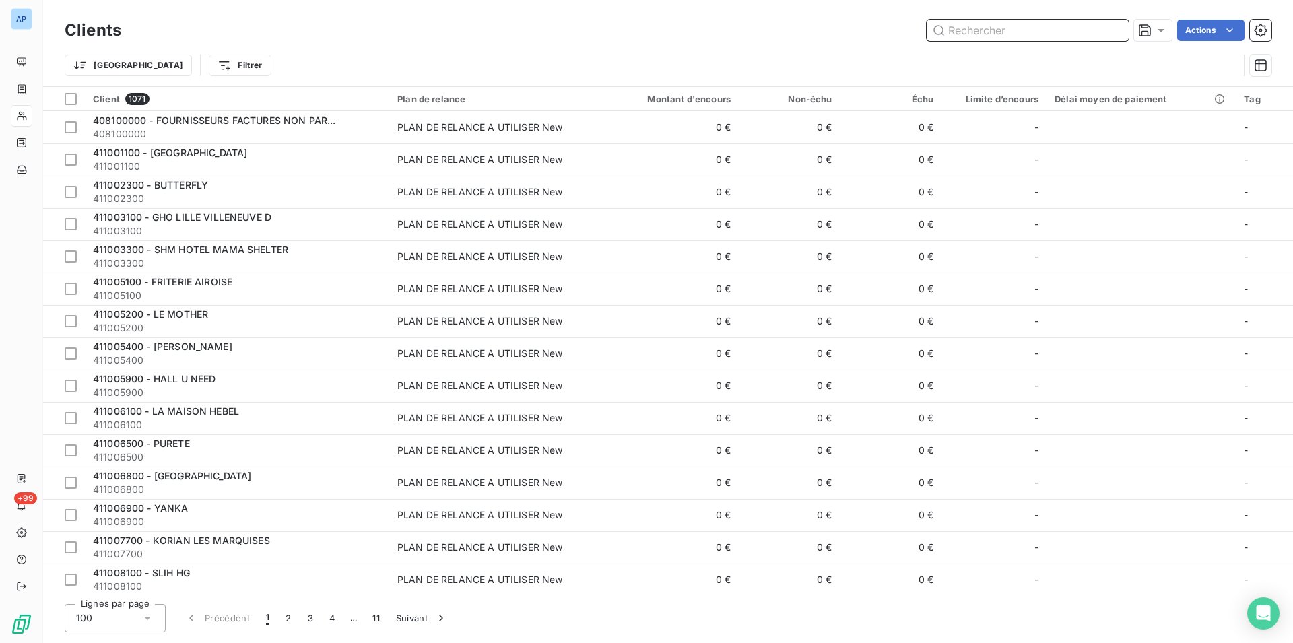
click at [1031, 37] on input "text" at bounding box center [1028, 31] width 202 height 22
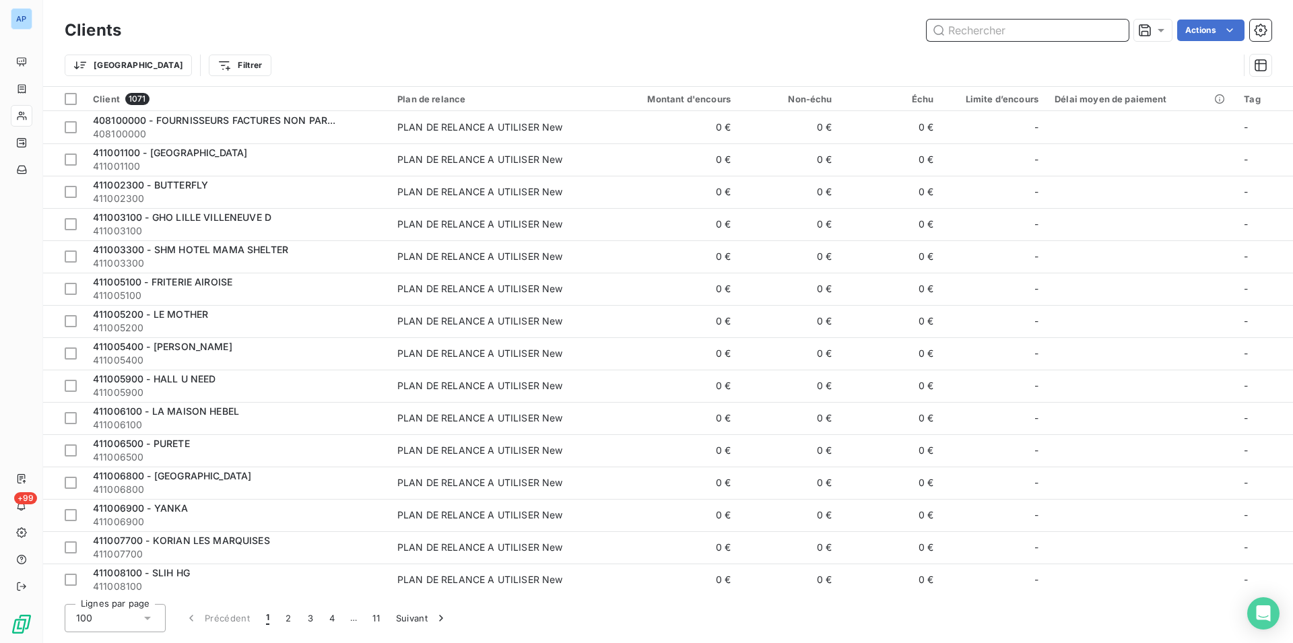
click at [1031, 37] on input "text" at bounding box center [1028, 31] width 202 height 22
paste input "THE REMIX HOTEL"
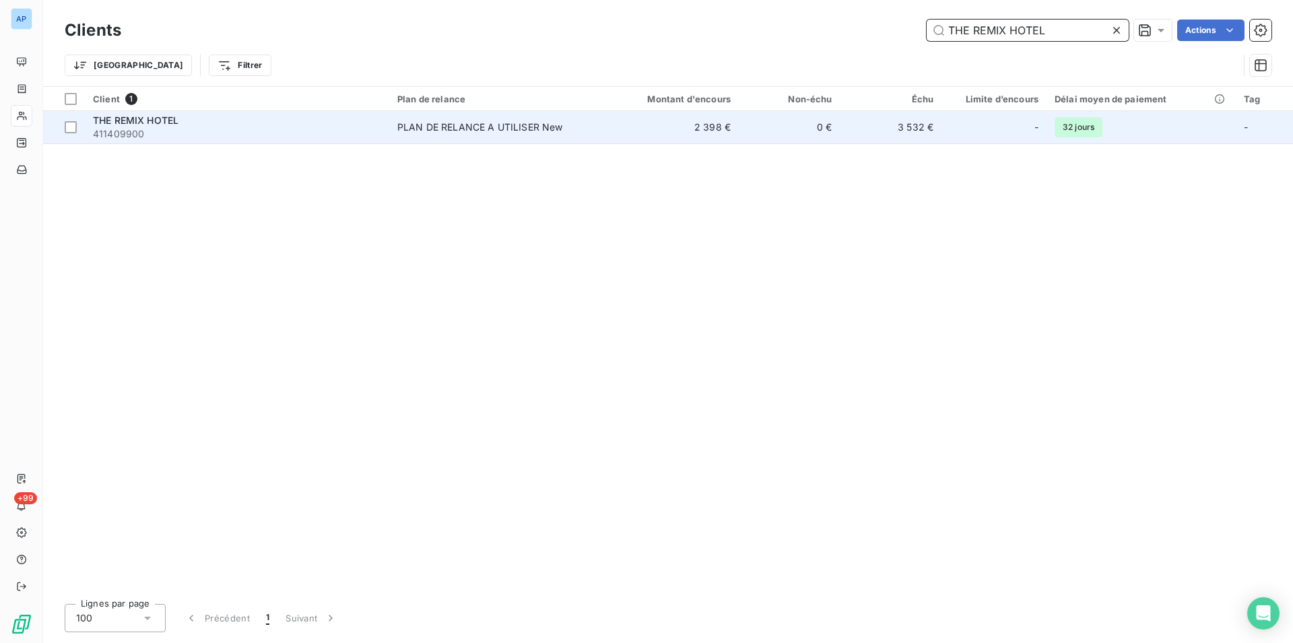
type input "THE REMIX HOTEL"
click at [531, 127] on div "PLAN DE RELANCE A UTILISER New" at bounding box center [480, 127] width 166 height 13
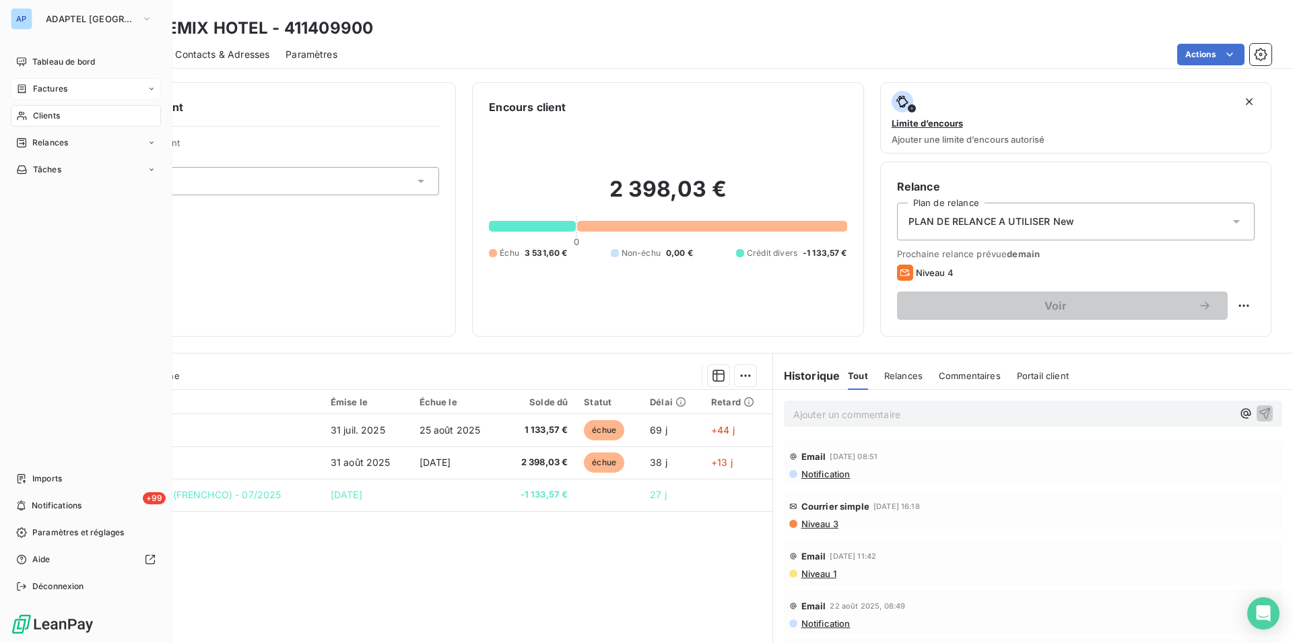
click at [34, 95] on div "Factures" at bounding box center [86, 89] width 150 height 22
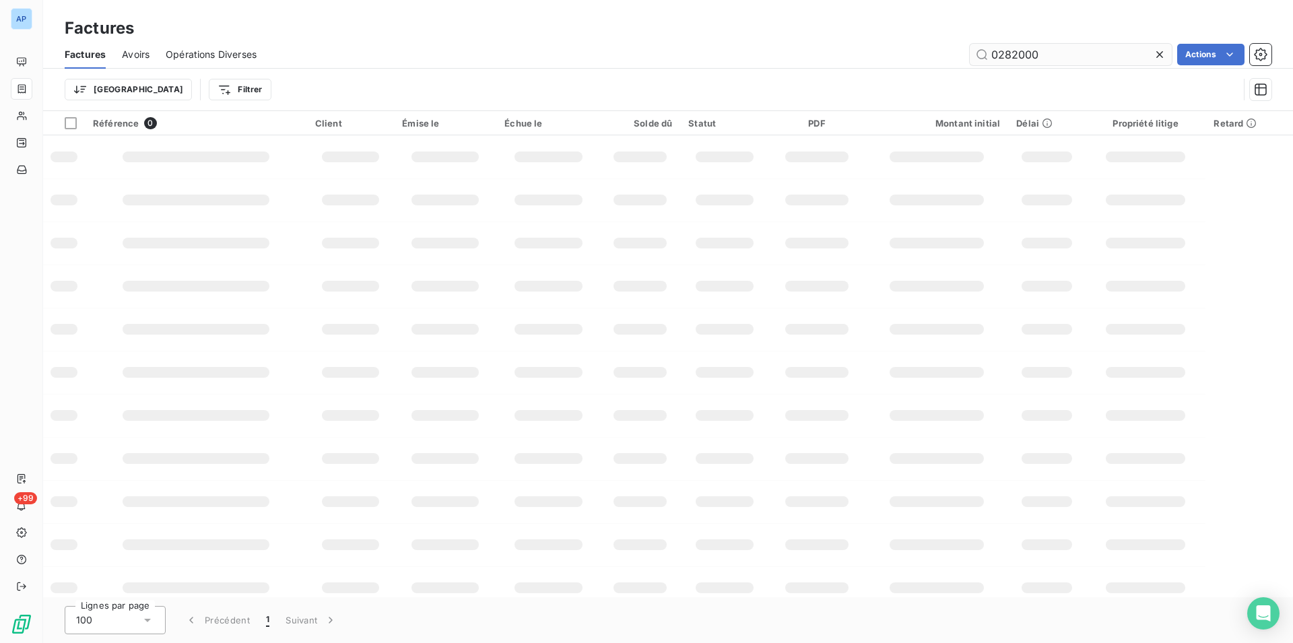
click at [1134, 53] on input "0282000" at bounding box center [1071, 55] width 202 height 22
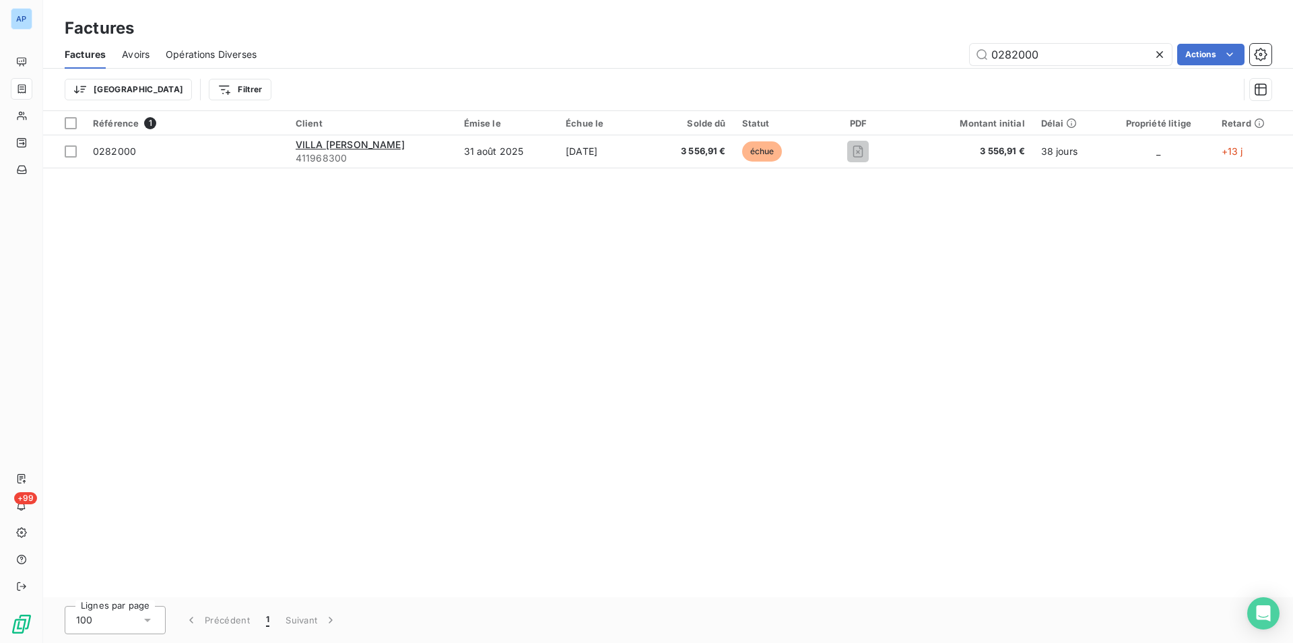
click at [1158, 57] on icon at bounding box center [1159, 54] width 7 height 7
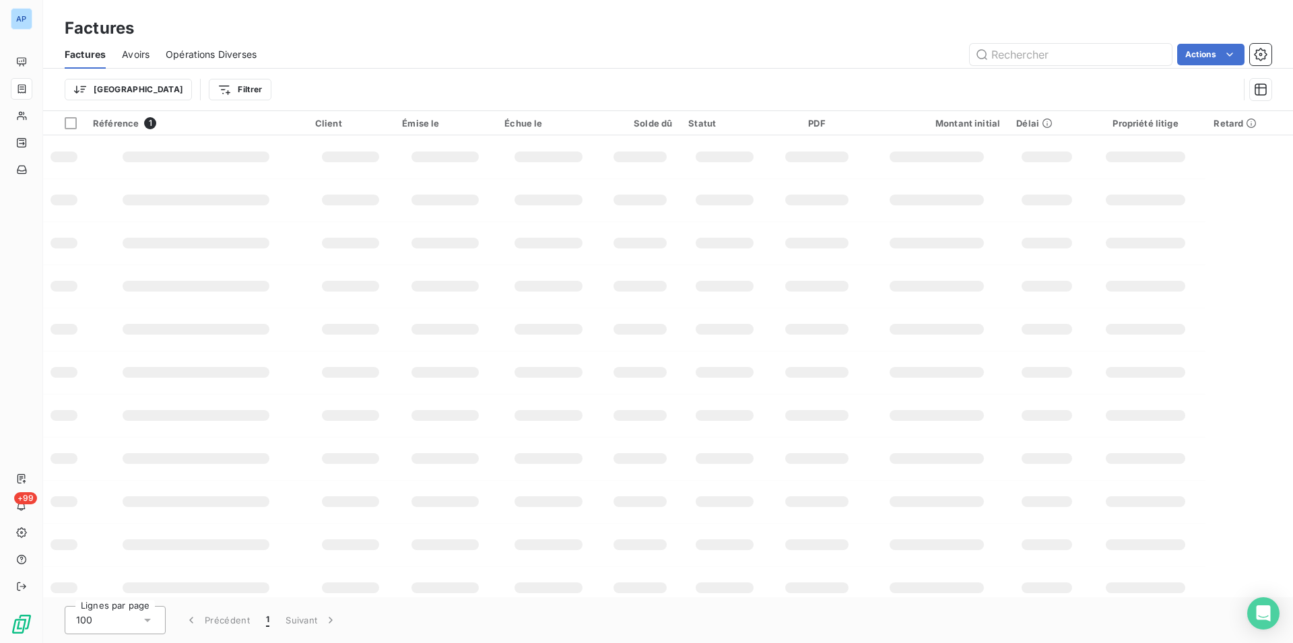
click at [1061, 40] on div "Factures Avoirs Opérations Diverses Actions" at bounding box center [668, 54] width 1250 height 28
click at [1039, 54] on input "text" at bounding box center [1071, 55] width 202 height 22
click at [1035, 45] on input "text" at bounding box center [1071, 55] width 202 height 22
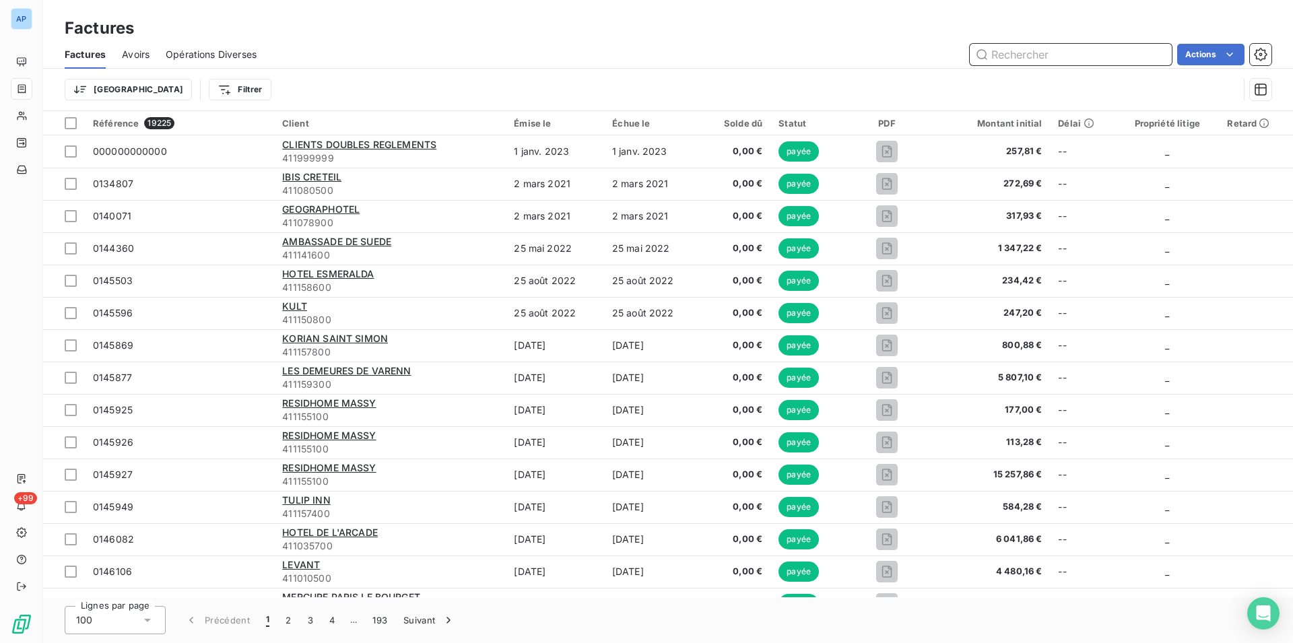
click at [1035, 45] on input "text" at bounding box center [1071, 55] width 202 height 22
click at [1031, 57] on input "text" at bounding box center [1071, 55] width 202 height 22
paste input "WESTOTEL TAVERNY"
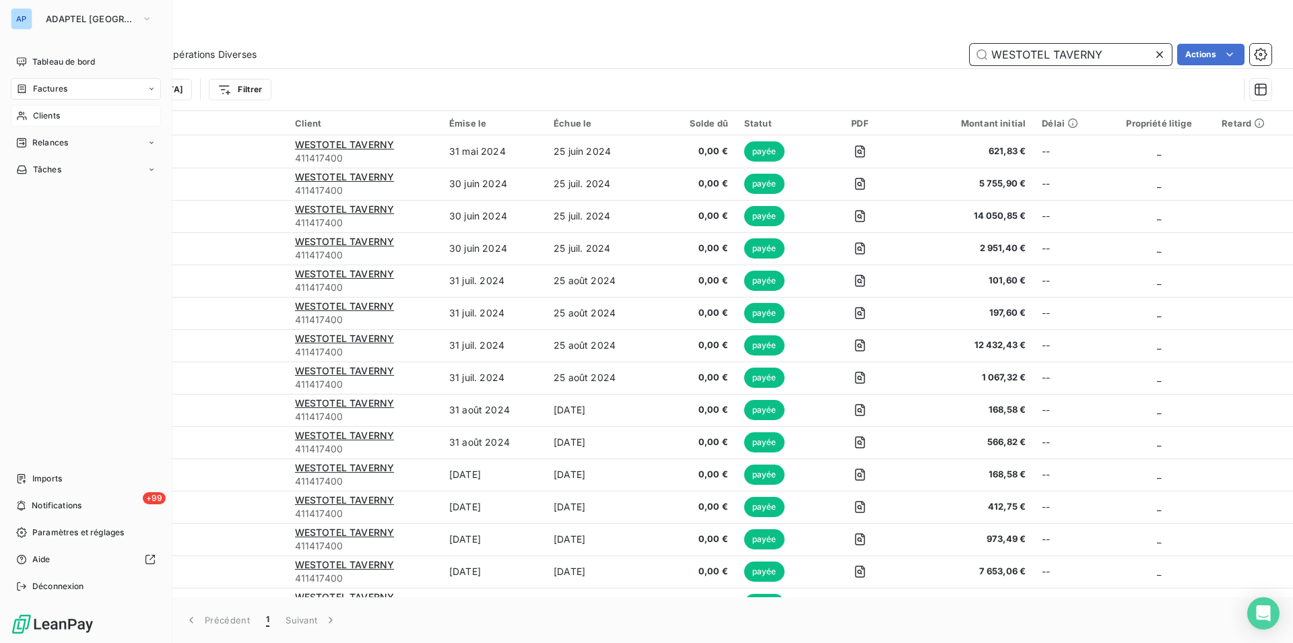
type input "WESTOTEL TAVERNY"
click at [53, 109] on div "Clients" at bounding box center [86, 116] width 150 height 22
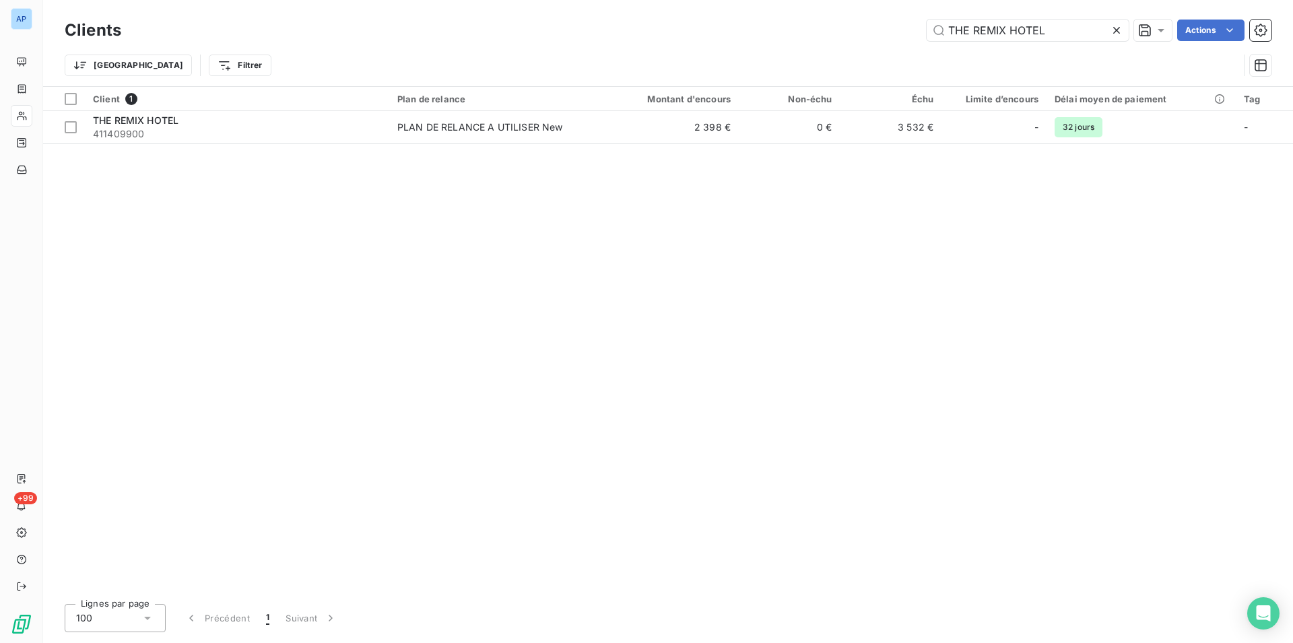
click at [1121, 31] on icon at bounding box center [1116, 30] width 13 height 13
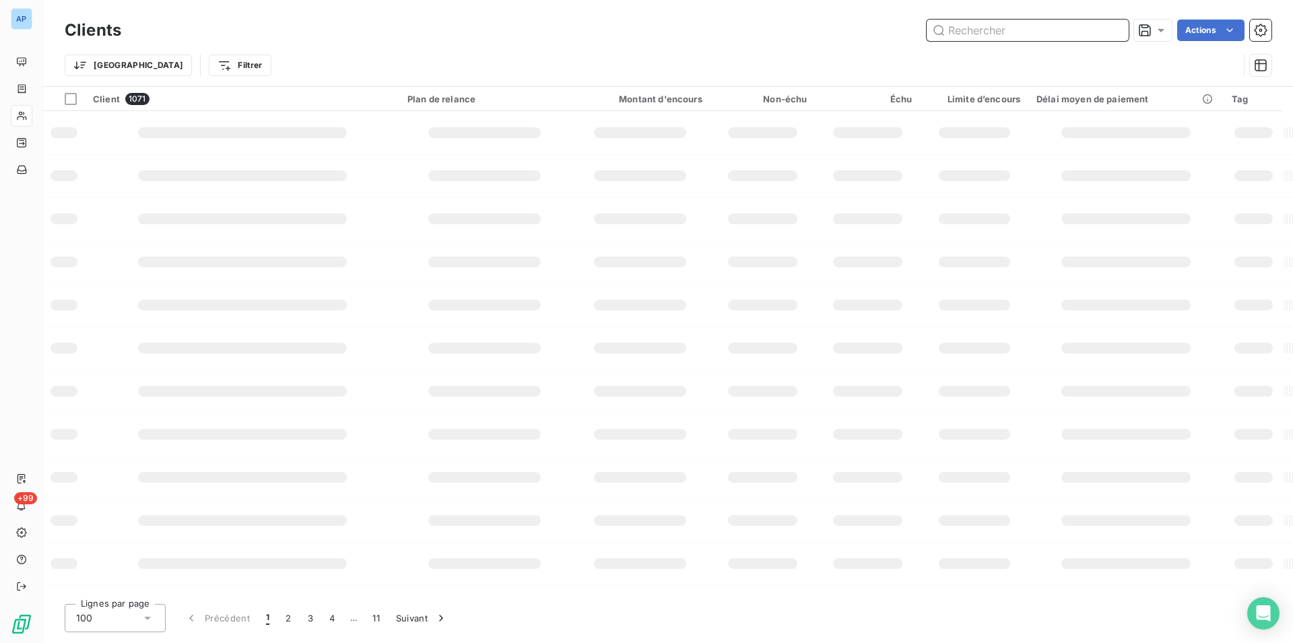
click at [1121, 31] on input "text" at bounding box center [1028, 31] width 202 height 22
click at [949, 39] on input "text" at bounding box center [1028, 31] width 202 height 22
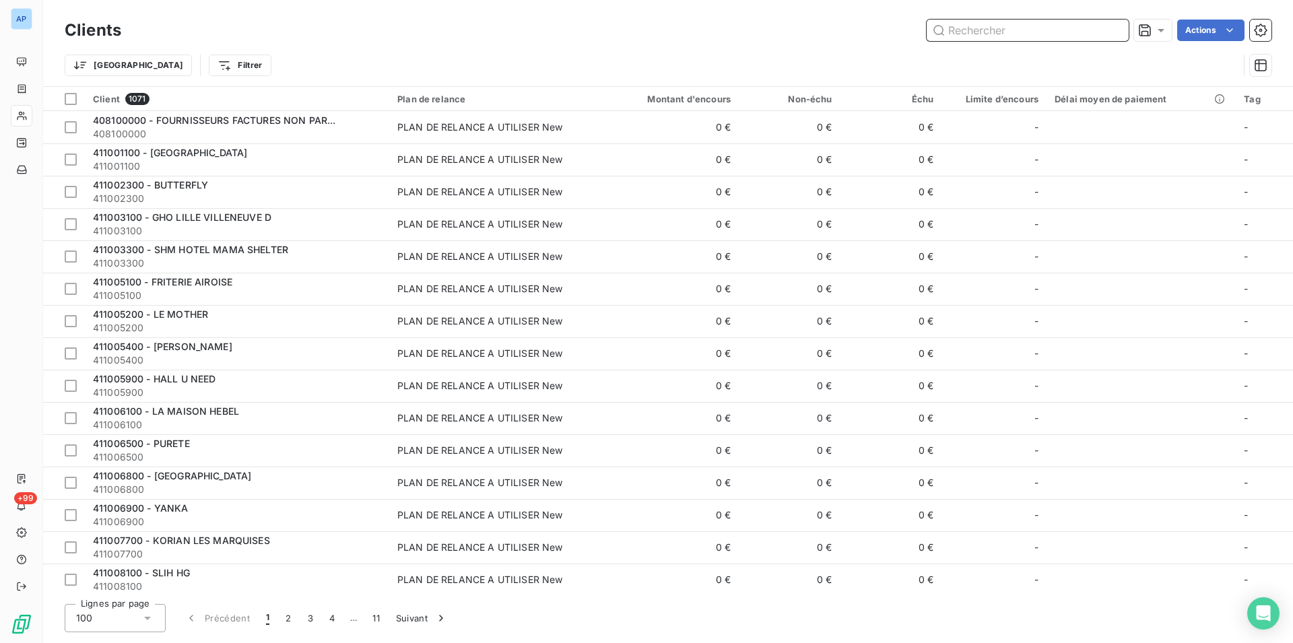
click at [964, 30] on input "text" at bounding box center [1028, 31] width 202 height 22
paste input "WESTOTEL TAVERNY"
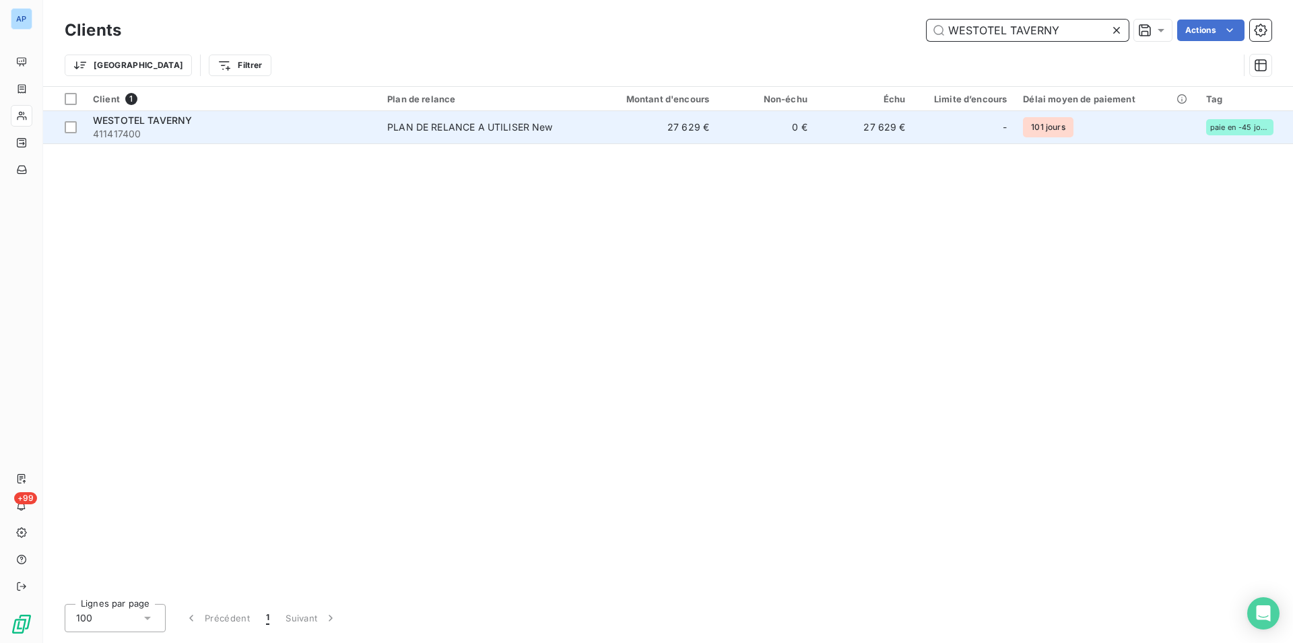
type input "WESTOTEL TAVERNY"
click at [403, 128] on div "PLAN DE RELANCE A UTILISER New" at bounding box center [470, 127] width 166 height 13
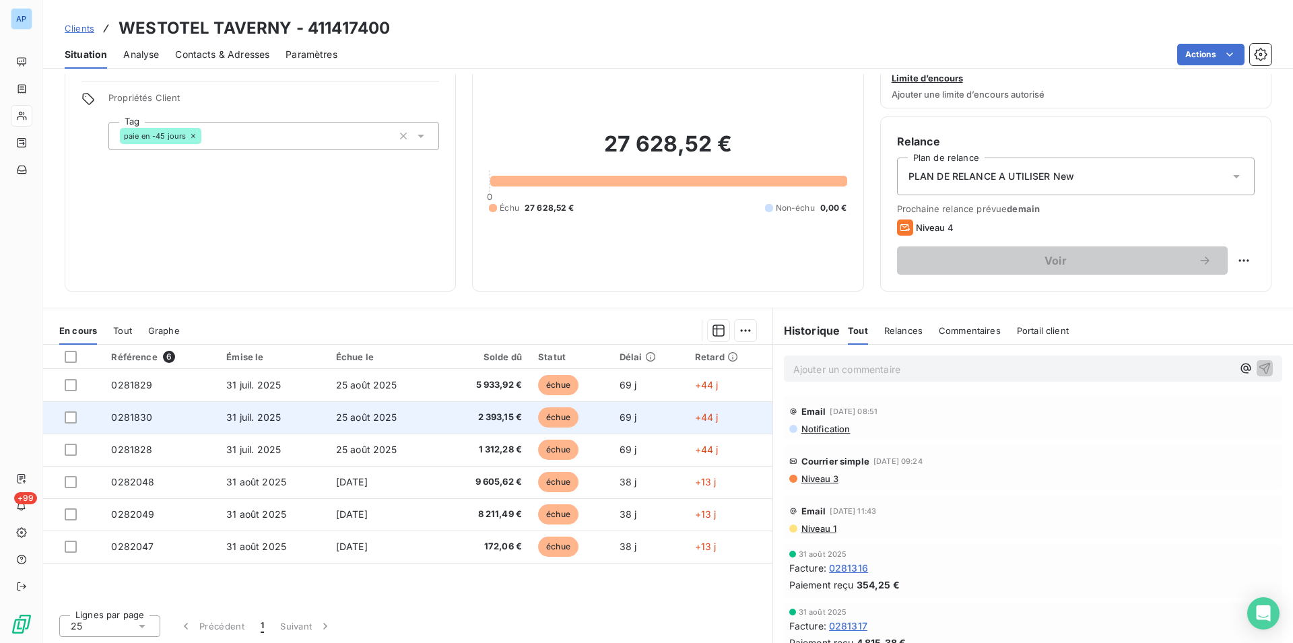
scroll to position [46, 0]
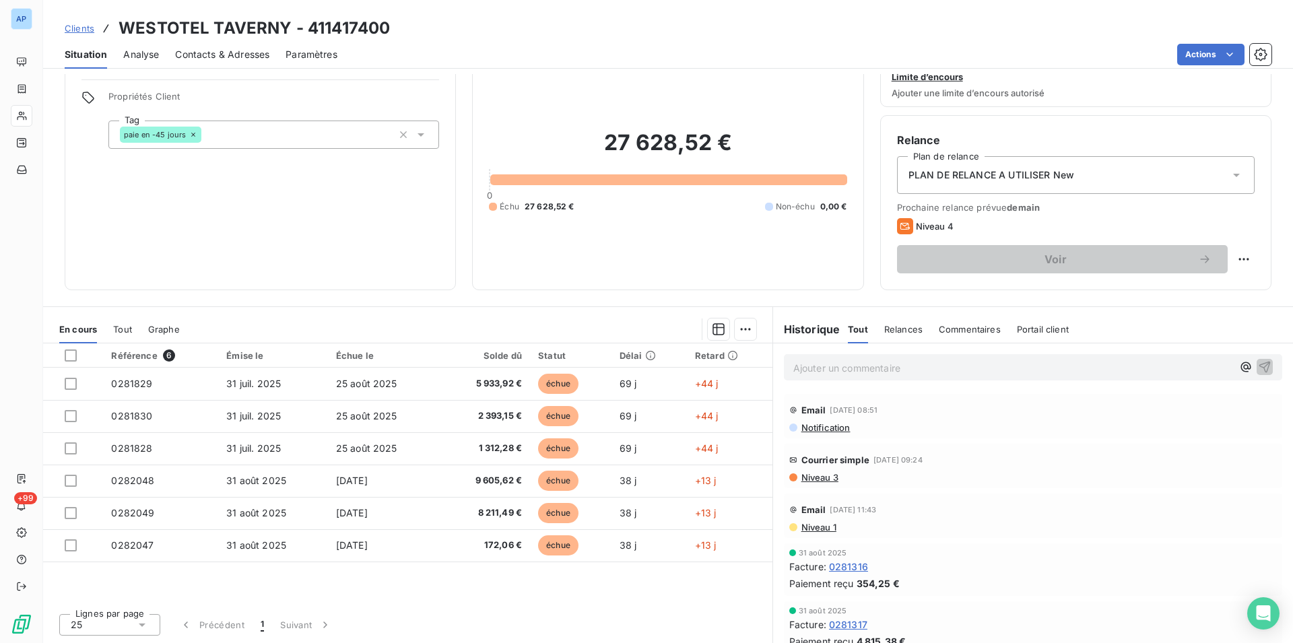
click at [299, 258] on div "Informations client Propriétés Client Tag paie en -45 jours" at bounding box center [260, 163] width 391 height 255
click at [354, 223] on div "Informations client Propriétés Client Tag paie en -45 jours" at bounding box center [260, 163] width 391 height 255
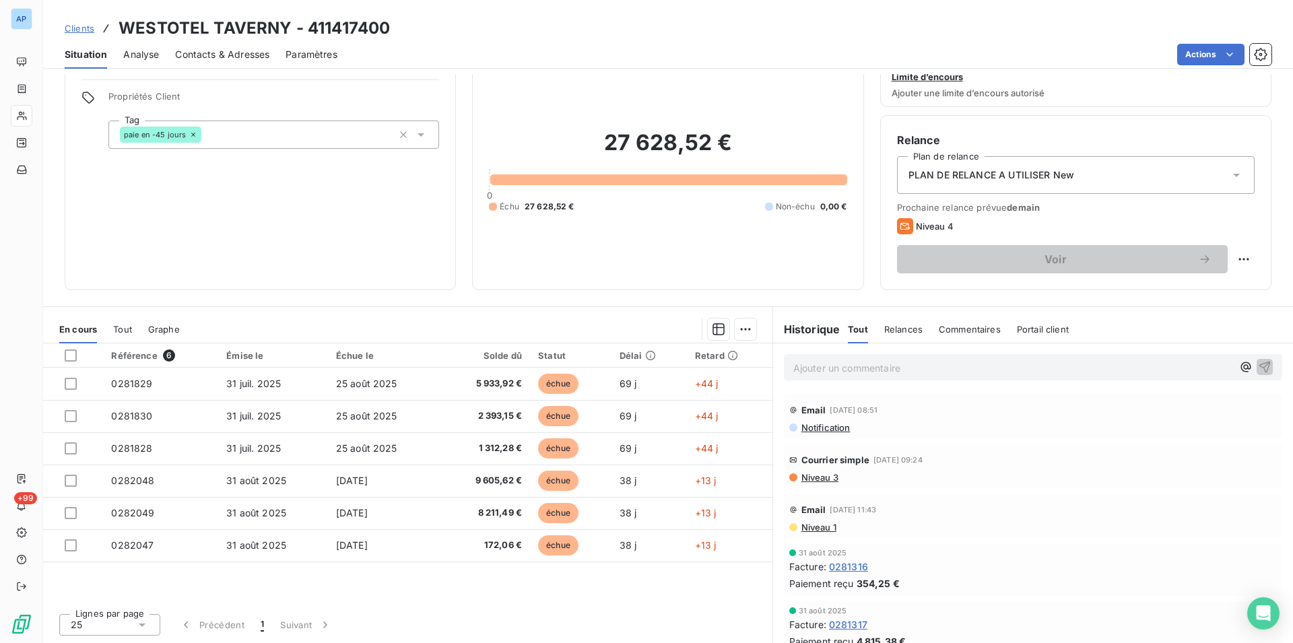
click at [269, 285] on div "Informations client Propriétés Client Tag paie en -45 jours" at bounding box center [260, 163] width 391 height 255
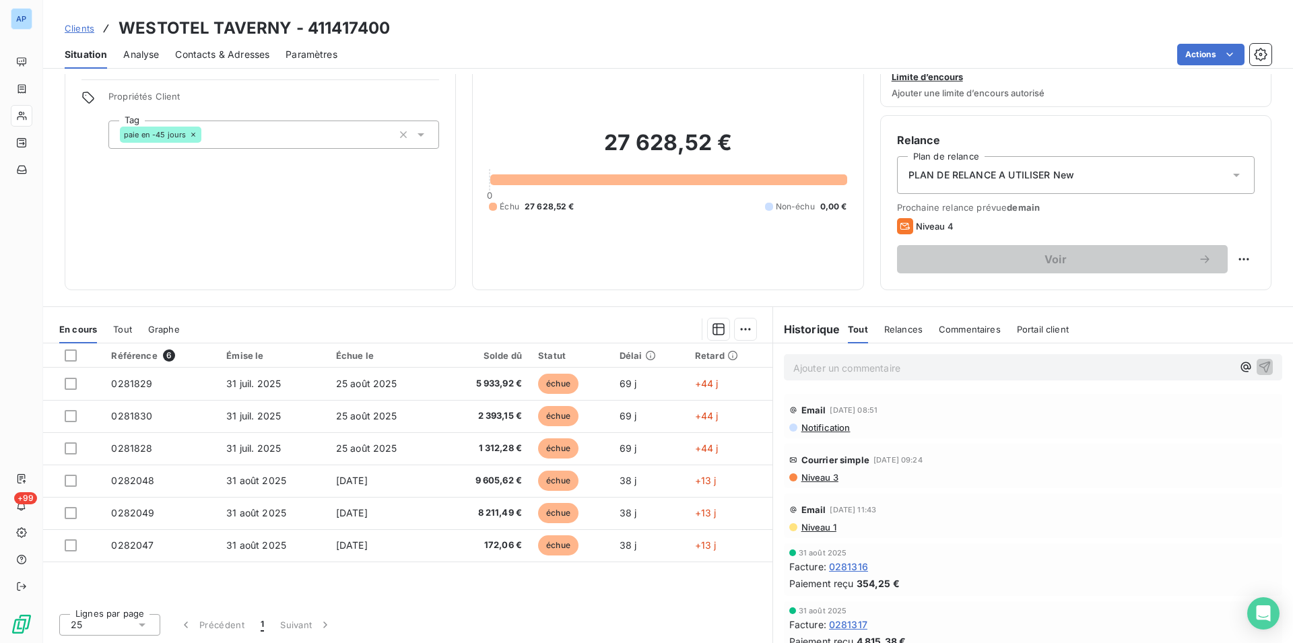
click at [269, 285] on div "Informations client Propriétés Client Tag paie en -45 jours" at bounding box center [260, 163] width 391 height 255
click at [220, 238] on div "Informations client Propriétés Client Tag paie en -45 jours" at bounding box center [260, 163] width 391 height 255
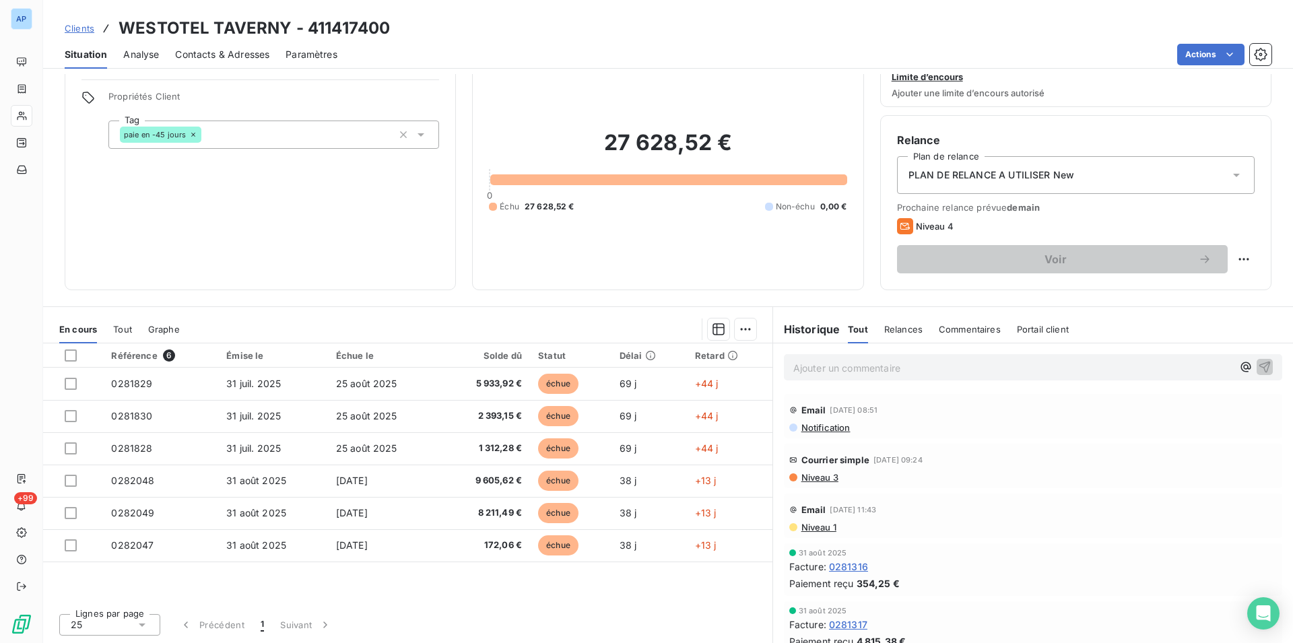
click at [348, 257] on div "Informations client Propriétés Client Tag paie en -45 jours" at bounding box center [260, 163] width 391 height 255
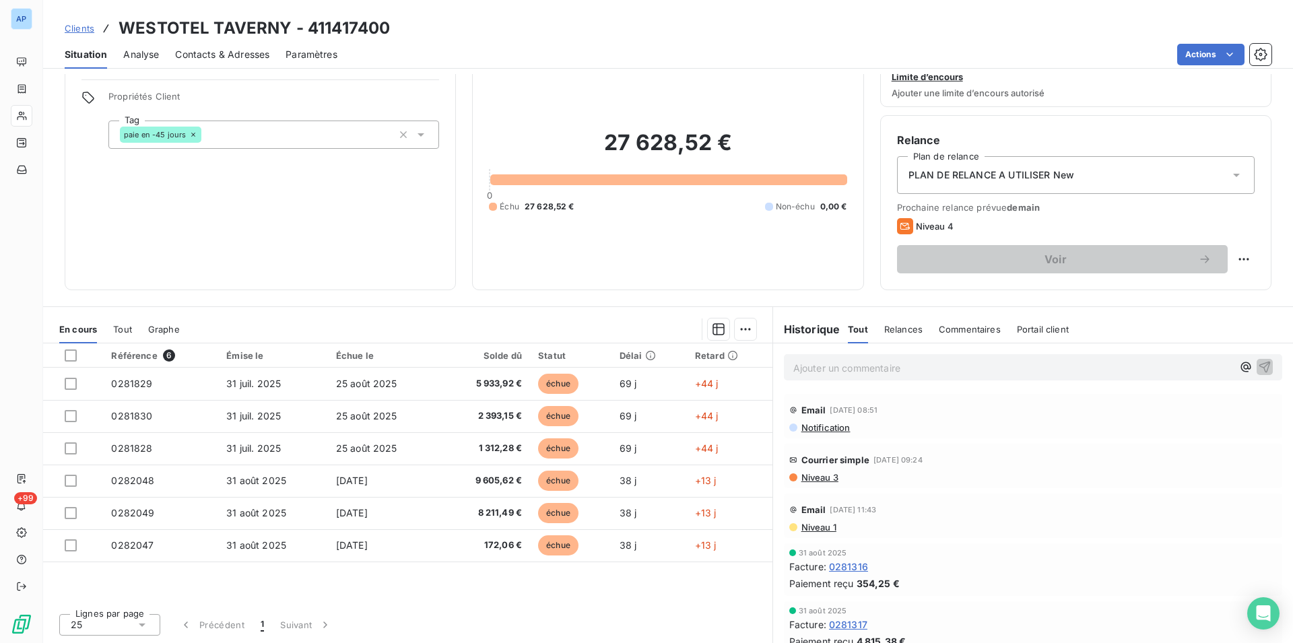
click at [348, 257] on div "Informations client Propriétés Client Tag paie en -45 jours" at bounding box center [260, 163] width 391 height 255
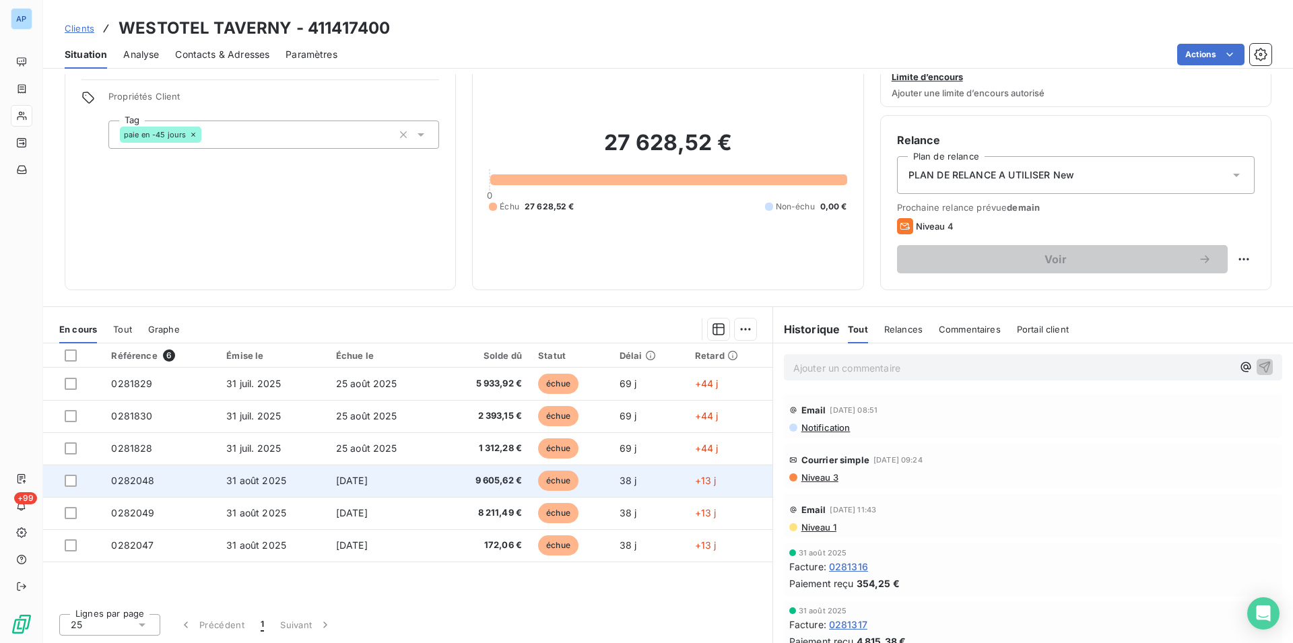
click at [418, 485] on td "[DATE]" at bounding box center [384, 481] width 112 height 32
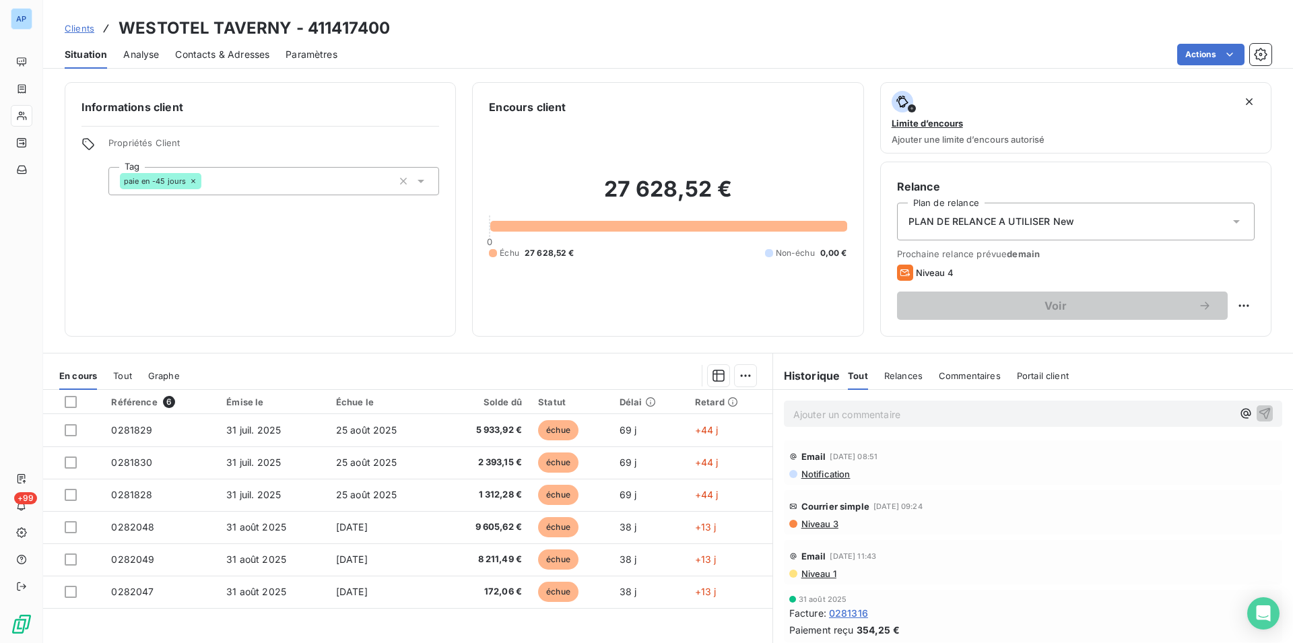
click at [609, 90] on div "Encours client 27 628,52 € 0 Échu 27 628,52 € Non-échu 0,00 €" at bounding box center [667, 209] width 391 height 255
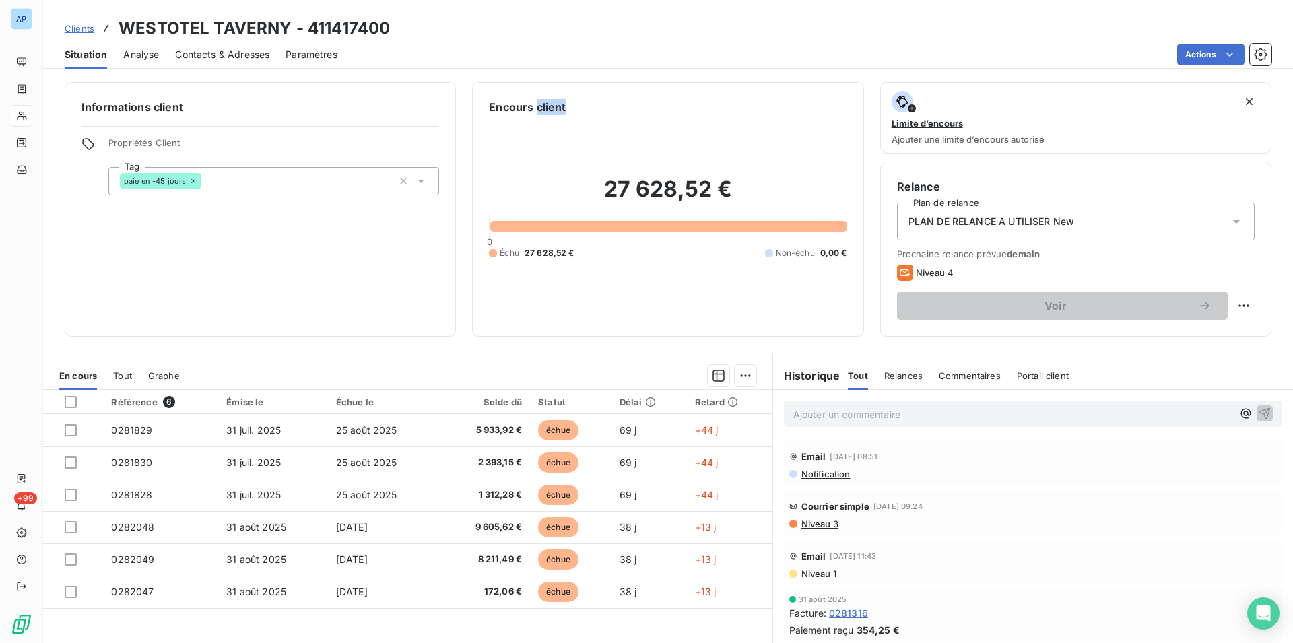
click at [609, 90] on div "Encours client 27 628,52 € 0 Échu 27 628,52 € Non-échu 0,00 €" at bounding box center [667, 209] width 391 height 255
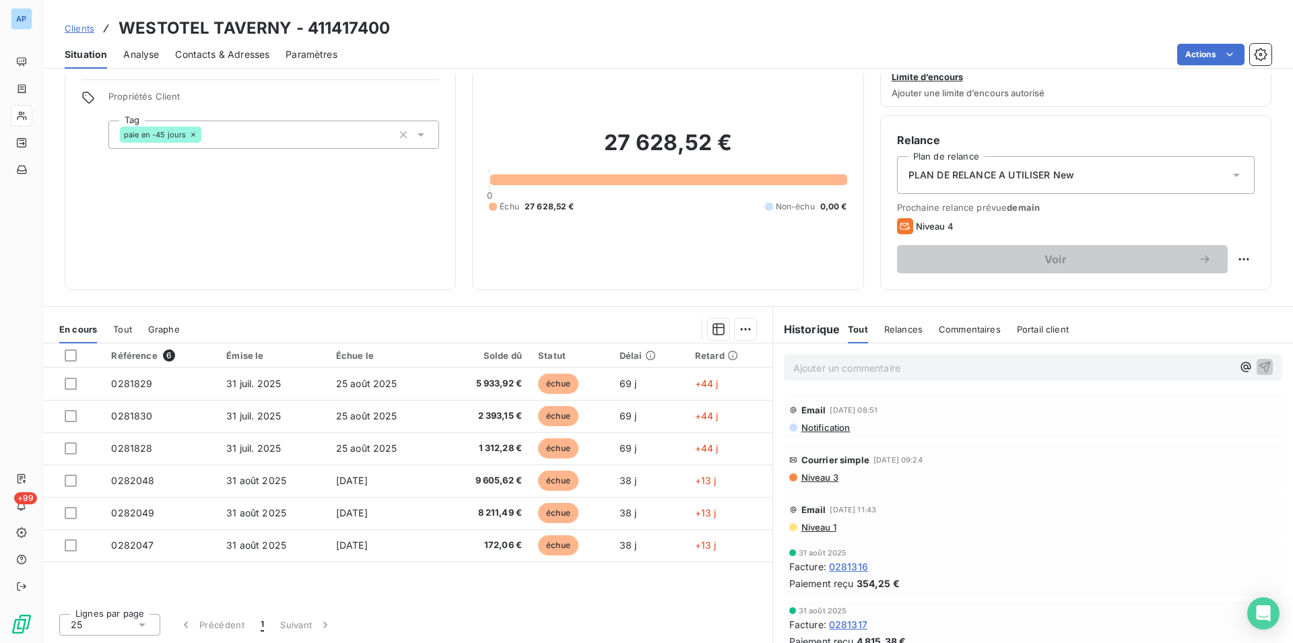
click at [379, 579] on div "Référence 6 Émise le Échue le Solde dû Statut Délai Retard 0281829 31 juil. 202…" at bounding box center [407, 472] width 729 height 259
click at [299, 228] on div "Informations client Propriétés Client Tag paie en -45 jours" at bounding box center [260, 163] width 391 height 255
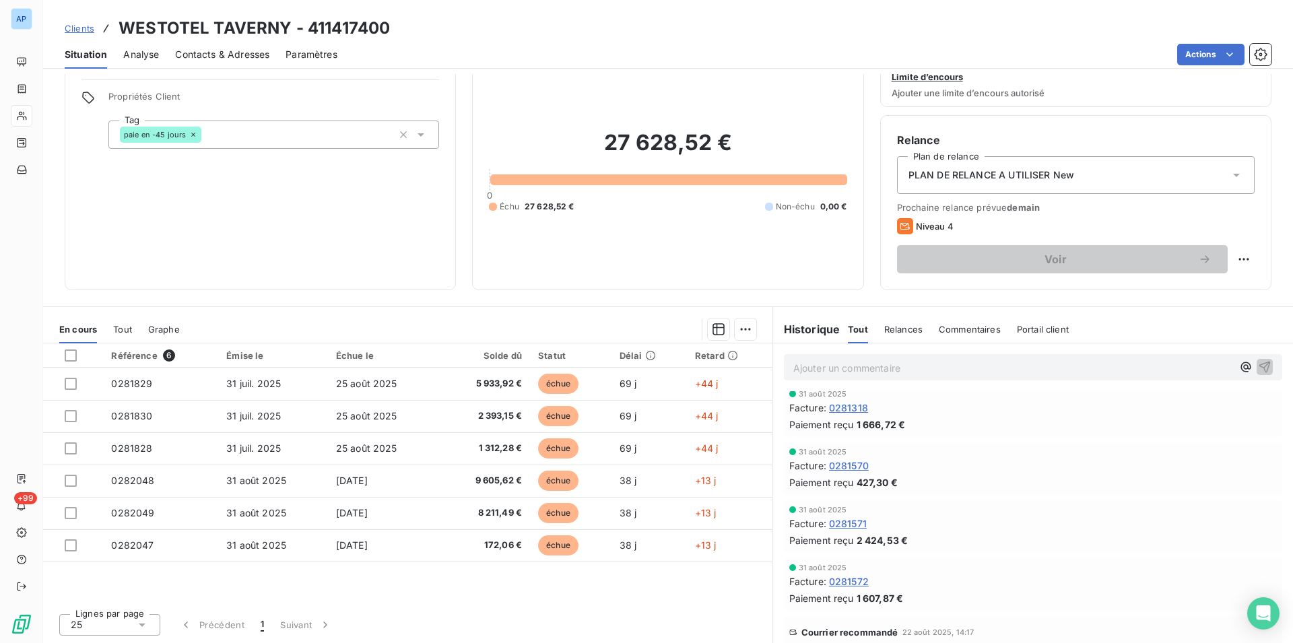
click at [408, 593] on div "Référence 6 Émise le Échue le Solde dû Statut Délai Retard 0281829 31 juil. 202…" at bounding box center [407, 472] width 729 height 259
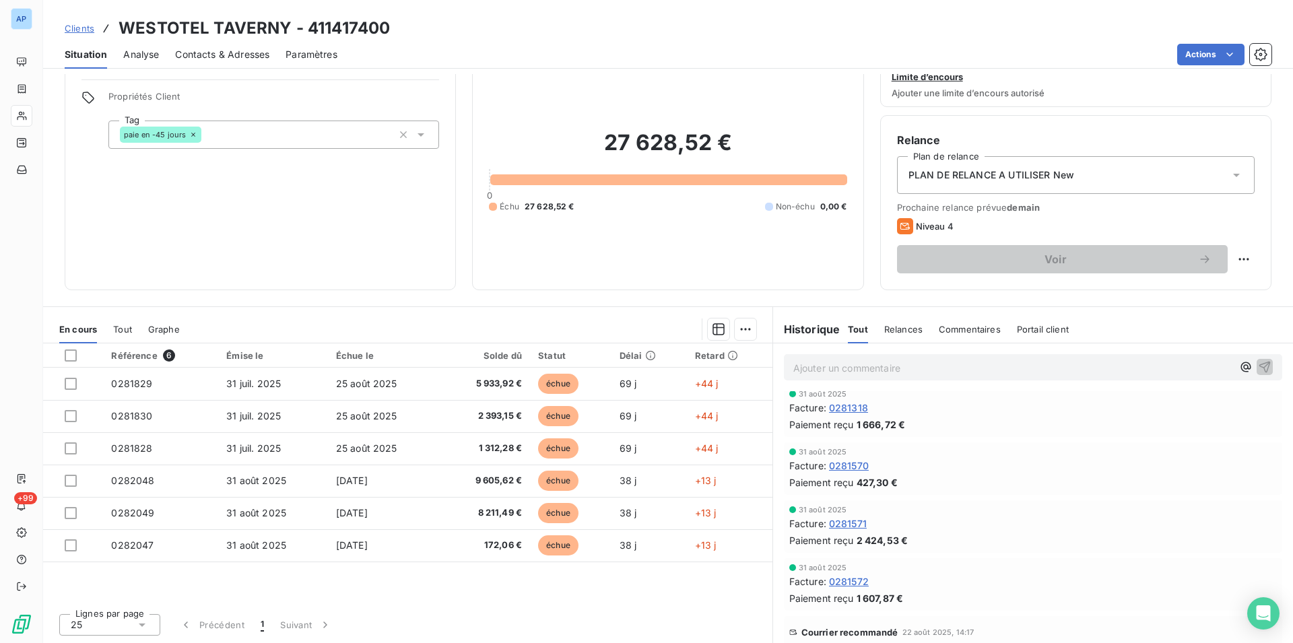
click at [408, 593] on div "Référence 6 Émise le Échue le Solde dû Statut Délai Retard 0281829 31 juil. 202…" at bounding box center [407, 472] width 729 height 259
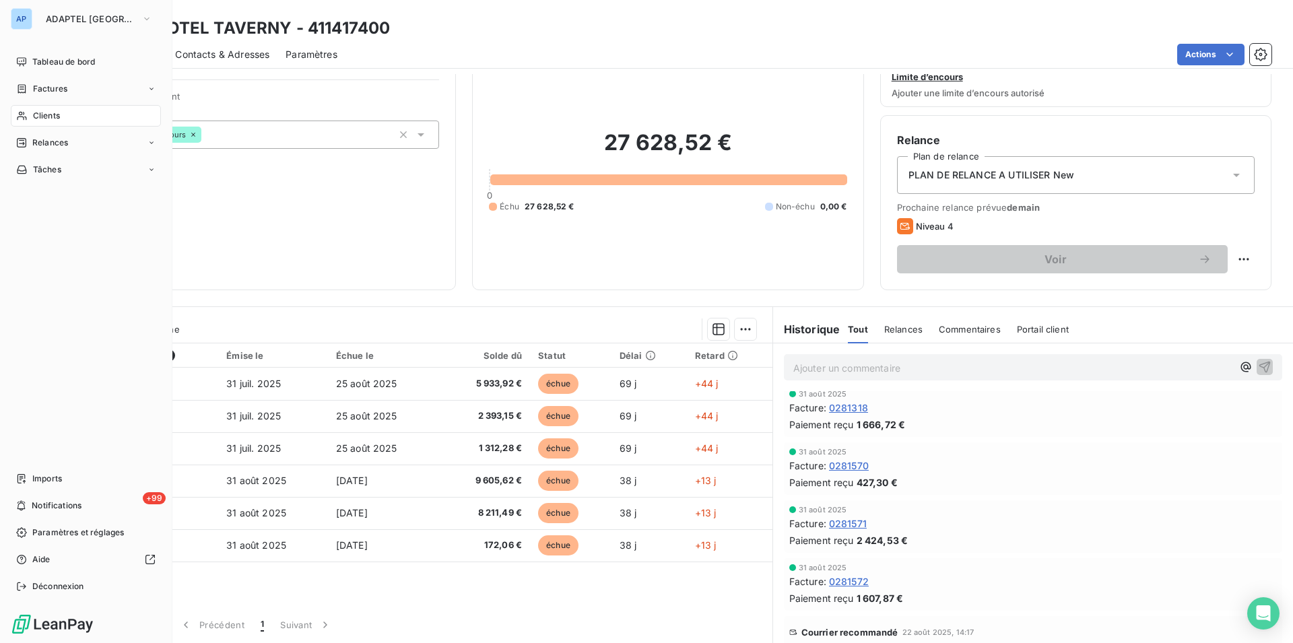
click at [42, 117] on span "Clients" at bounding box center [46, 116] width 27 height 12
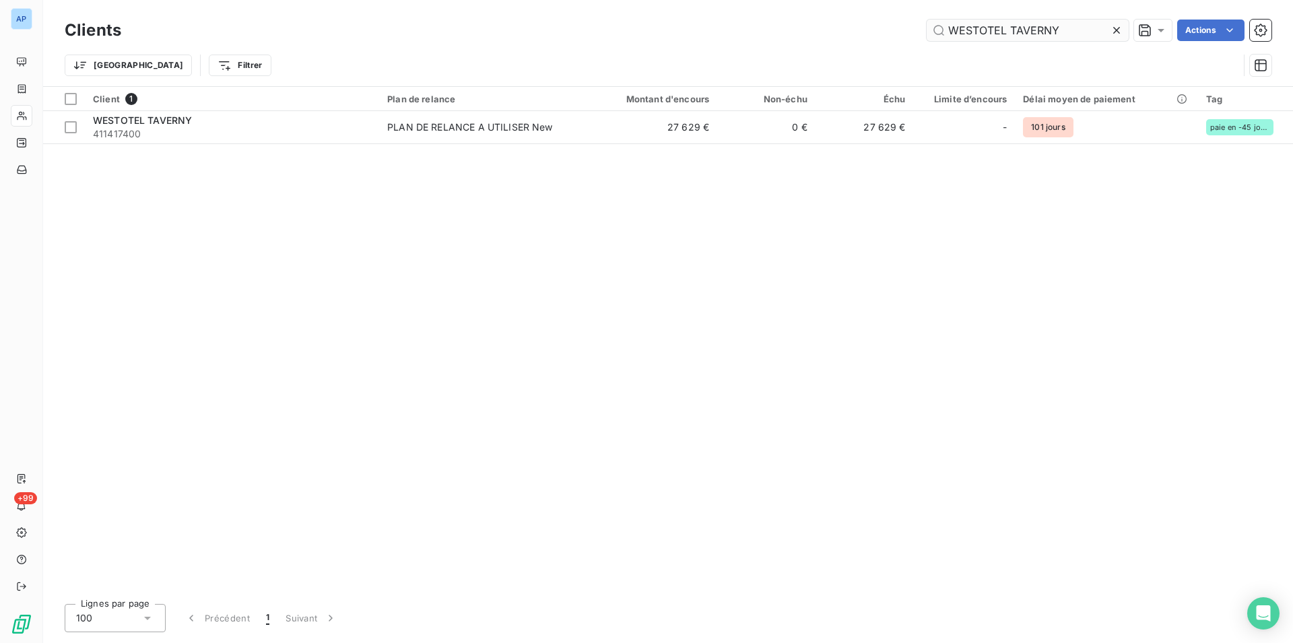
click at [1105, 24] on input "WESTOTEL TAVERNY" at bounding box center [1028, 31] width 202 height 22
click at [1110, 26] on icon at bounding box center [1116, 30] width 13 height 13
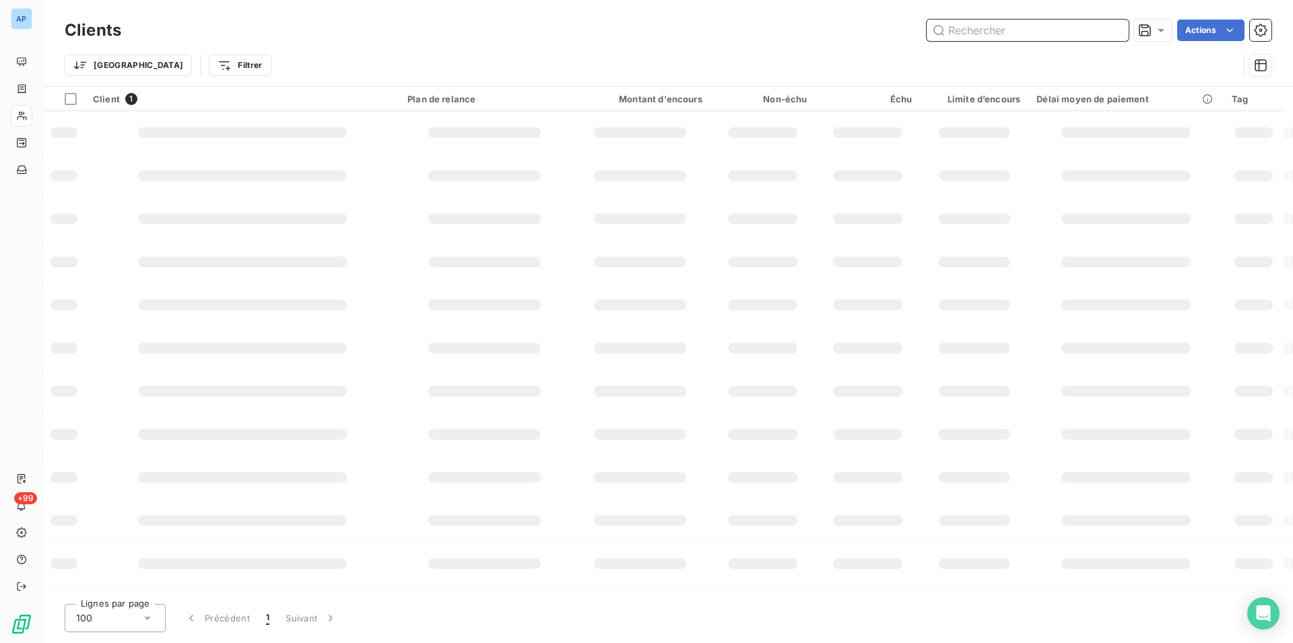
click at [1079, 30] on input "text" at bounding box center [1028, 31] width 202 height 22
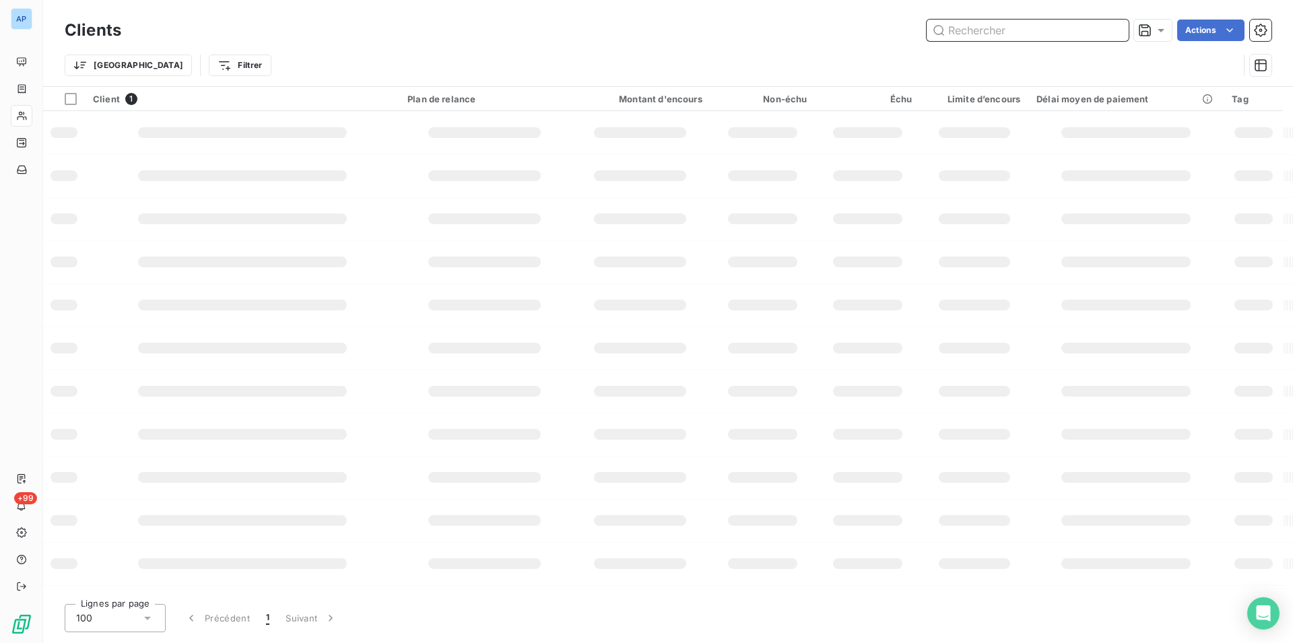
click at [1079, 30] on input "text" at bounding box center [1028, 31] width 202 height 22
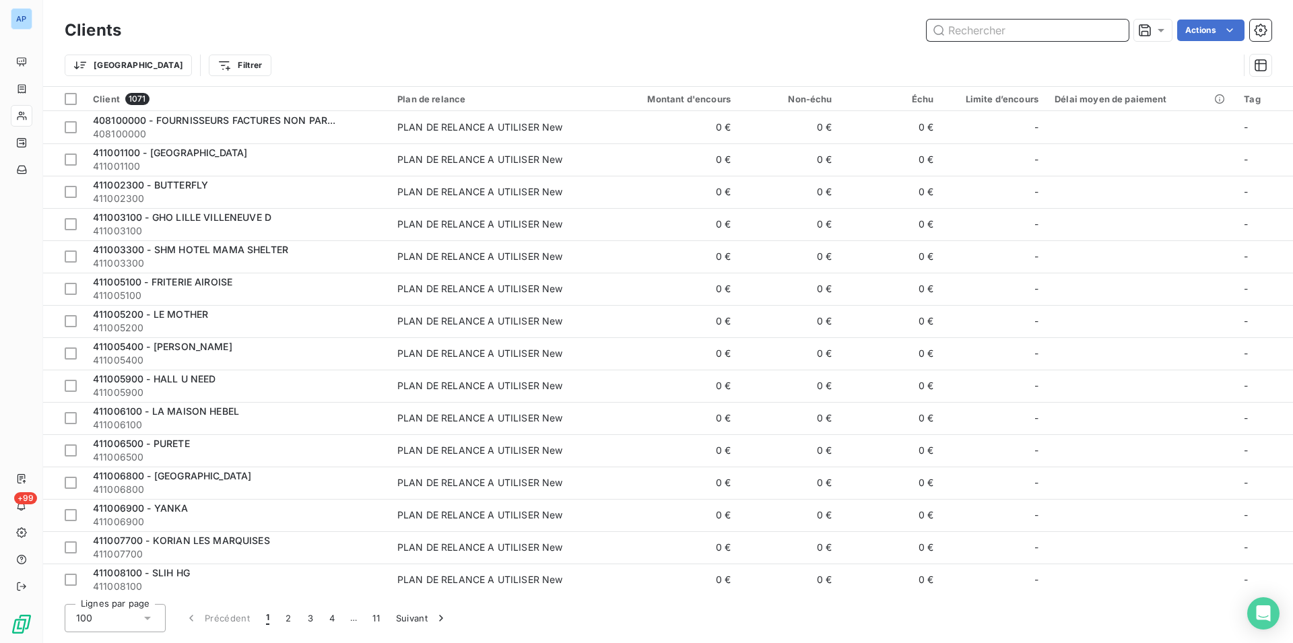
click at [1079, 30] on input "text" at bounding box center [1028, 31] width 202 height 22
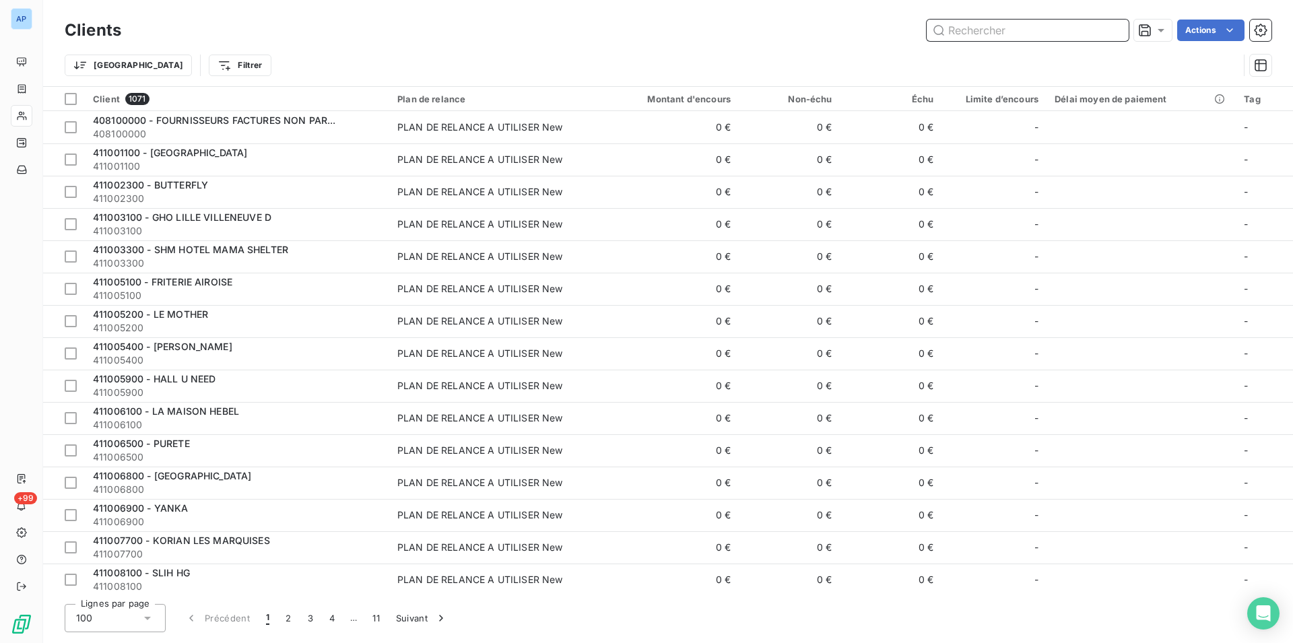
click at [1079, 30] on input "text" at bounding box center [1028, 31] width 202 height 22
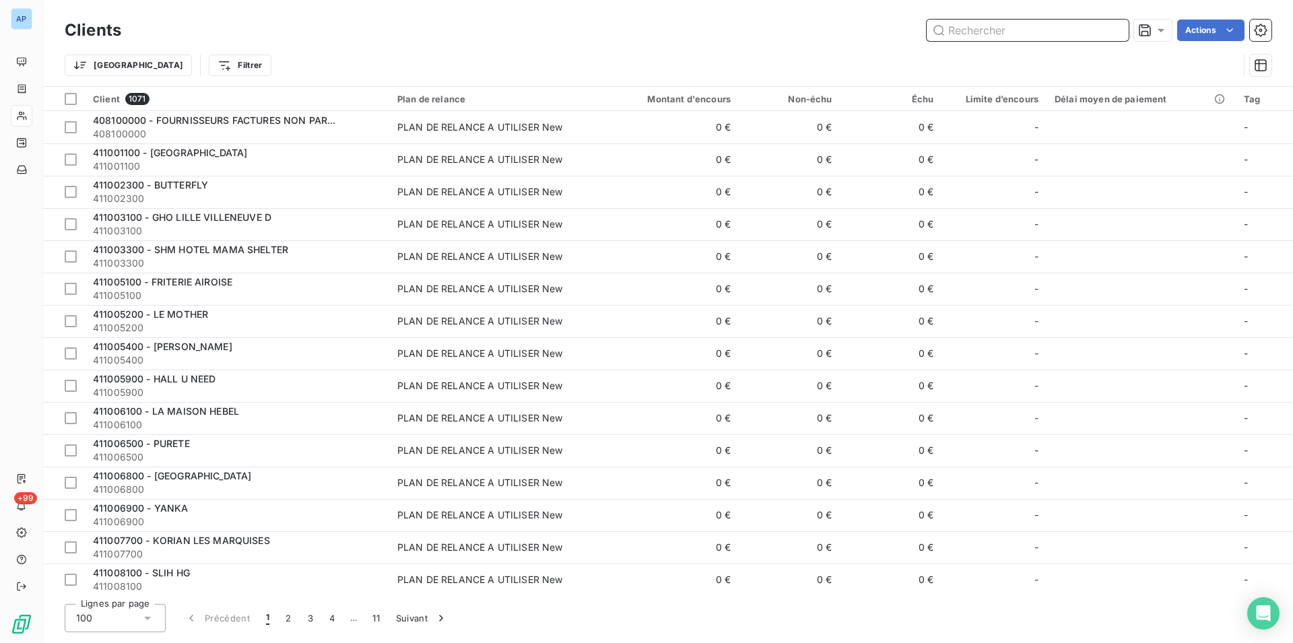
paste input "RESIDENCE SIMONE VEIL"
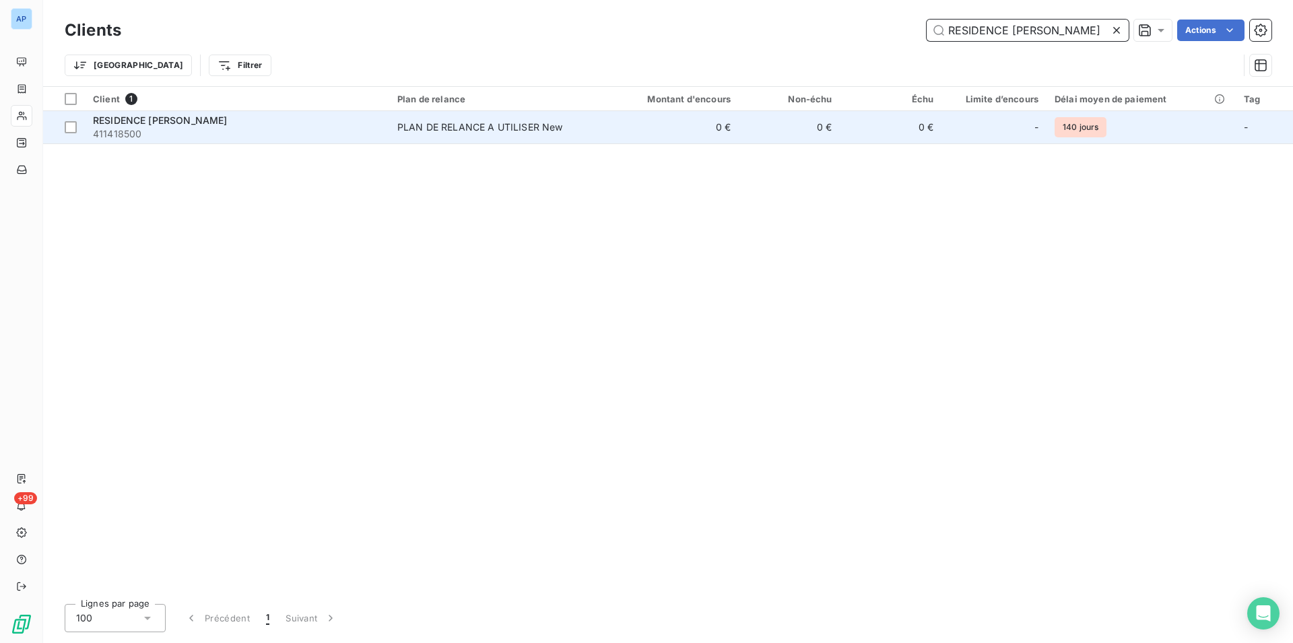
type input "RESIDENCE SIMONE VEIL"
click at [478, 125] on div "PLAN DE RELANCE A UTILISER New" at bounding box center [480, 127] width 166 height 13
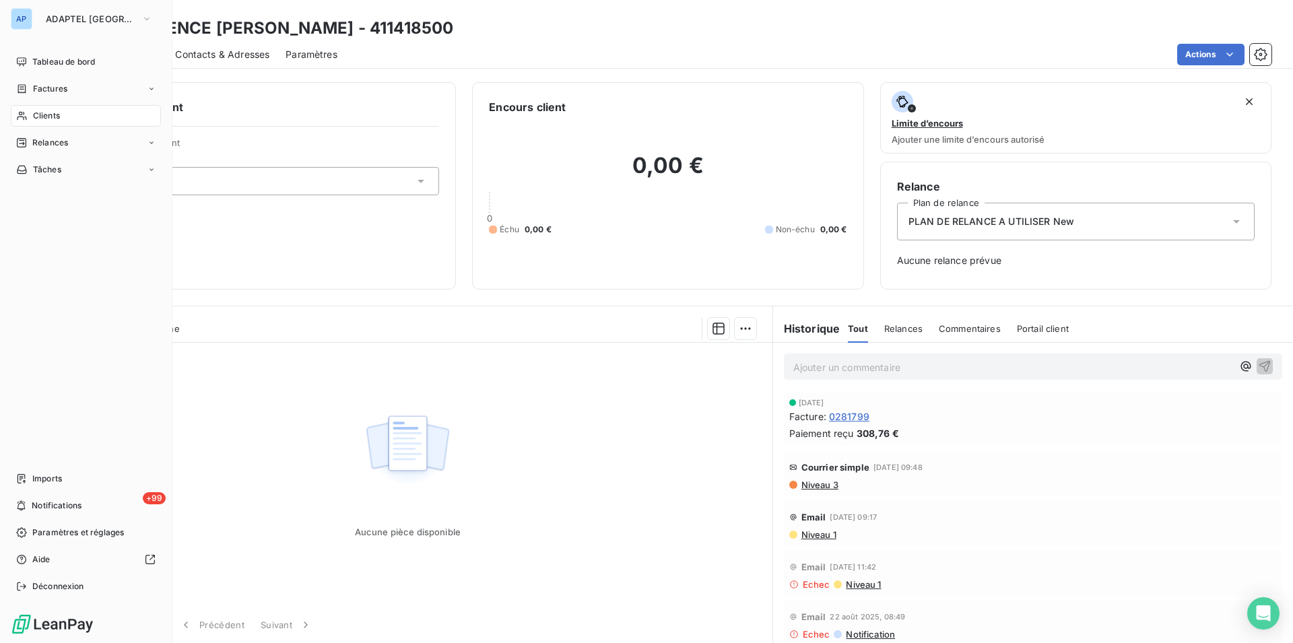
click at [15, 123] on div "Clients" at bounding box center [86, 116] width 150 height 22
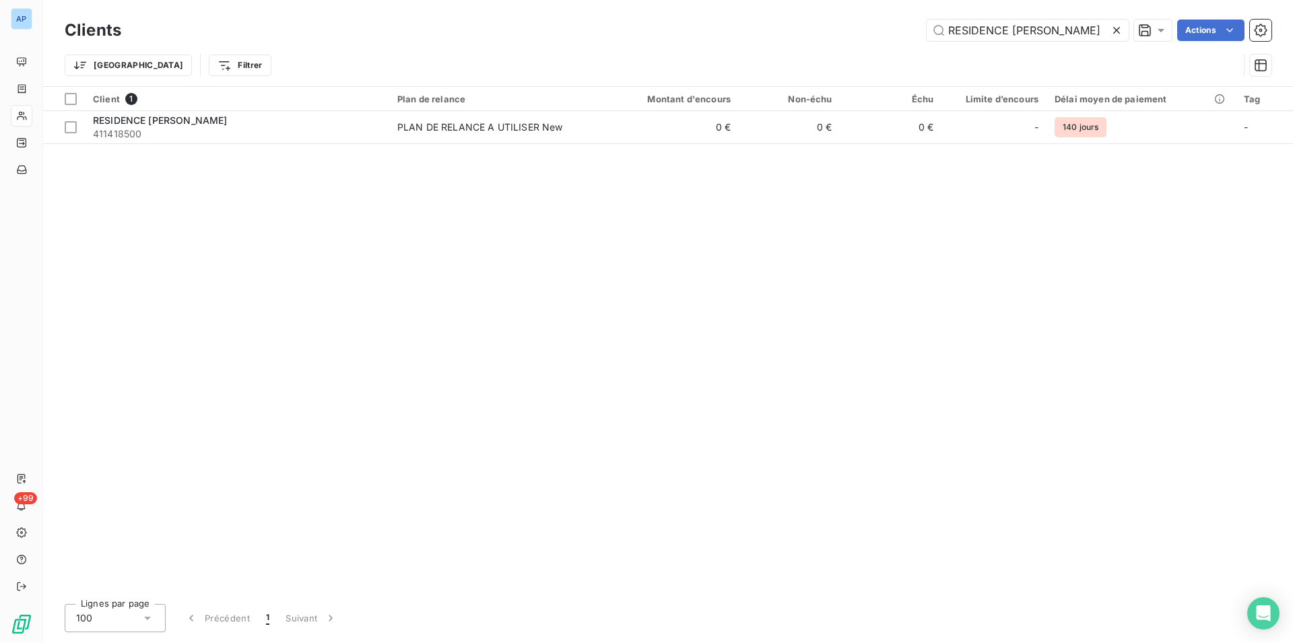
click at [1116, 26] on icon at bounding box center [1116, 30] width 13 height 13
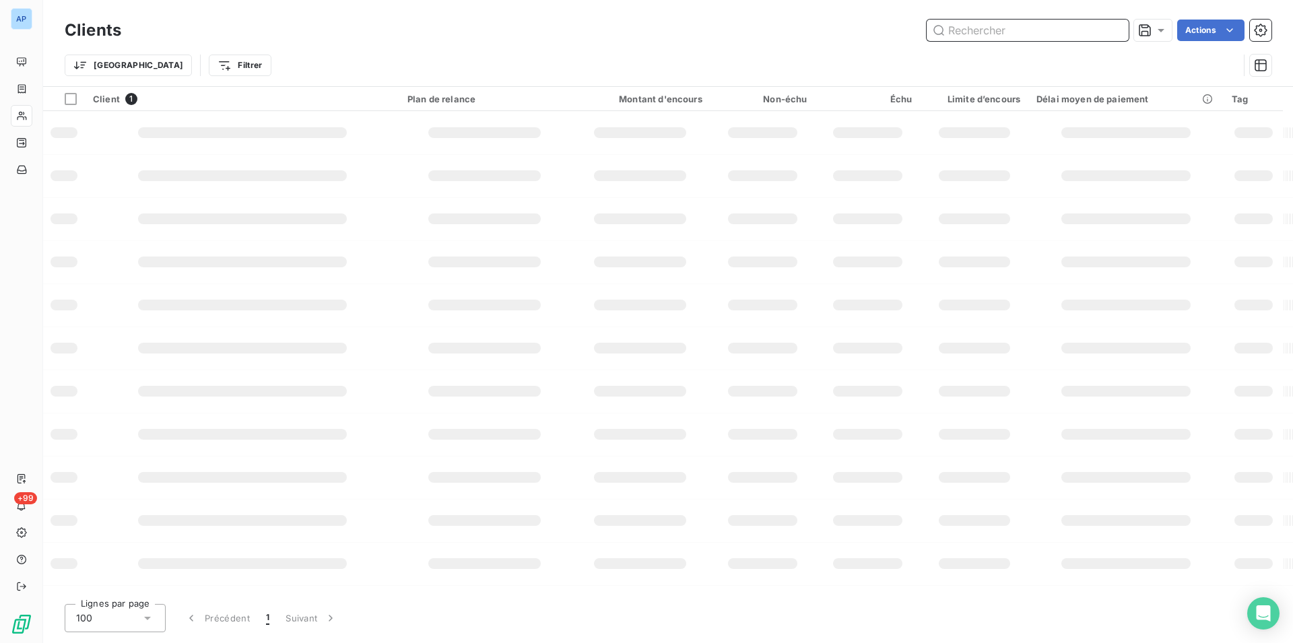
click at [1116, 26] on input "text" at bounding box center [1028, 31] width 202 height 22
click at [1063, 28] on input "text" at bounding box center [1028, 31] width 202 height 22
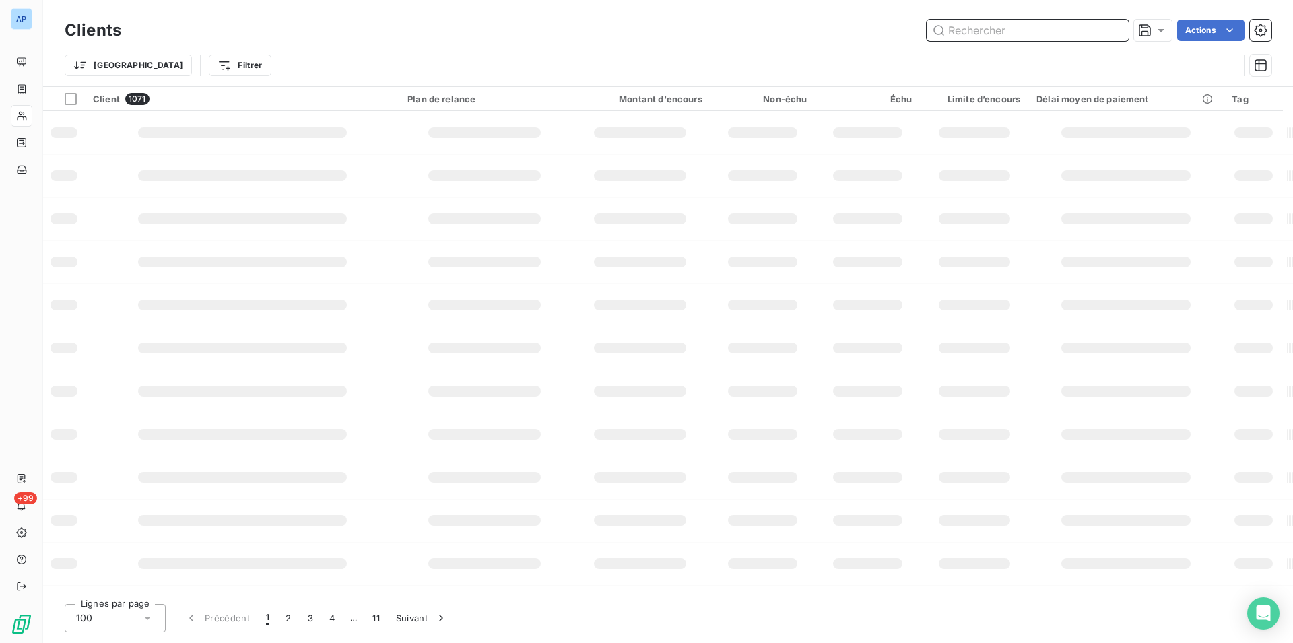
click at [1063, 28] on input "text" at bounding box center [1028, 31] width 202 height 22
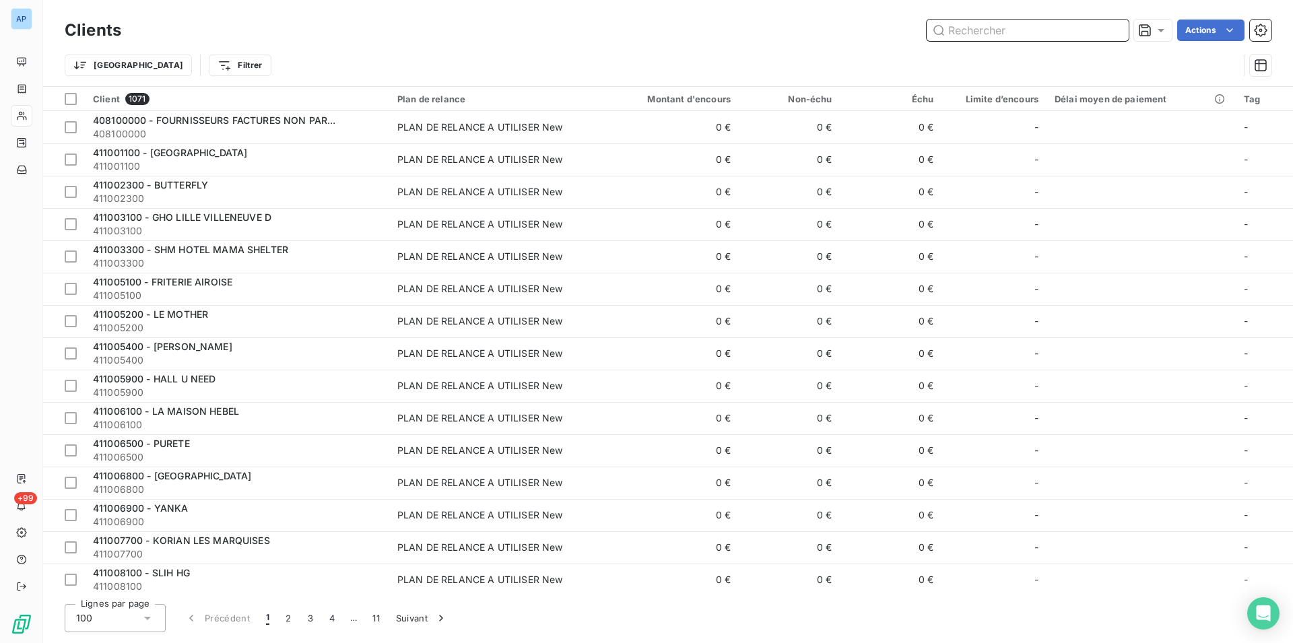
paste input "HOTEL LEEV VICTOIRE"
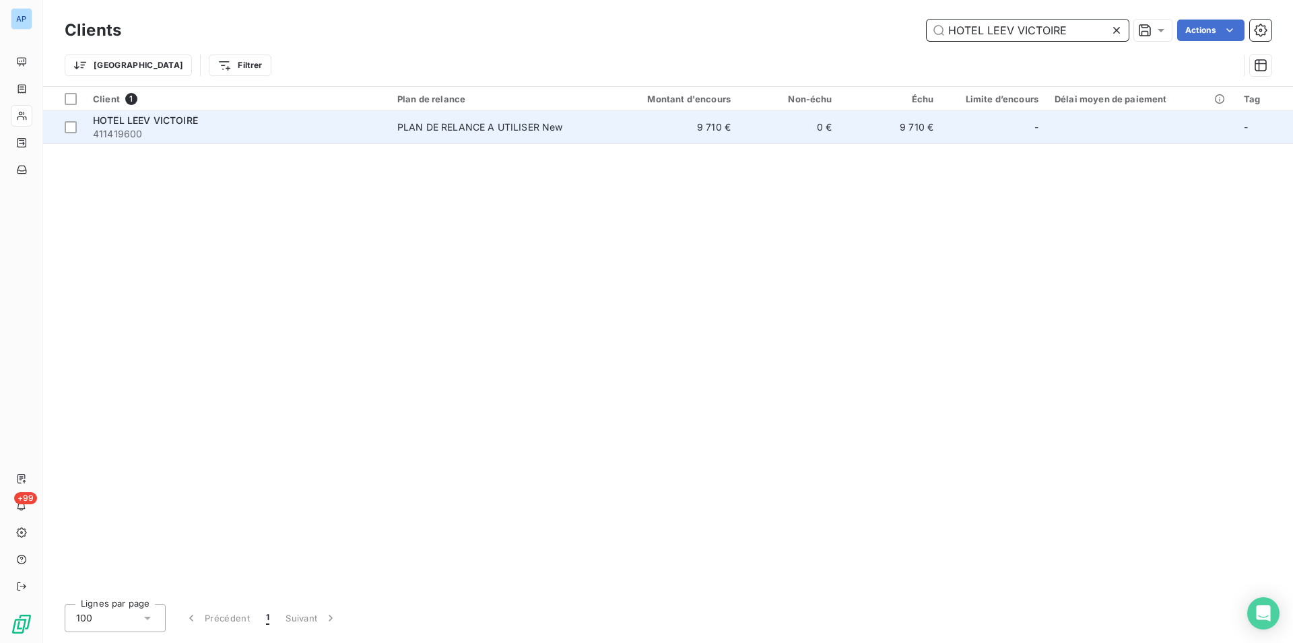
type input "HOTEL LEEV VICTOIRE"
click at [502, 129] on div "PLAN DE RELANCE A UTILISER New" at bounding box center [480, 127] width 166 height 13
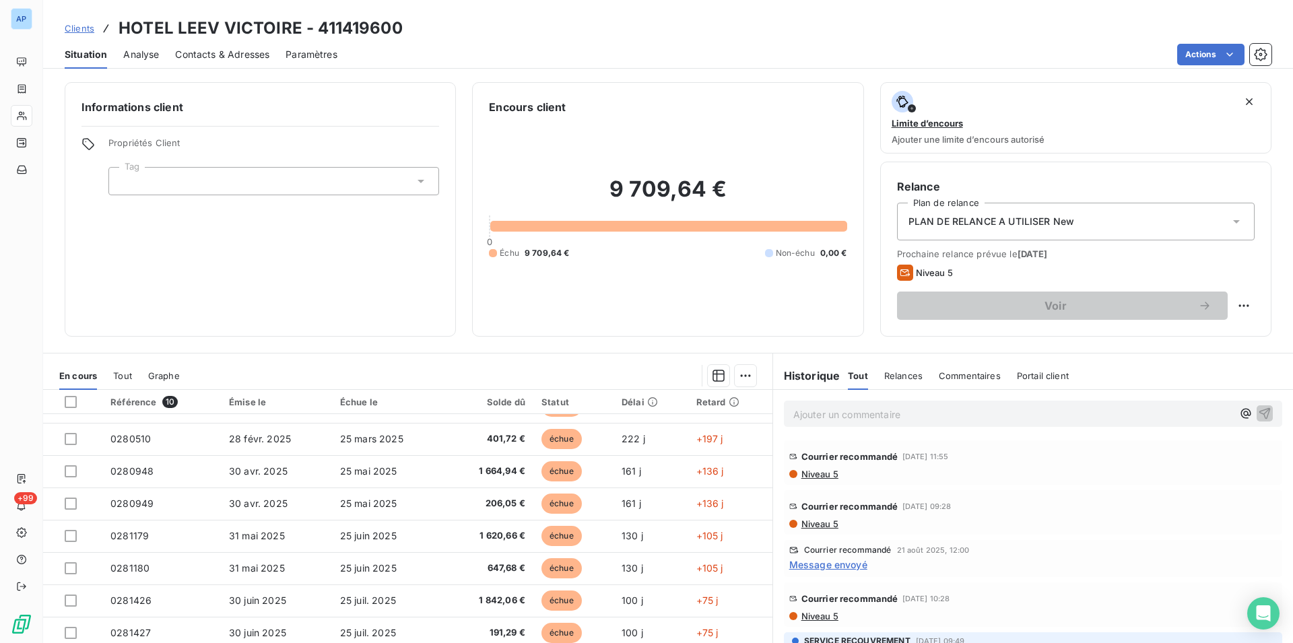
scroll to position [46, 0]
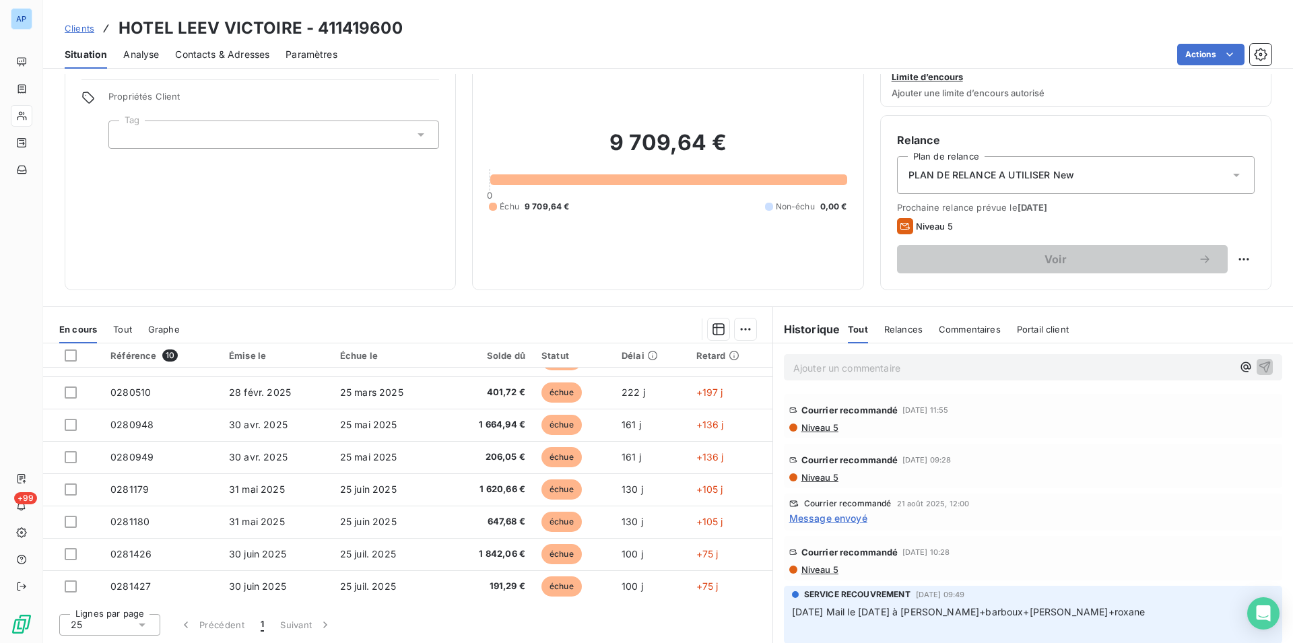
drag, startPoint x: 1070, startPoint y: 520, endPoint x: 984, endPoint y: 550, distance: 91.4
click at [738, 80] on div "9 709,64 € 0 Échu 9 709,64 € Non-échu 0,00 €" at bounding box center [668, 171] width 358 height 205
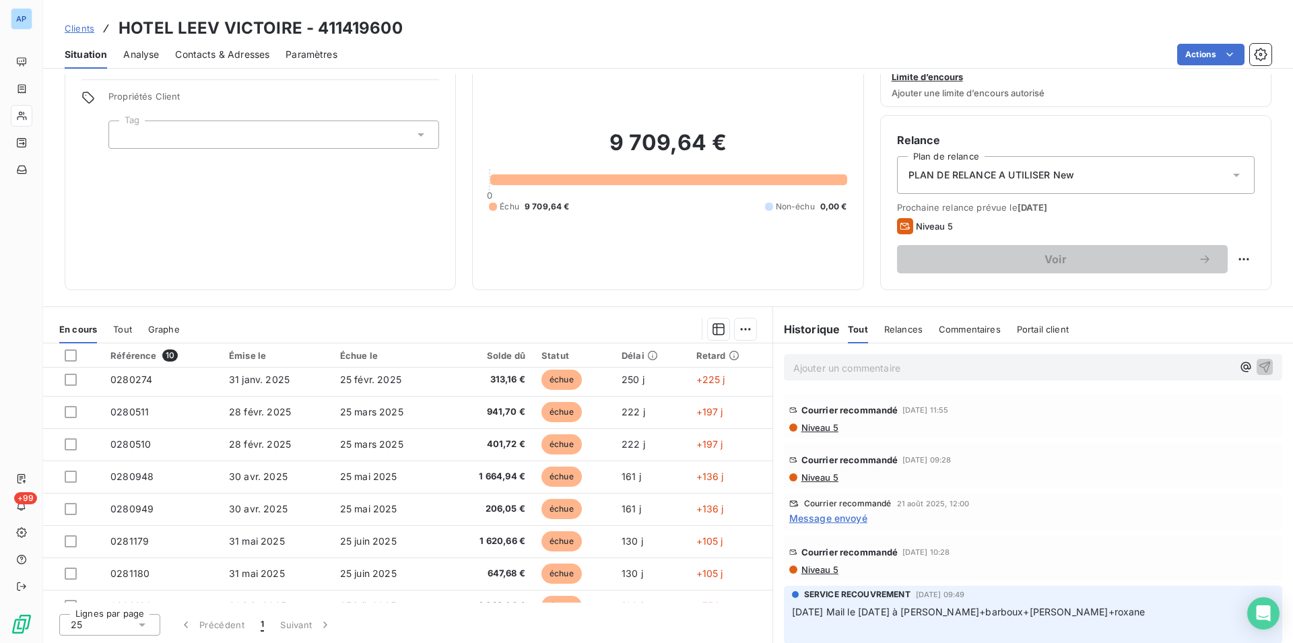
scroll to position [38, 0]
click at [587, 92] on div "9 709,64 € 0 Échu 9 709,64 € Non-échu 0,00 €" at bounding box center [668, 171] width 358 height 205
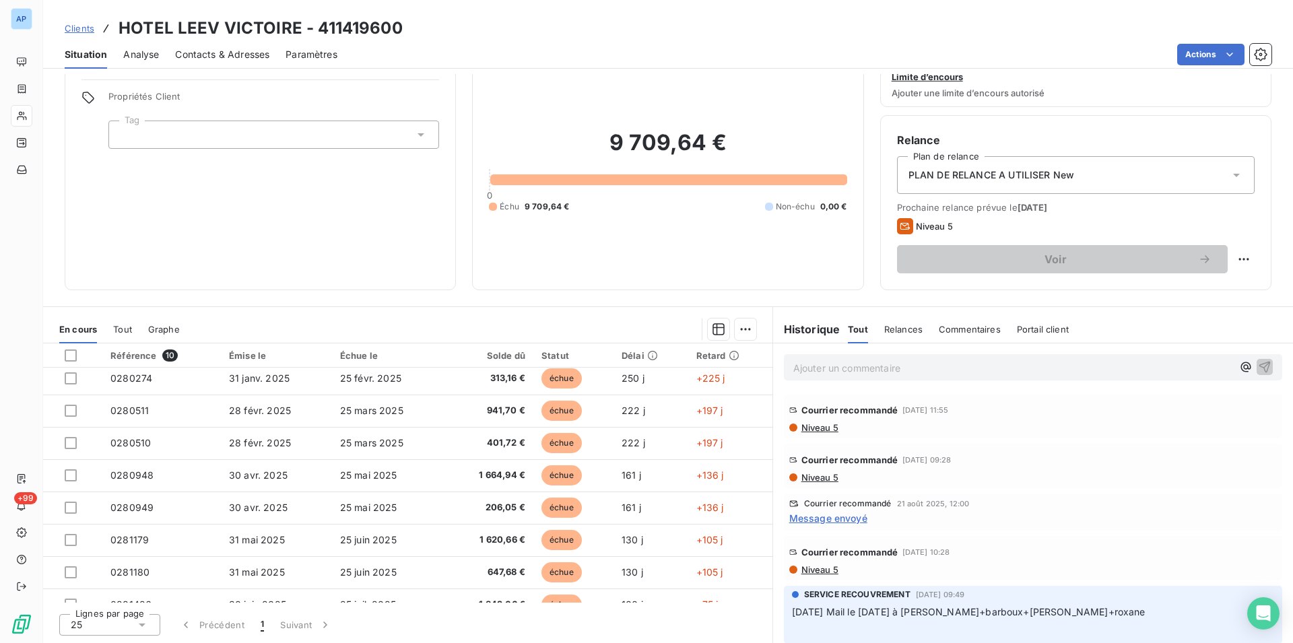
click at [587, 92] on div "9 709,64 € 0 Échu 9 709,64 € Non-échu 0,00 €" at bounding box center [668, 171] width 358 height 205
click at [509, 240] on div "9 709,64 € 0 Échu 9 709,64 € Non-échu 0,00 €" at bounding box center [668, 171] width 358 height 205
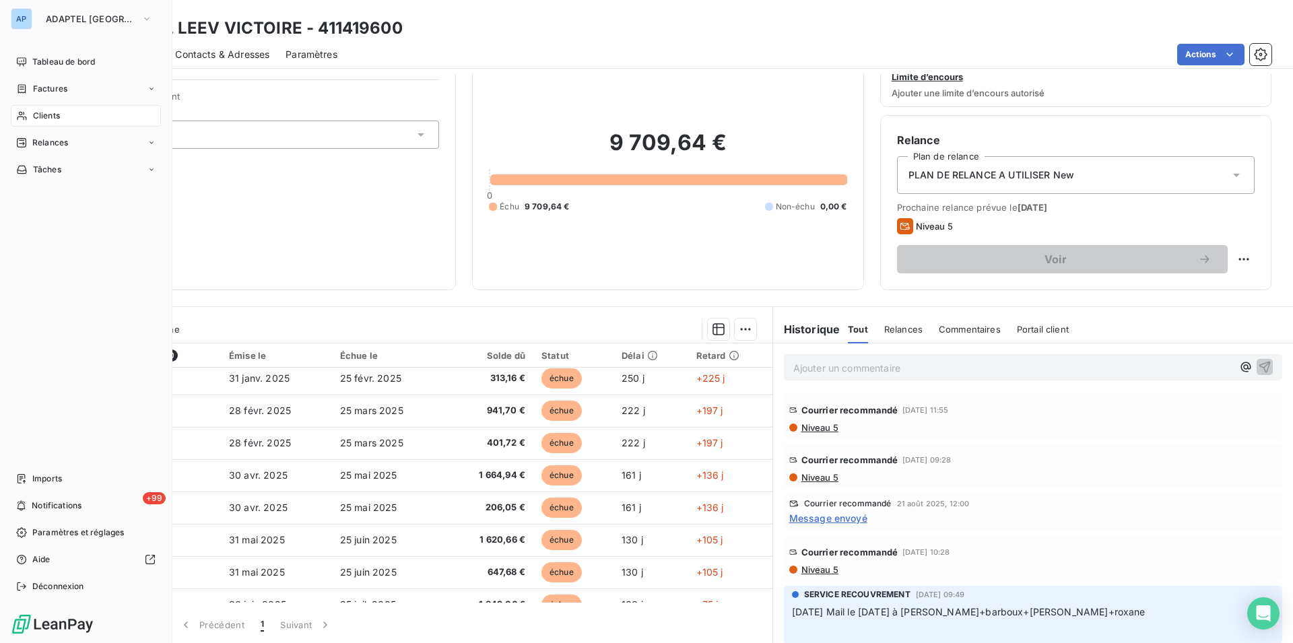
click at [46, 115] on span "Clients" at bounding box center [46, 116] width 27 height 12
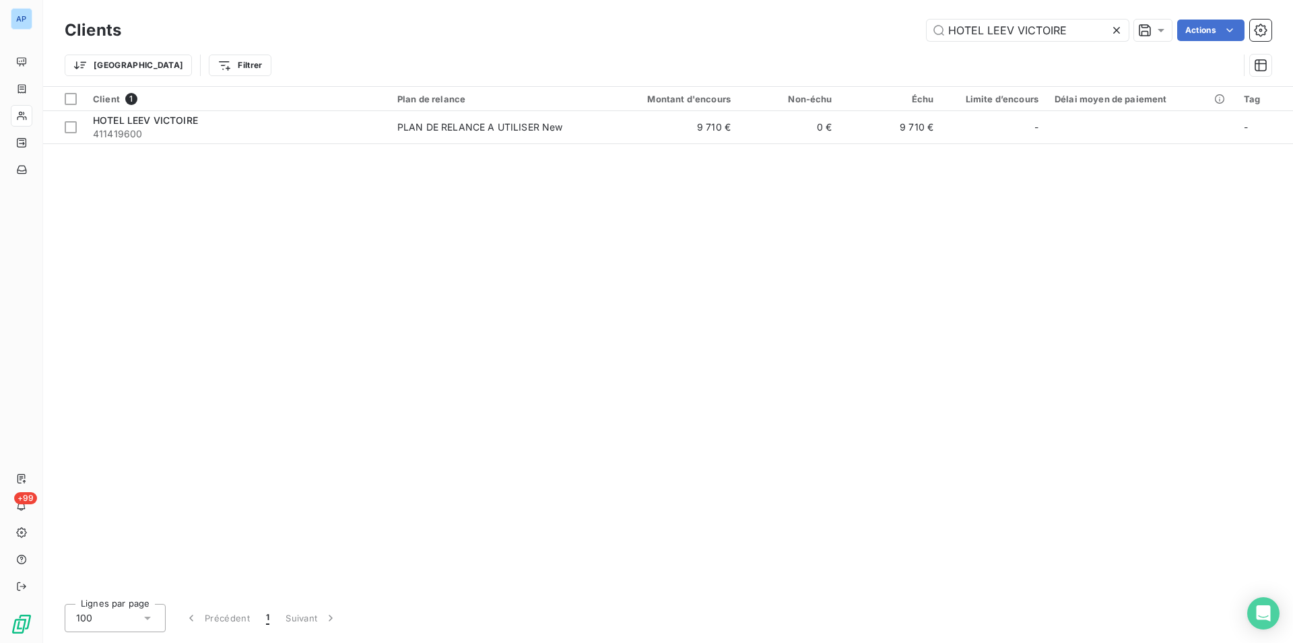
click at [1117, 31] on icon at bounding box center [1116, 30] width 7 height 7
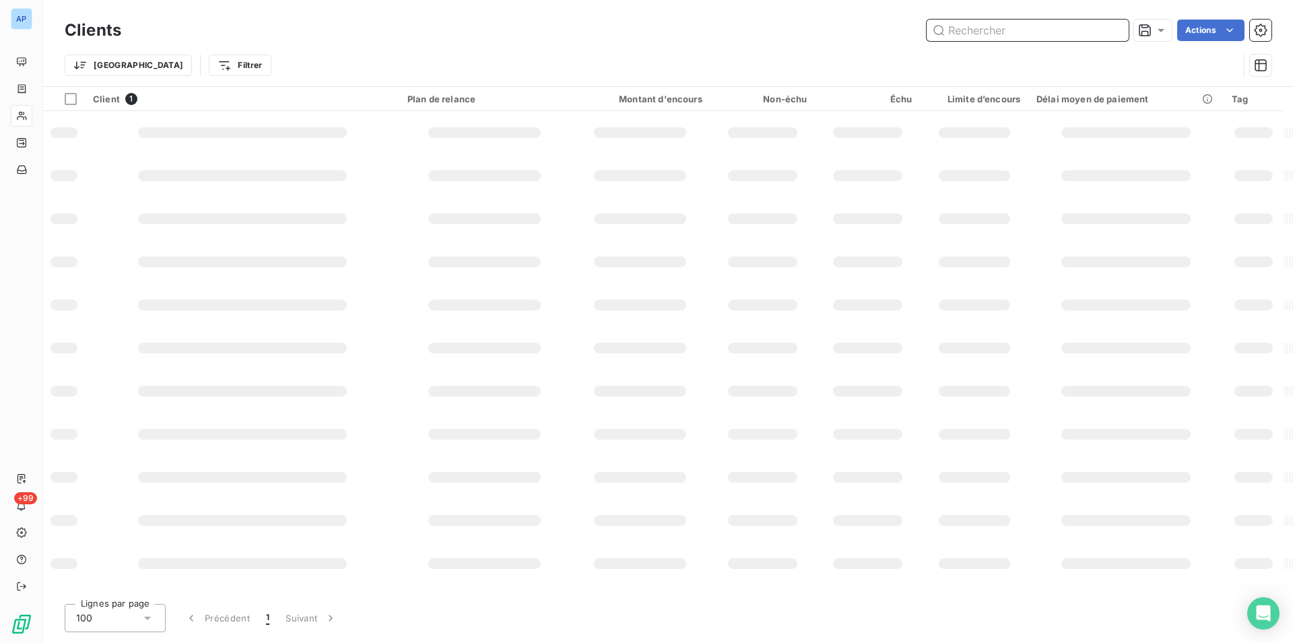
click at [1117, 31] on input "text" at bounding box center [1028, 31] width 202 height 22
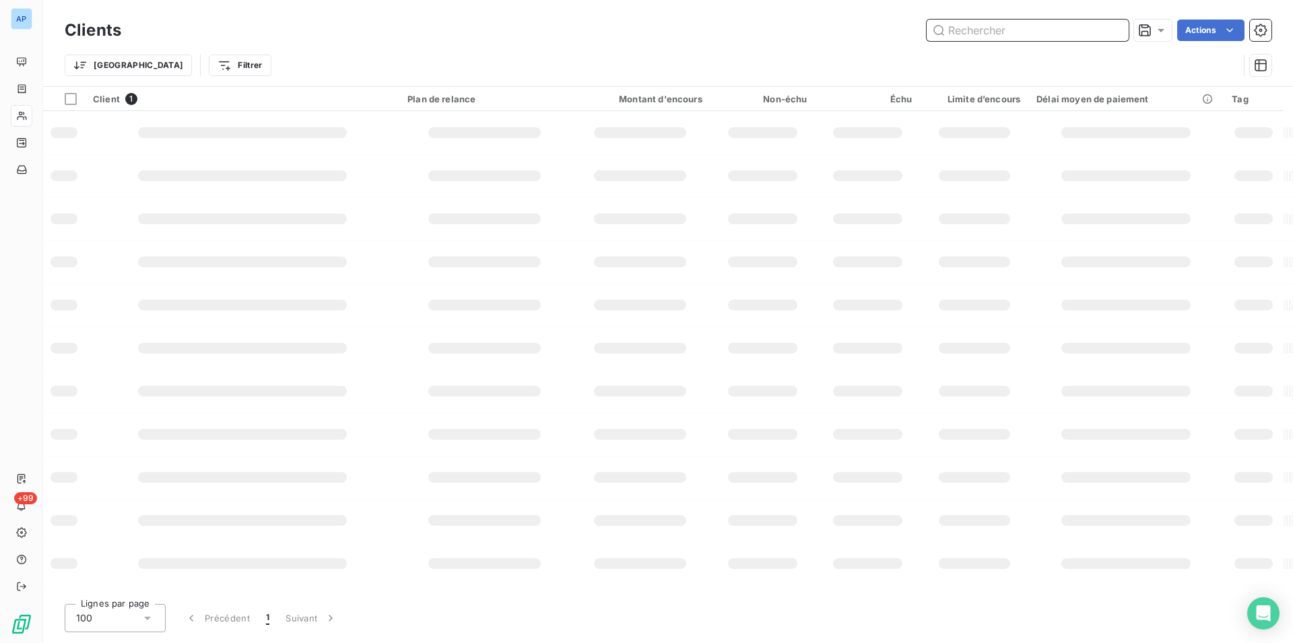
click at [1117, 31] on input "text" at bounding box center [1028, 31] width 202 height 22
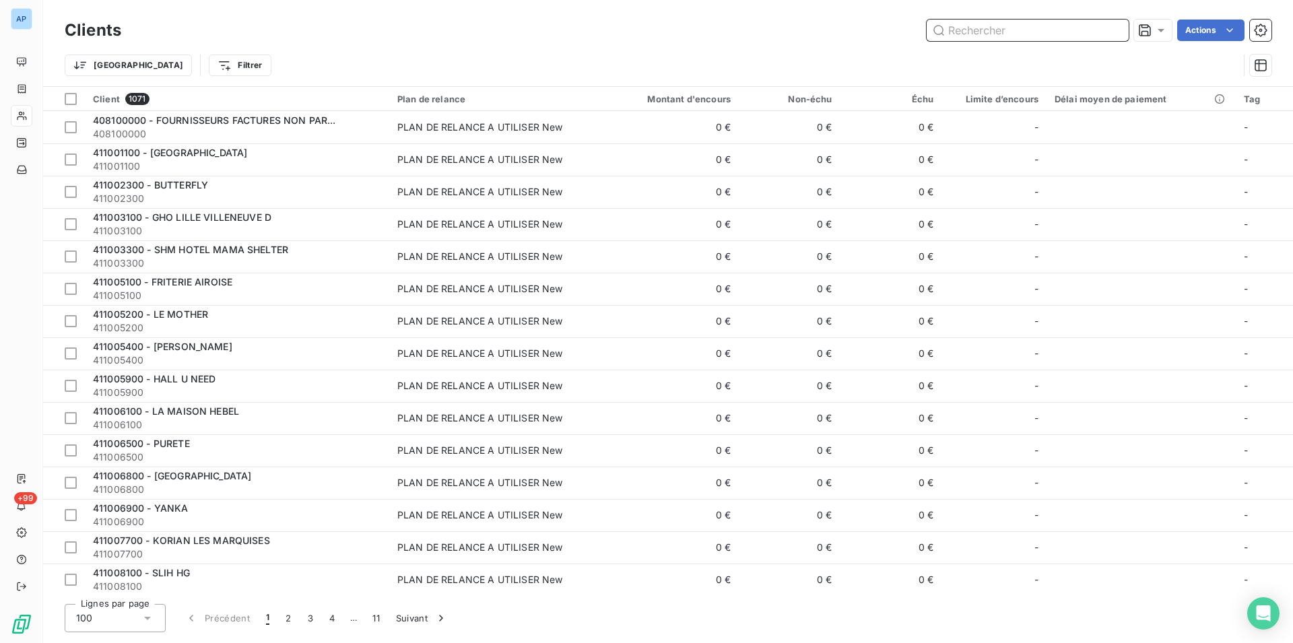
click at [1084, 26] on input "text" at bounding box center [1028, 31] width 202 height 22
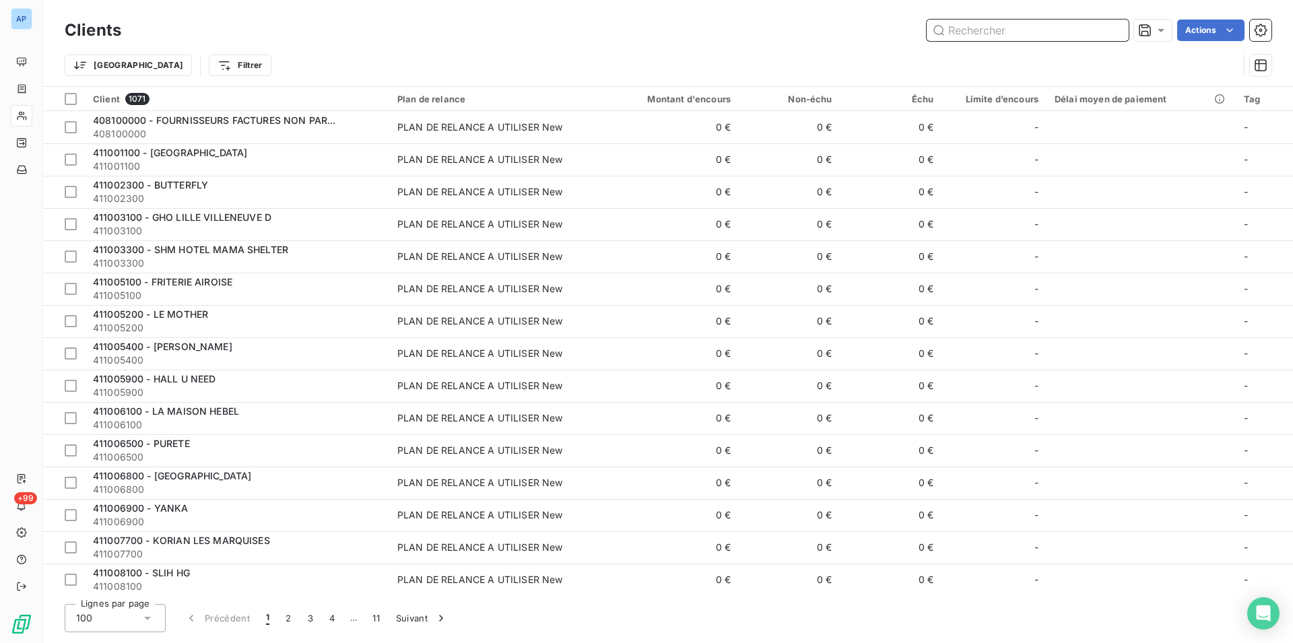
click at [1084, 26] on input "text" at bounding box center [1028, 31] width 202 height 22
paste input "MAIRIE DE [GEOGRAPHIC_DATA]"
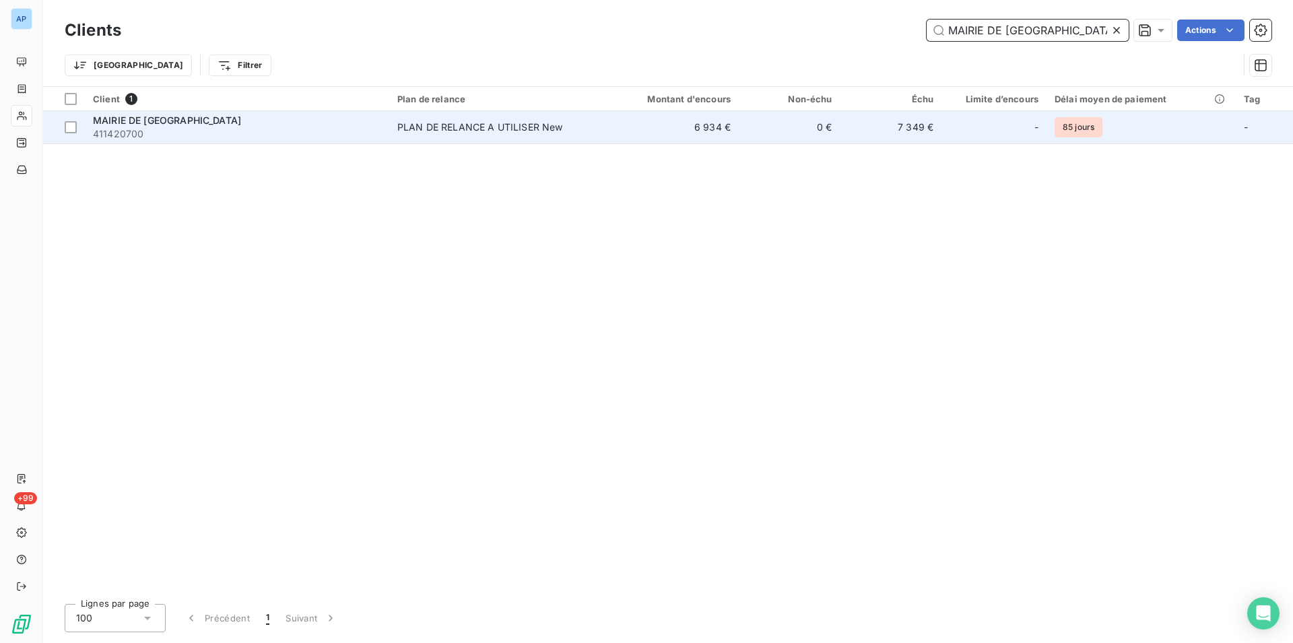
type input "MAIRIE DE [GEOGRAPHIC_DATA]"
click at [445, 129] on div "PLAN DE RELANCE A UTILISER New" at bounding box center [480, 127] width 166 height 13
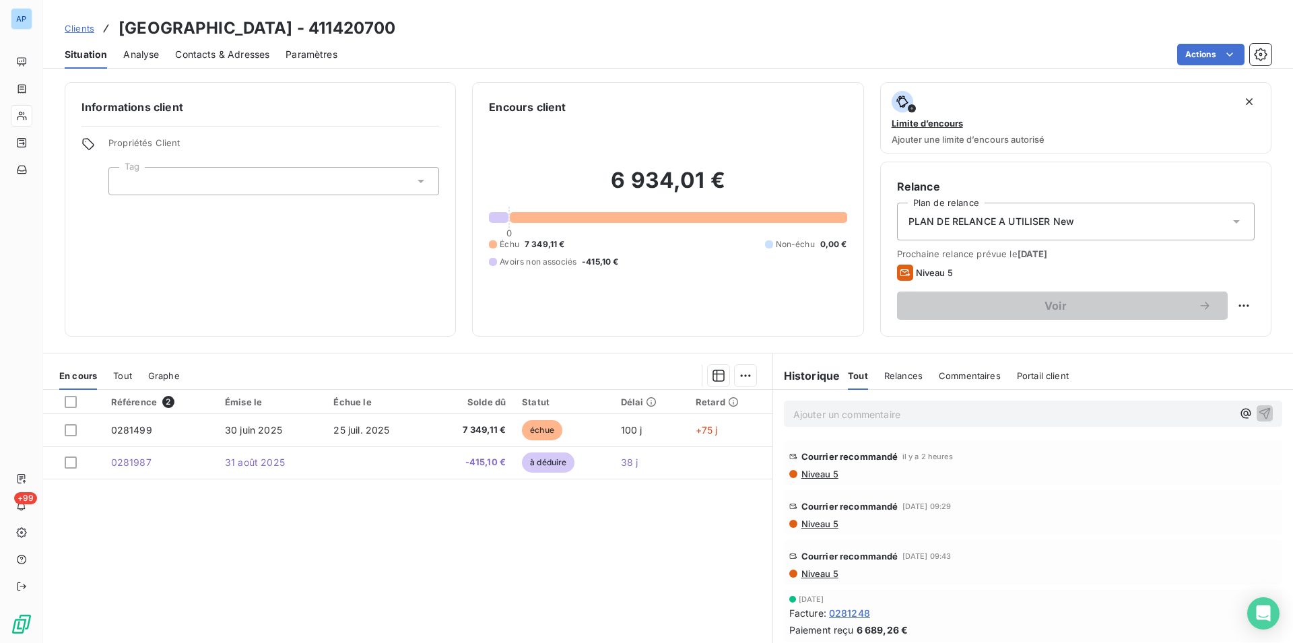
click at [306, 550] on div "Référence 2 Émise le Échue le Solde dû Statut Délai Retard 0281499 30 juin 2025…" at bounding box center [407, 519] width 729 height 259
drag, startPoint x: 337, startPoint y: 544, endPoint x: 343, endPoint y: 549, distance: 7.6
click at [343, 549] on div "Référence 2 Émise le Échue le Solde dû Statut Délai Retard 0281499 30 juin 2025…" at bounding box center [407, 519] width 729 height 259
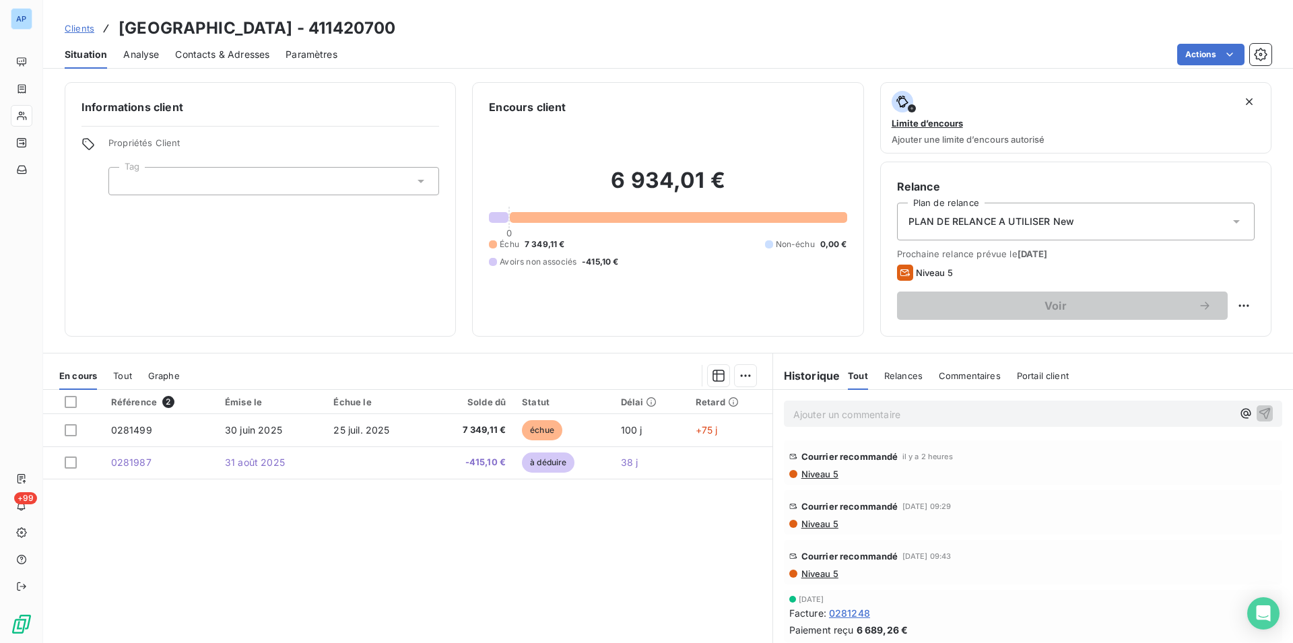
click at [343, 549] on div "Référence 2 Émise le Échue le Solde dû Statut Délai Retard 0281499 30 juin 2025…" at bounding box center [407, 519] width 729 height 259
click at [305, 569] on div "Référence 2 Émise le Échue le Solde dû Statut Délai Retard 0281499 30 juin 2025…" at bounding box center [407, 519] width 729 height 259
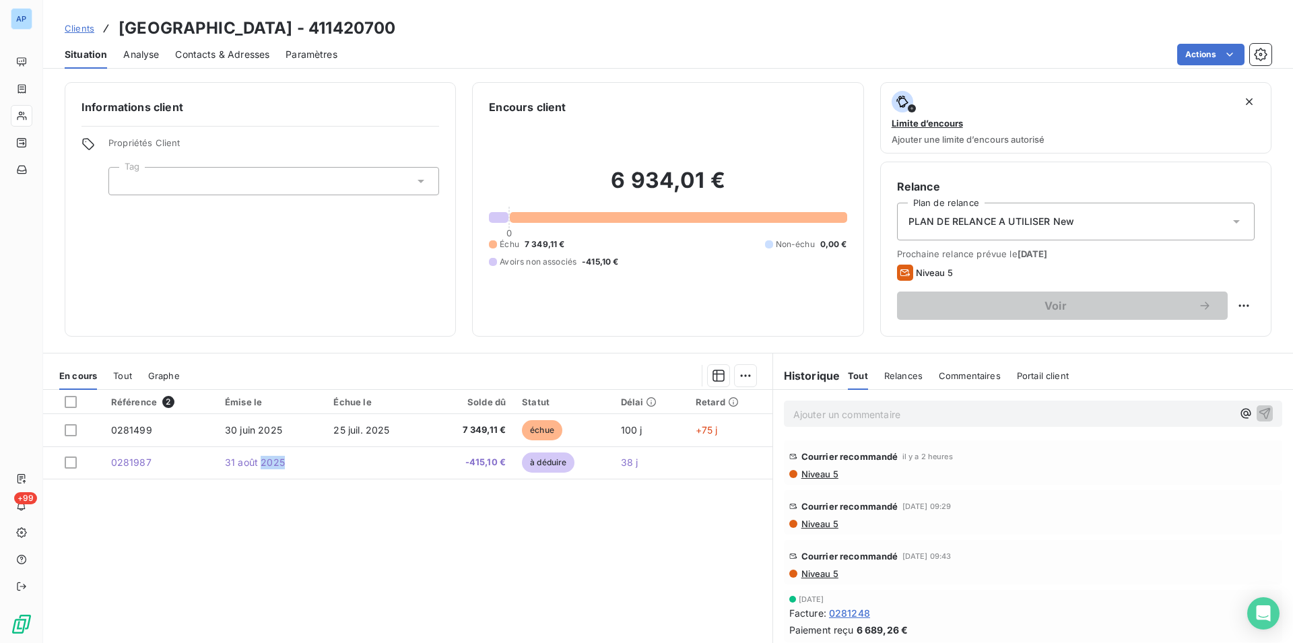
click at [305, 569] on div "Référence 2 Émise le Échue le Solde dû Statut Délai Retard 0281499 30 juin 2025…" at bounding box center [407, 519] width 729 height 259
click at [295, 595] on div "Référence 2 Émise le Échue le Solde dû Statut Délai Retard 0281499 30 juin 2025…" at bounding box center [407, 519] width 729 height 259
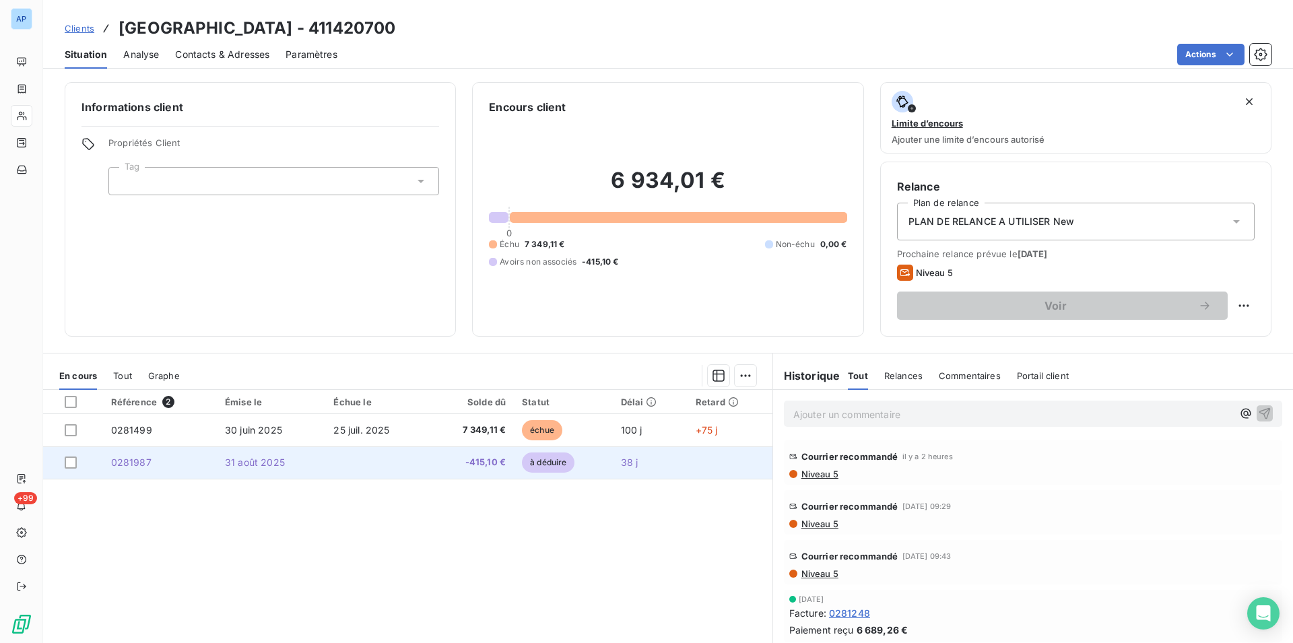
click at [387, 463] on td at bounding box center [376, 463] width 103 height 32
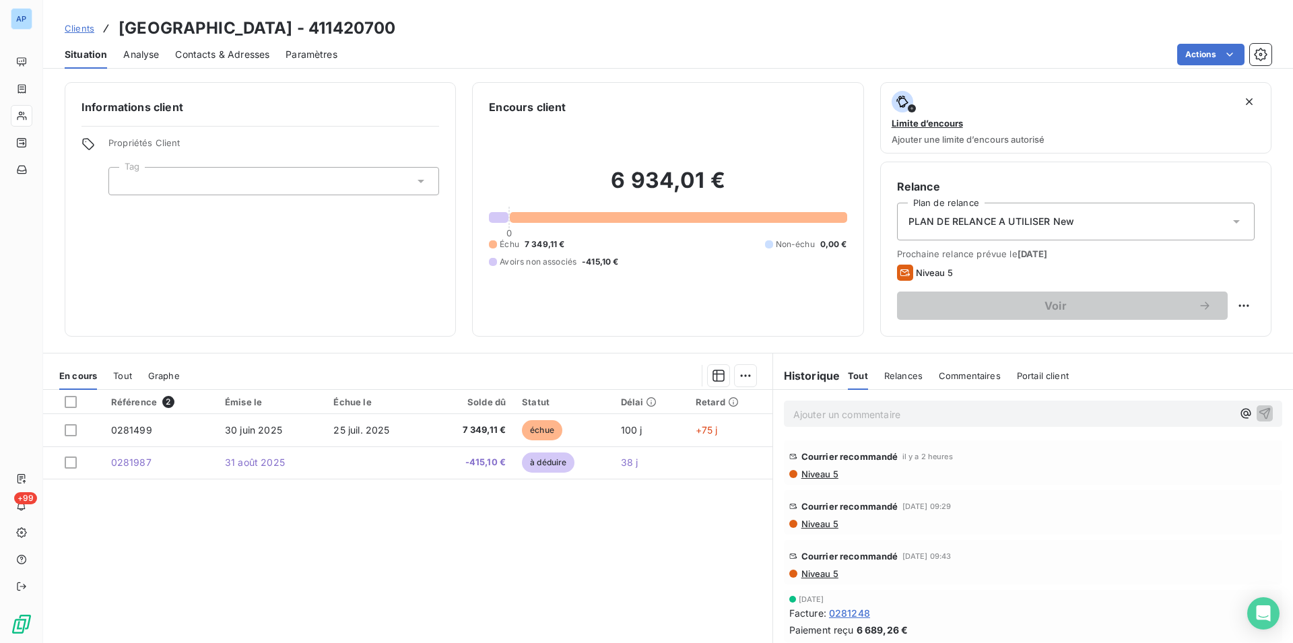
click at [167, 71] on div "Clients MAIRIE DE ROMAINVILLE - 411420700 Situation Analyse Contacts & Adresses…" at bounding box center [668, 321] width 1250 height 643
click at [166, 67] on div "Situation Analyse Contacts & Adresses Paramètres Actions" at bounding box center [668, 54] width 1250 height 28
click at [169, 62] on div "Situation Analyse Contacts & Adresses Paramètres Actions" at bounding box center [668, 54] width 1250 height 28
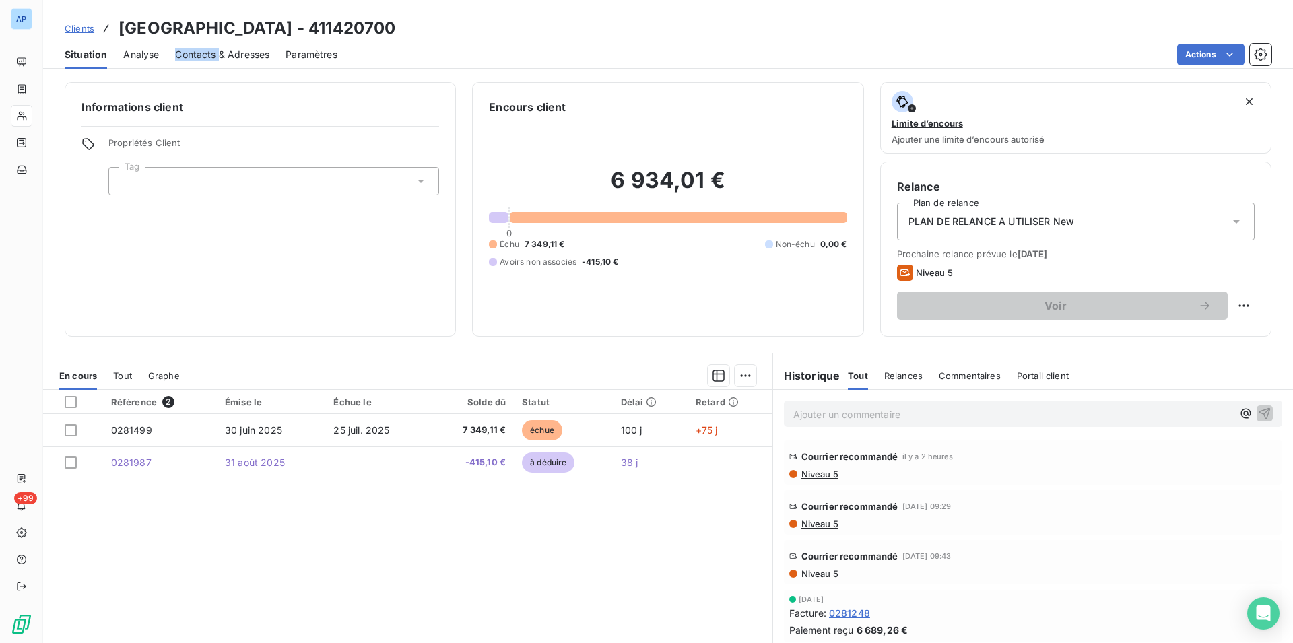
click at [169, 62] on div "Situation Analyse Contacts & Adresses Paramètres Actions" at bounding box center [668, 54] width 1250 height 28
click at [187, 523] on div "Référence 2 Émise le Échue le Solde dû Statut Délai Retard 0281499 30 juin 2025…" at bounding box center [407, 519] width 729 height 259
click at [312, 562] on div "Référence 2 Émise le Échue le Solde dû Statut Délai Retard 0281499 30 juin 2025…" at bounding box center [407, 519] width 729 height 259
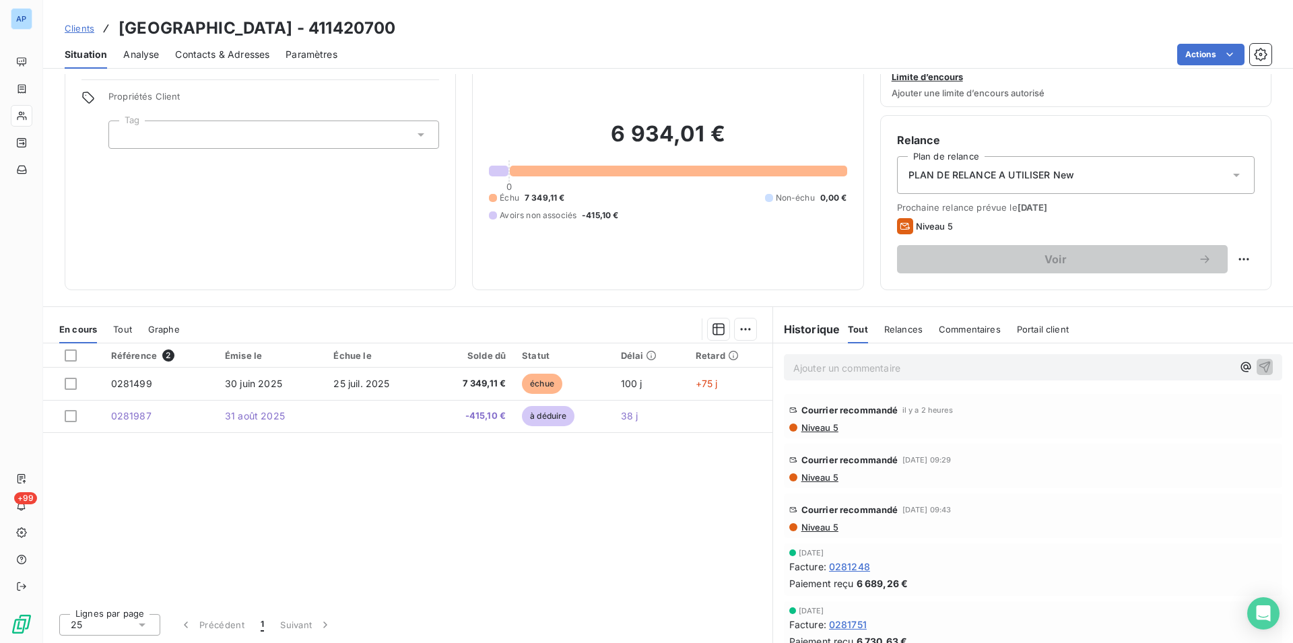
click at [442, 468] on div "Référence 2 Émise le Échue le Solde dû Statut Délai Retard 0281499 30 juin 2025…" at bounding box center [407, 472] width 729 height 259
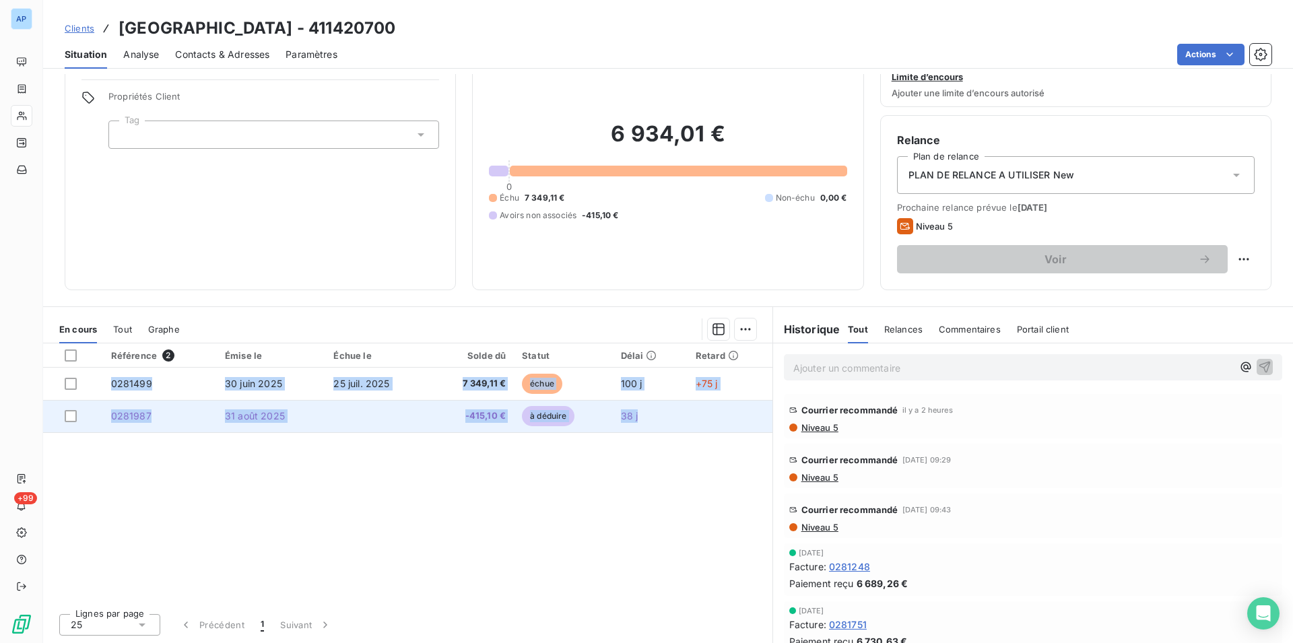
drag, startPoint x: 115, startPoint y: 22, endPoint x: 665, endPoint y: 429, distance: 684.7
click at [665, 429] on div "Clients MAIRIE DE ROMAINVILLE - 411420700 Situation Analyse Contacts & Adresses…" at bounding box center [668, 321] width 1250 height 643
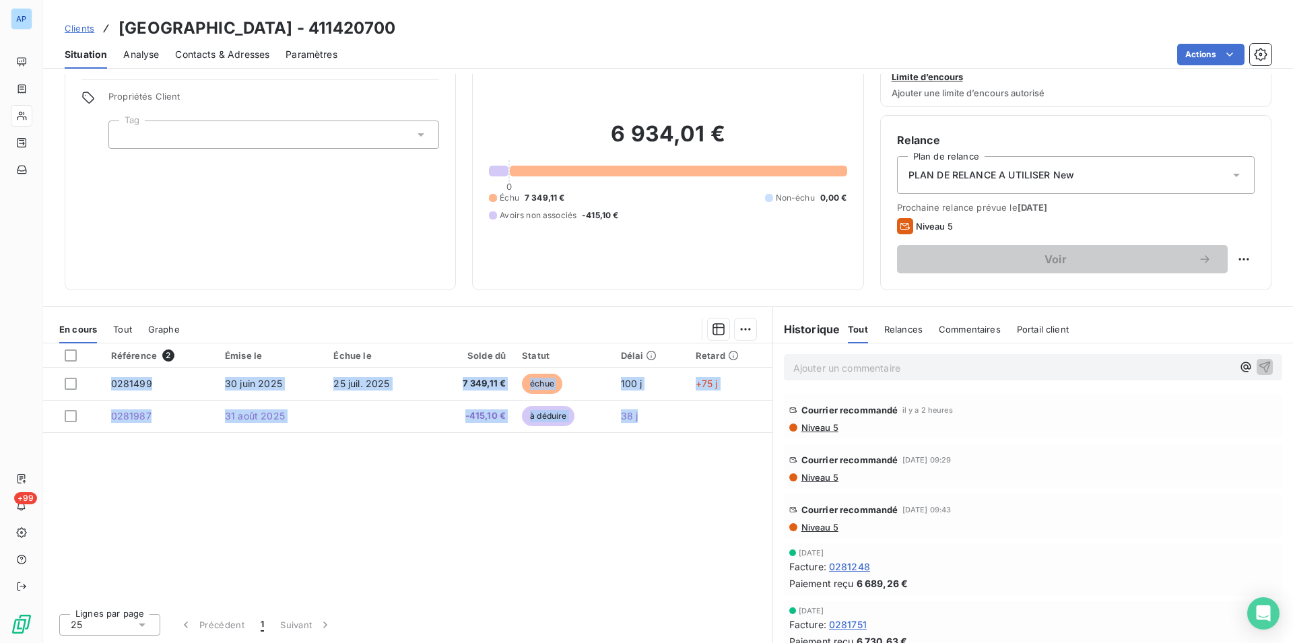
click at [223, 44] on div "Contacts & Adresses" at bounding box center [222, 54] width 94 height 28
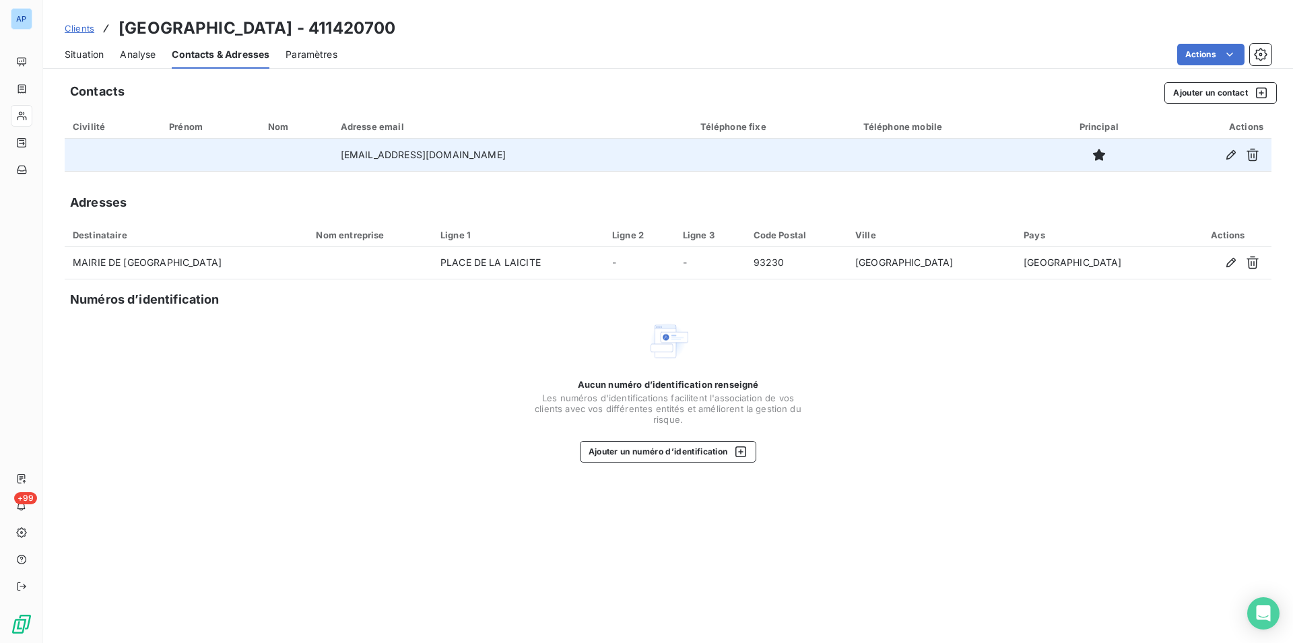
drag, startPoint x: 486, startPoint y: 156, endPoint x: 401, endPoint y: 158, distance: 84.9
click at [354, 145] on td "lfloirac@ville-romainville.fr" at bounding box center [513, 155] width 360 height 32
copy td "lfloirac@ville-romainville.fr"
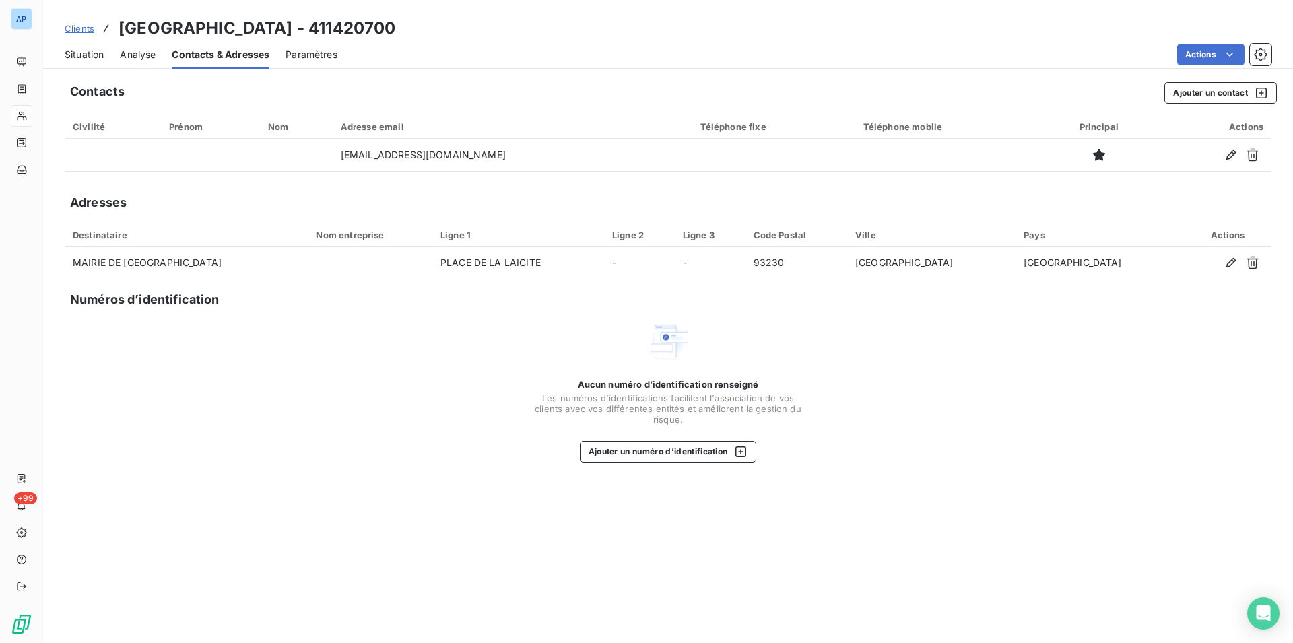
click at [90, 51] on span "Situation" at bounding box center [84, 54] width 39 height 13
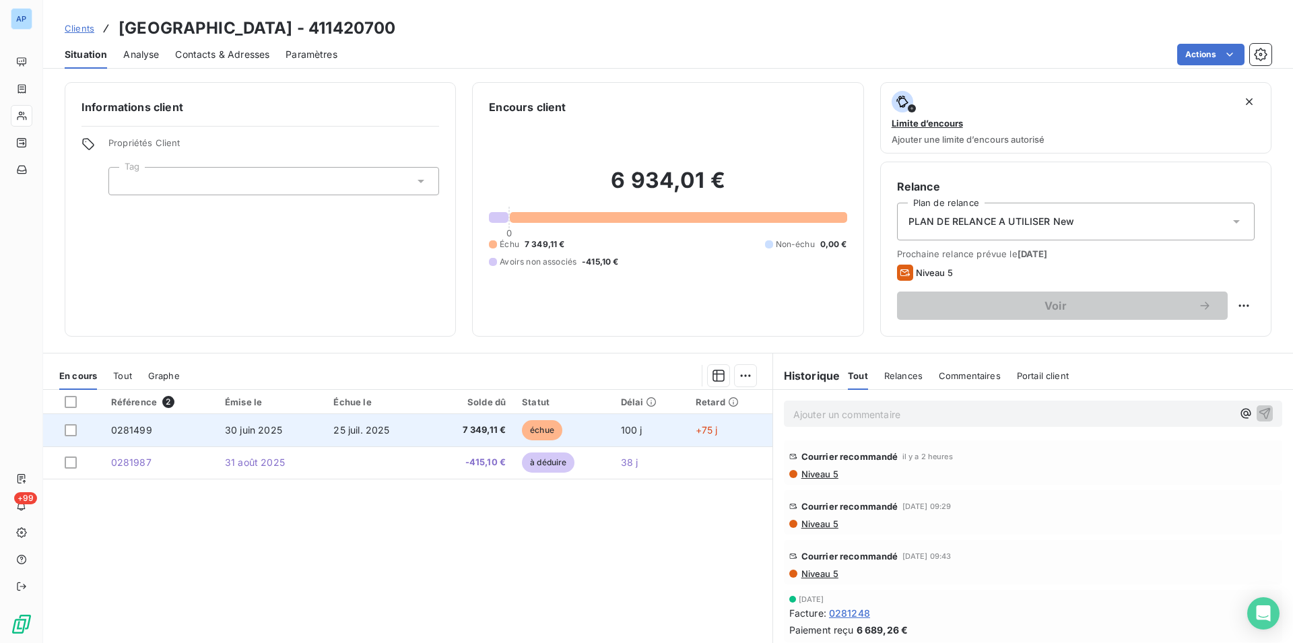
click at [313, 432] on td "30 juin 2025" at bounding box center [271, 430] width 108 height 32
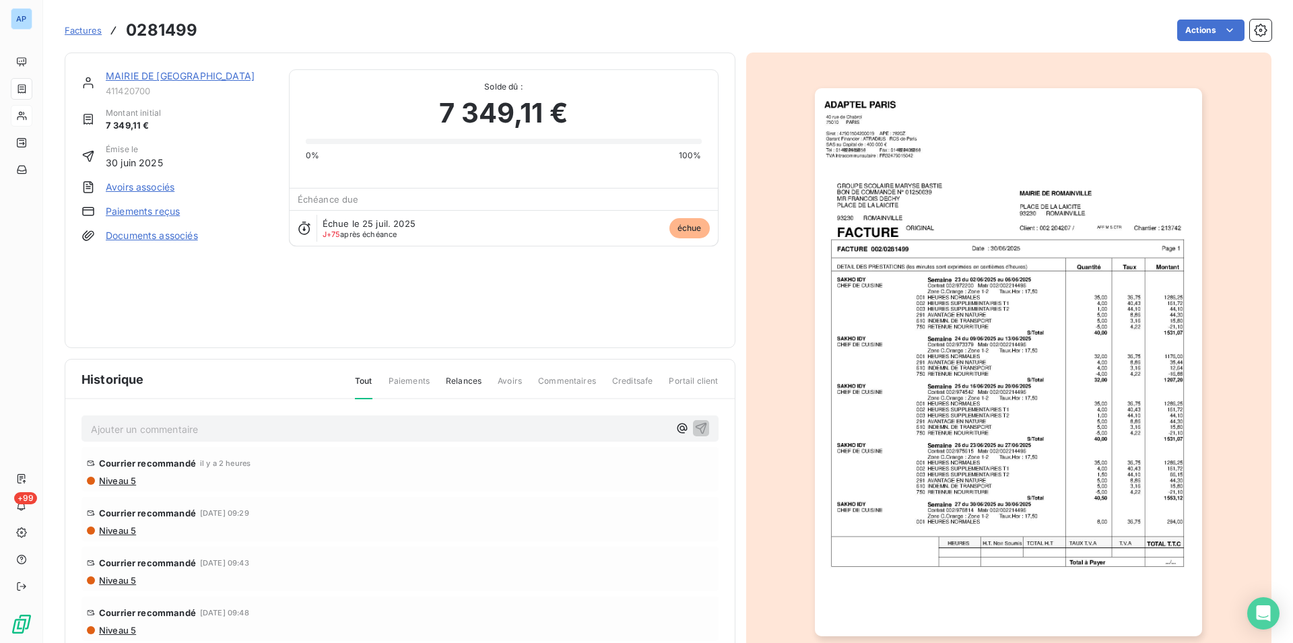
click at [1012, 350] on img "button" at bounding box center [1008, 362] width 387 height 548
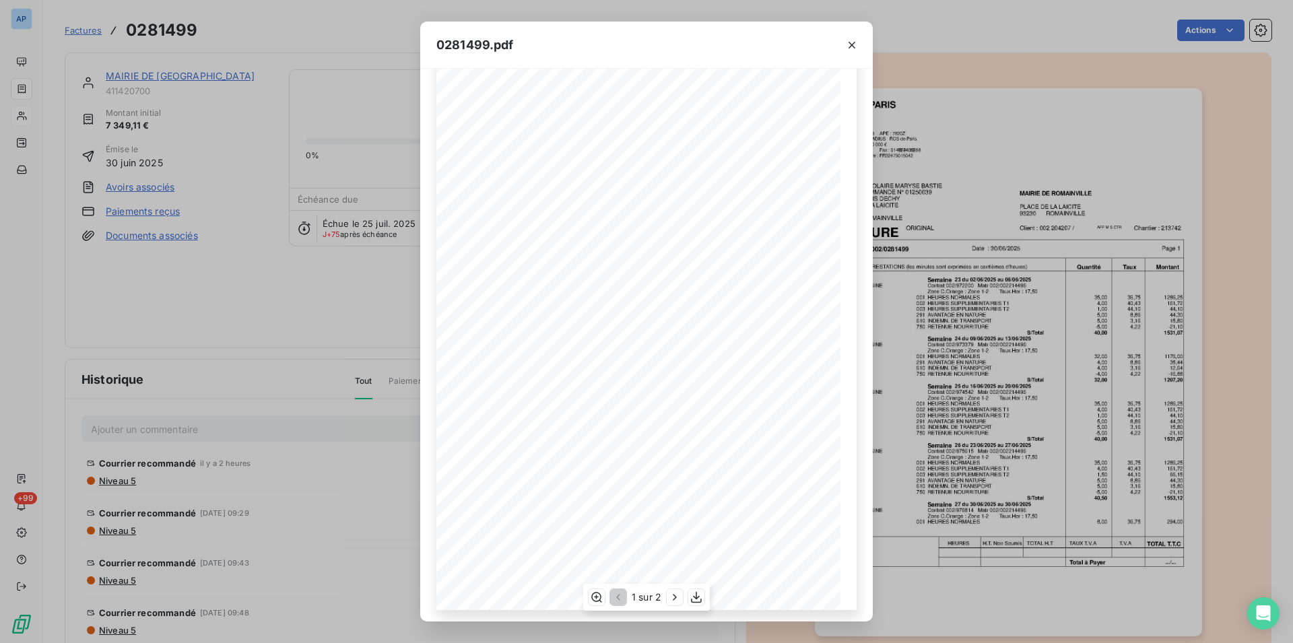
scroll to position [51, 0]
click at [662, 368] on span at bounding box center [688, 369] width 82 height 5
click at [622, 243] on span "Matr 002/002214496" at bounding box center [640, 240] width 50 height 5
click at [570, 313] on span "001 HEURES NORMALES" at bounding box center [583, 314] width 66 height 5
click at [693, 598] on icon "button" at bounding box center [696, 597] width 13 height 13
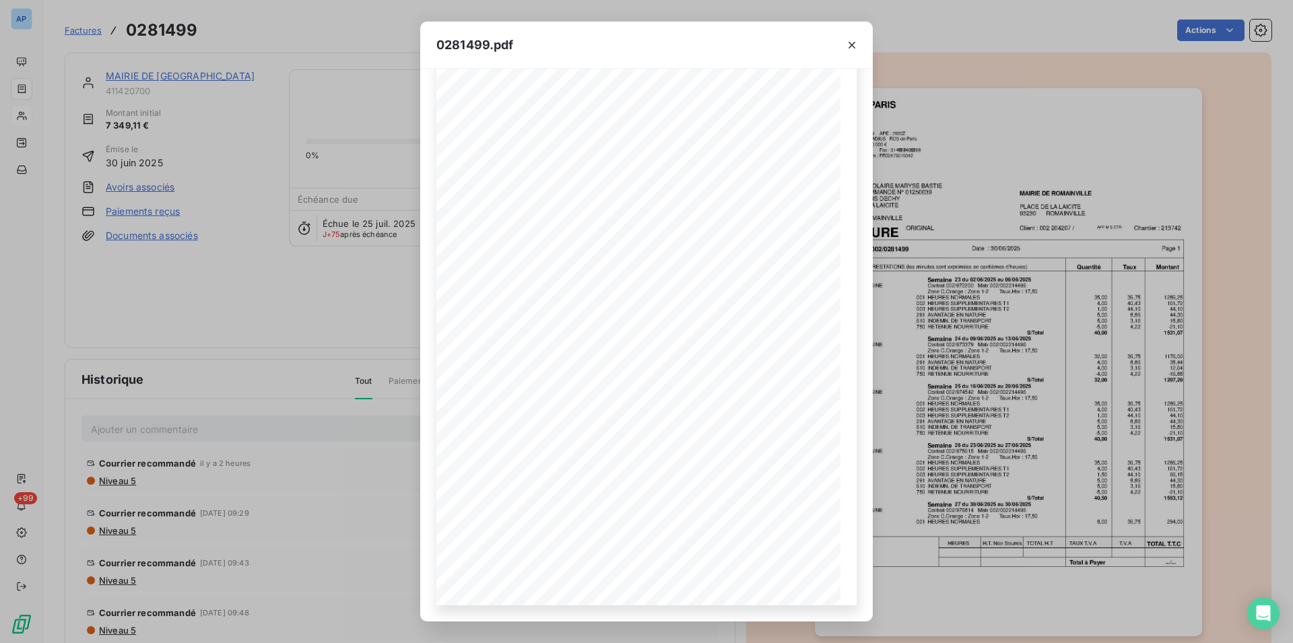
click at [861, 42] on button "button" at bounding box center [852, 45] width 22 height 22
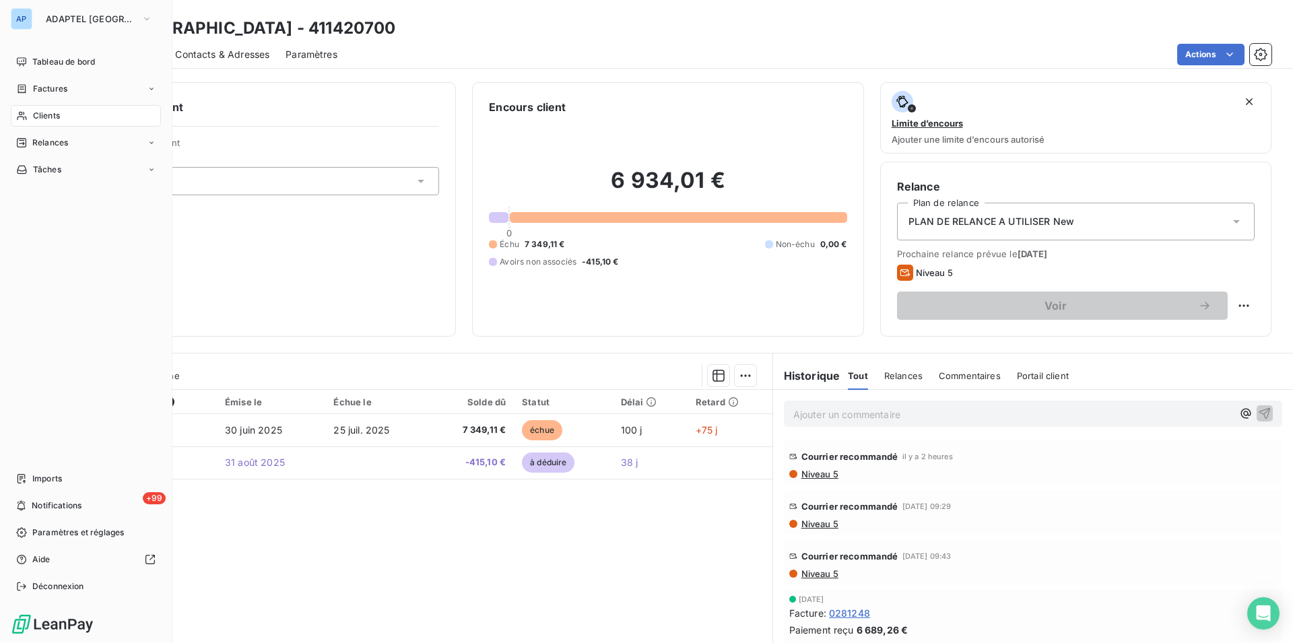
click at [63, 113] on div "Clients" at bounding box center [86, 116] width 150 height 22
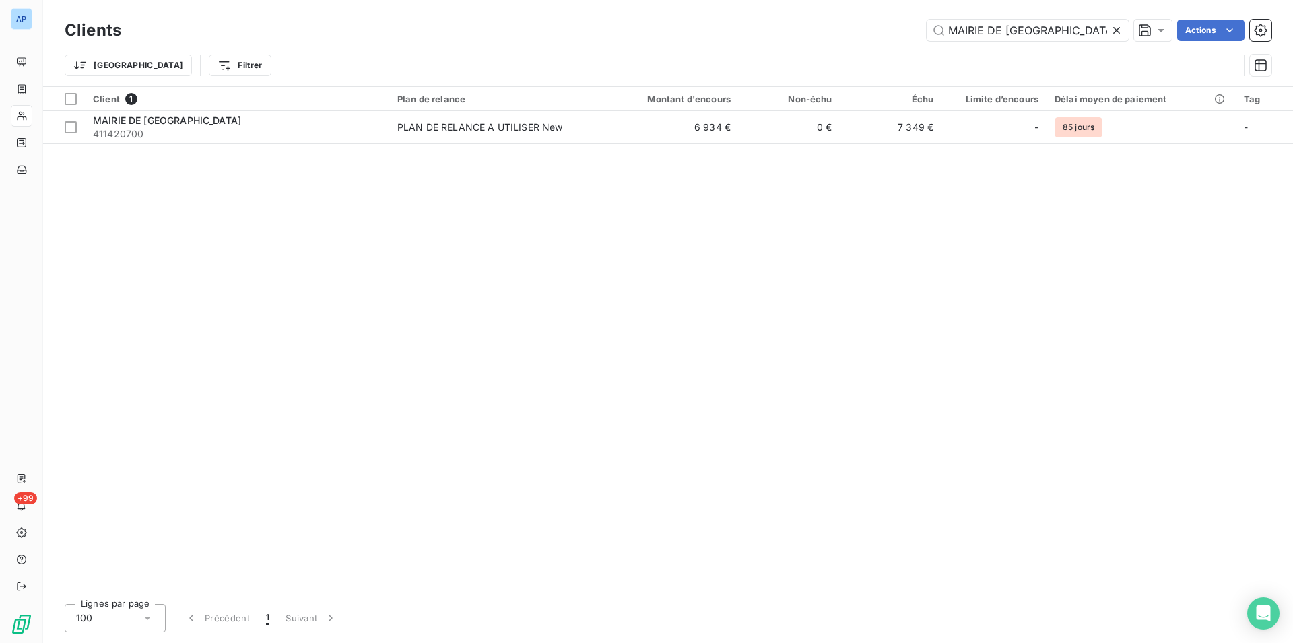
click at [1123, 32] on div at bounding box center [1119, 31] width 19 height 22
click at [1123, 32] on input "MAIRIE DE [GEOGRAPHIC_DATA]" at bounding box center [1028, 31] width 202 height 22
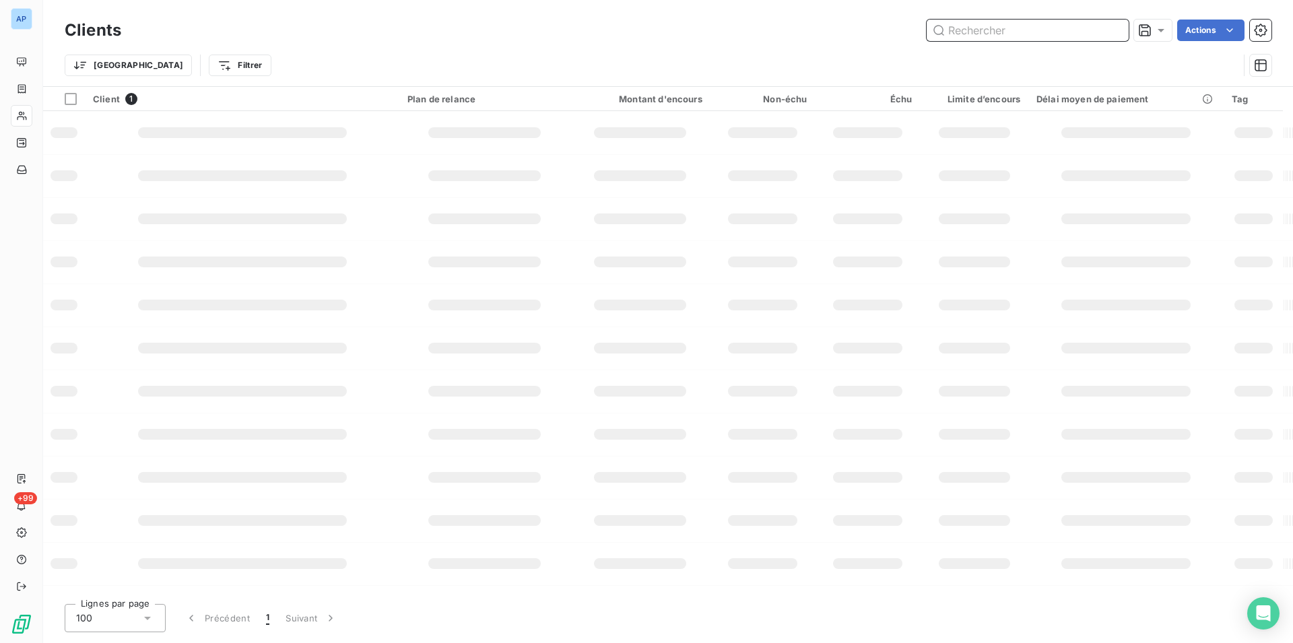
click at [1123, 32] on input "text" at bounding box center [1028, 31] width 202 height 22
click at [1058, 36] on input "text" at bounding box center [1028, 31] width 202 height 22
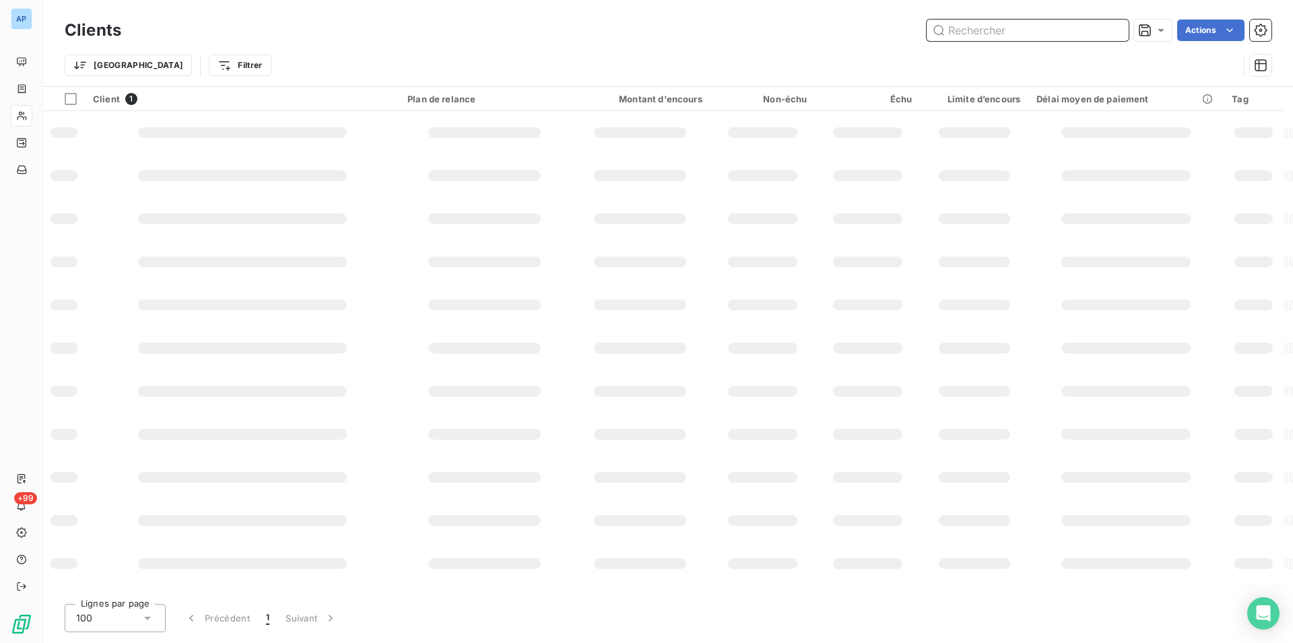
click at [1058, 36] on input "text" at bounding box center [1028, 31] width 202 height 22
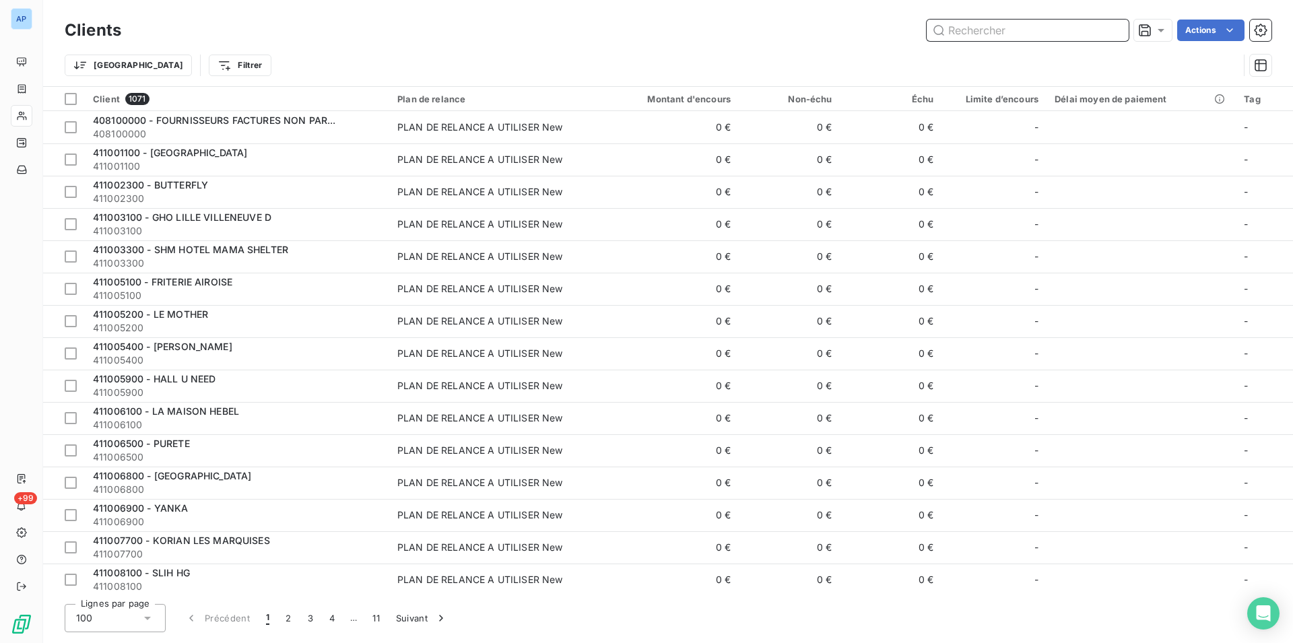
click at [1058, 36] on input "text" at bounding box center [1028, 31] width 202 height 22
paste input "411421400"
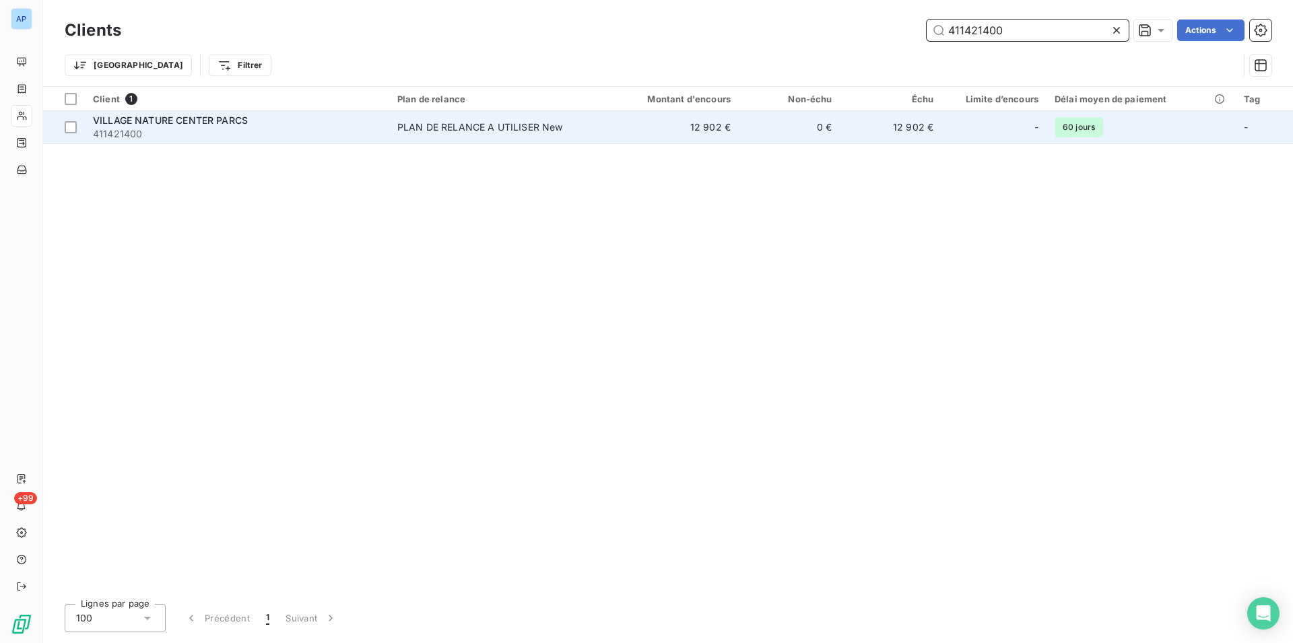
type input "411421400"
click at [426, 129] on div "PLAN DE RELANCE A UTILISER New" at bounding box center [480, 127] width 166 height 13
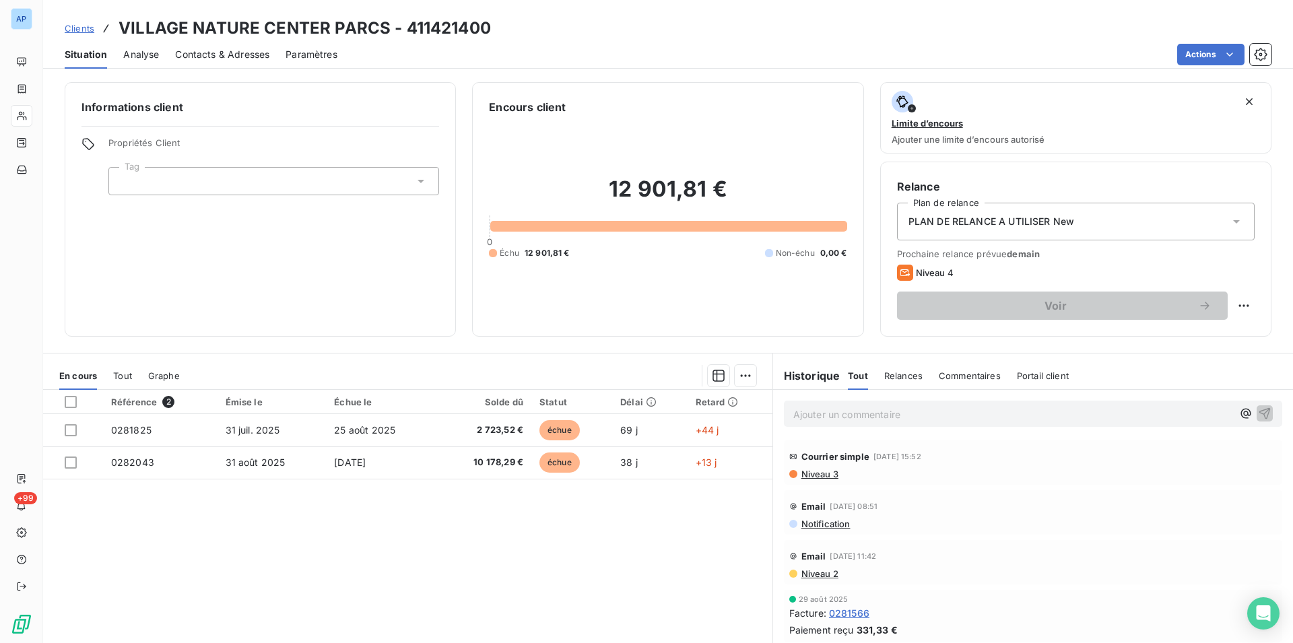
click at [386, 634] on div "Référence 2 Émise le Échue le Solde dû Statut Délai Retard 0281825 31 juil. 202…" at bounding box center [407, 519] width 729 height 259
click at [319, 593] on div "Référence 2 Émise le Échue le Solde dû Statut Délai Retard 0281825 31 juil. 202…" at bounding box center [407, 519] width 729 height 259
click at [327, 562] on div "Référence 2 Émise le Échue le Solde dû Statut Délai Retard 0281825 31 juil. 202…" at bounding box center [407, 519] width 729 height 259
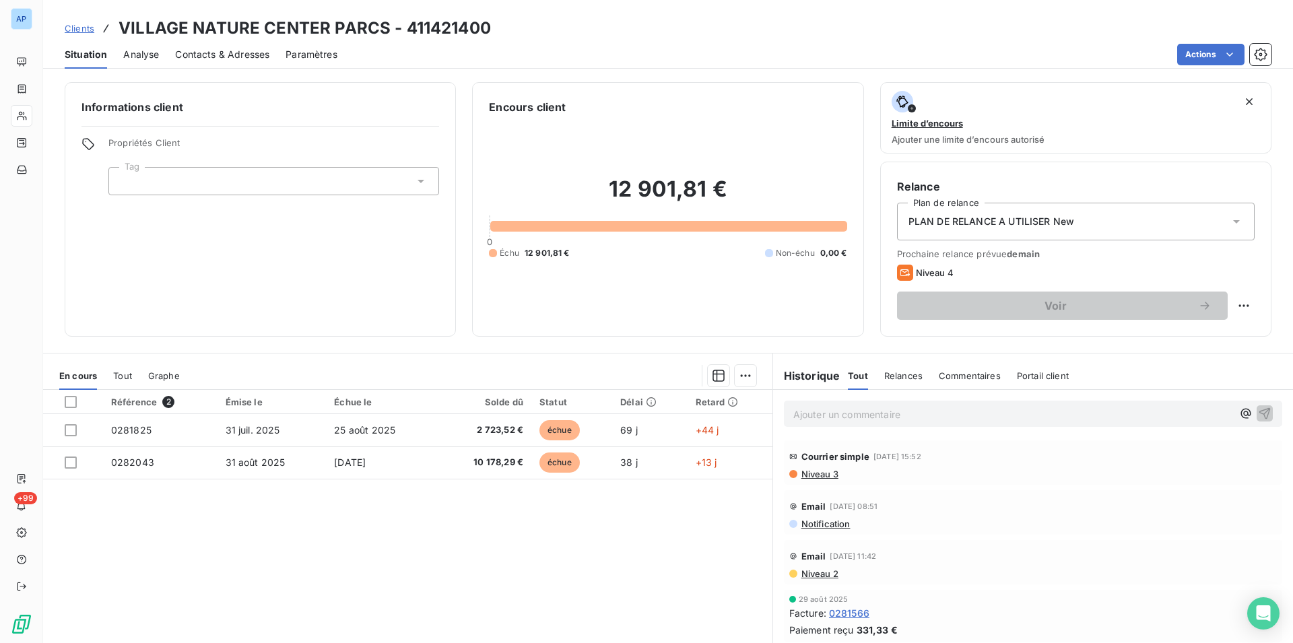
click at [327, 562] on div "Référence 2 Émise le Échue le Solde dû Statut Délai Retard 0281825 31 juil. 202…" at bounding box center [407, 519] width 729 height 259
click at [281, 581] on div "Référence 2 Émise le Échue le Solde dû Statut Délai Retard 0281825 31 juil. 202…" at bounding box center [407, 519] width 729 height 259
click at [236, 603] on div "Référence 2 Émise le Échue le Solde dû Statut Délai Retard 0281825 31 juil. 202…" at bounding box center [407, 519] width 729 height 259
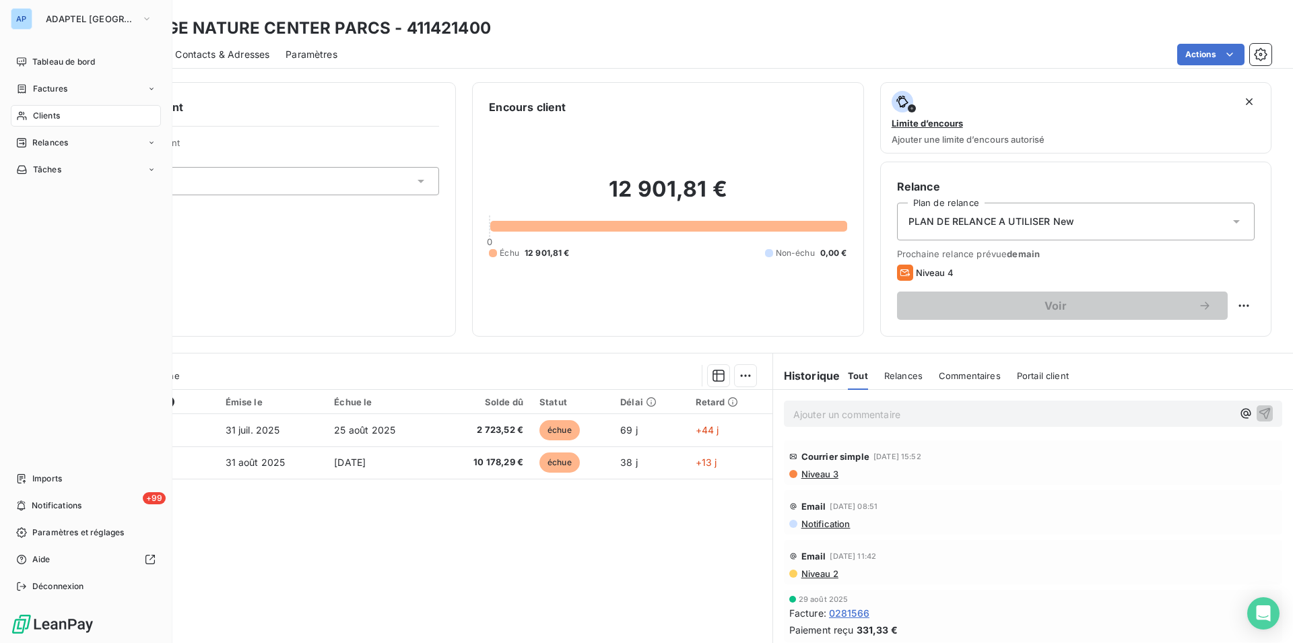
click at [20, 113] on icon at bounding box center [21, 115] width 11 height 11
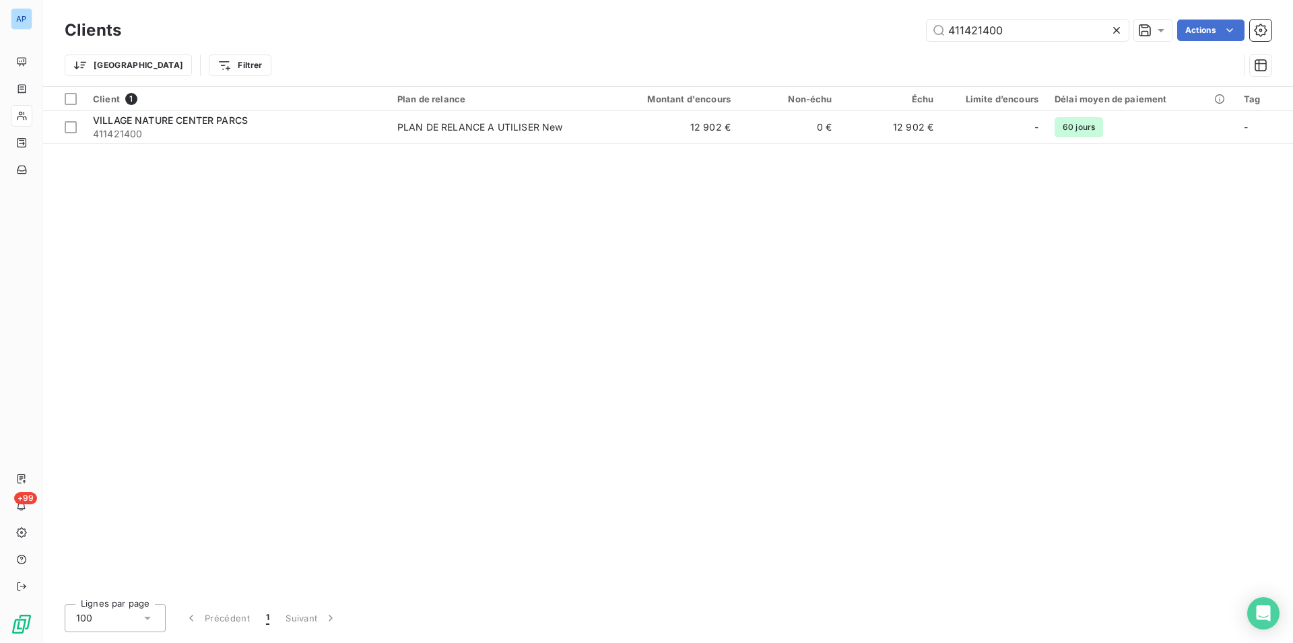
click at [1119, 26] on icon at bounding box center [1116, 30] width 13 height 13
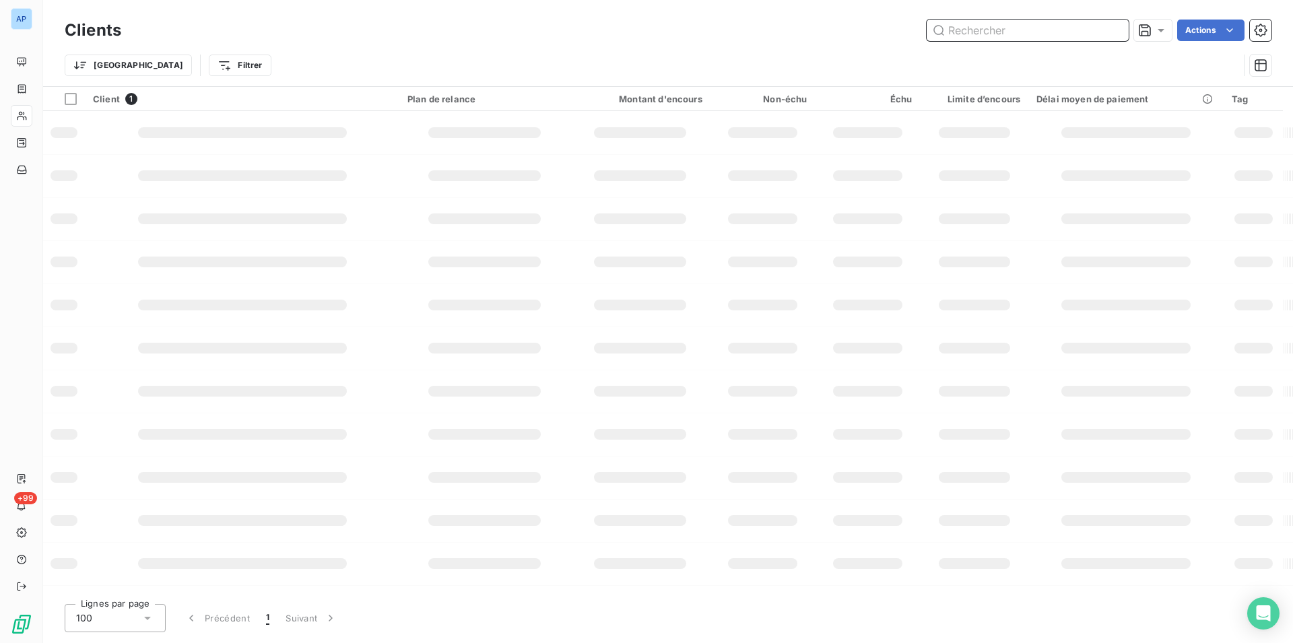
click at [1119, 26] on input "411421400" at bounding box center [1028, 31] width 202 height 22
click at [1119, 26] on input "text" at bounding box center [1028, 31] width 202 height 22
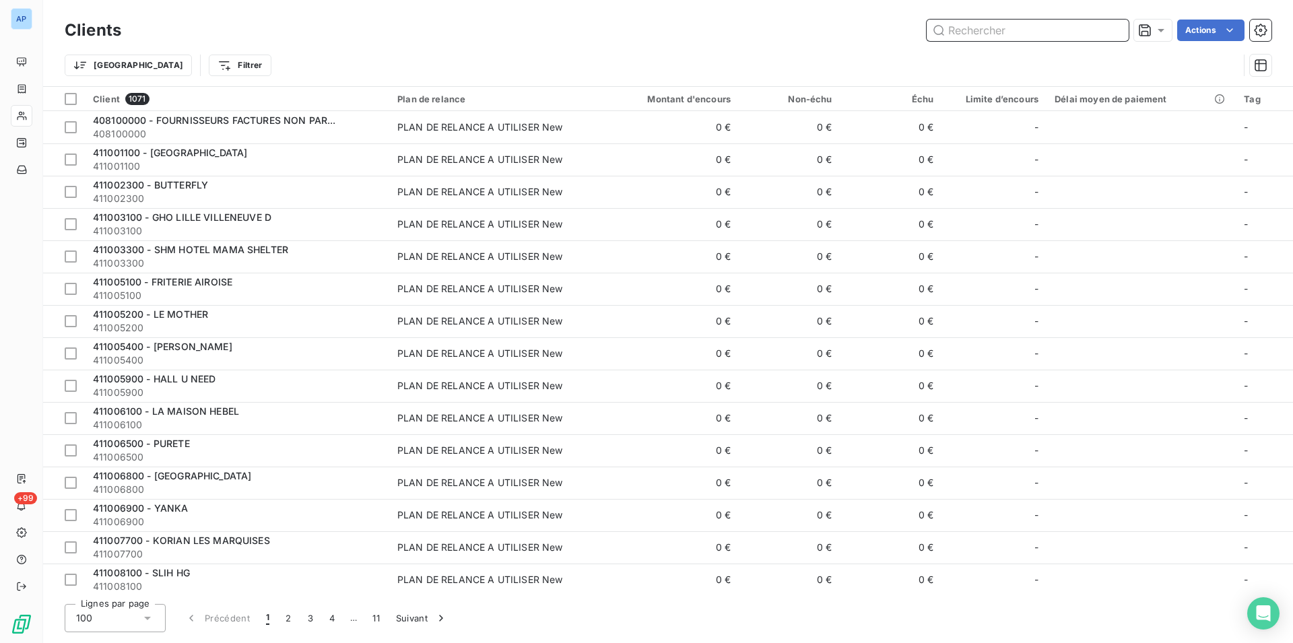
click at [1119, 26] on input "text" at bounding box center [1028, 31] width 202 height 22
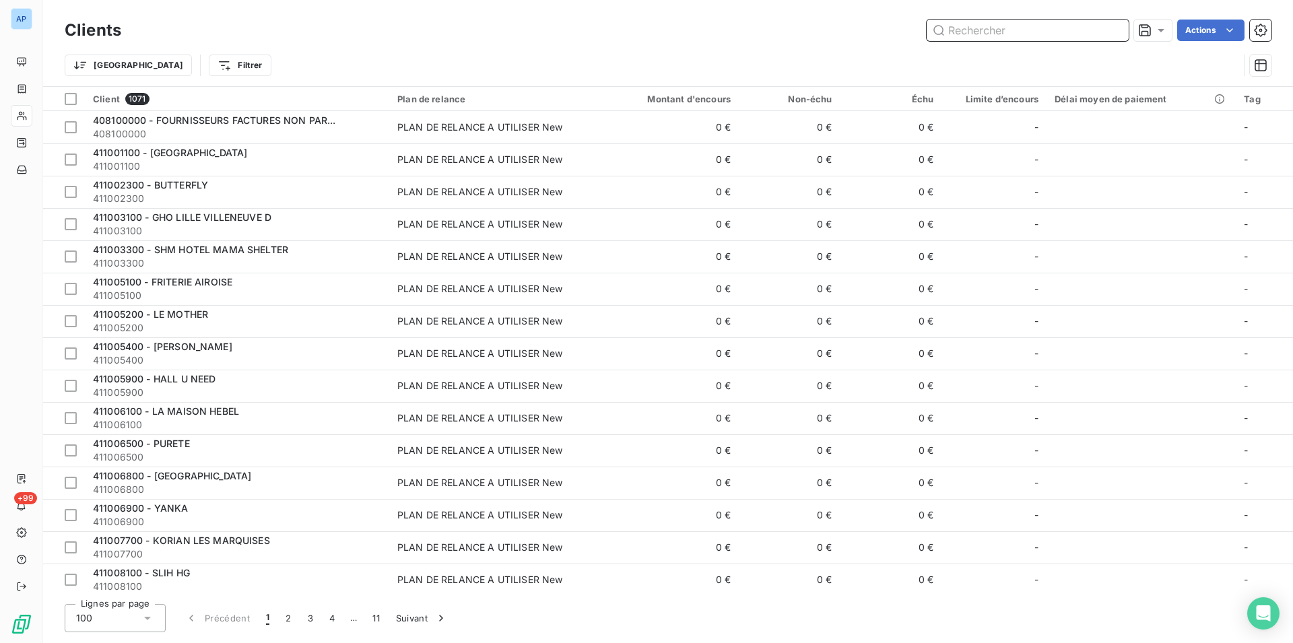
click at [1119, 26] on input "text" at bounding box center [1028, 31] width 202 height 22
click at [1034, 32] on input "text" at bounding box center [1028, 31] width 202 height 22
paste input "IDEAL HOTEL"
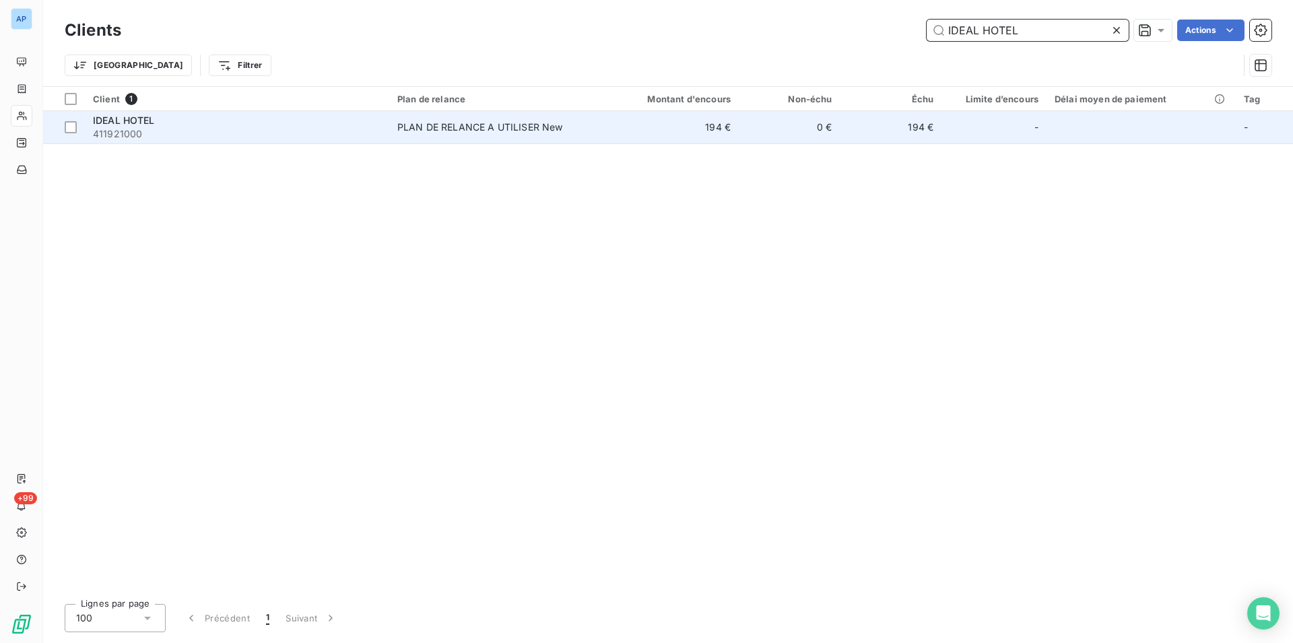
type input "IDEAL HOTEL"
click at [622, 141] on td "194 €" at bounding box center [671, 127] width 136 height 32
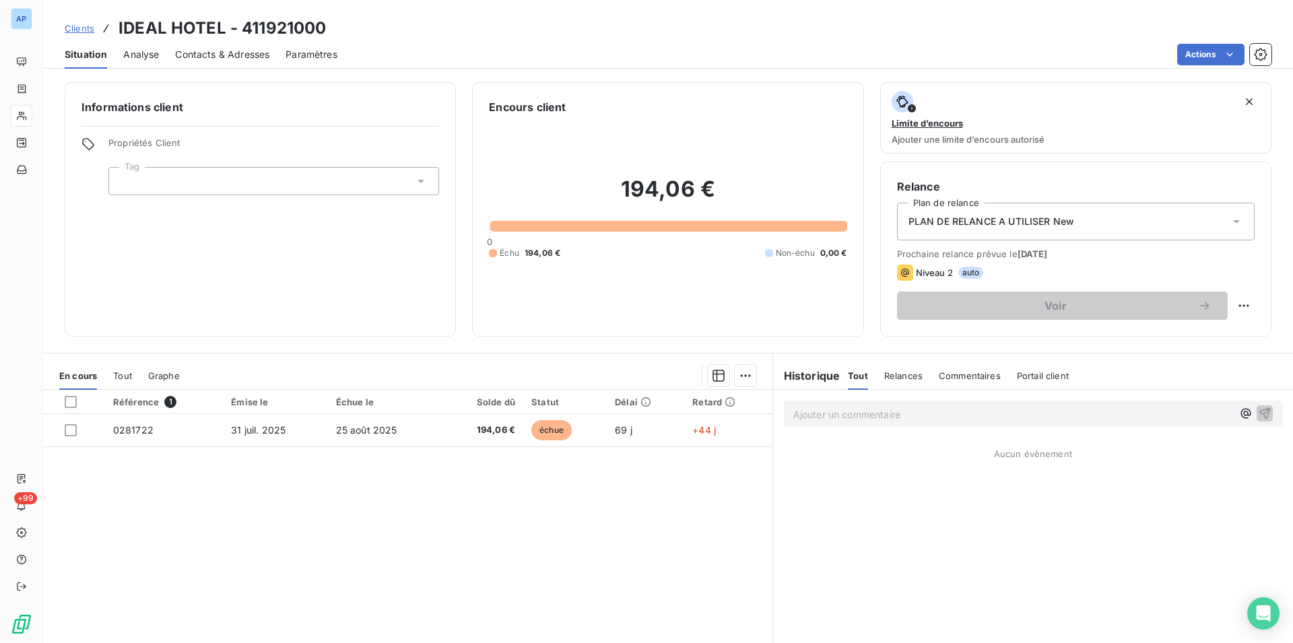
click at [442, 75] on div "Informations client Propriétés Client Tag Encours client 194,06 € 0 Échu 194,06…" at bounding box center [668, 358] width 1250 height 569
click at [207, 58] on span "Contacts & Adresses" at bounding box center [222, 54] width 94 height 13
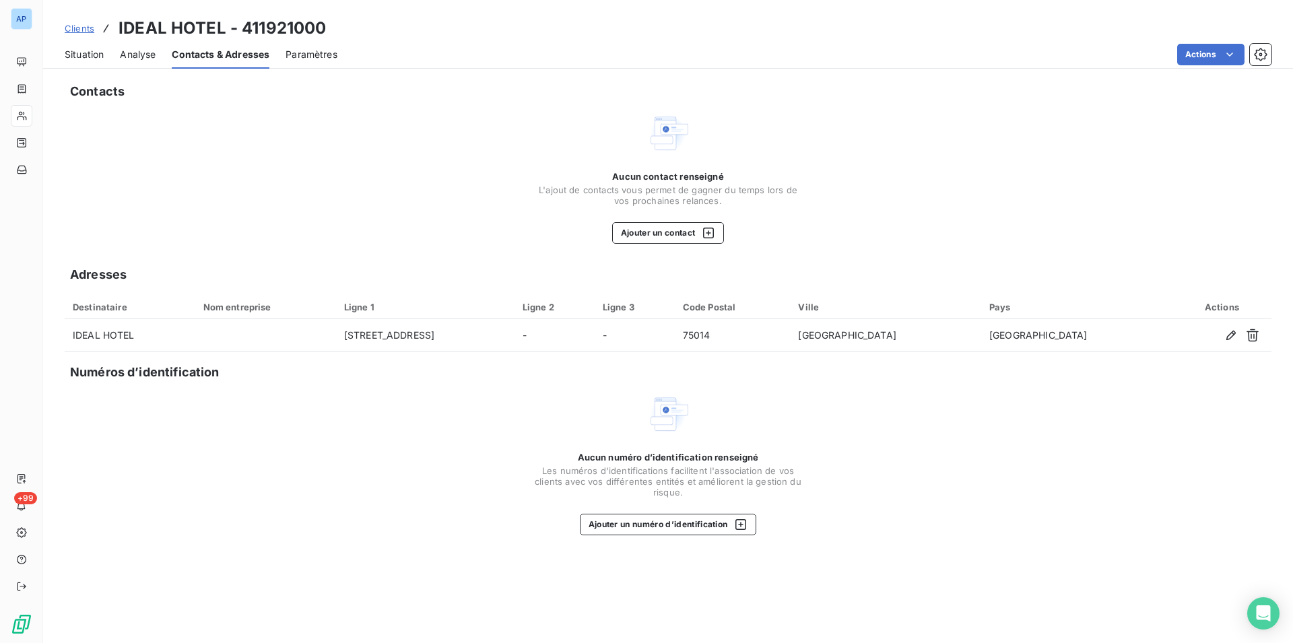
click at [88, 60] on span "Situation" at bounding box center [84, 54] width 39 height 13
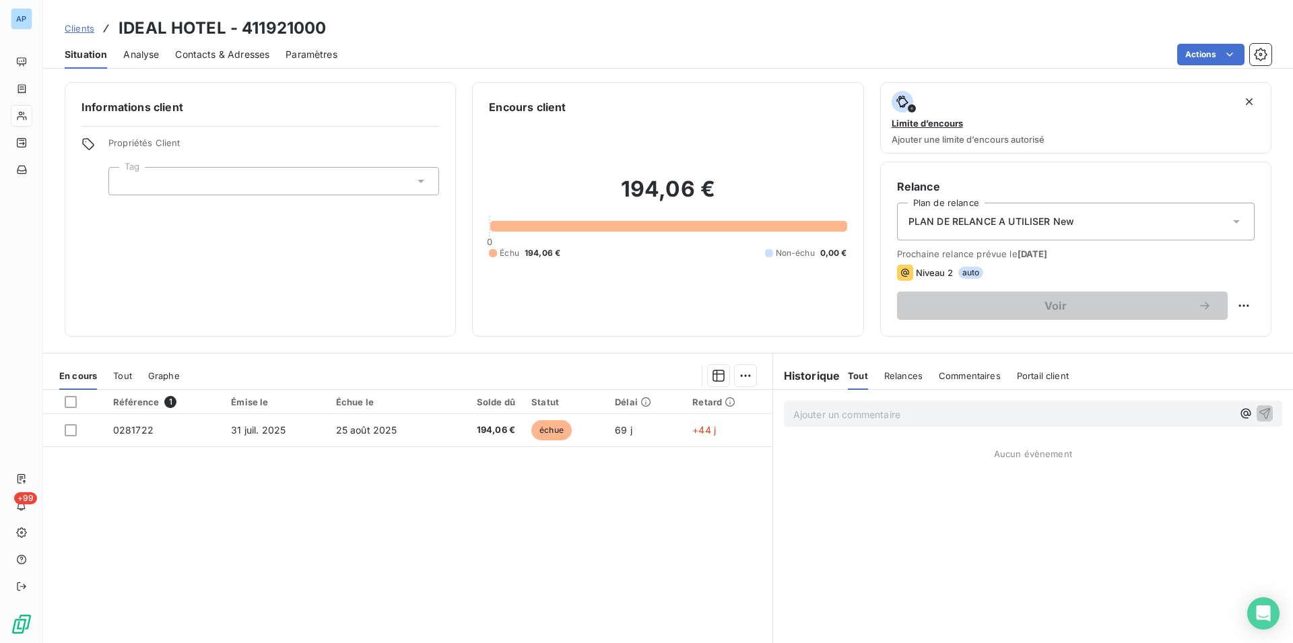
click at [1008, 446] on div "Ajouter un commentaire ﻿ Aucun évènement" at bounding box center [1033, 540] width 520 height 300
click at [1010, 223] on span "PLAN DE RELANCE A UTILISER New" at bounding box center [992, 221] width 166 height 13
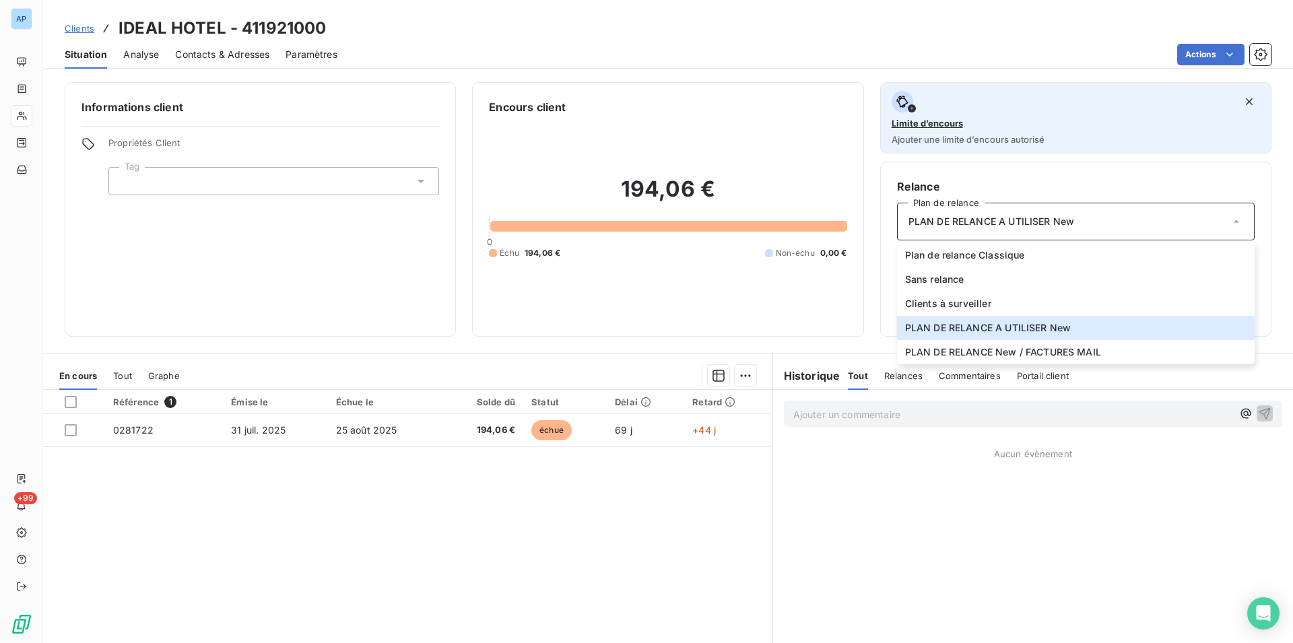
click at [936, 133] on div "Limite d’encours Ajouter une limite d’encours autorisé" at bounding box center [1076, 118] width 368 height 54
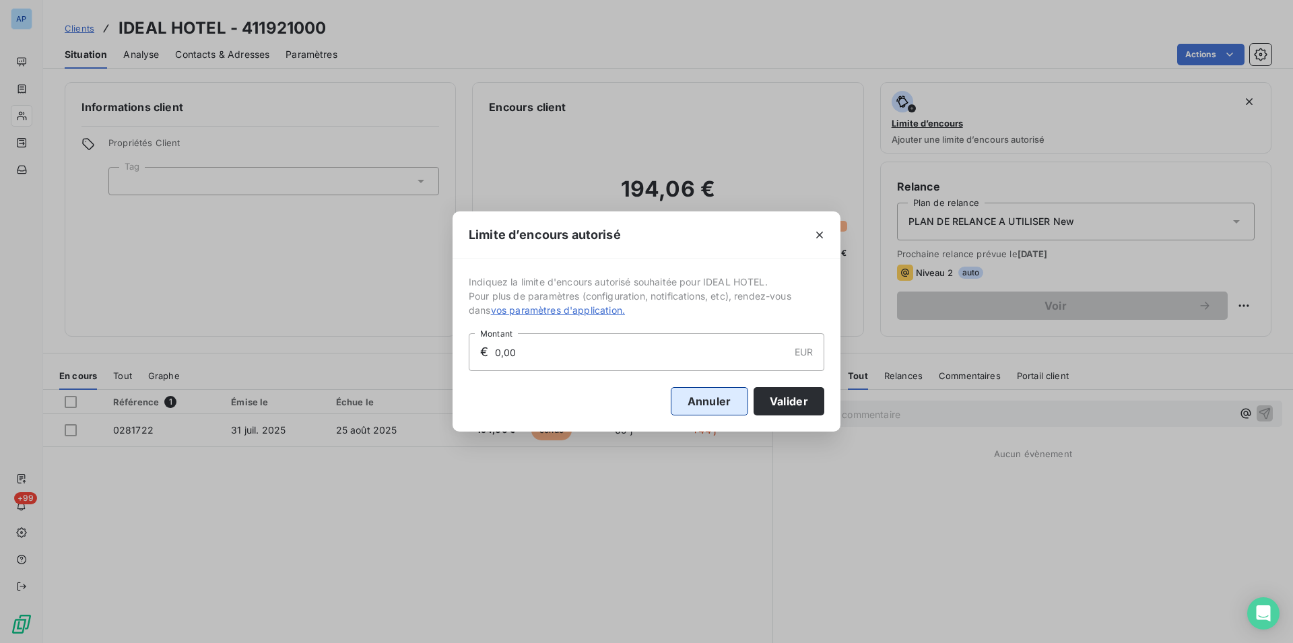
click at [704, 402] on button "Annuler" at bounding box center [709, 401] width 77 height 28
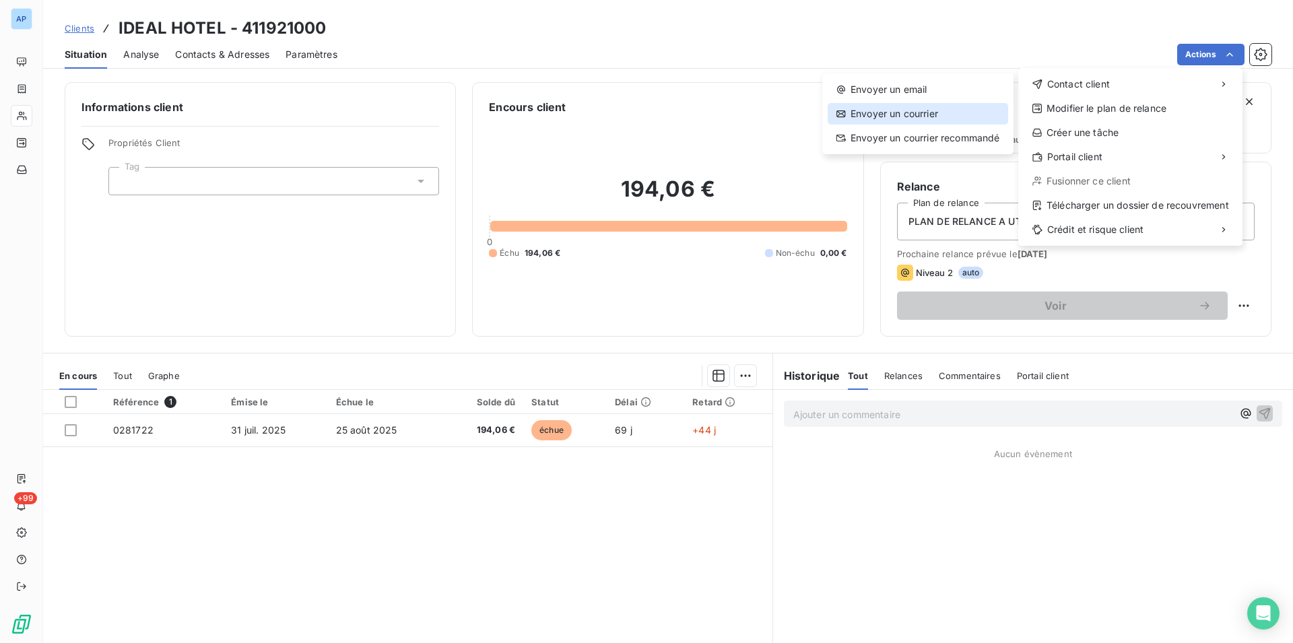
click at [944, 108] on div "Envoyer un courrier" at bounding box center [918, 114] width 181 height 22
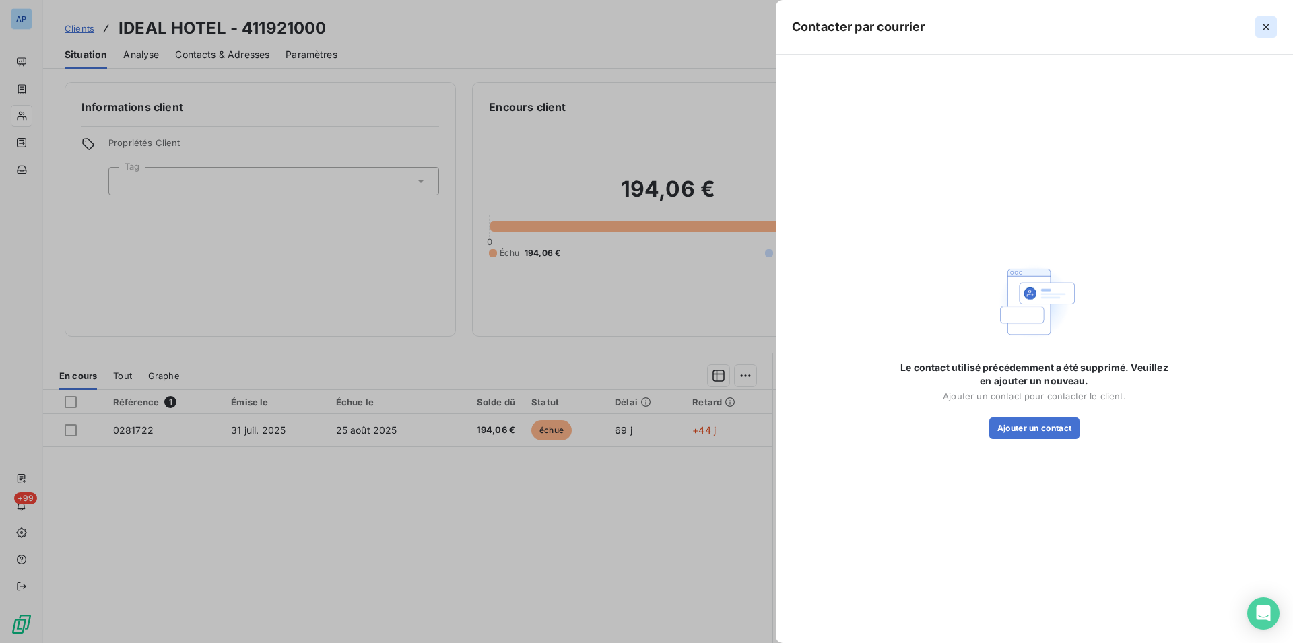
click at [1259, 30] on button "button" at bounding box center [1266, 27] width 22 height 22
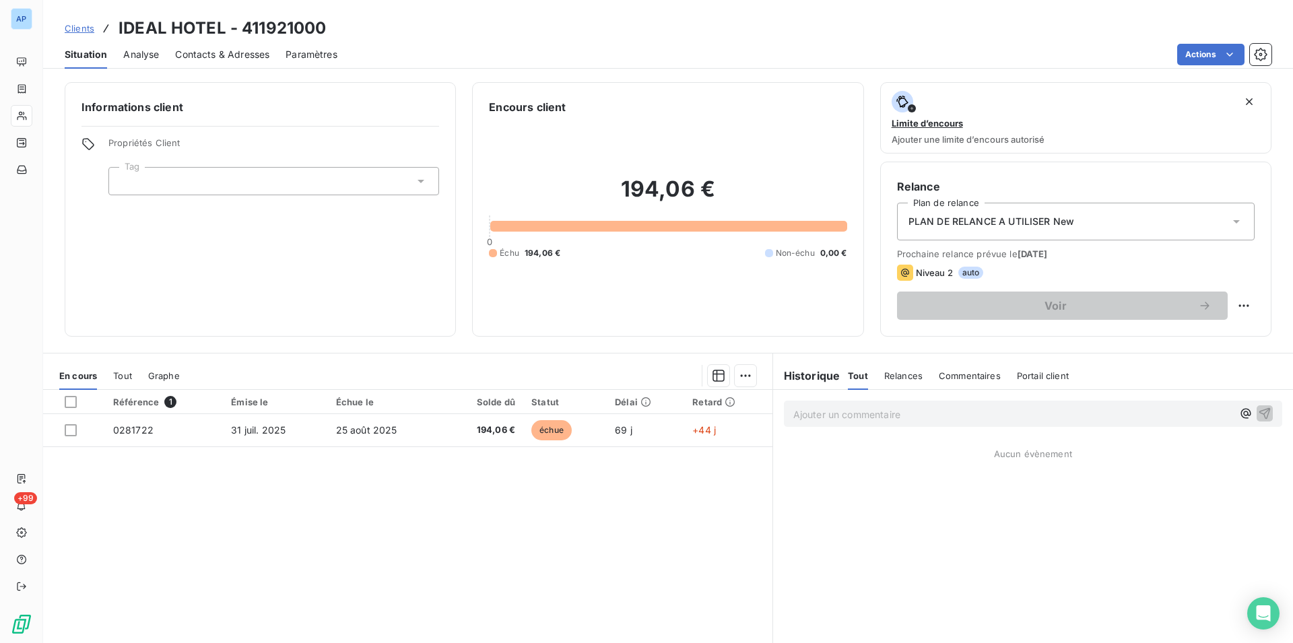
click at [249, 60] on span "Contacts & Adresses" at bounding box center [222, 54] width 94 height 13
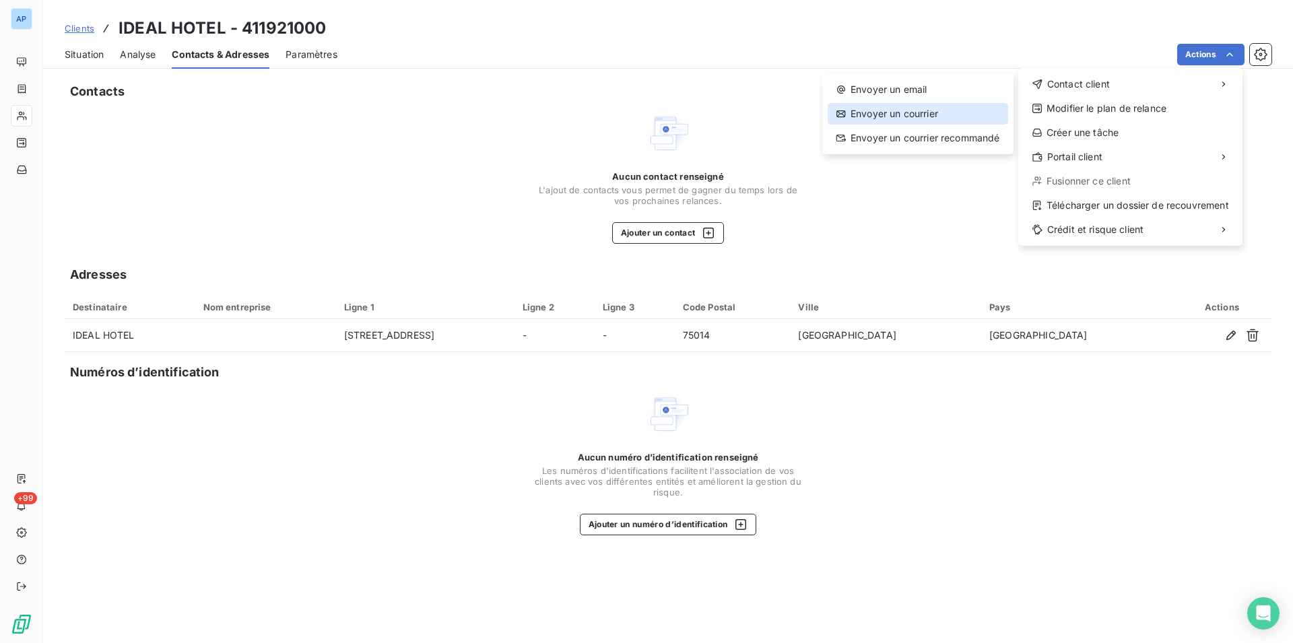
click at [931, 113] on div "Envoyer un courrier" at bounding box center [918, 114] width 181 height 22
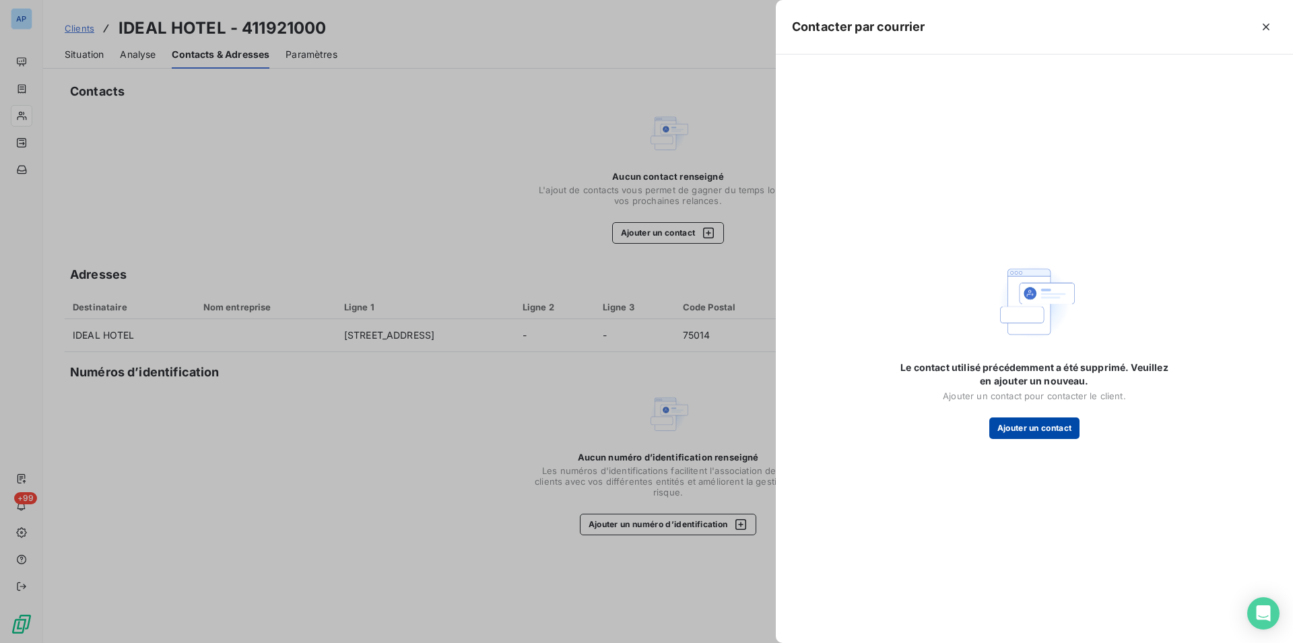
click at [1019, 434] on button "Ajouter un contact" at bounding box center [1034, 429] width 91 height 22
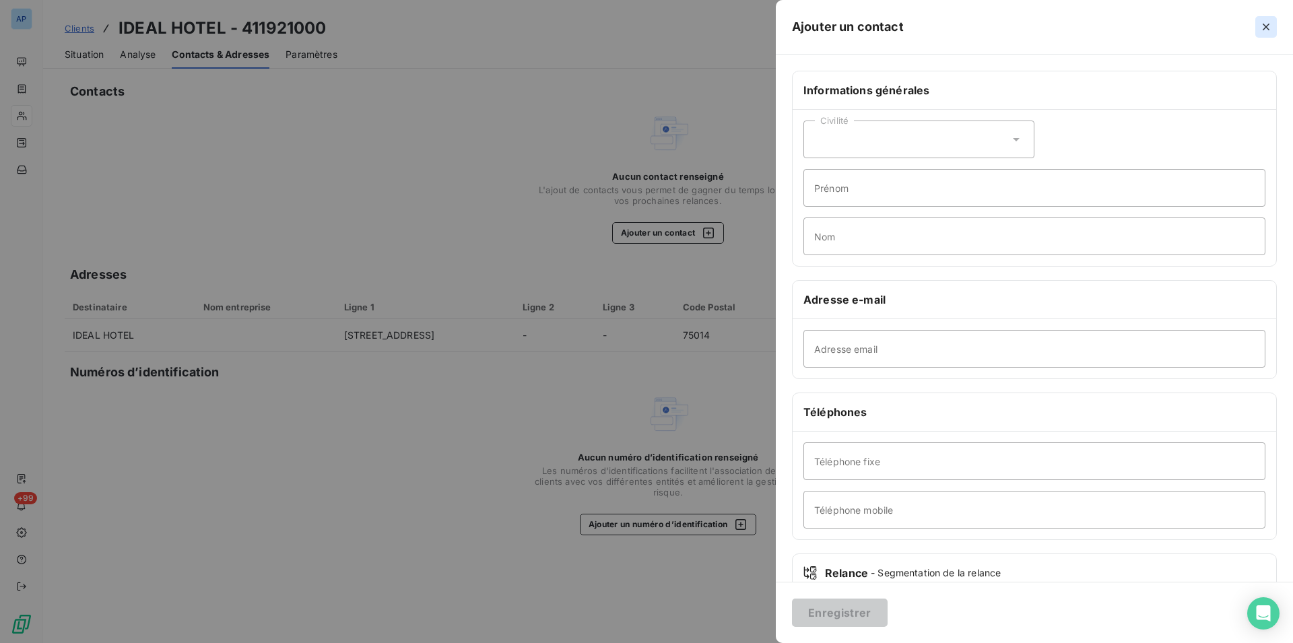
click at [1264, 25] on icon "button" at bounding box center [1266, 27] width 7 height 7
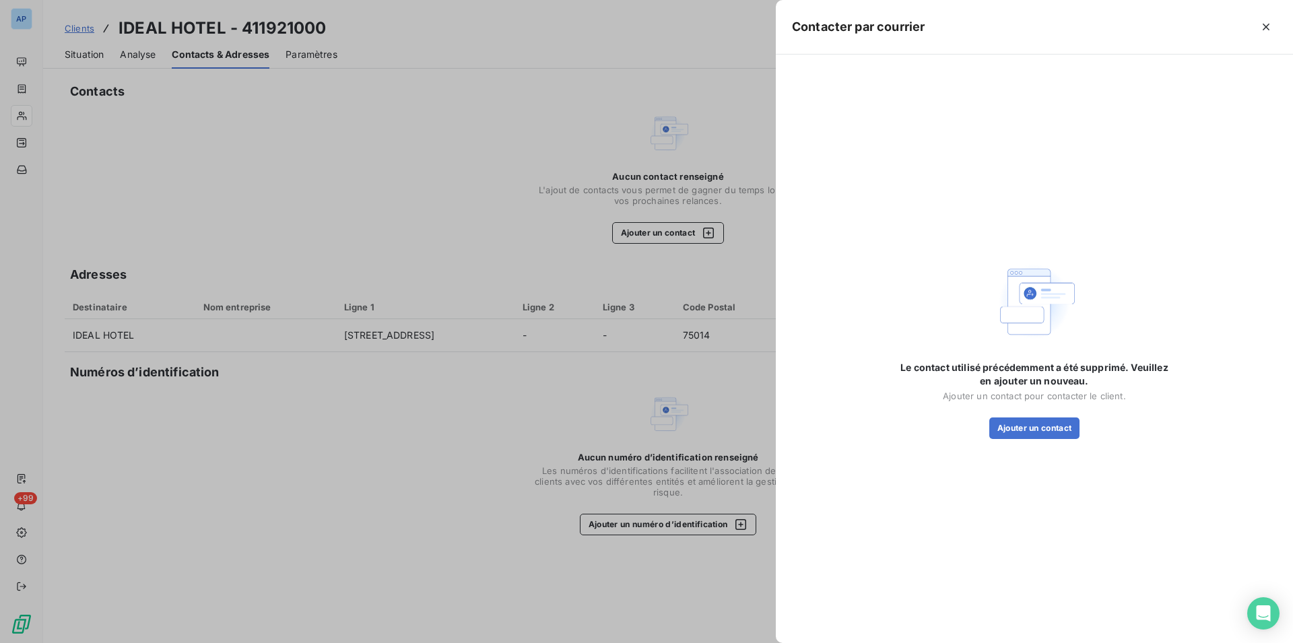
click at [1278, 20] on div "Contacter par courrier" at bounding box center [1034, 27] width 517 height 55
click at [1257, 24] on button "button" at bounding box center [1266, 27] width 22 height 22
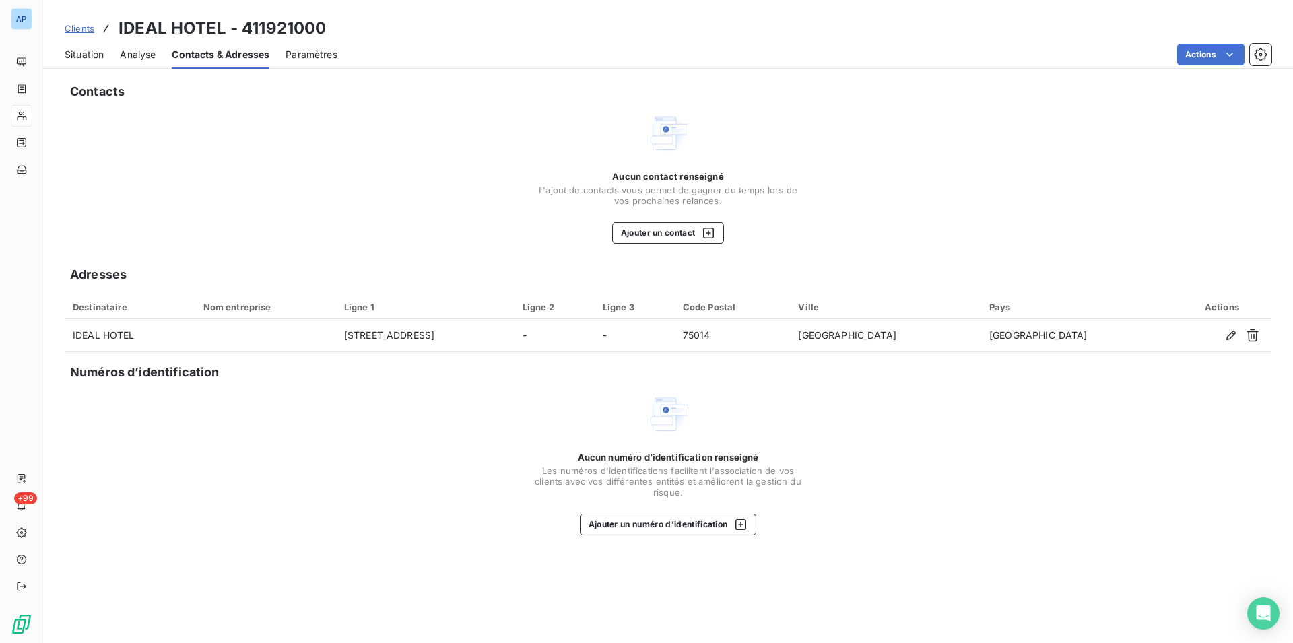
click at [1189, 42] on div "Situation Analyse Contacts & Adresses Paramètres Actions" at bounding box center [668, 54] width 1250 height 28
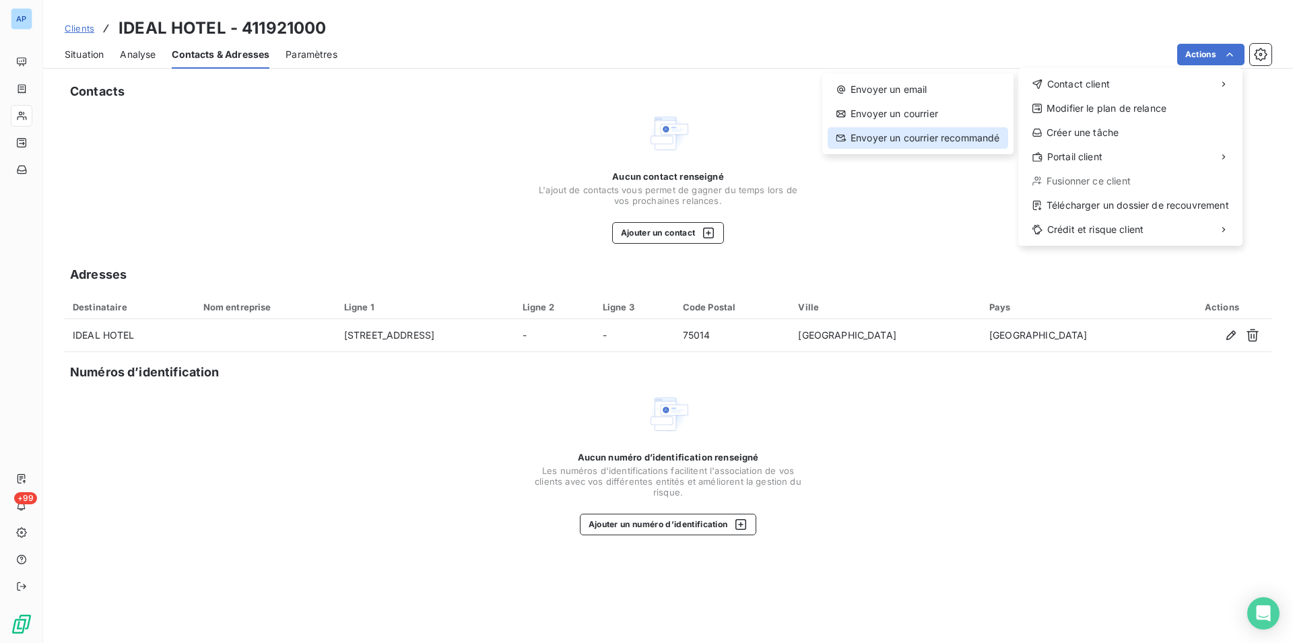
click at [925, 141] on div "Envoyer un courrier recommandé" at bounding box center [918, 138] width 181 height 22
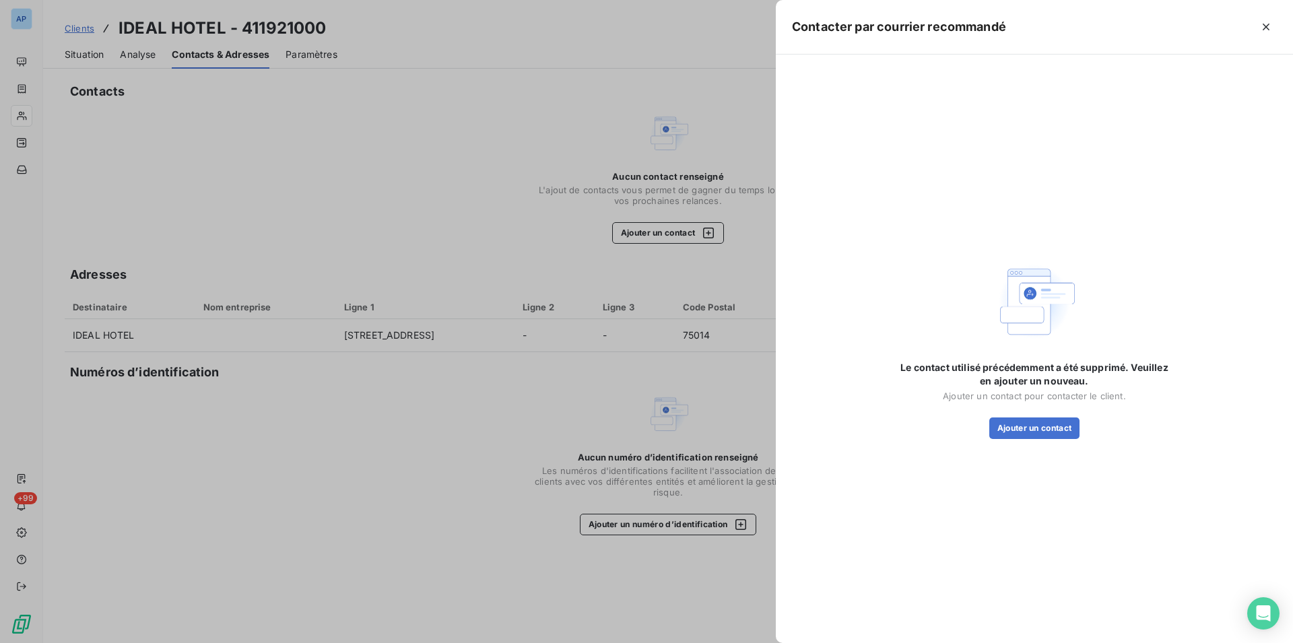
click at [1043, 440] on div "Le contact utilisé précédemment a été supprimé. Veuillez en ajouter un nouveau.…" at bounding box center [1034, 349] width 269 height 556
click at [1275, 19] on button "button" at bounding box center [1266, 27] width 22 height 22
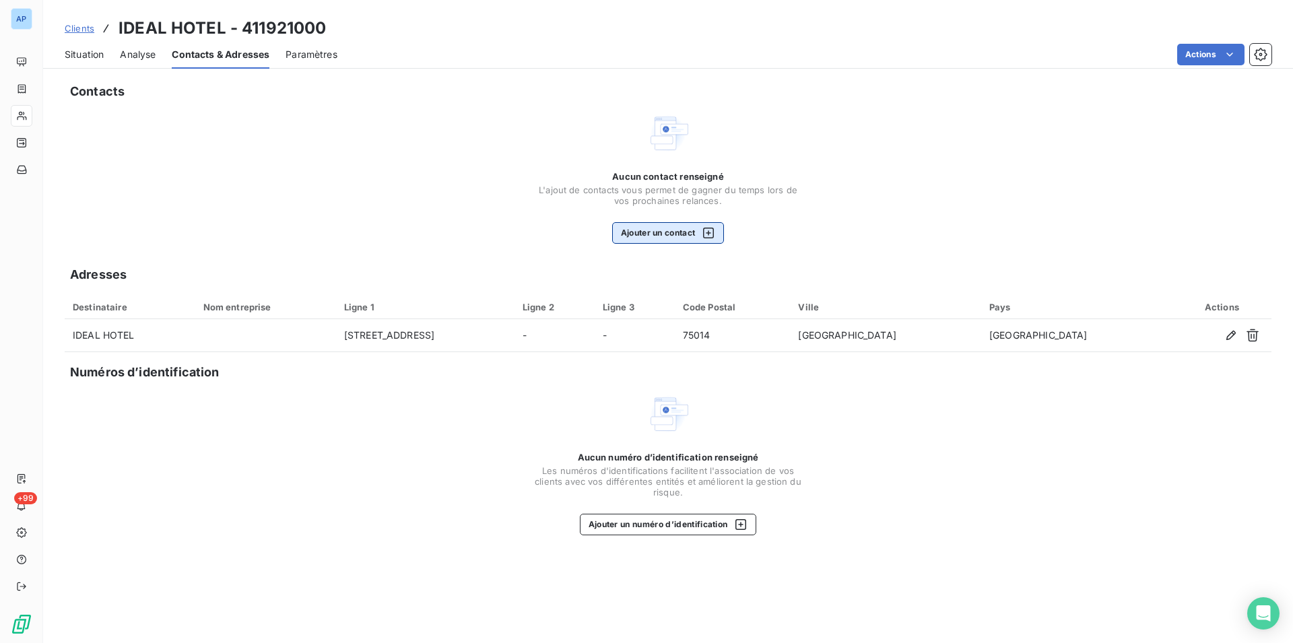
click at [674, 226] on button "Ajouter un contact" at bounding box center [668, 233] width 112 height 22
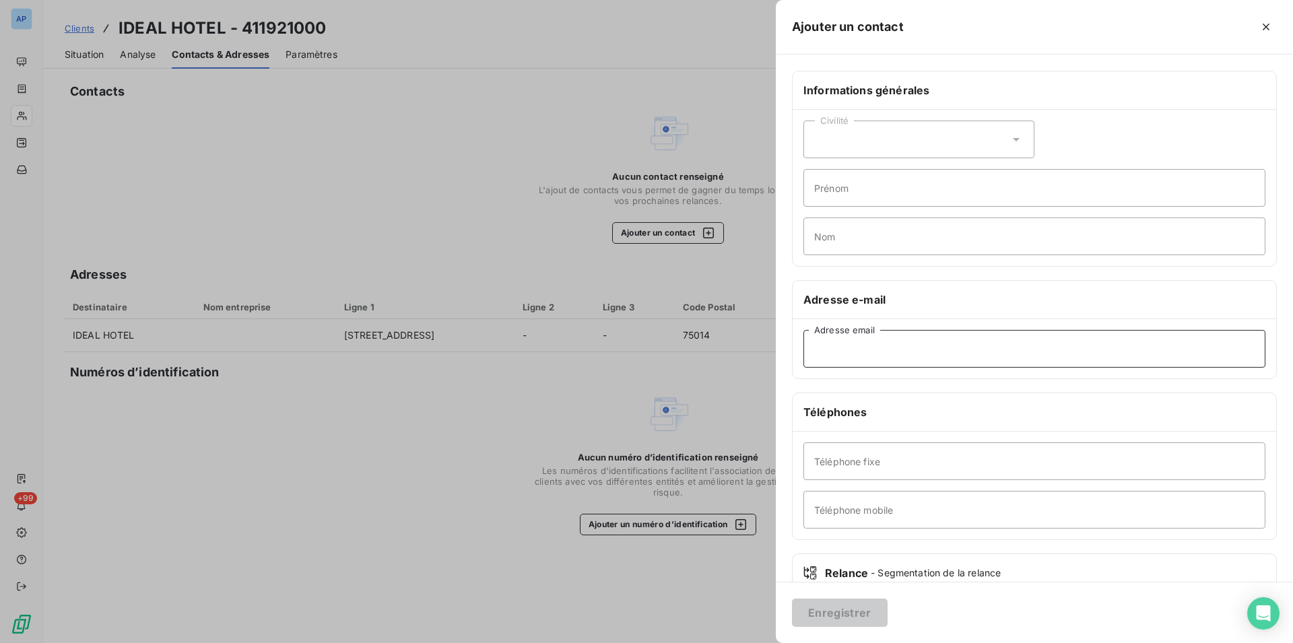
click at [868, 349] on input "Adresse email" at bounding box center [1034, 349] width 462 height 38
click at [841, 352] on input "Adresse email" at bounding box center [1034, 349] width 462 height 38
paste input "reception@idealhotel.fr"
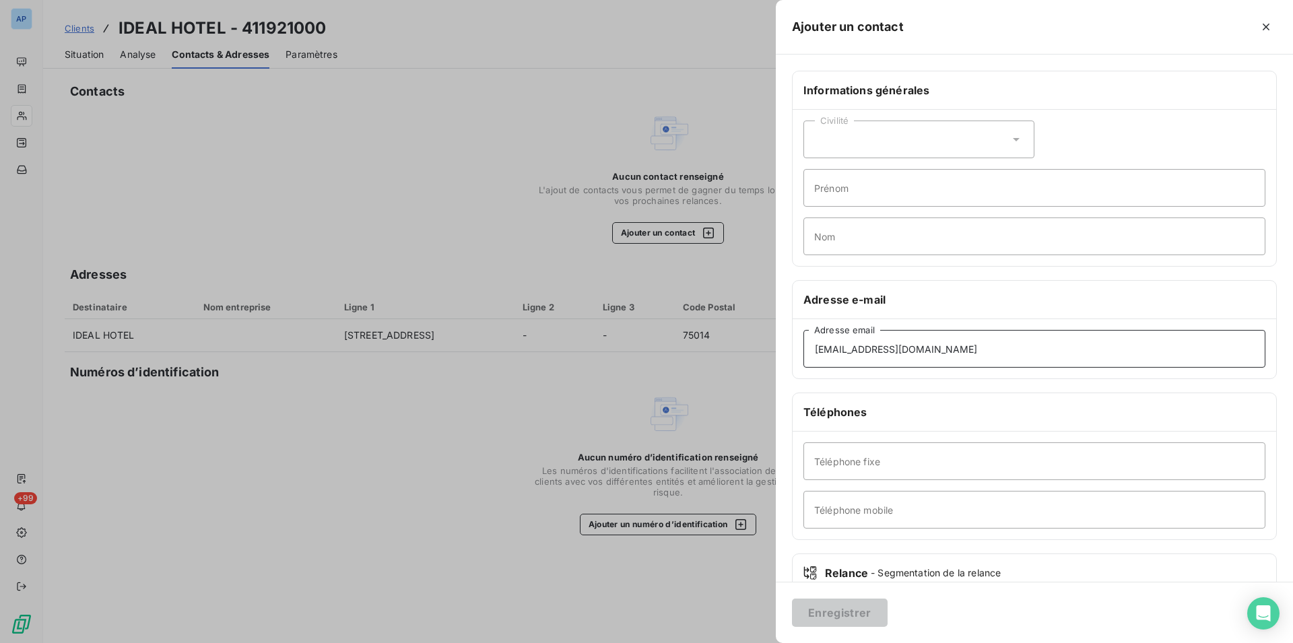
type input "reception@idealhotel.fr"
click at [754, 577] on div at bounding box center [646, 321] width 1293 height 643
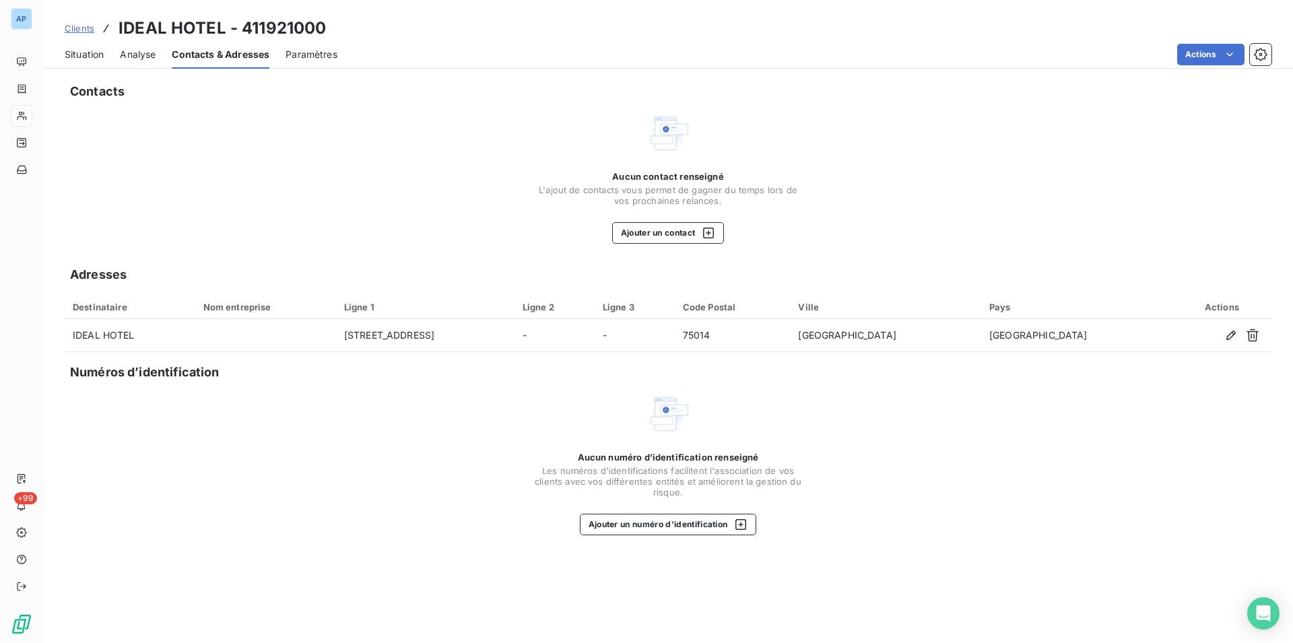
click at [684, 222] on div "Aucun contact renseigné L'ajout de contacts vous permet de gagner du temps lors…" at bounding box center [667, 207] width 269 height 73
click at [682, 238] on button "Ajouter un contact" at bounding box center [668, 233] width 112 height 22
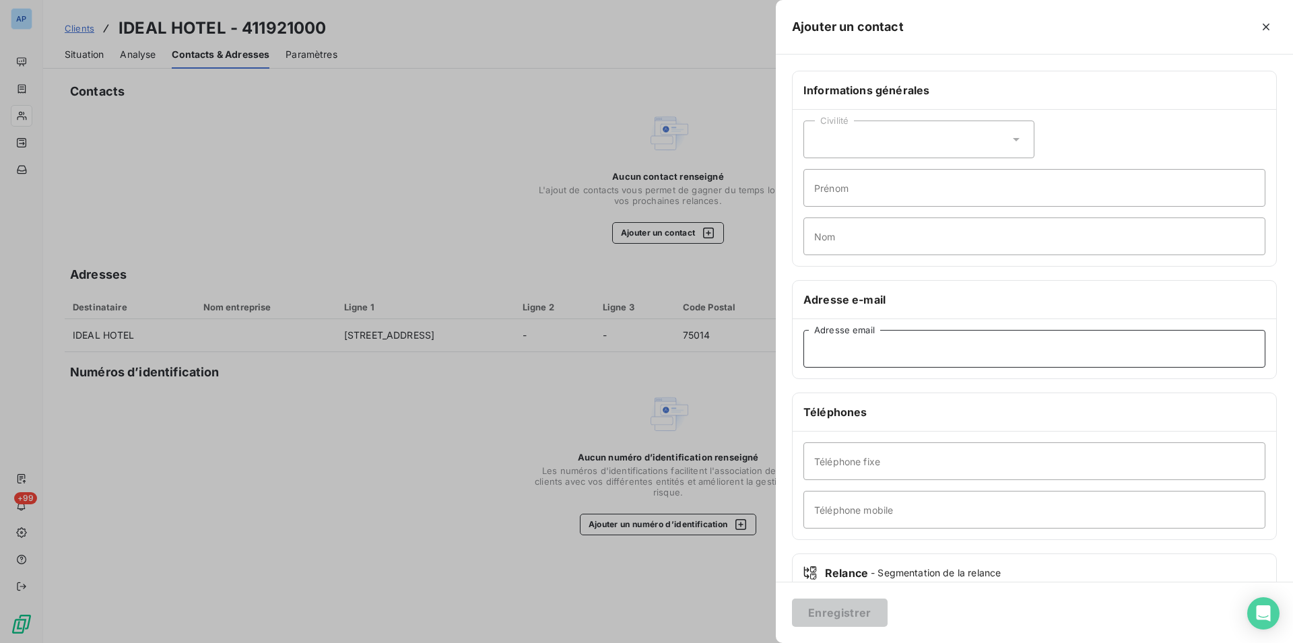
click at [876, 341] on input "Adresse email" at bounding box center [1034, 349] width 462 height 38
paste input "reception@idealhotel.fr"
click at [814, 348] on input "reception@idealhotel.fr" at bounding box center [1034, 349] width 462 height 38
click at [1049, 348] on input "reception@idealhotel.fr" at bounding box center [1034, 349] width 462 height 38
type input "reception@idealhotel.fr"
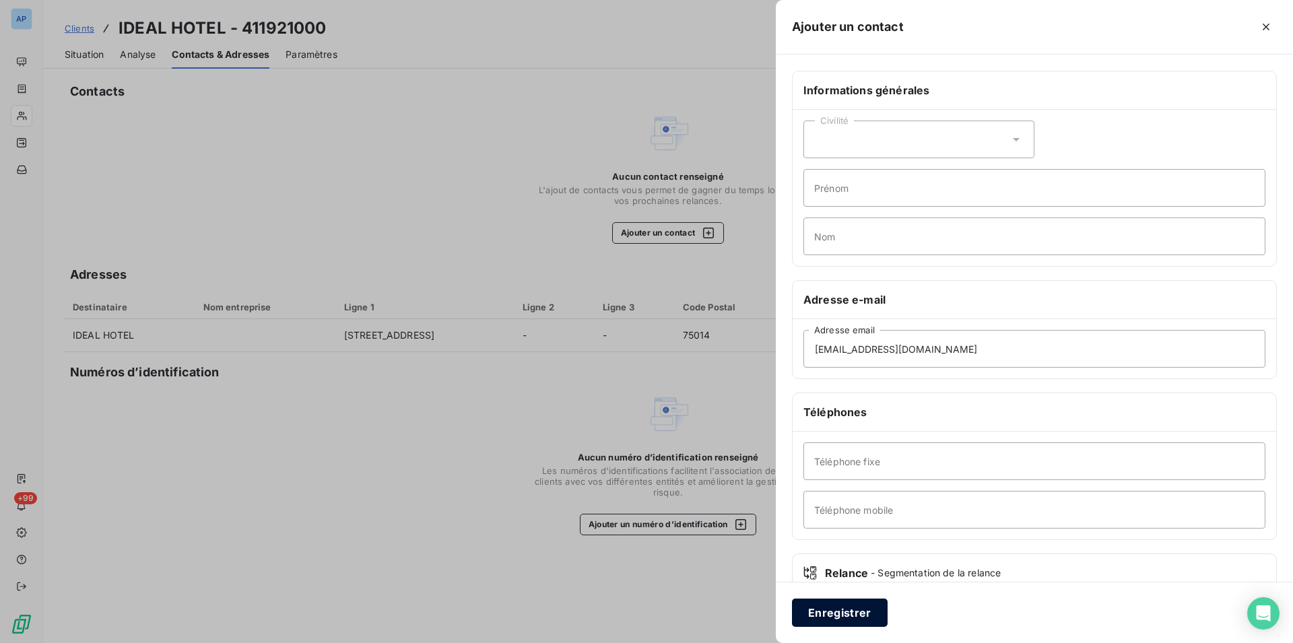
click at [818, 611] on button "Enregistrer" at bounding box center [840, 613] width 96 height 28
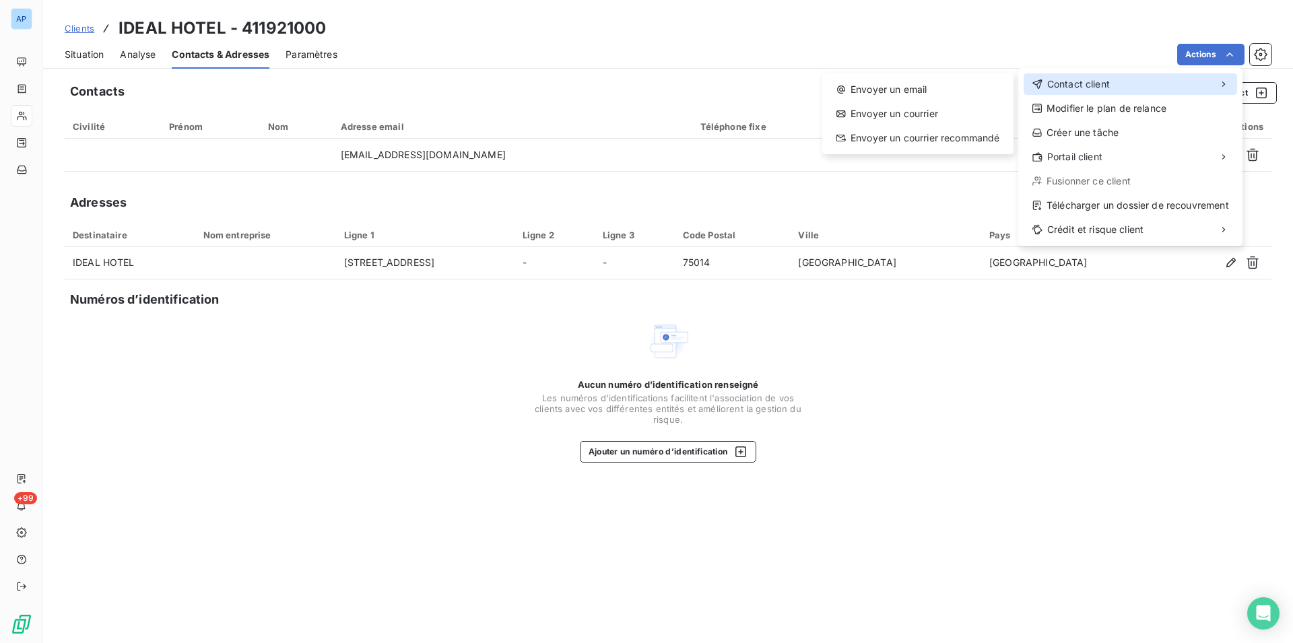
click at [1171, 92] on div "Contact client" at bounding box center [1131, 84] width 214 height 22
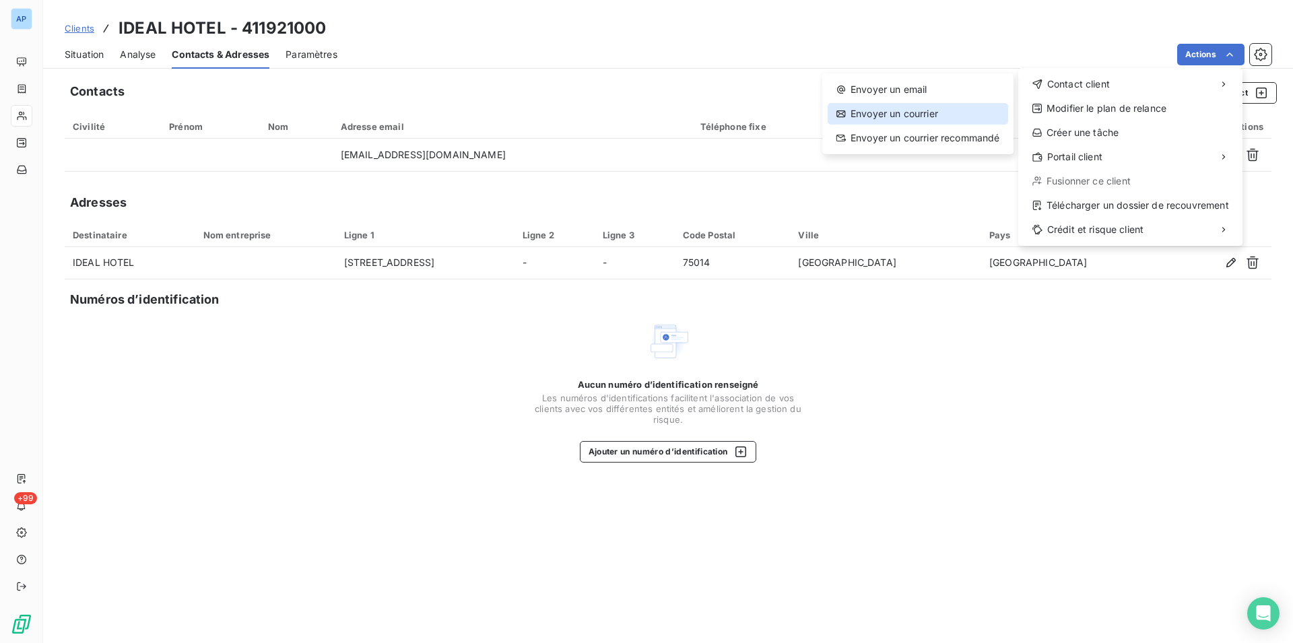
click at [903, 117] on div "Envoyer un courrier" at bounding box center [918, 114] width 181 height 22
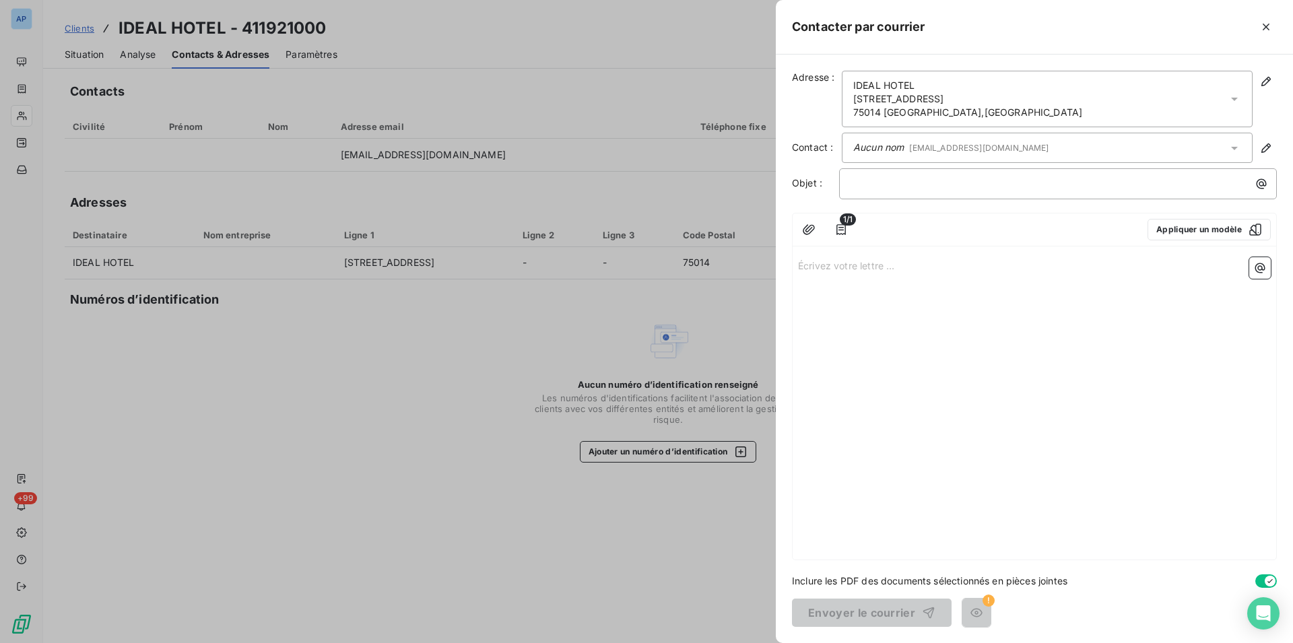
click at [996, 410] on div "Écrivez votre lettre ... ﻿" at bounding box center [1035, 406] width 484 height 308
click at [1193, 222] on button "Appliquer un modèle" at bounding box center [1209, 230] width 123 height 22
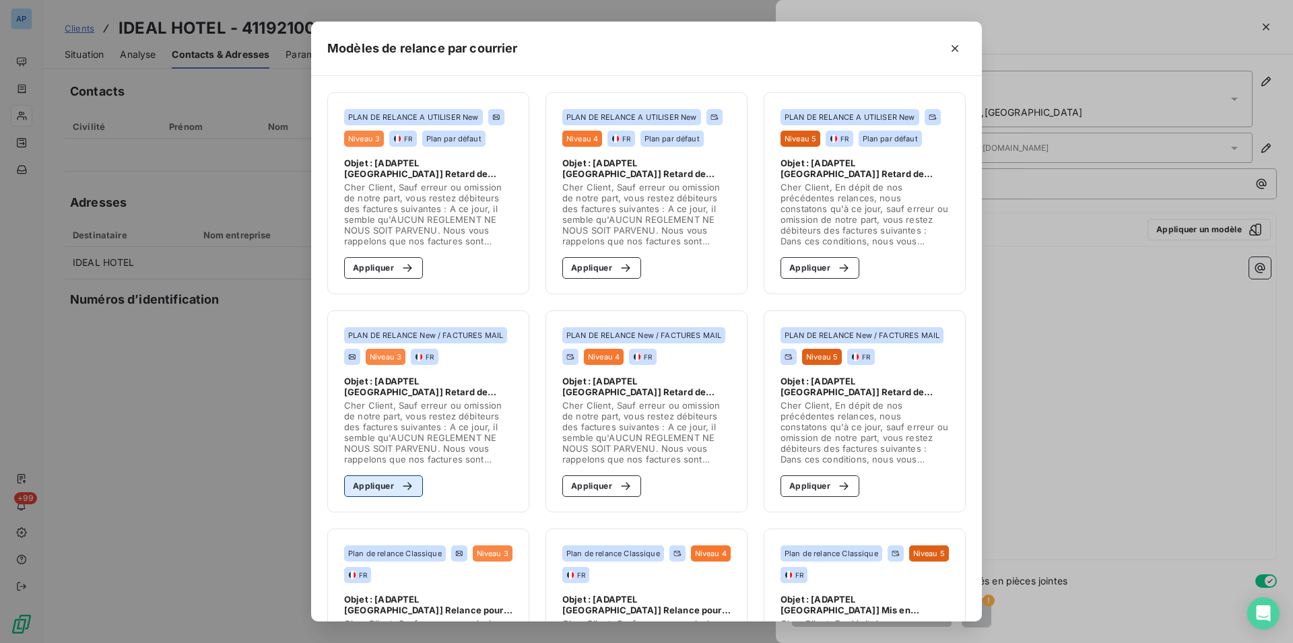
click at [397, 488] on div "button" at bounding box center [404, 486] width 20 height 13
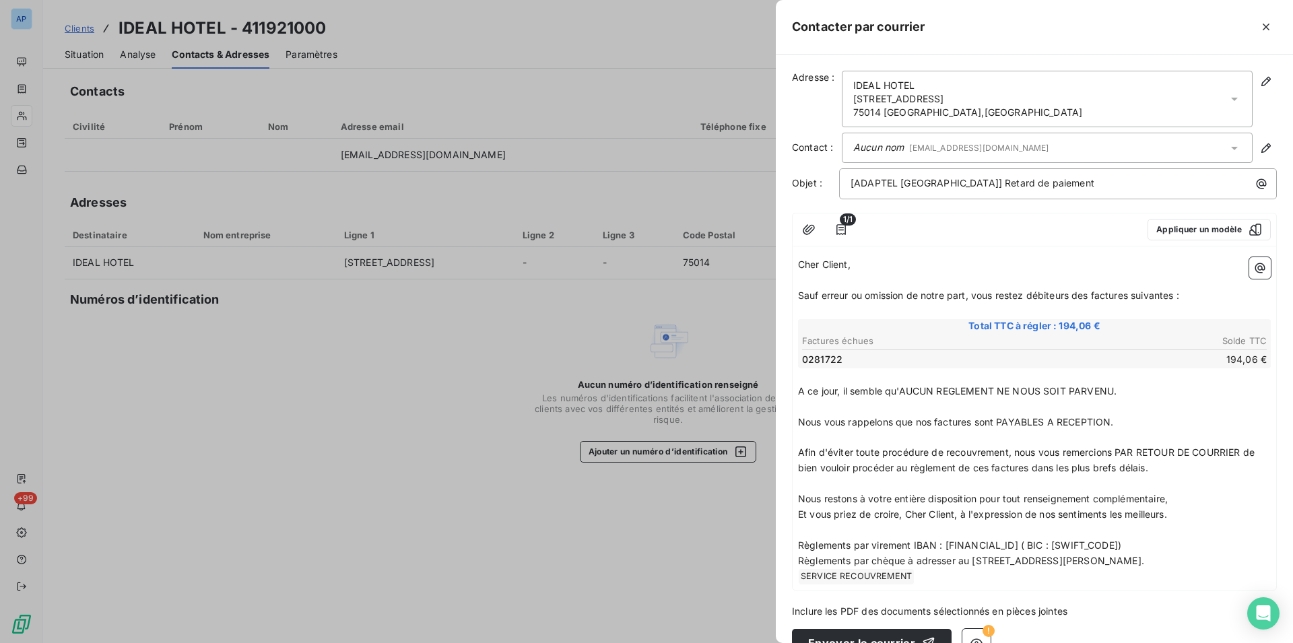
scroll to position [31, 0]
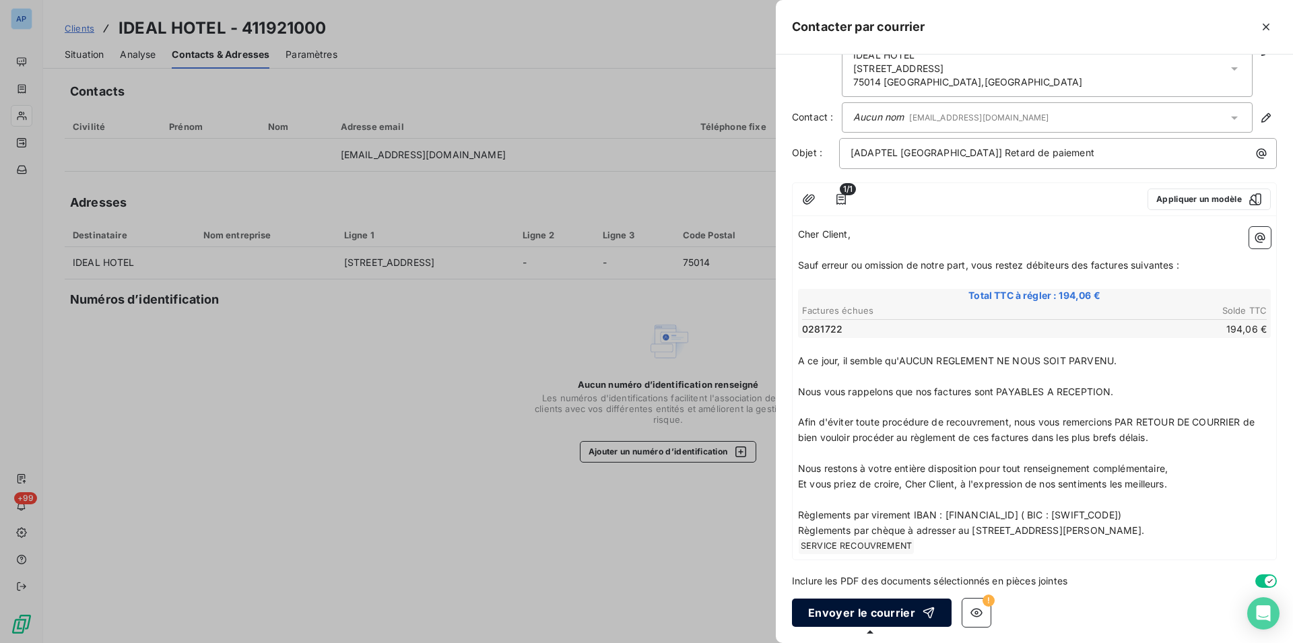
click at [864, 616] on button "Envoyer le courrier" at bounding box center [872, 613] width 160 height 28
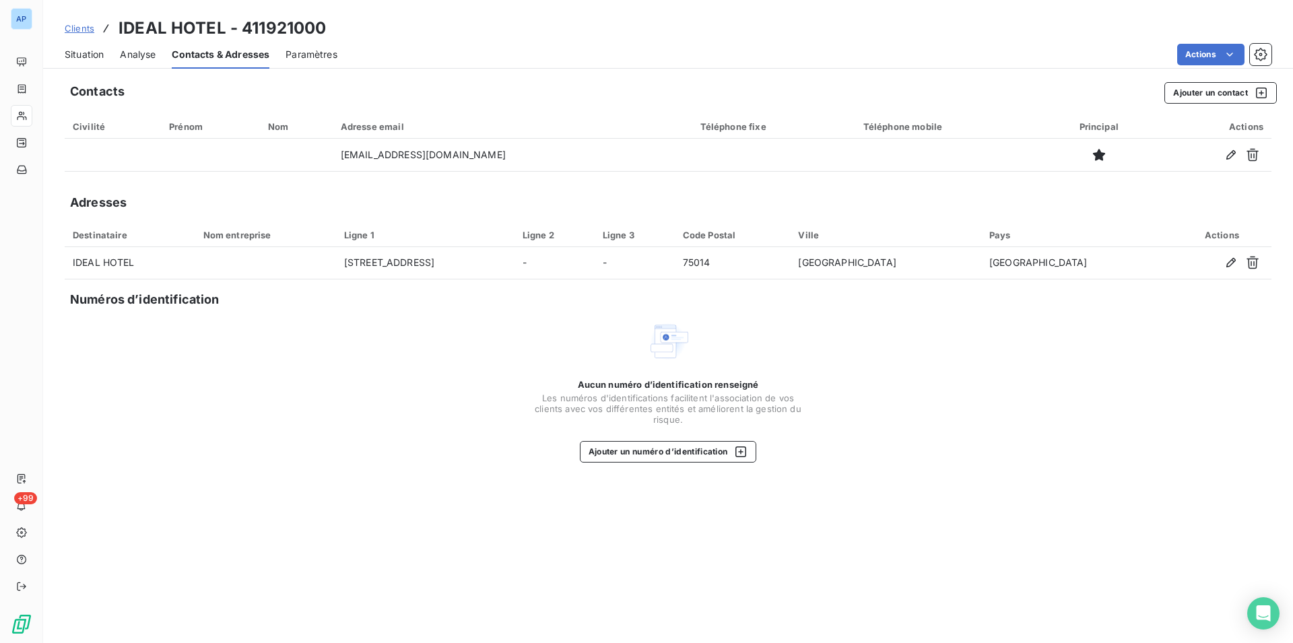
click at [103, 52] on span "Situation" at bounding box center [84, 54] width 39 height 13
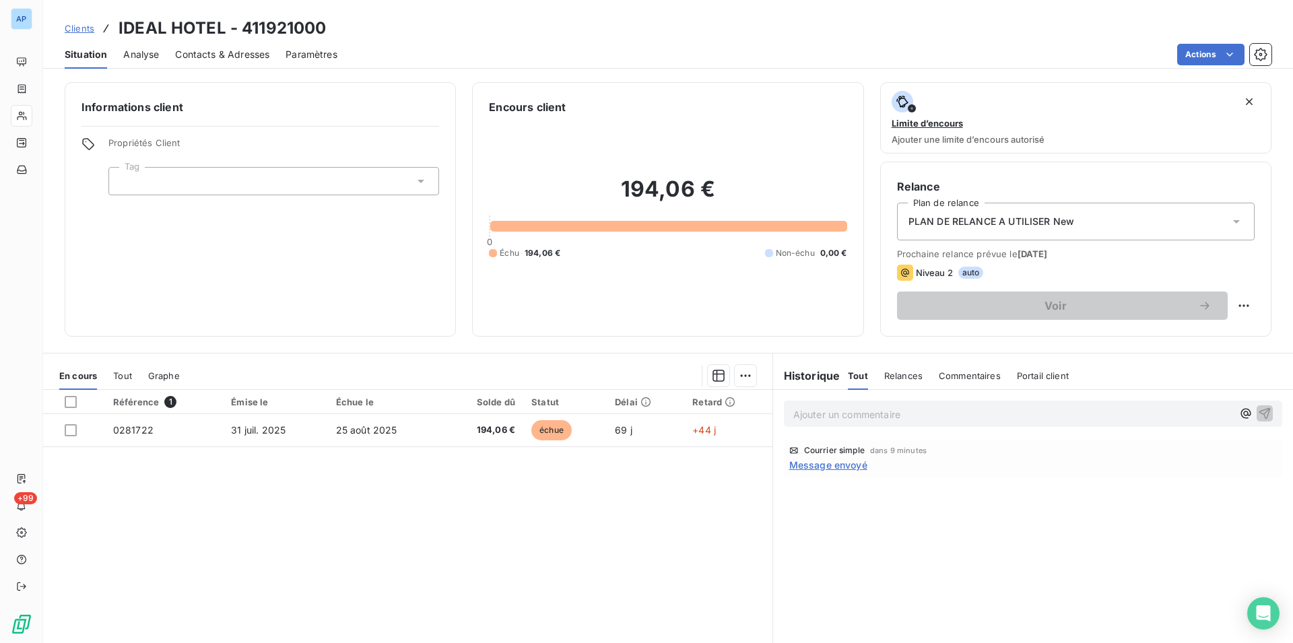
click at [447, 517] on div "Référence 1 Émise le Échue le Solde dû Statut Délai Retard 0281722 31 juil. 202…" at bounding box center [407, 519] width 729 height 259
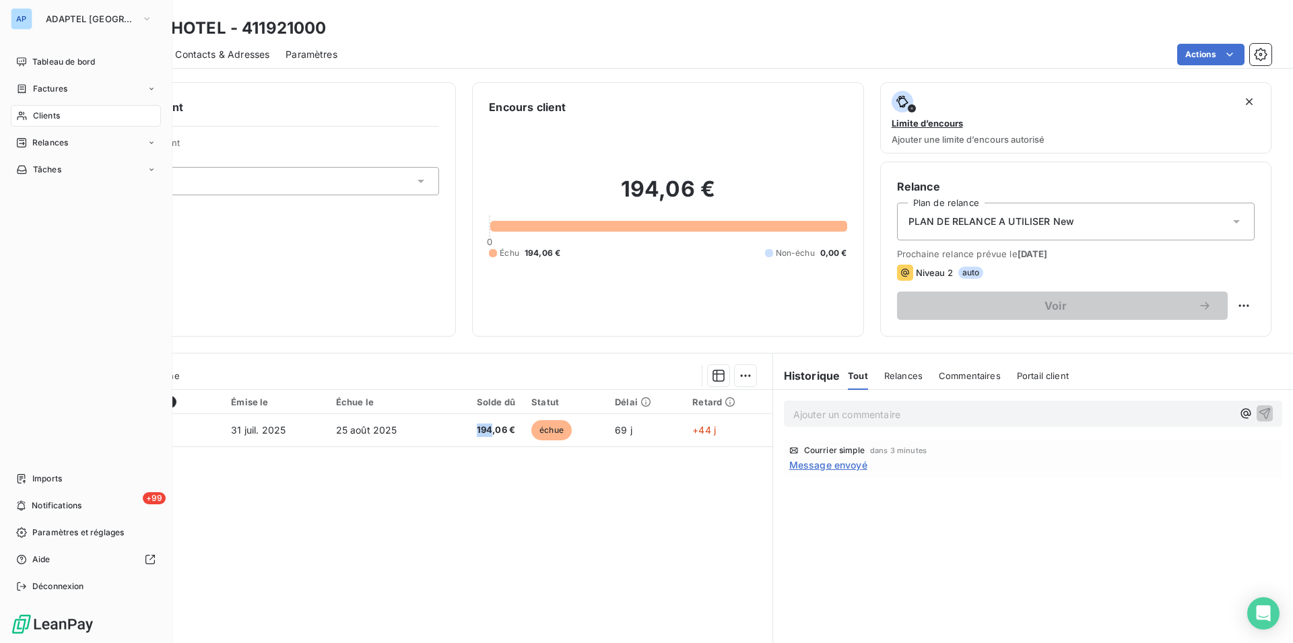
click at [39, 118] on span "Clients" at bounding box center [46, 116] width 27 height 12
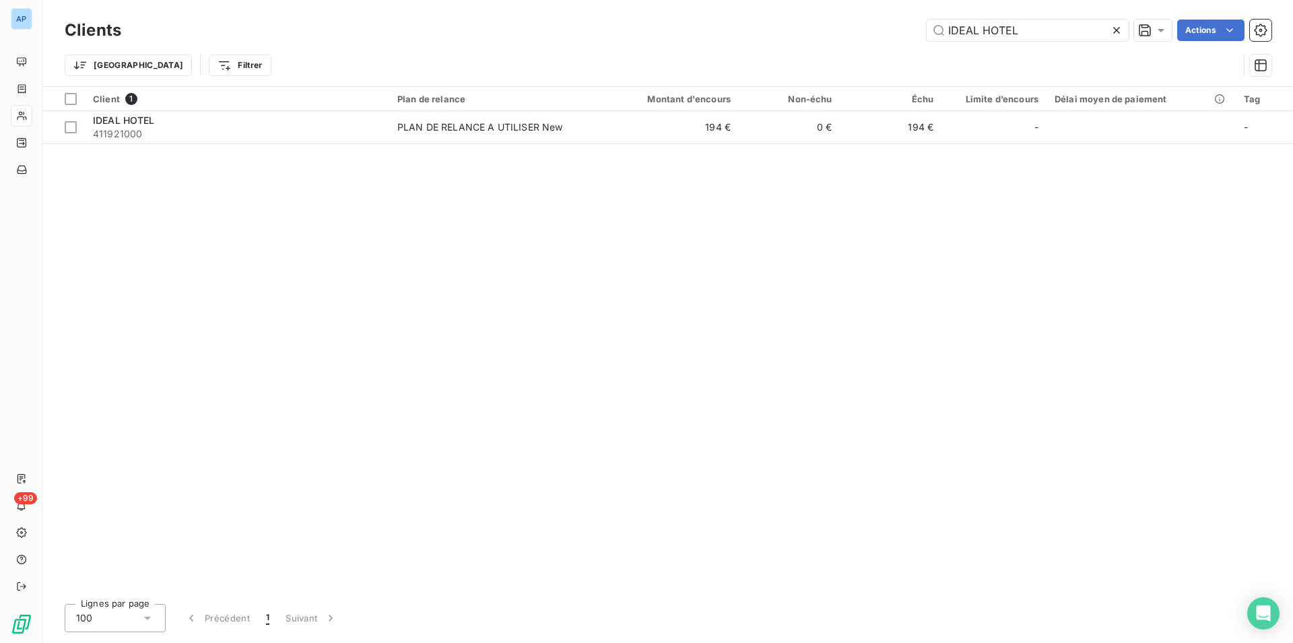
click at [1115, 26] on icon at bounding box center [1116, 30] width 13 height 13
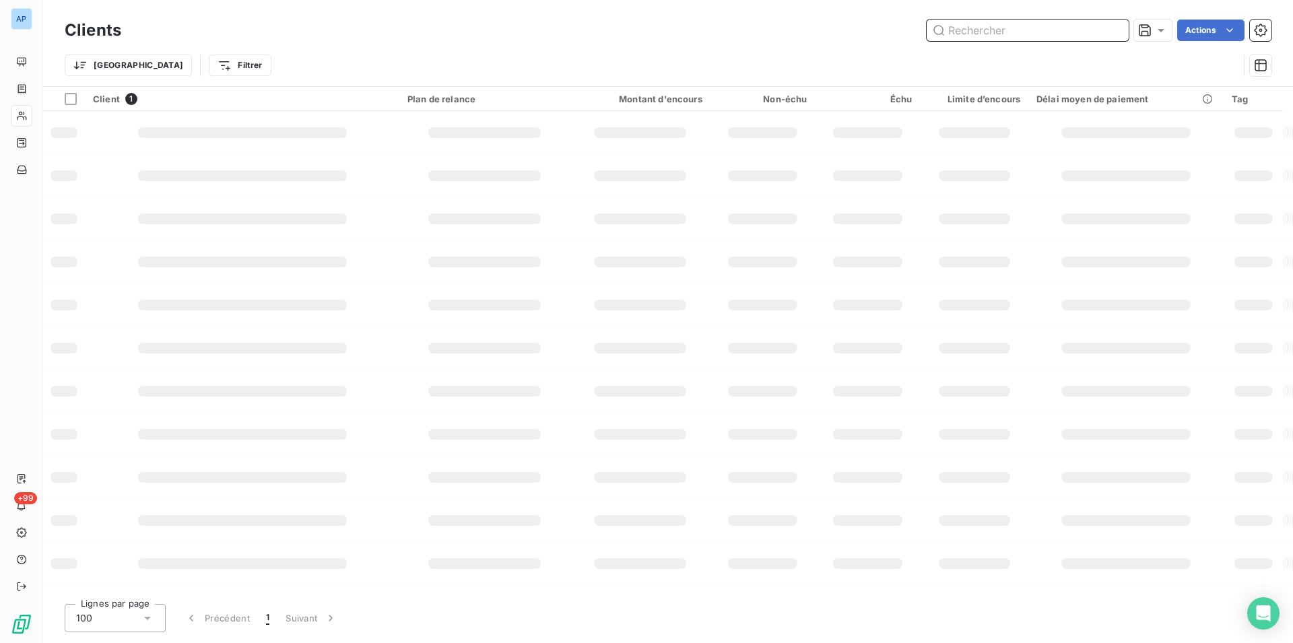
click at [1115, 26] on input "text" at bounding box center [1028, 31] width 202 height 22
click at [1060, 29] on input "text" at bounding box center [1028, 31] width 202 height 22
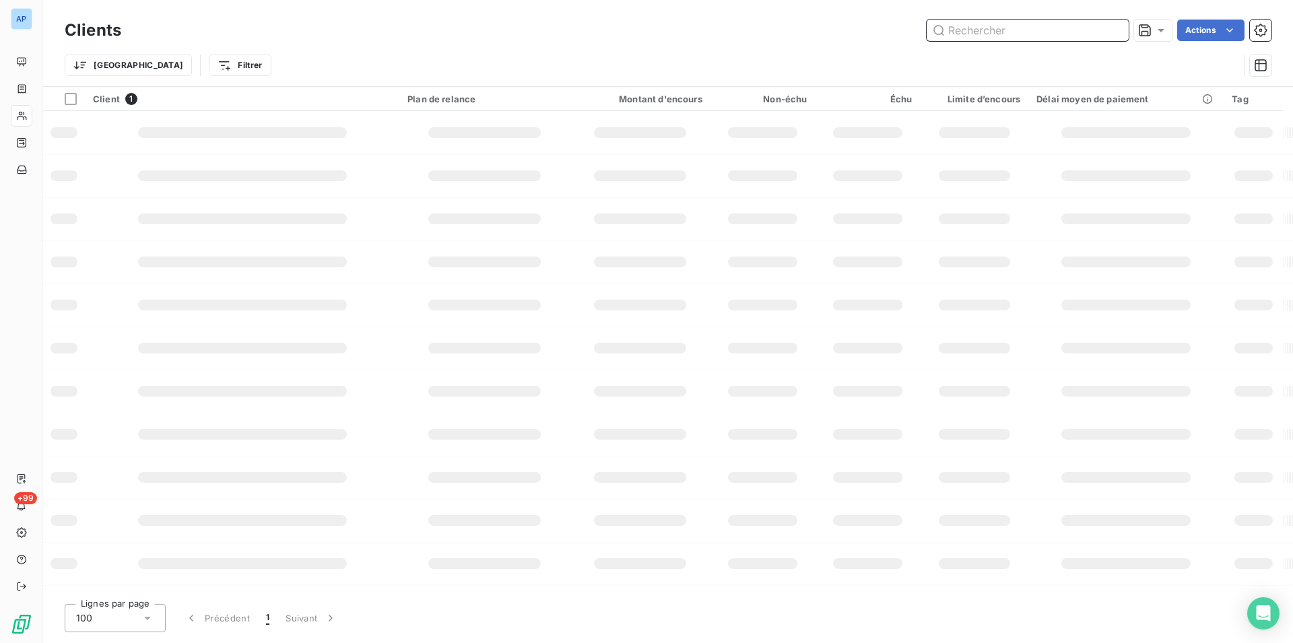
click at [1060, 29] on input "text" at bounding box center [1028, 31] width 202 height 22
paste input "MERCURE PARIS MONTMARTRE"
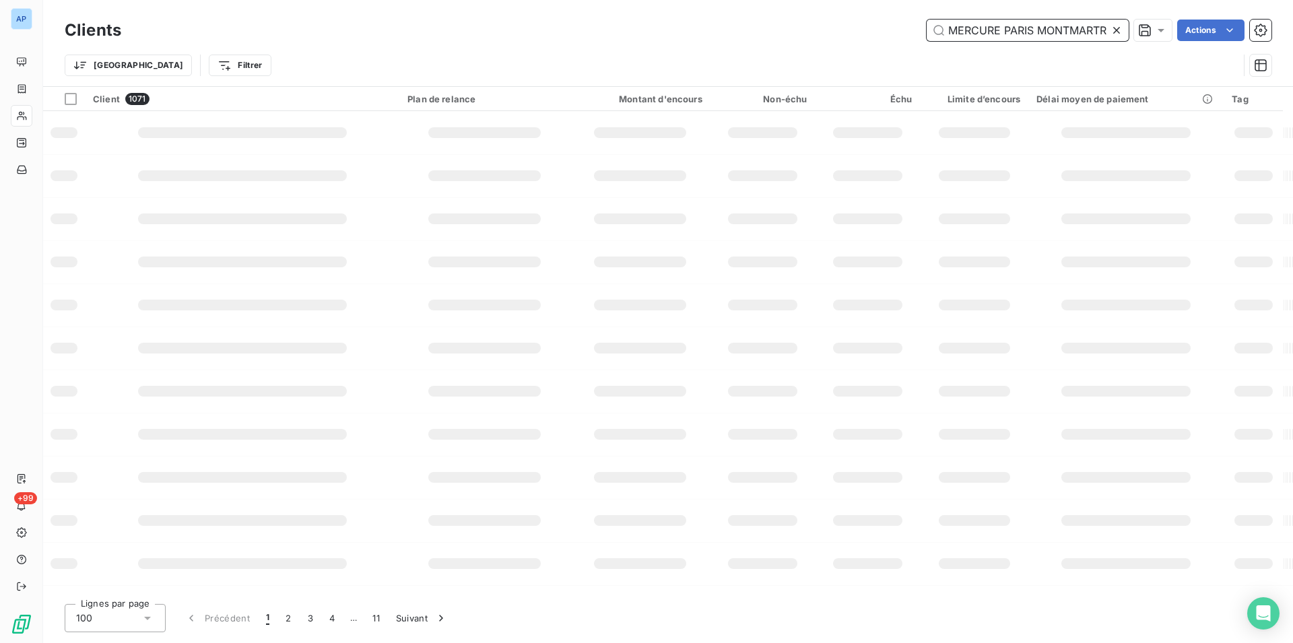
scroll to position [0, 7]
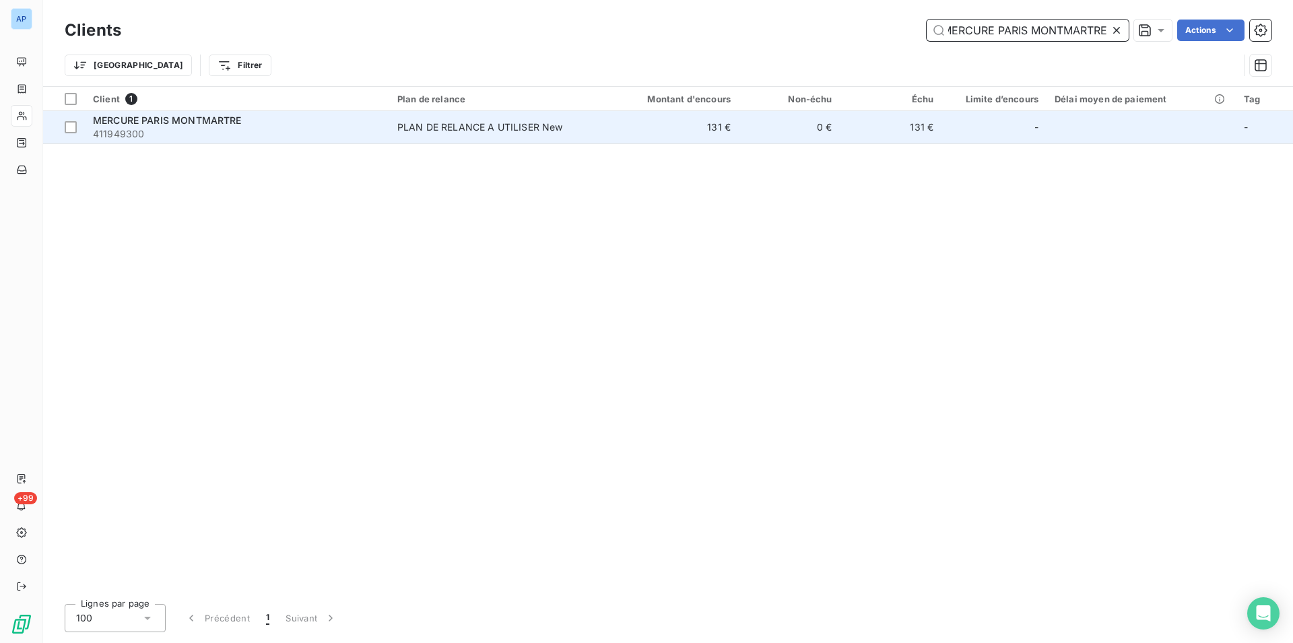
type input "MERCURE PARIS MONTMARTRE"
click at [465, 136] on td "PLAN DE RELANCE A UTILISER New" at bounding box center [496, 127] width 214 height 32
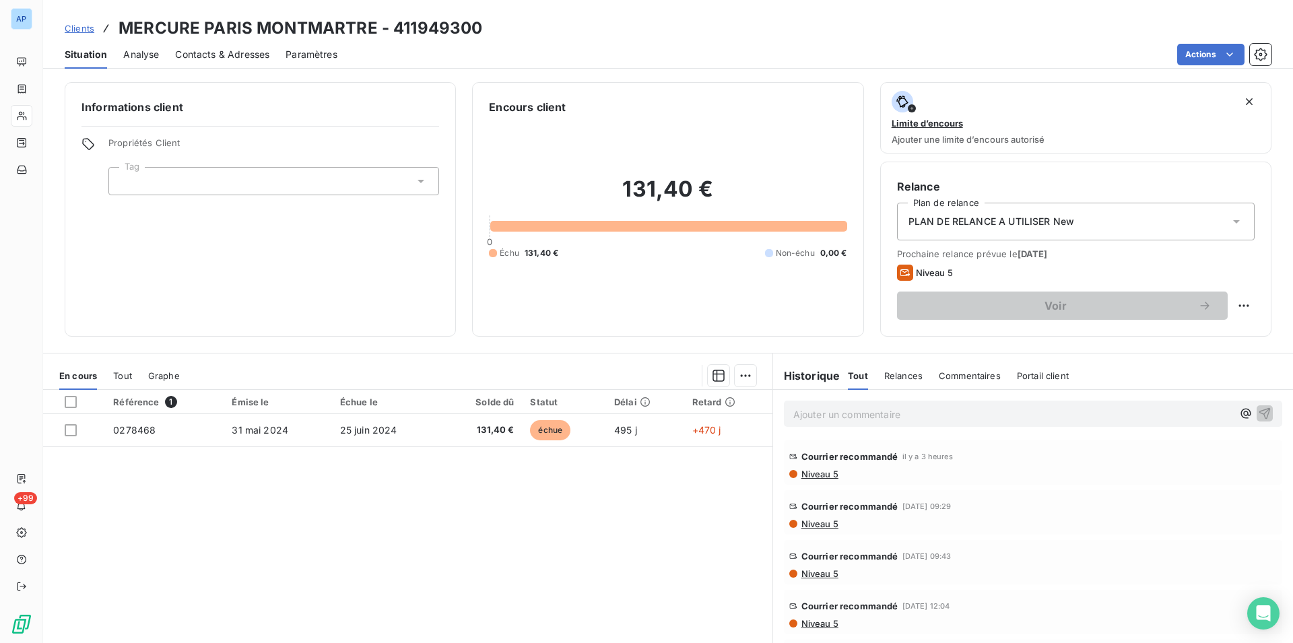
click at [286, 538] on div "Référence 1 Émise le Échue le Solde dû Statut Délai Retard 0278468 31 mai 2024 …" at bounding box center [407, 519] width 729 height 259
click at [226, 600] on div "Référence 1 Émise le Échue le Solde dû Statut Délai Retard 0278468 31 mai 2024 …" at bounding box center [407, 519] width 729 height 259
click at [304, 508] on div "Référence 1 Émise le Échue le Solde dû Statut Délai Retard 0278468 31 mai 2024 …" at bounding box center [407, 519] width 729 height 259
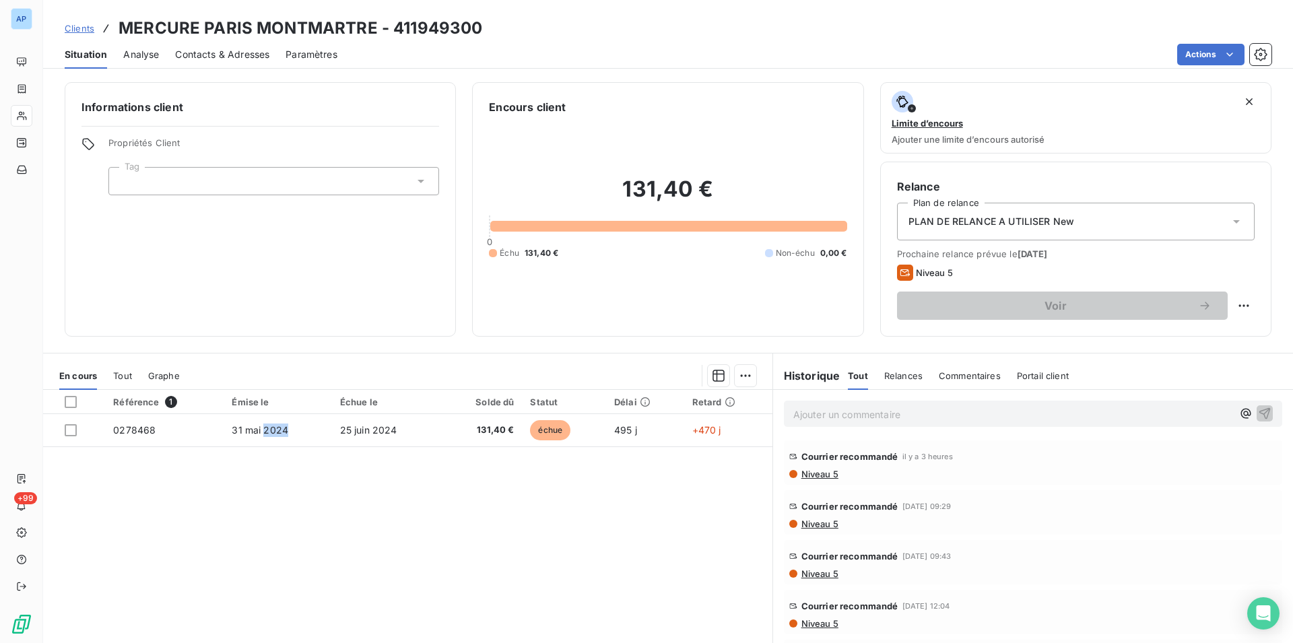
click at [304, 508] on div "Référence 1 Émise le Échue le Solde dû Statut Délai Retard 0278468 31 mai 2024 …" at bounding box center [407, 519] width 729 height 259
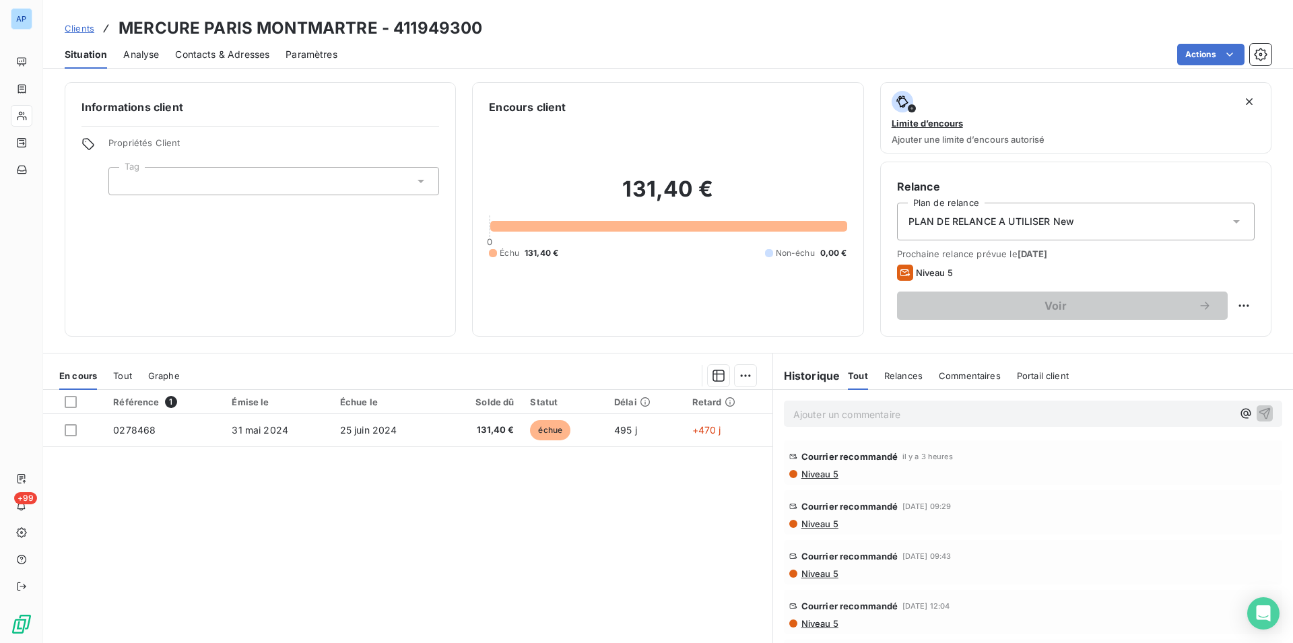
click at [304, 508] on div "Référence 1 Émise le Échue le Solde dû Statut Délai Retard 0278468 31 mai 2024 …" at bounding box center [407, 519] width 729 height 259
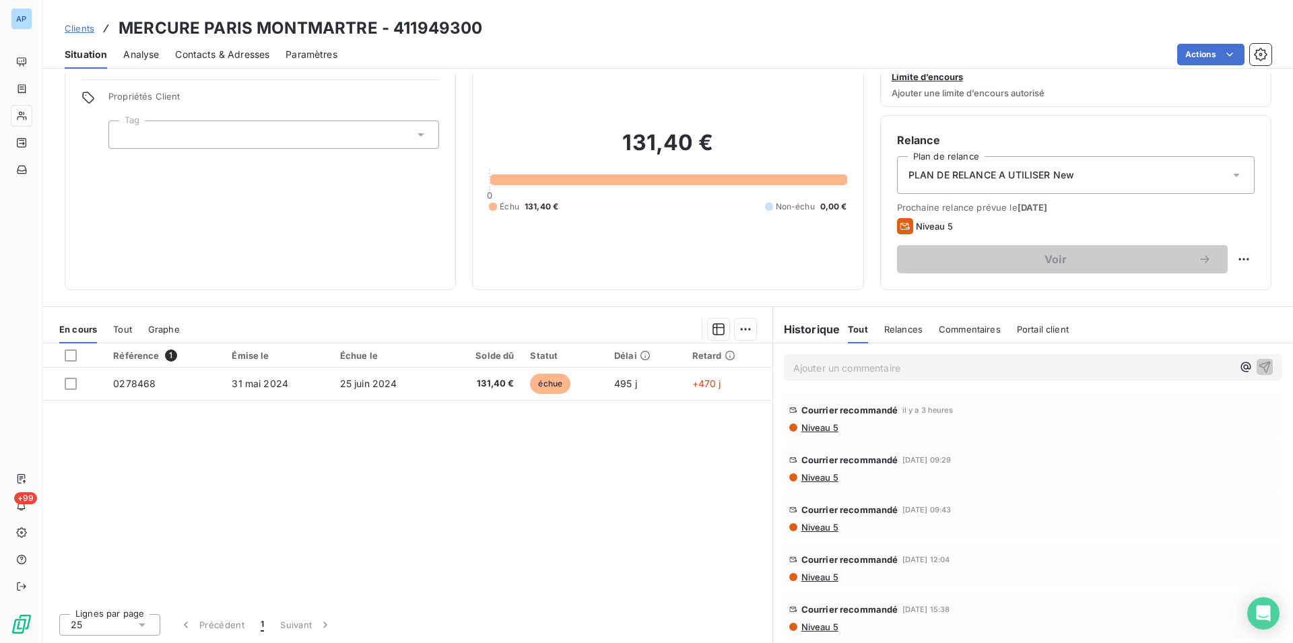
click at [304, 508] on div "Référence 1 Émise le Échue le Solde dû Statut Délai Retard 0278468 31 mai 2024 …" at bounding box center [407, 472] width 729 height 259
click at [438, 476] on div "Référence 1 Émise le Échue le Solde dû Statut Délai Retard 0278468 31 mai 2024 …" at bounding box center [407, 472] width 729 height 259
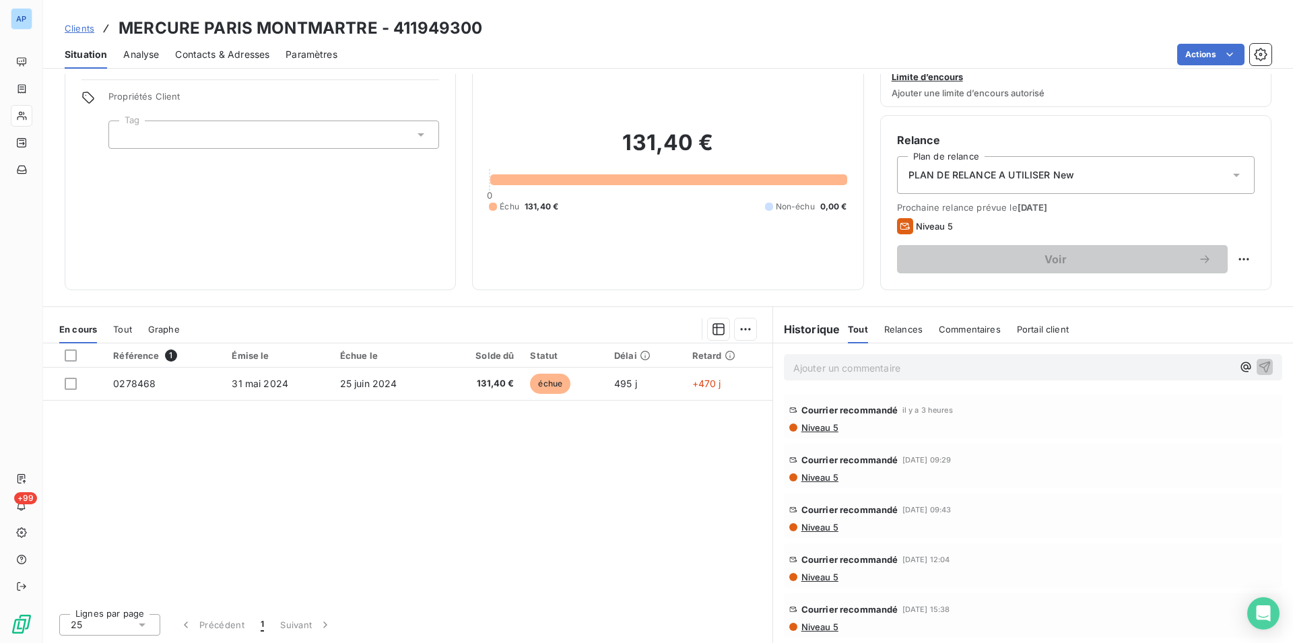
click at [438, 476] on div "Référence 1 Émise le Échue le Solde dû Statut Délai Retard 0278468 31 mai 2024 …" at bounding box center [407, 472] width 729 height 259
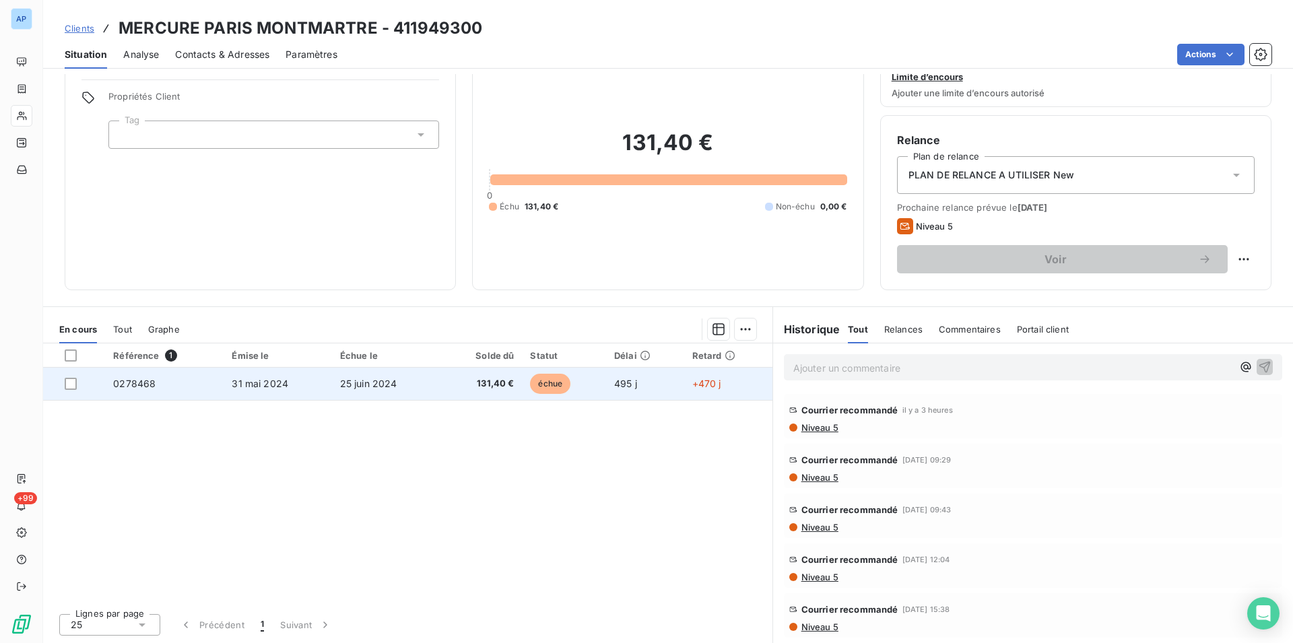
click at [360, 376] on td "25 juin 2024" at bounding box center [386, 384] width 109 height 32
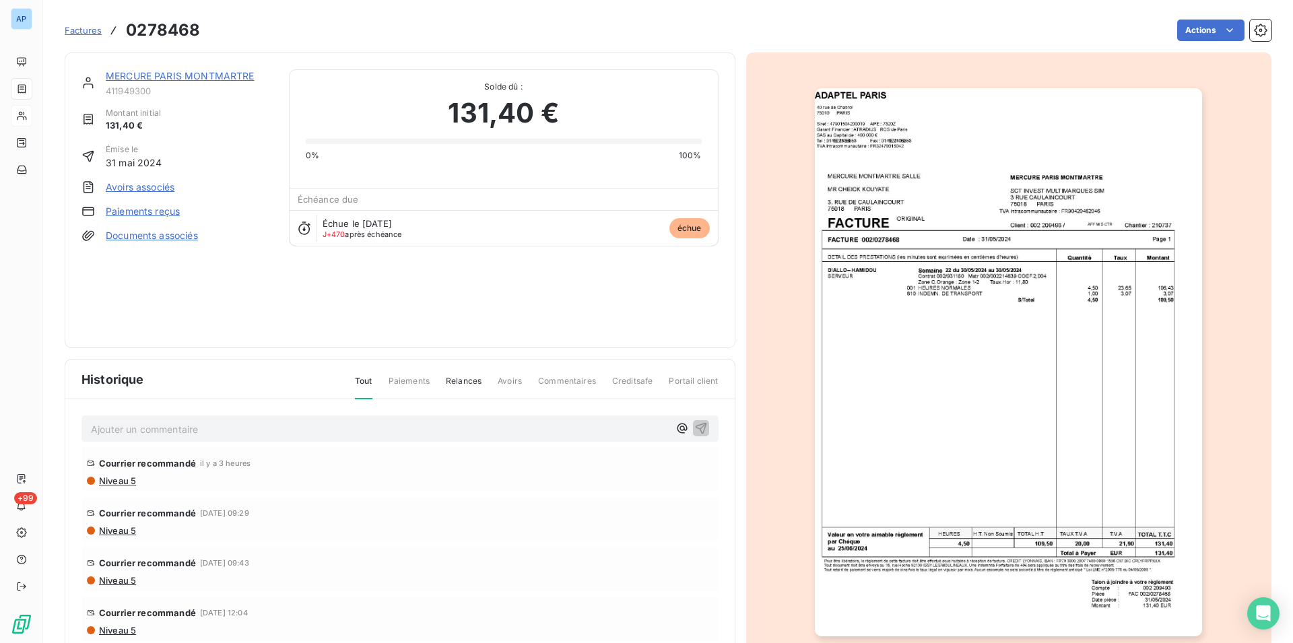
click at [859, 333] on img "button" at bounding box center [1008, 362] width 387 height 548
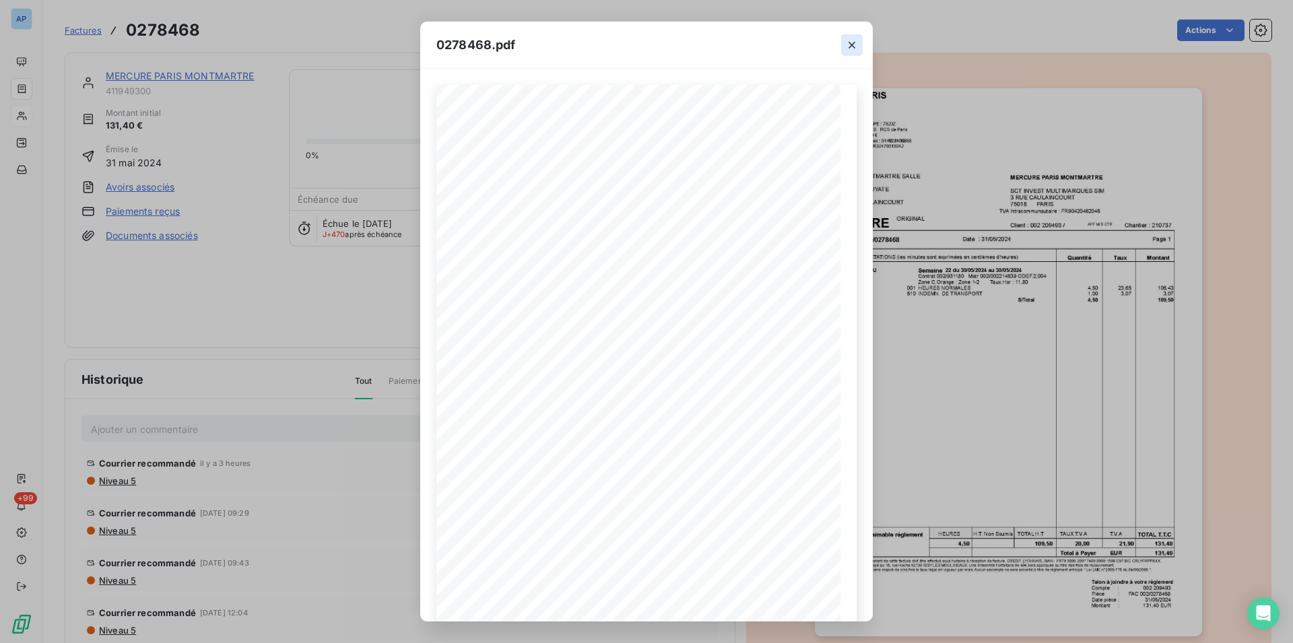
click at [852, 42] on icon "button" at bounding box center [851, 44] width 13 height 13
